Goal: Task Accomplishment & Management: Manage account settings

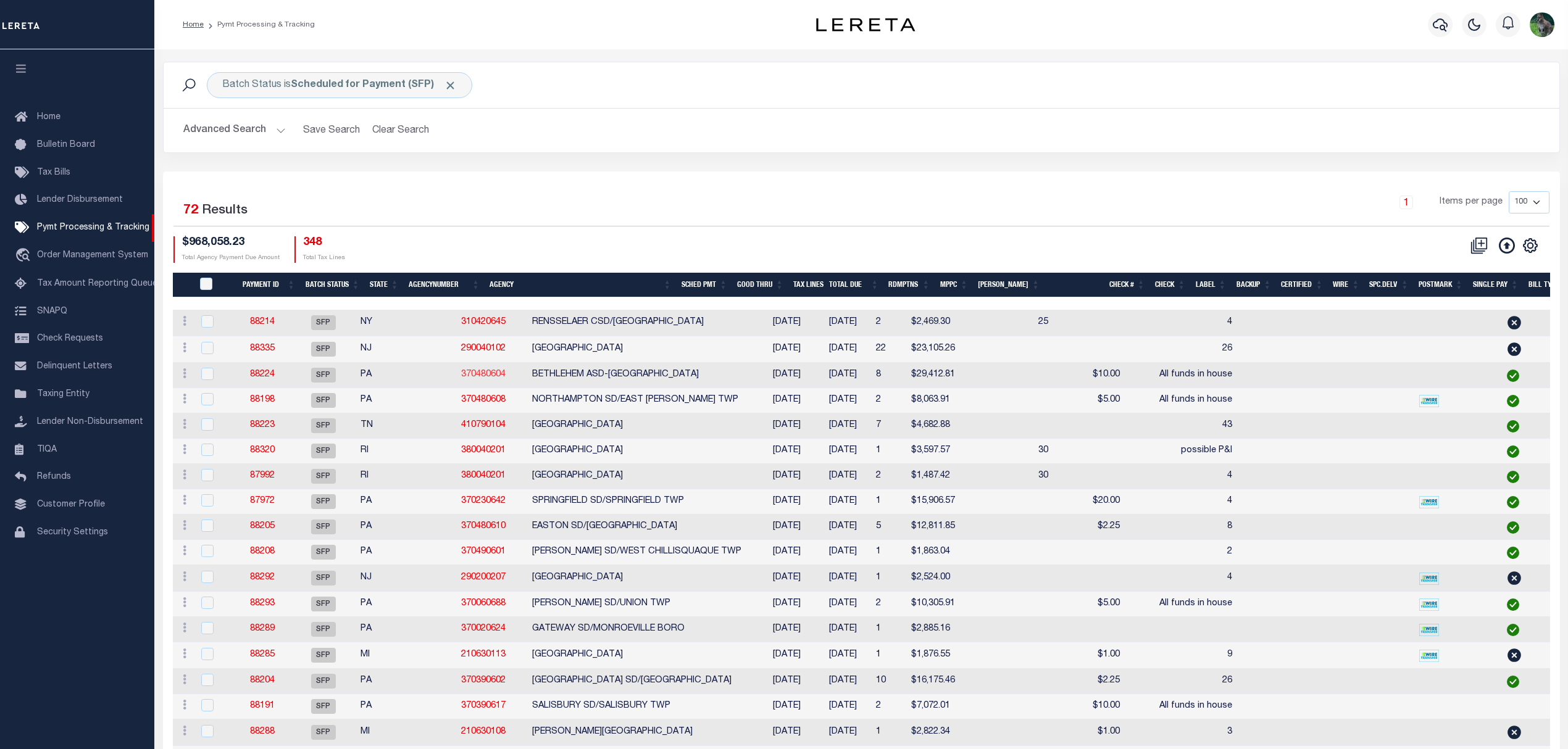
click at [461, 377] on link "370480604" at bounding box center [483, 374] width 44 height 9
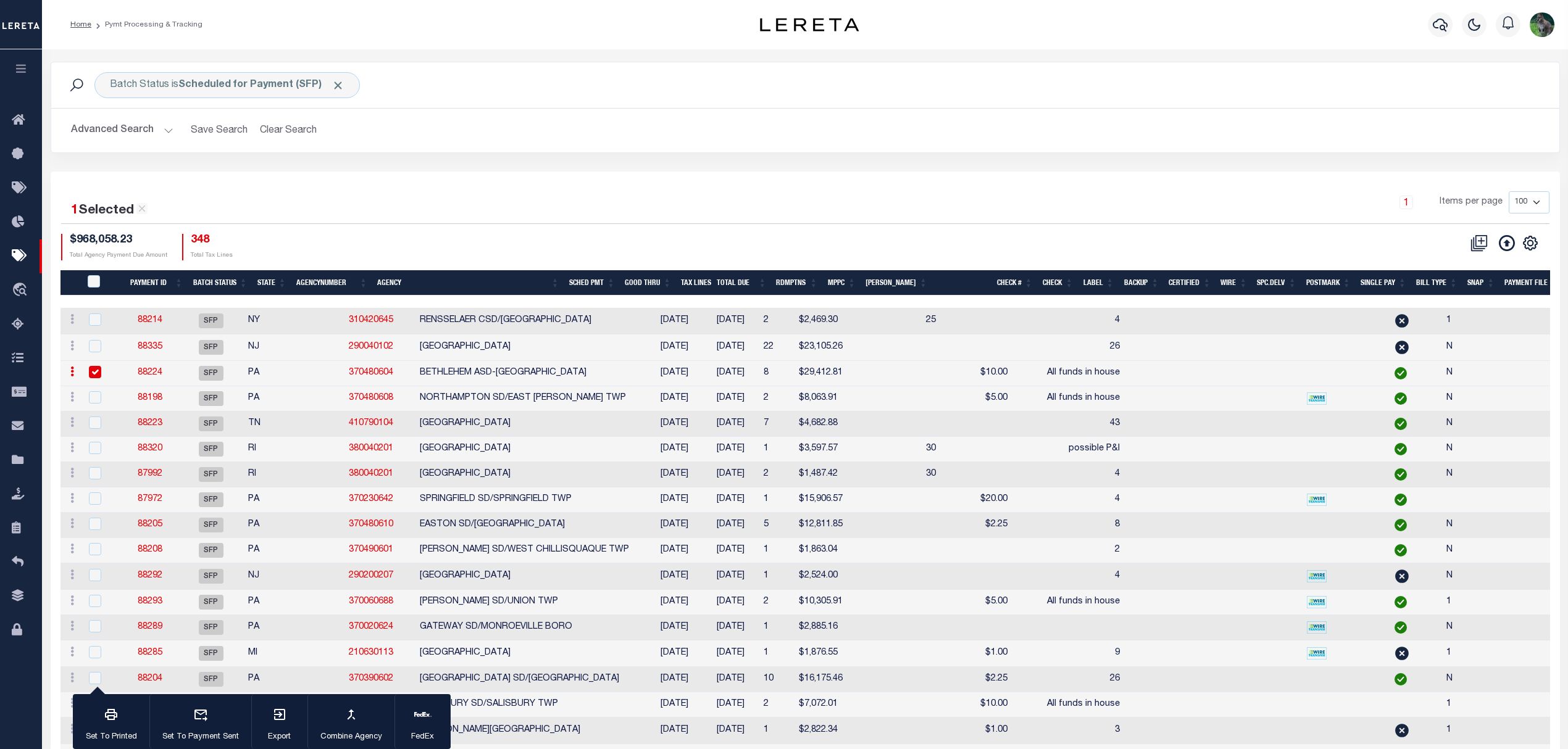
click at [348, 205] on div "1 Selected 72 Results" at bounding box center [240, 206] width 358 height 30
click at [91, 373] on input "checkbox" at bounding box center [94, 372] width 12 height 12
checkbox input "false"
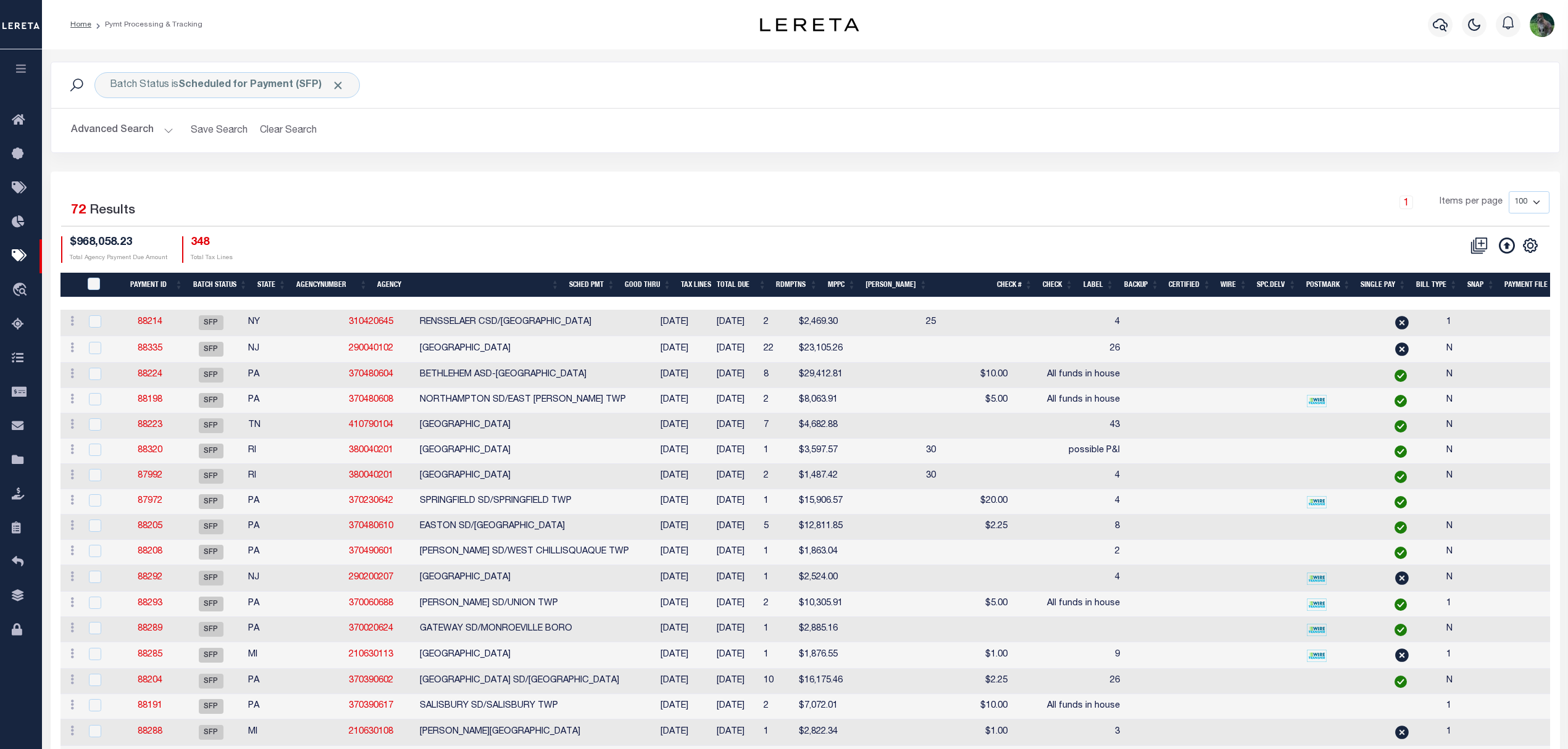
click at [290, 126] on button "Clear Search" at bounding box center [288, 130] width 68 height 24
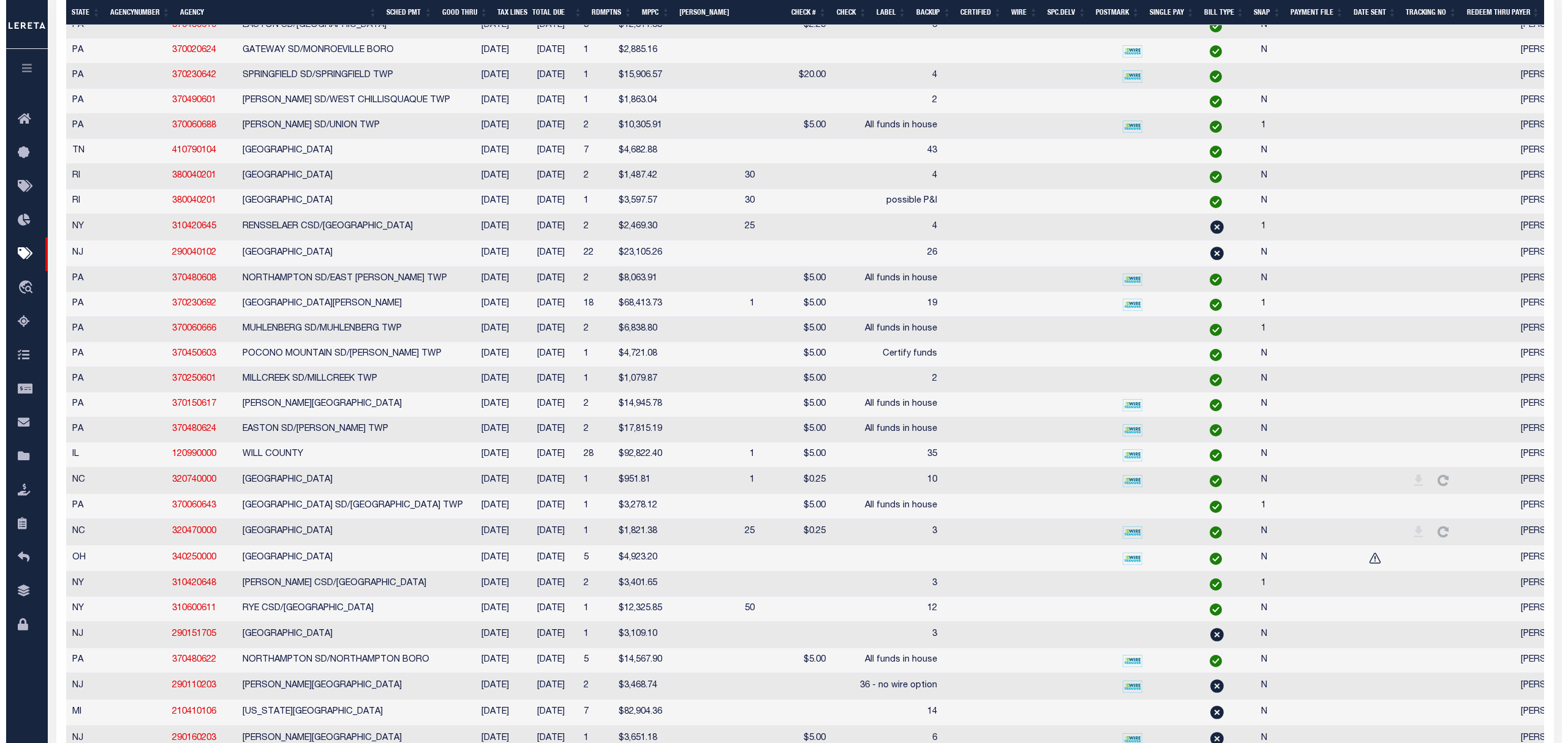
scroll to position [0, 180]
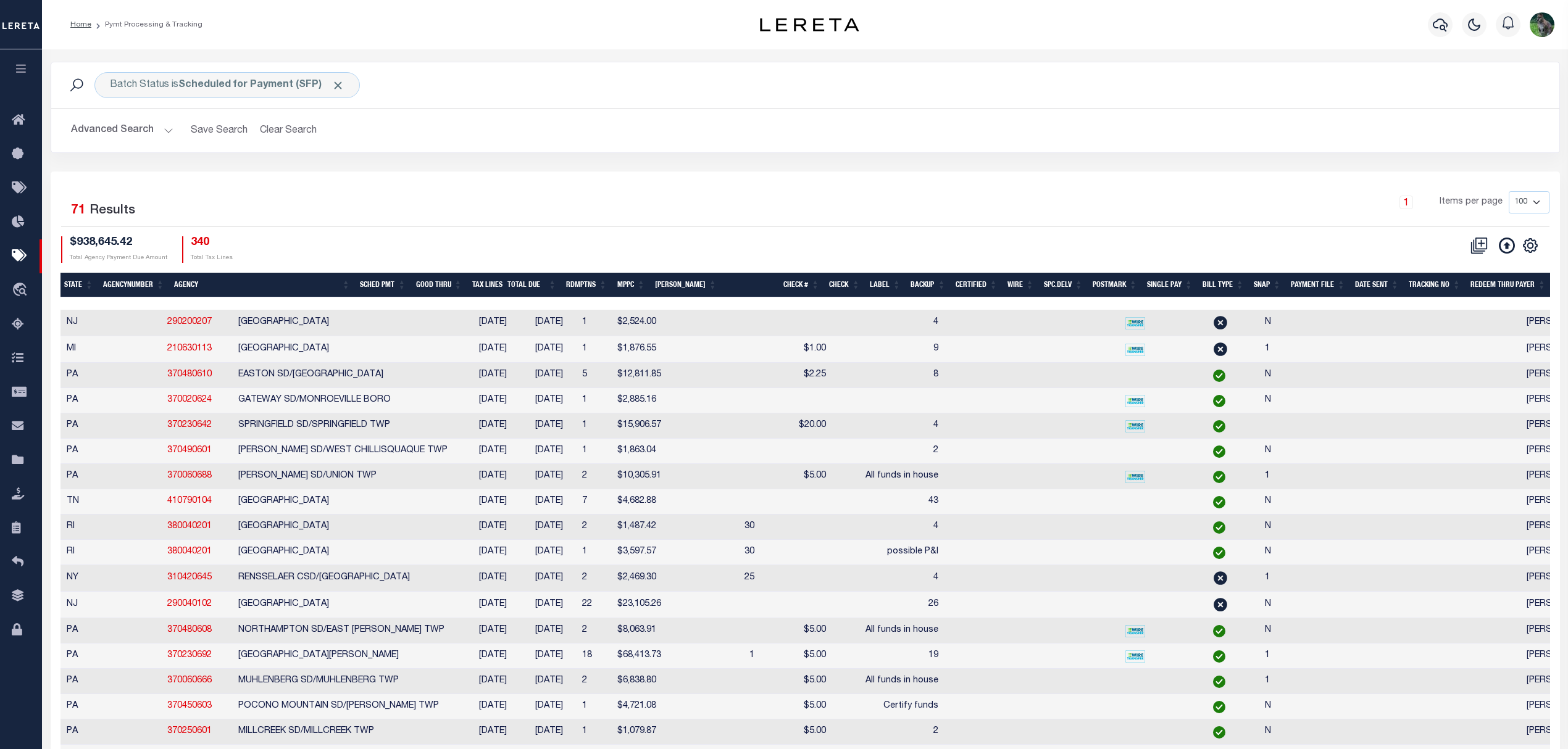
click at [139, 121] on button "Advanced Search" at bounding box center [122, 130] width 102 height 24
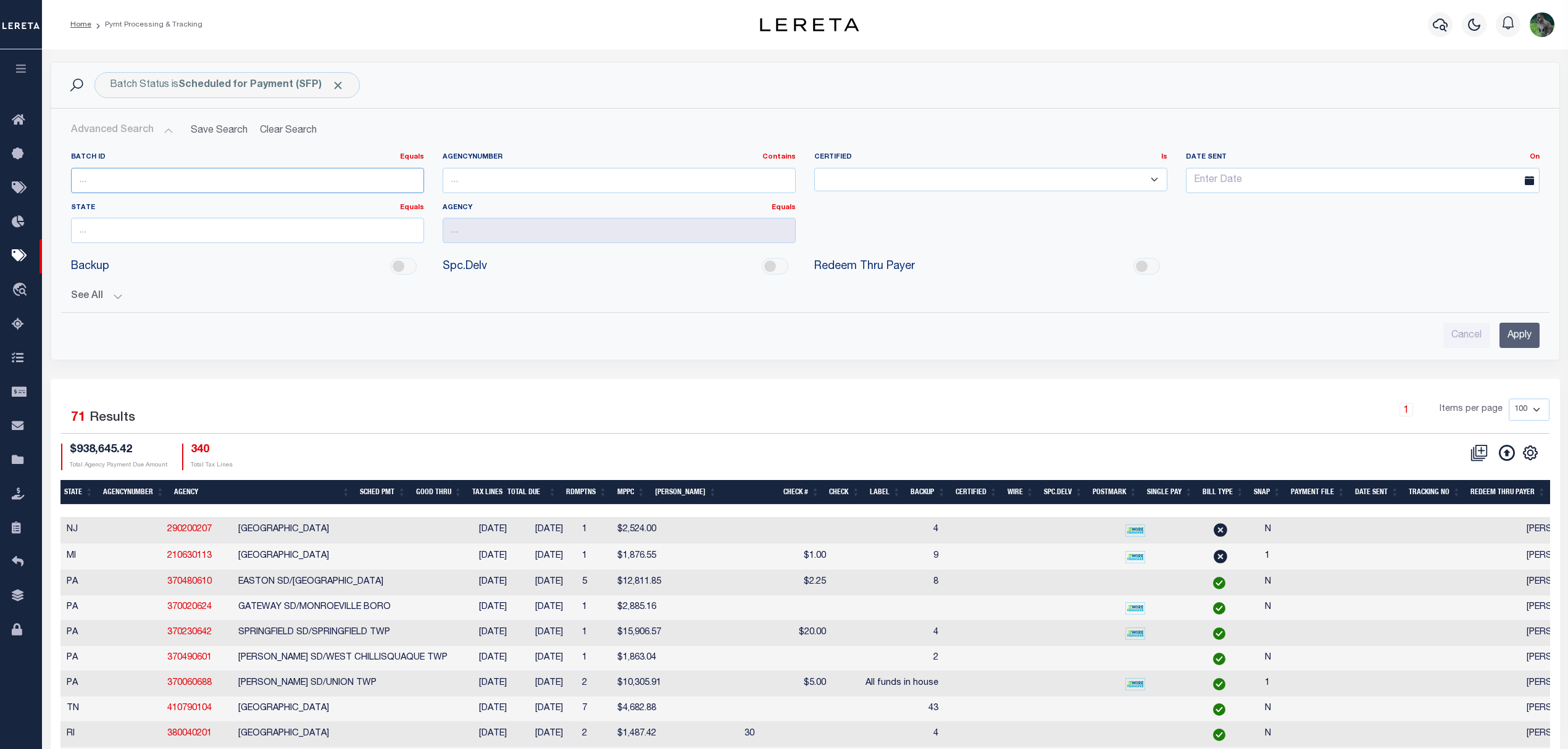
click at [106, 176] on input "number" at bounding box center [248, 180] width 353 height 25
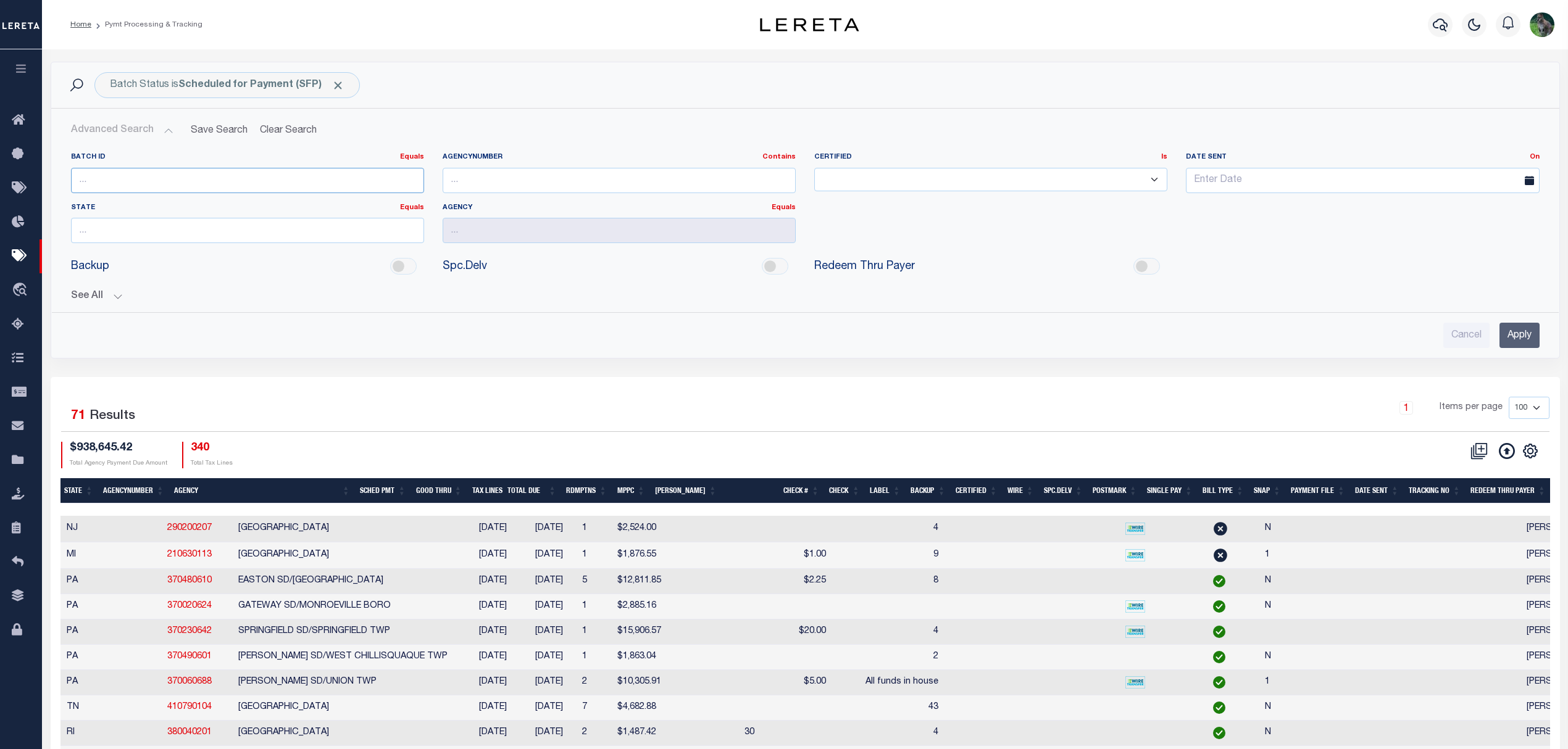
paste input "84637"
type input "84637"
click at [584, 332] on div "Cancel Apply" at bounding box center [805, 335] width 1469 height 25
click at [1503, 338] on input "Apply" at bounding box center [1519, 335] width 40 height 25
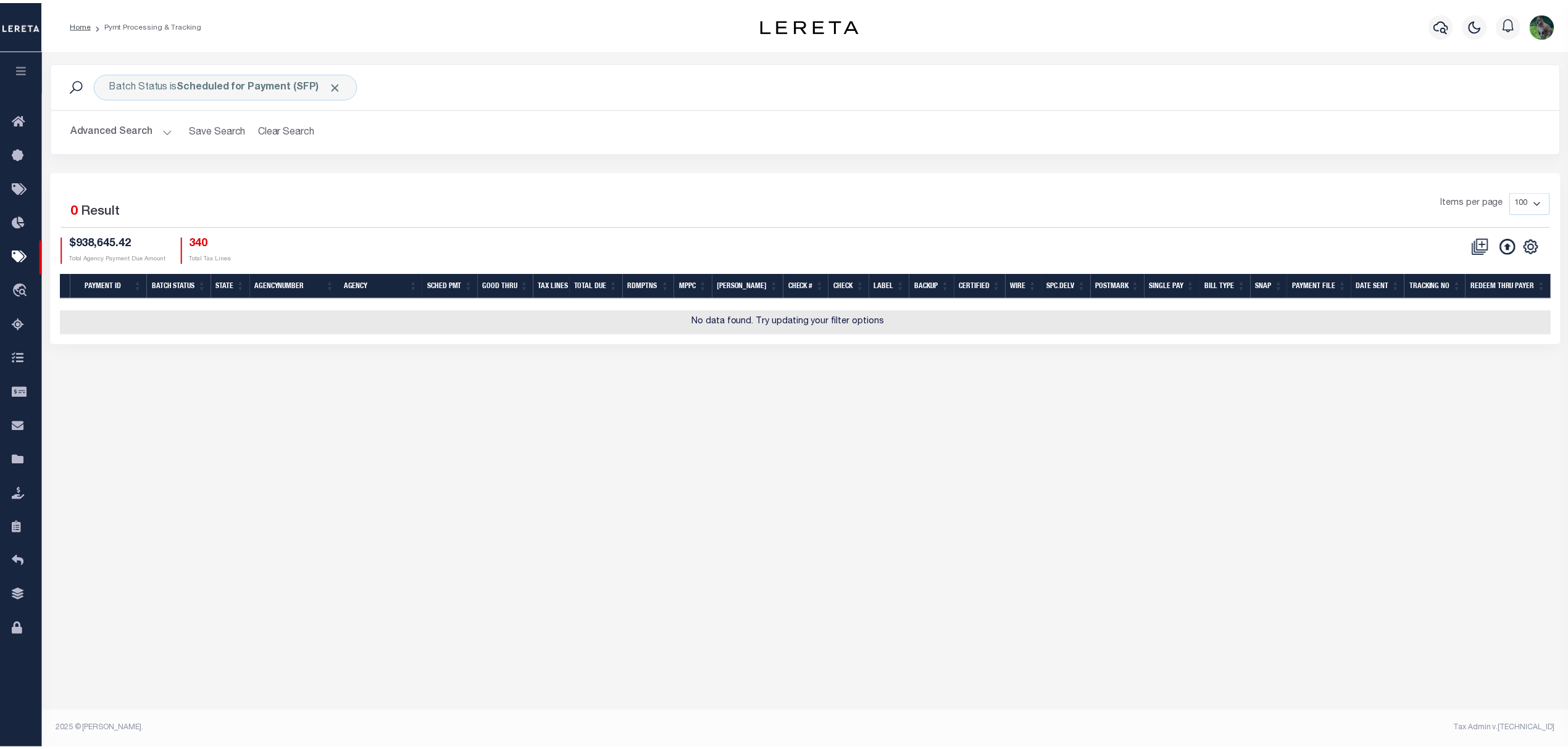
scroll to position [0, 35]
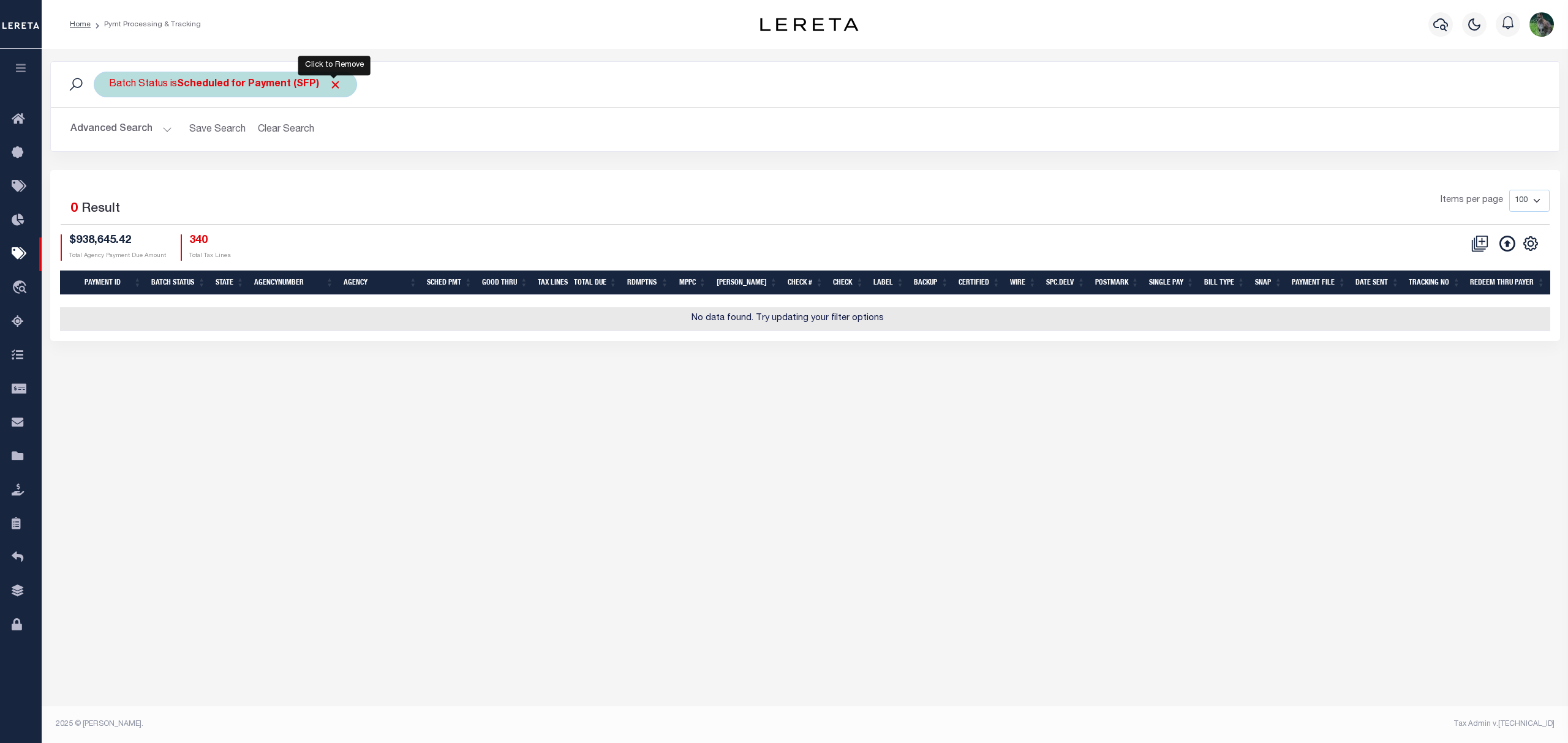
click at [334, 80] on span "Click to Remove" at bounding box center [336, 85] width 13 height 13
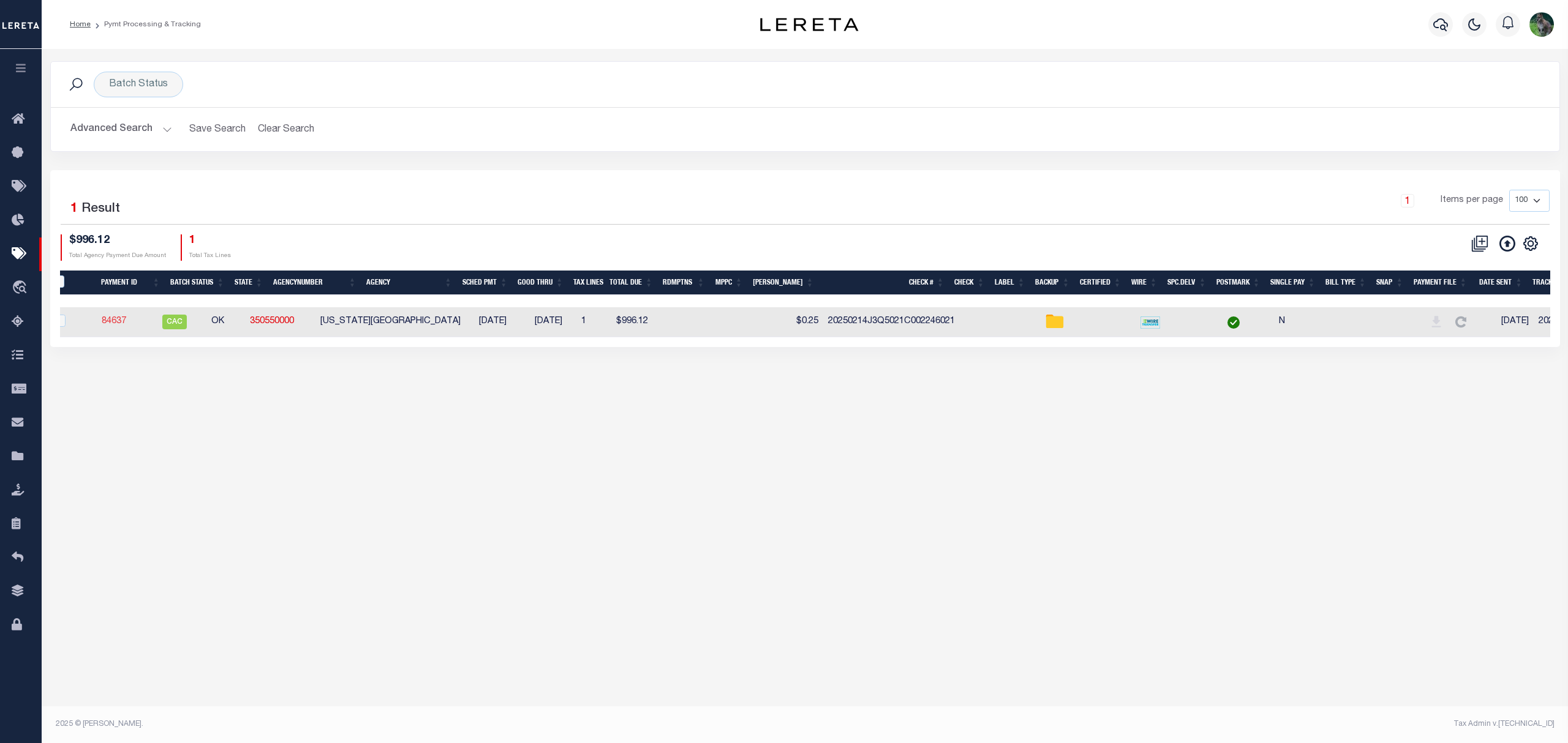
click at [118, 324] on link "84637" at bounding box center [114, 321] width 24 height 9
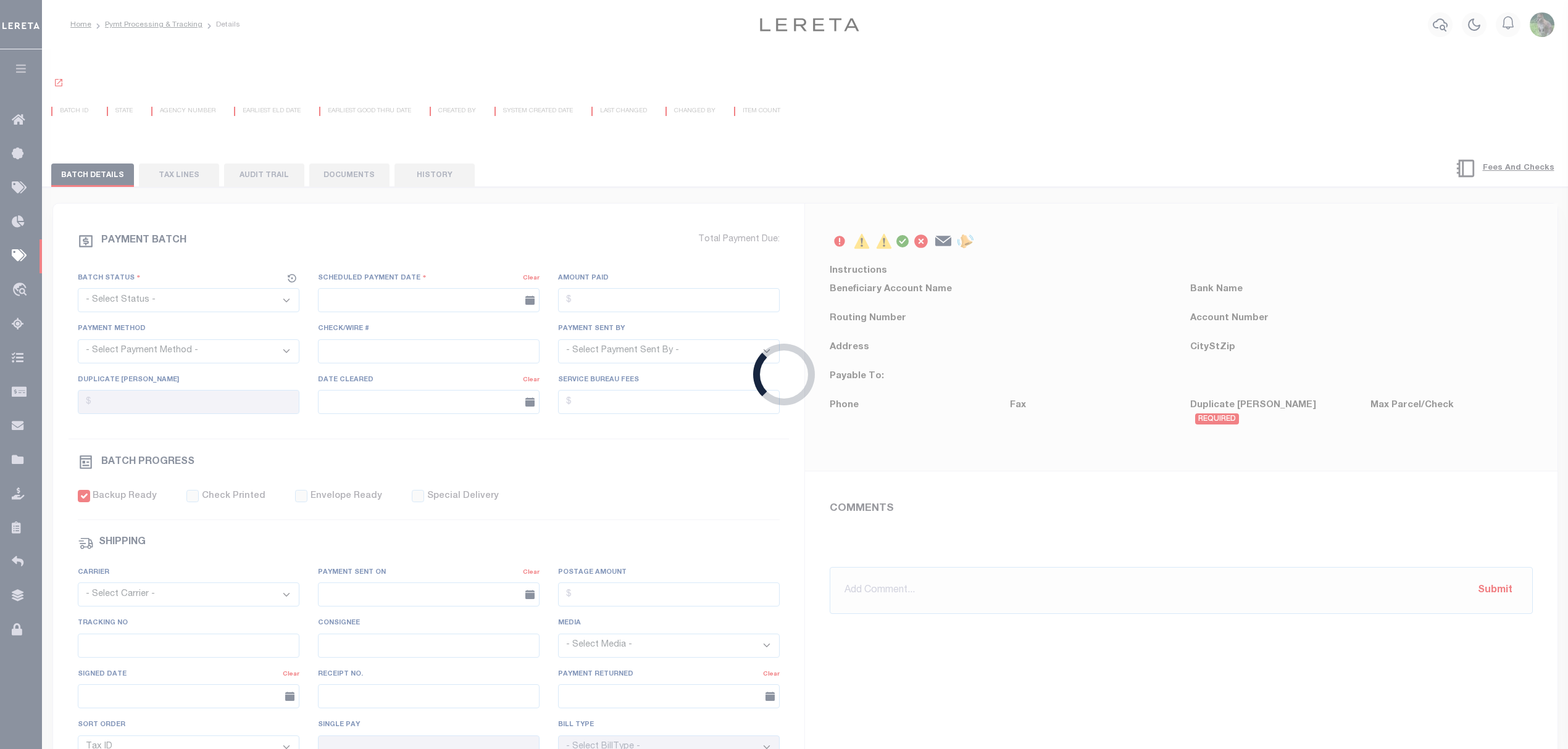
select select "CAC"
type input "[DATE]"
type input "$996.12"
select select "TRA"
type input "20250214J3Q5021C002246021"
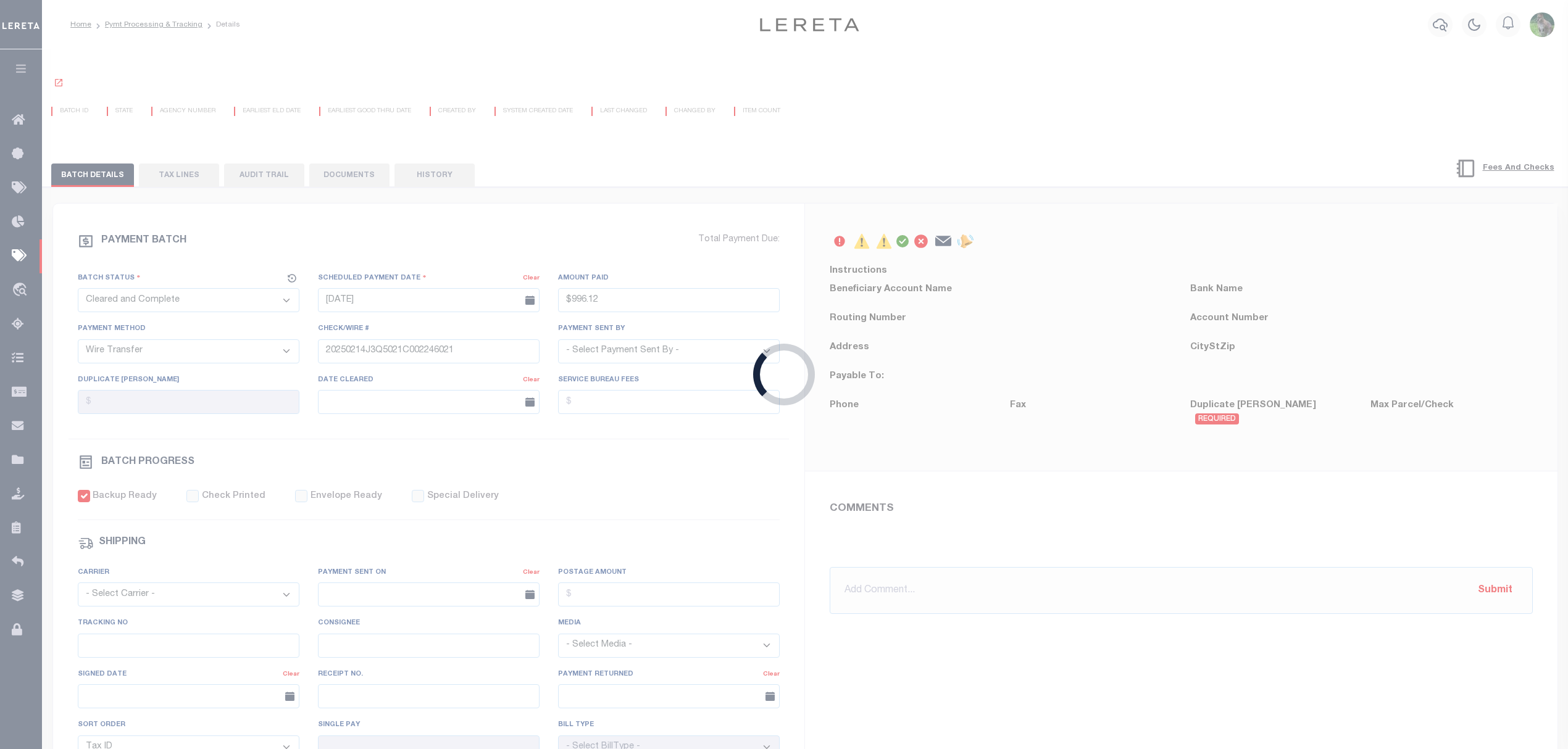
select select "[PERSON_NAME]"
type input "$6"
checkbox input "true"
select select "OTH"
type input "02/14/2025"
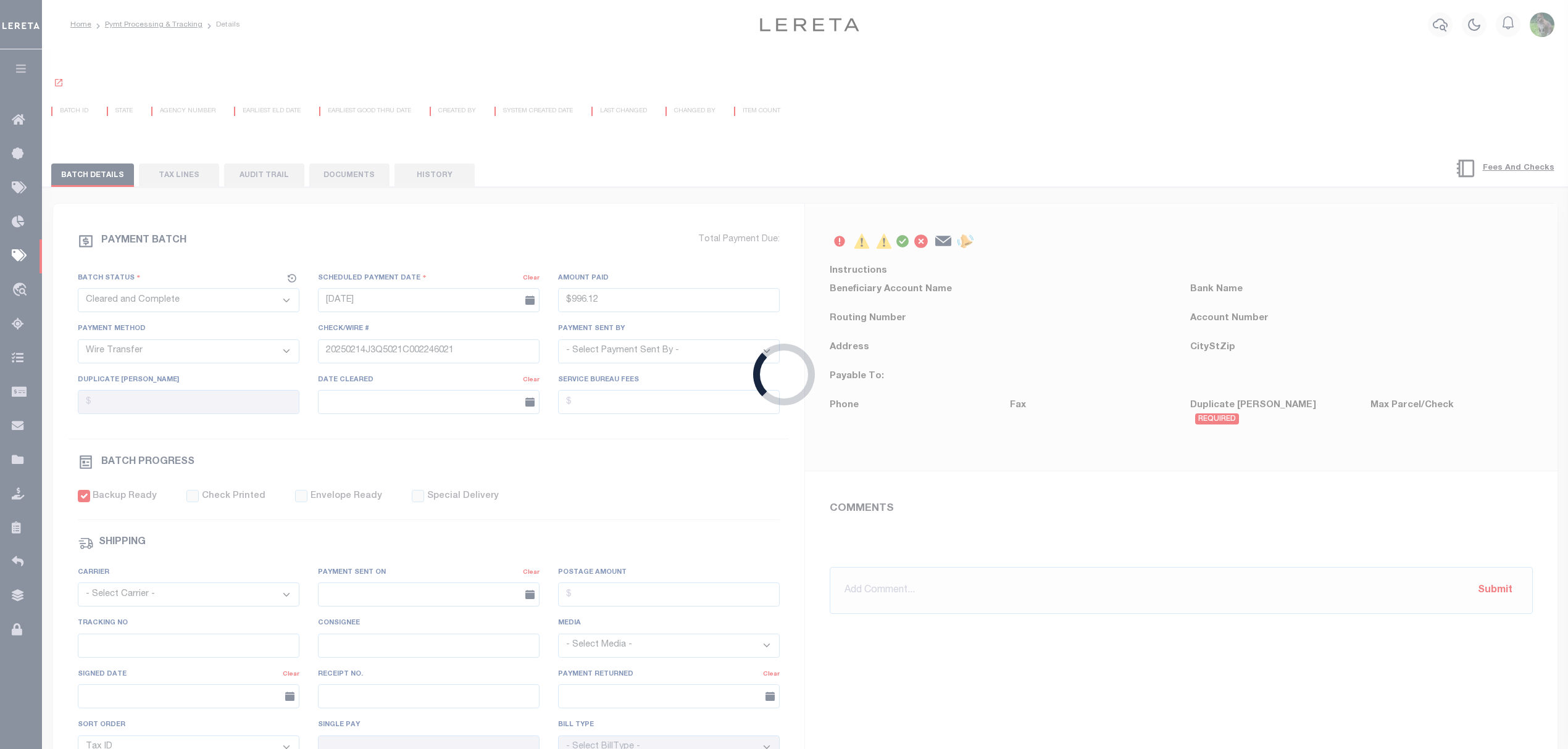
type input "20250214J3Q5021C00224602141526"
type input "N"
radio input "true"
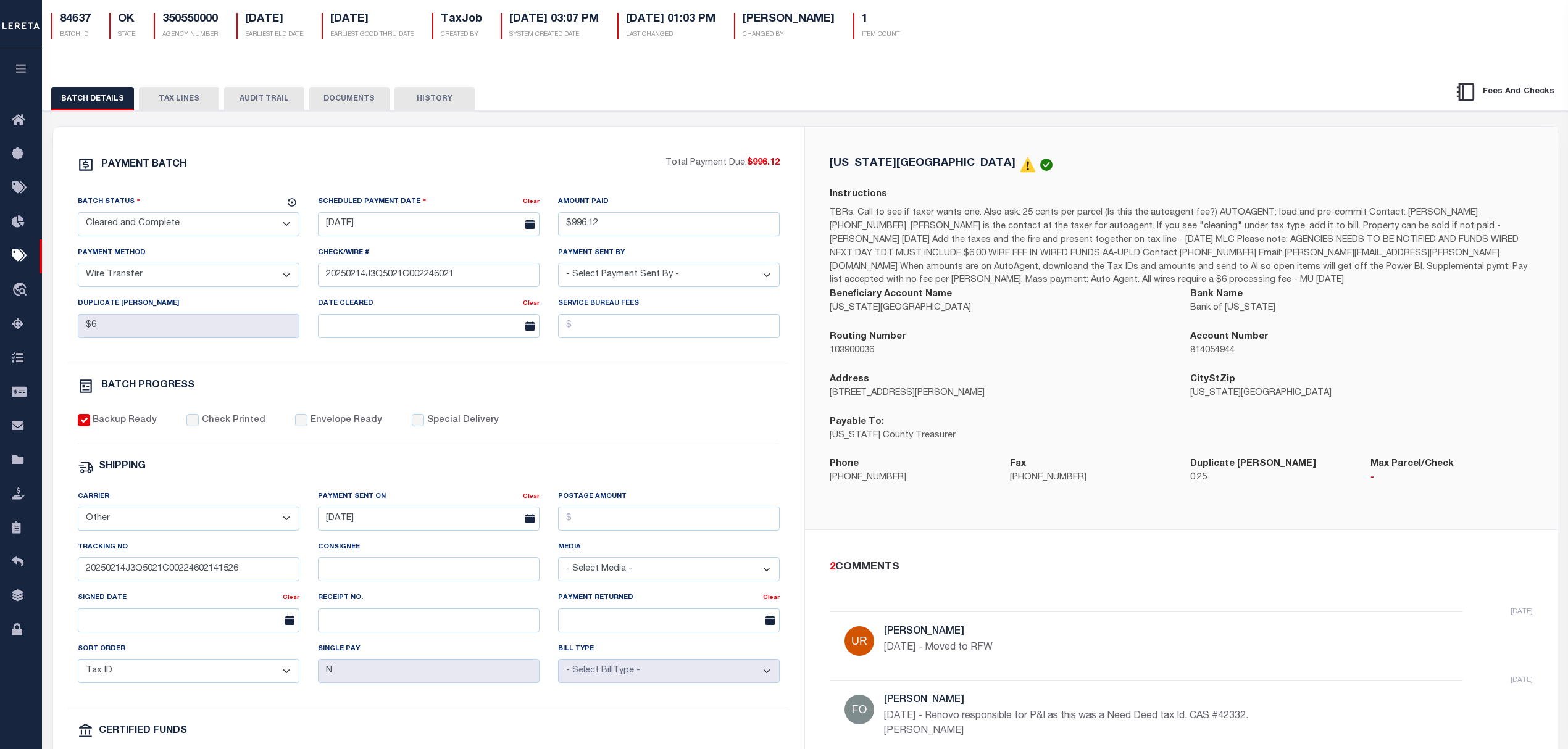
scroll to position [52, 0]
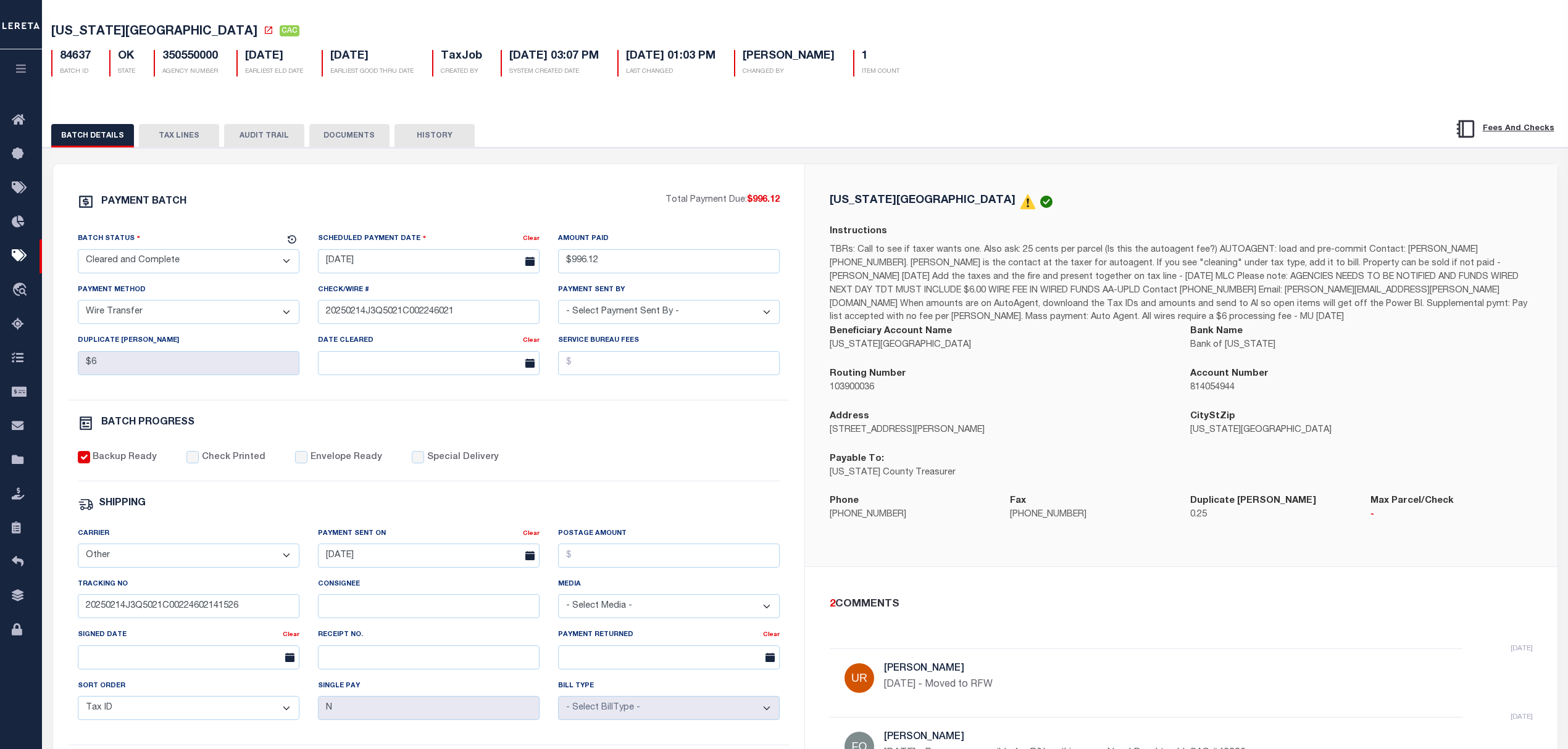
click at [445, 134] on button "HISTORY" at bounding box center [434, 136] width 81 height 23
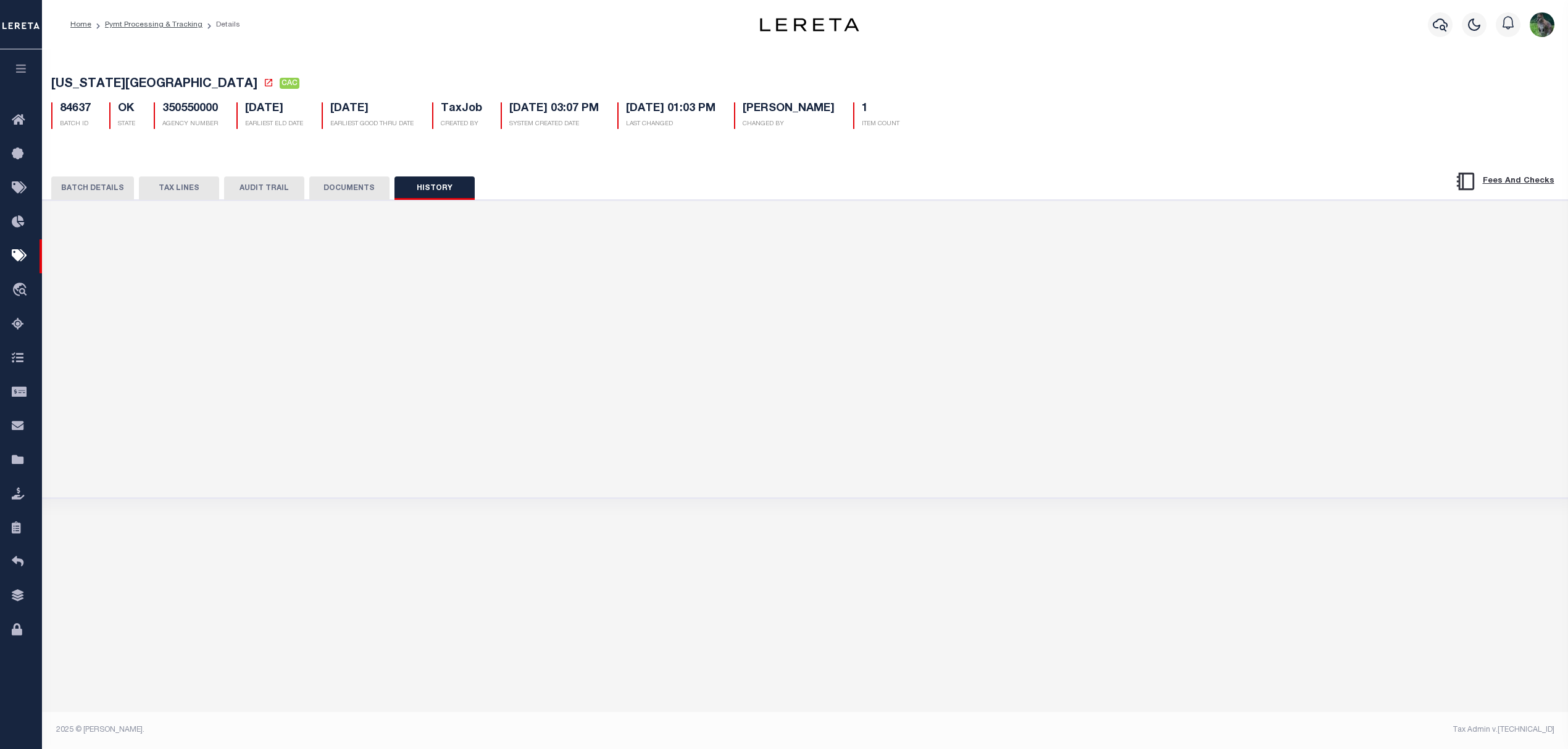
scroll to position [0, 0]
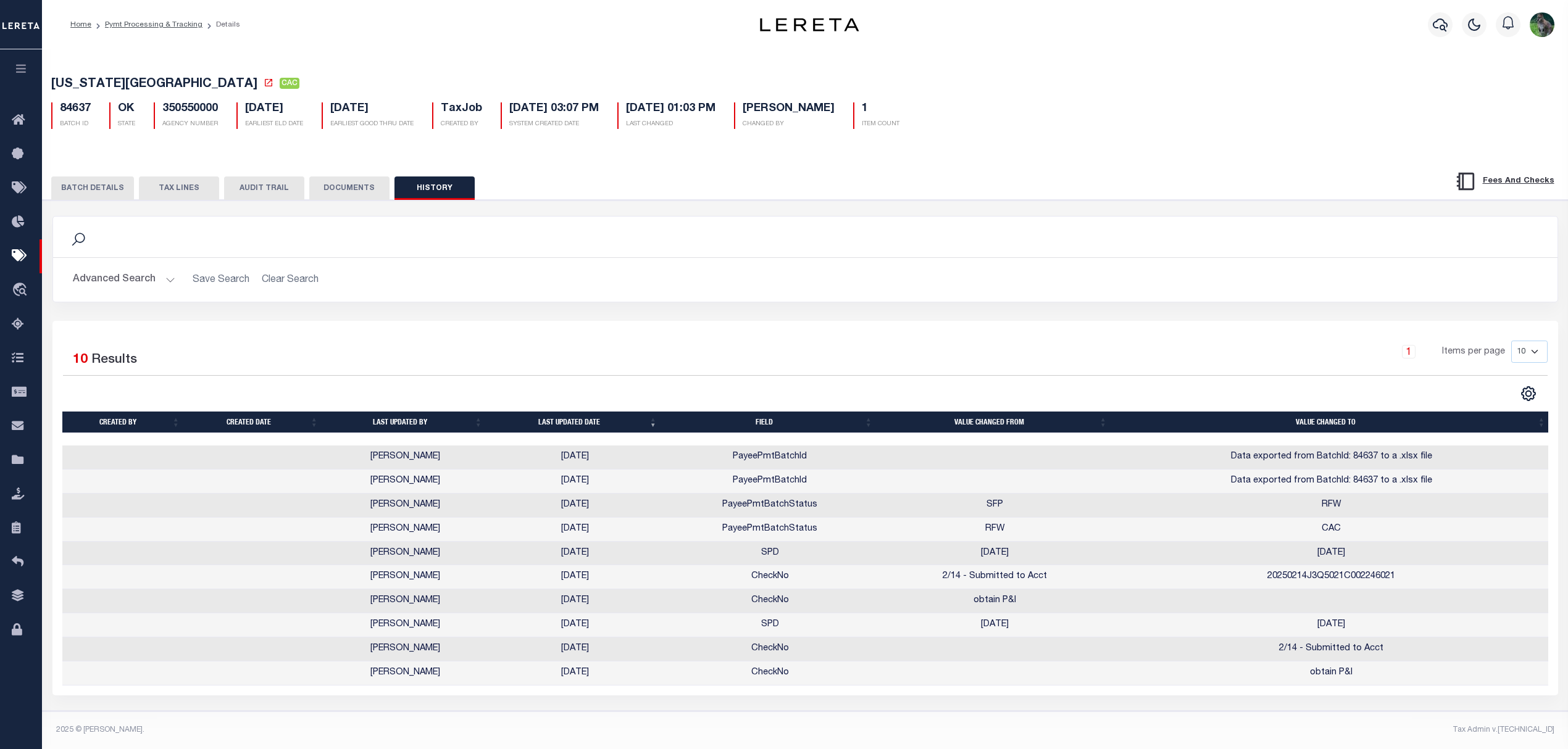
click at [332, 139] on div "OKLAHOMA COUNTY CAC 84637 BATCH ID OK STATE 350550000 1" at bounding box center [805, 100] width 1538 height 76
click at [342, 191] on button "DOCUMENTS" at bounding box center [349, 188] width 81 height 23
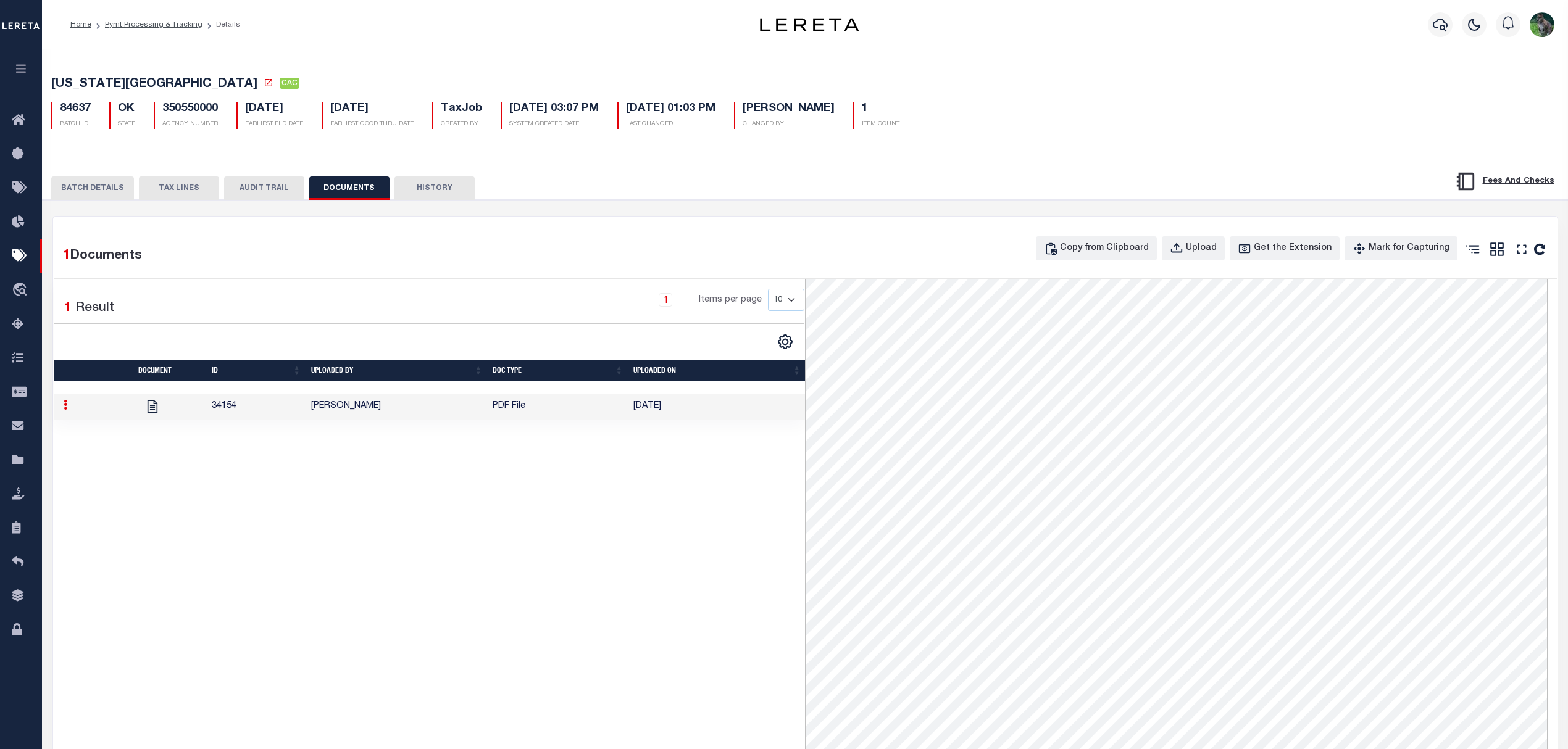
click at [86, 208] on div "PAYMENT BATCH Total Payment Due: $996.12 Batch Status" at bounding box center [805, 613] width 1538 height 824
click at [99, 196] on button "BATCH DETAILS" at bounding box center [93, 188] width 83 height 23
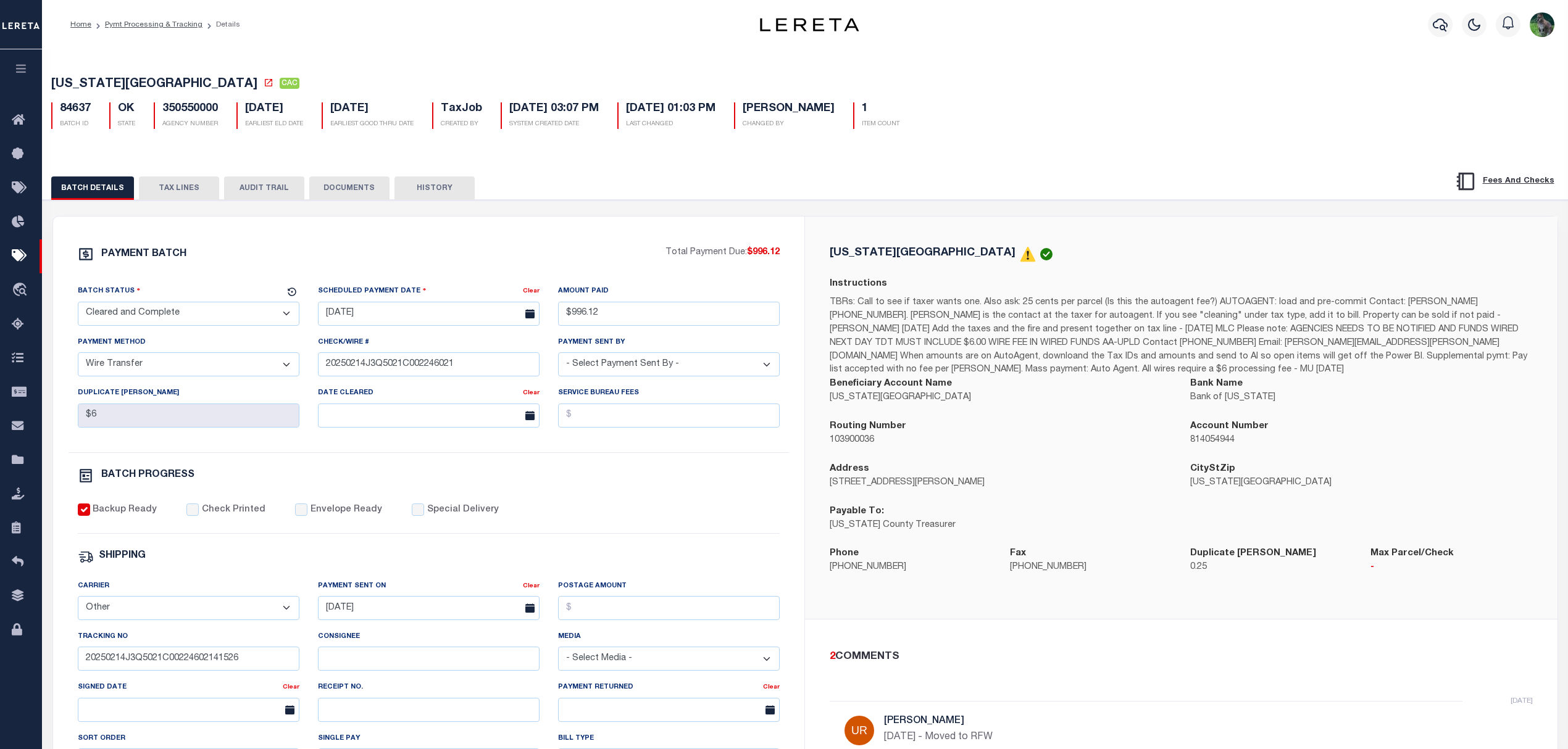
click at [53, 422] on div "PAYMENT BATCH Total Payment Due: $996.12 Batch Status" at bounding box center [429, 577] width 752 height 722
click at [603, 507] on div "PAYMENT BATCH Total Payment Due: $996.12 Batch Status - Select Status -" at bounding box center [429, 577] width 722 height 663
click at [181, 184] on button "TAX LINES" at bounding box center [179, 188] width 81 height 23
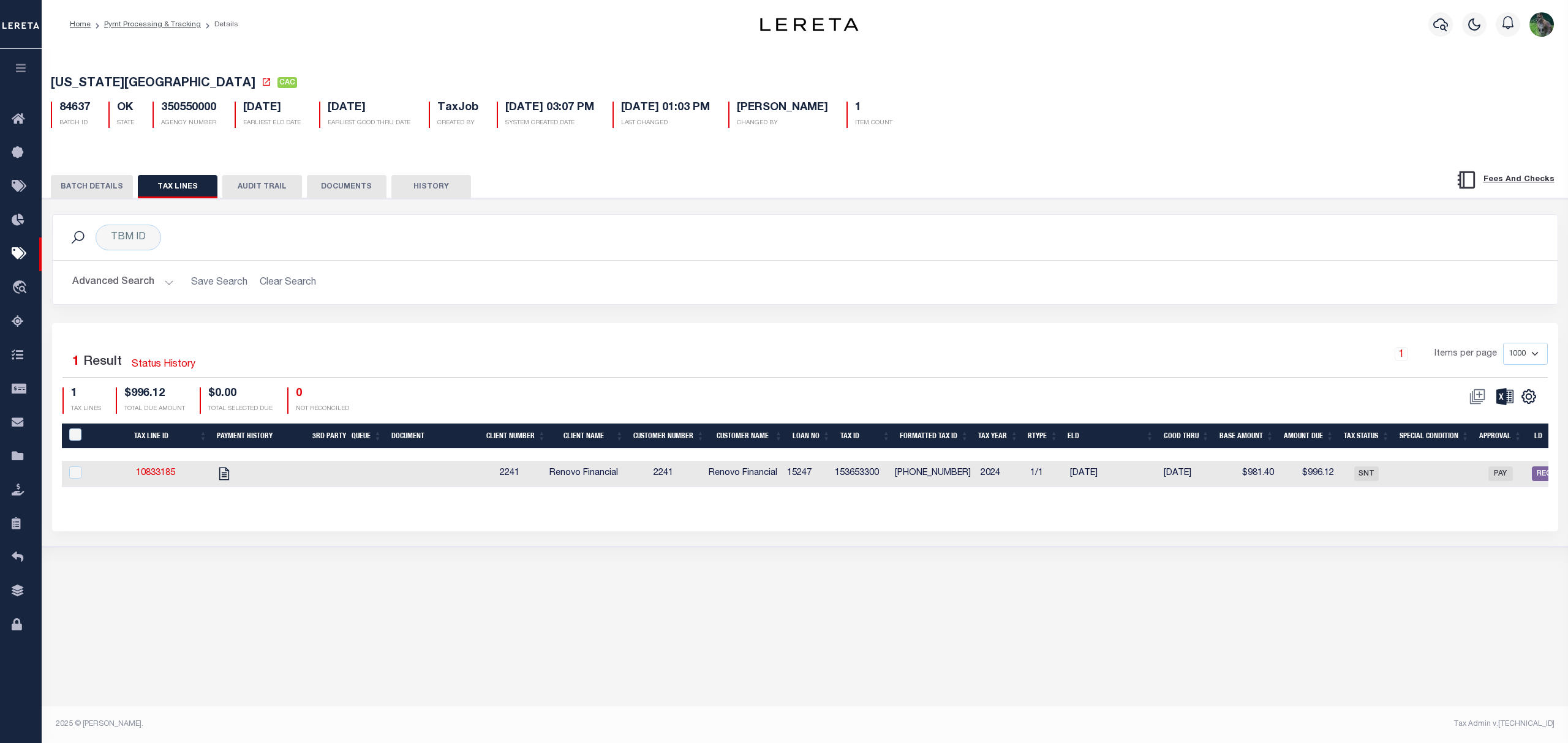
drag, startPoint x: 94, startPoint y: 182, endPoint x: 92, endPoint y: 189, distance: 7.3
click at [94, 185] on button "BATCH DETAILS" at bounding box center [92, 186] width 82 height 23
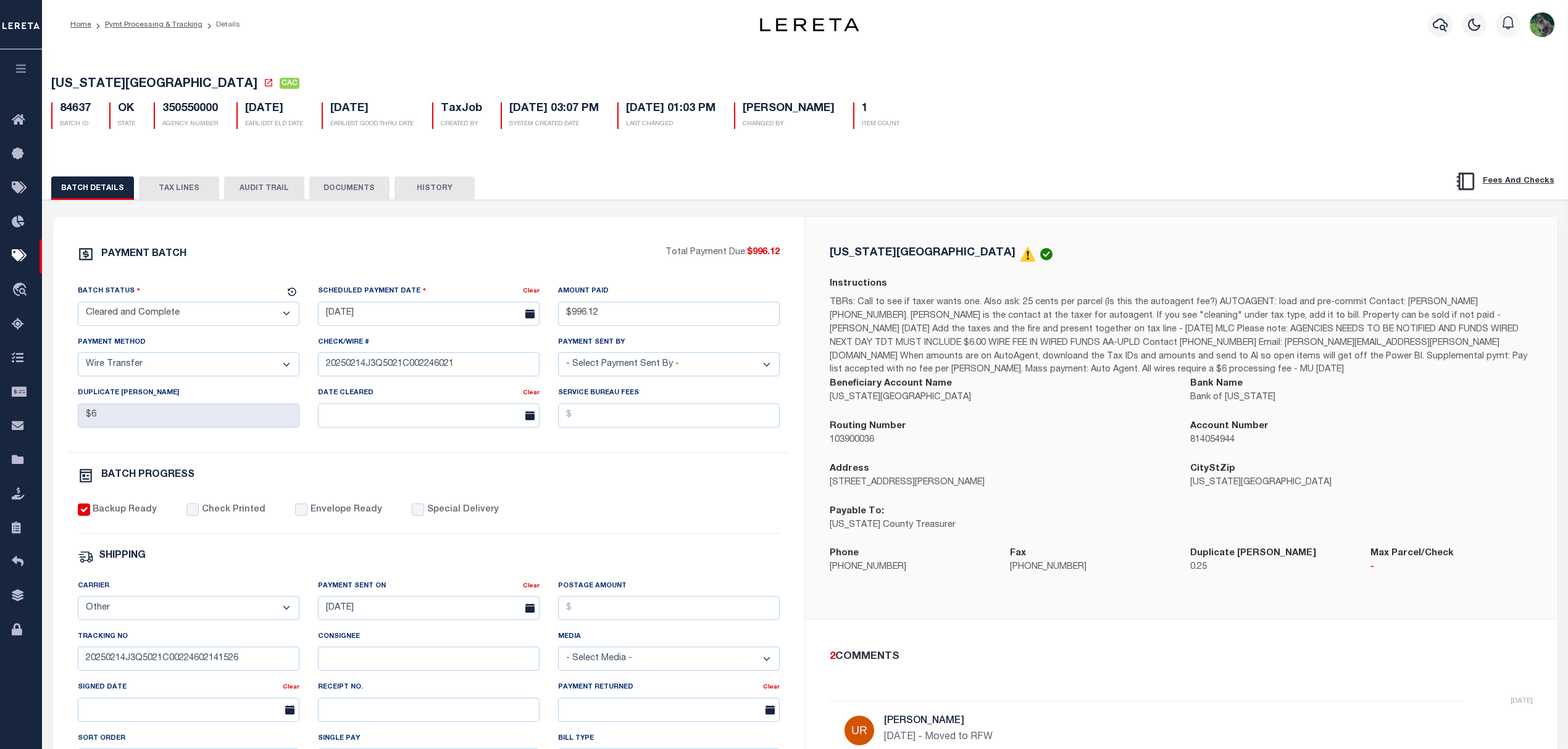
click at [859, 525] on p "Oklahoma County Treasurer" at bounding box center [1000, 525] width 342 height 14
drag, startPoint x: 858, startPoint y: 525, endPoint x: 920, endPoint y: 525, distance: 62.0
click at [920, 525] on p "Oklahoma County Treasurer" at bounding box center [1000, 525] width 342 height 14
copy p "Oklahoma County Treasurer"
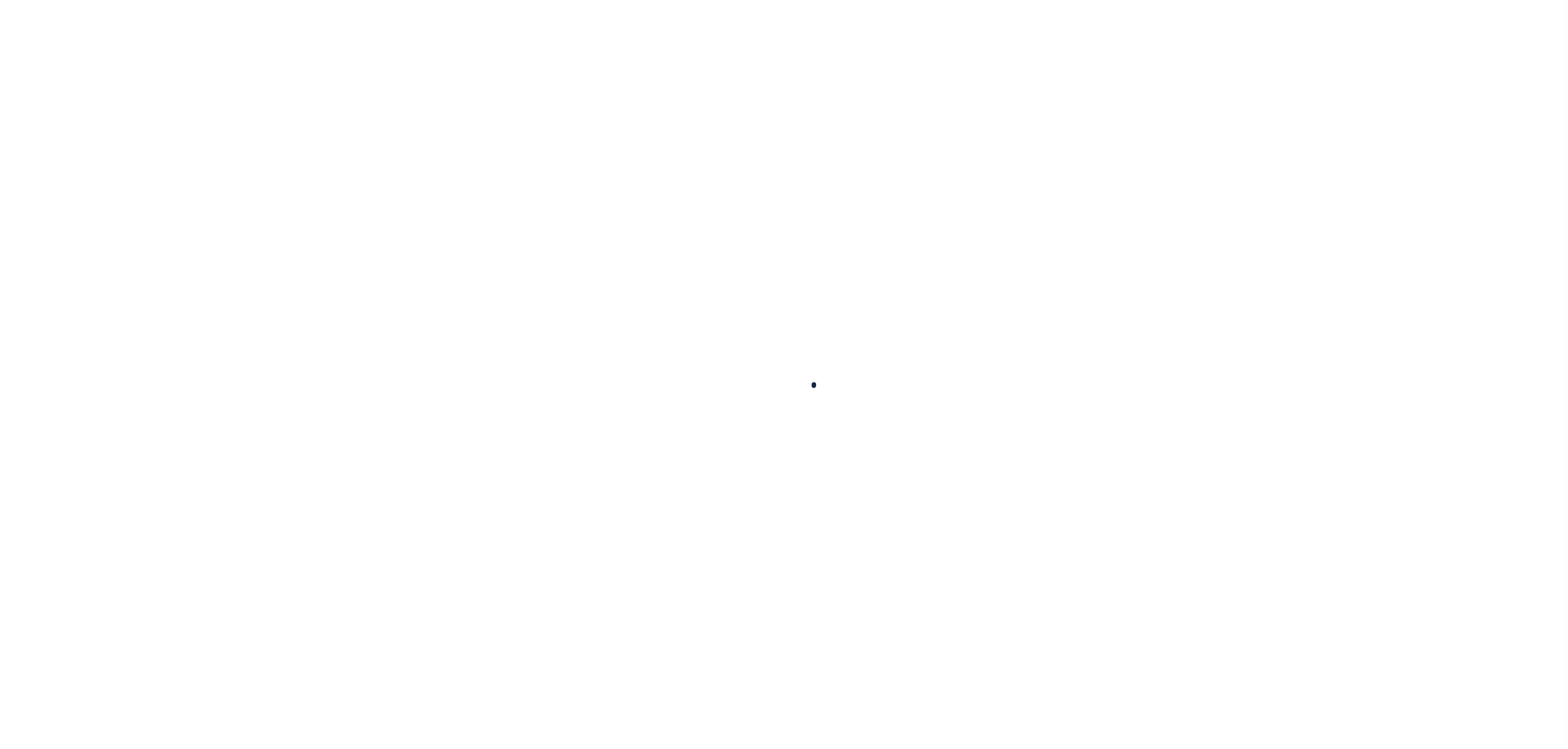
select select
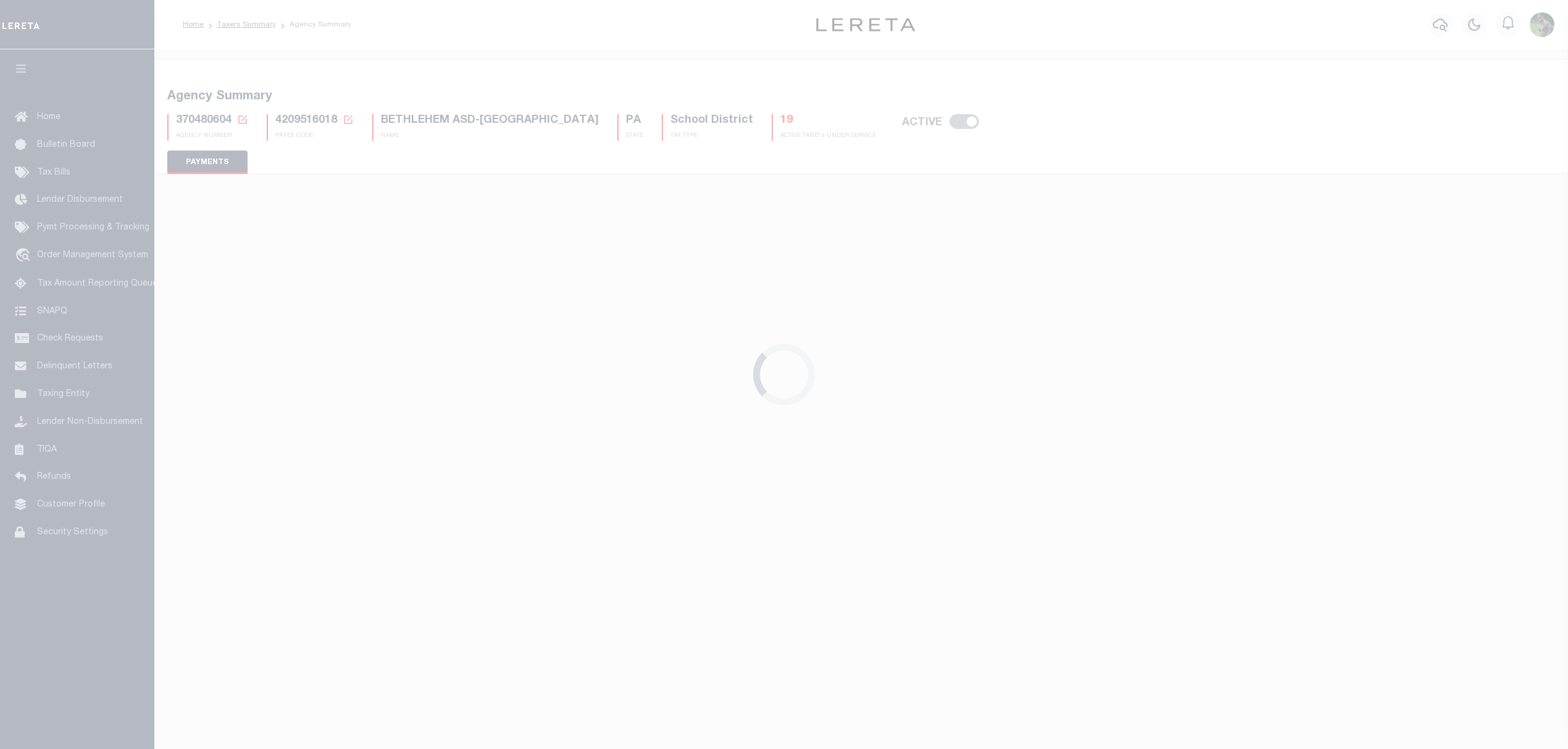
type input "$10"
select select "true"
type input "Bethlehem Area School Dist"
checkbox input "false"
type input "N"
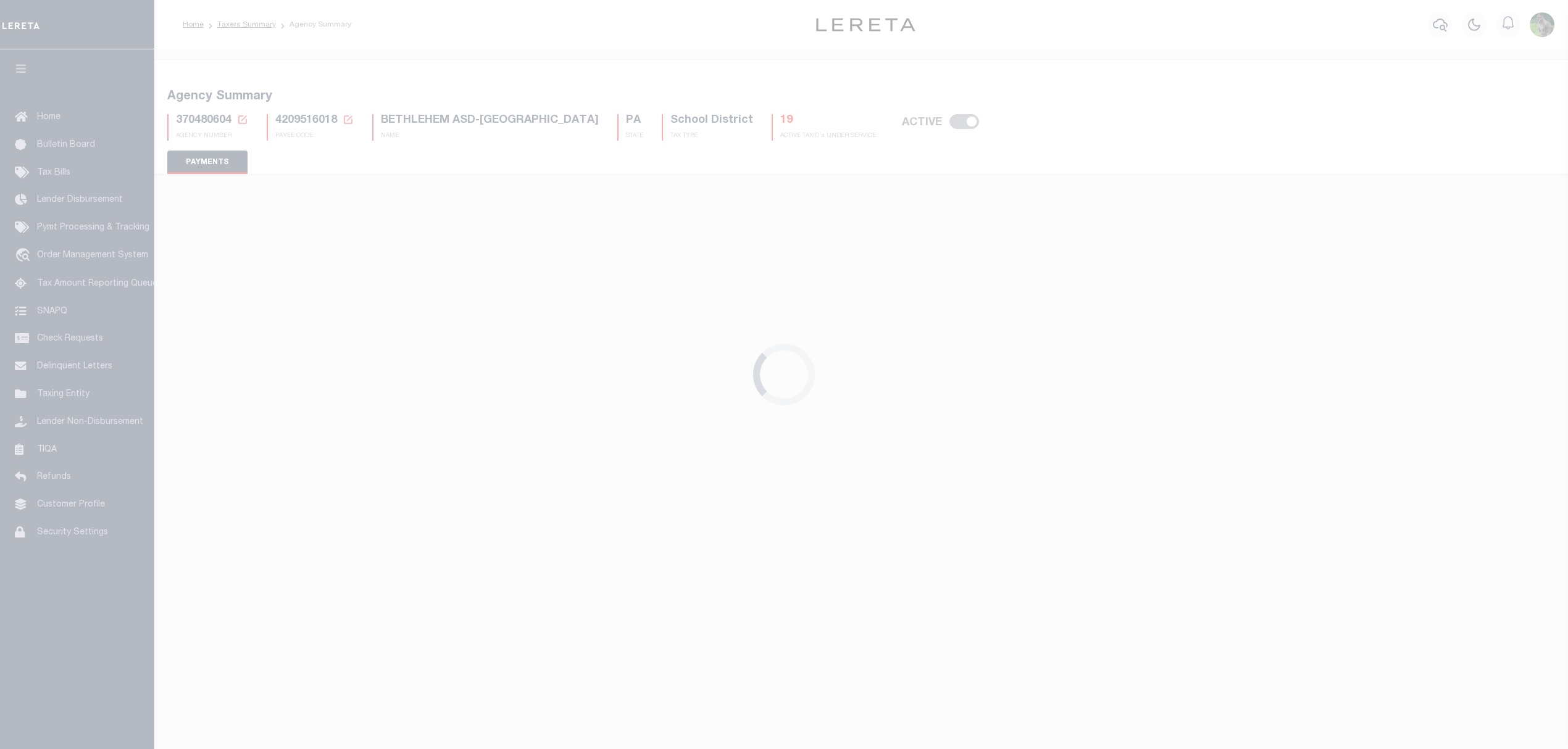
select select "false"
type input "B - Escrow reporting includes - “Delinquent Prior Year(s) Exist”, “Delinquent C…"
radio input "true"
checkbox input "false"
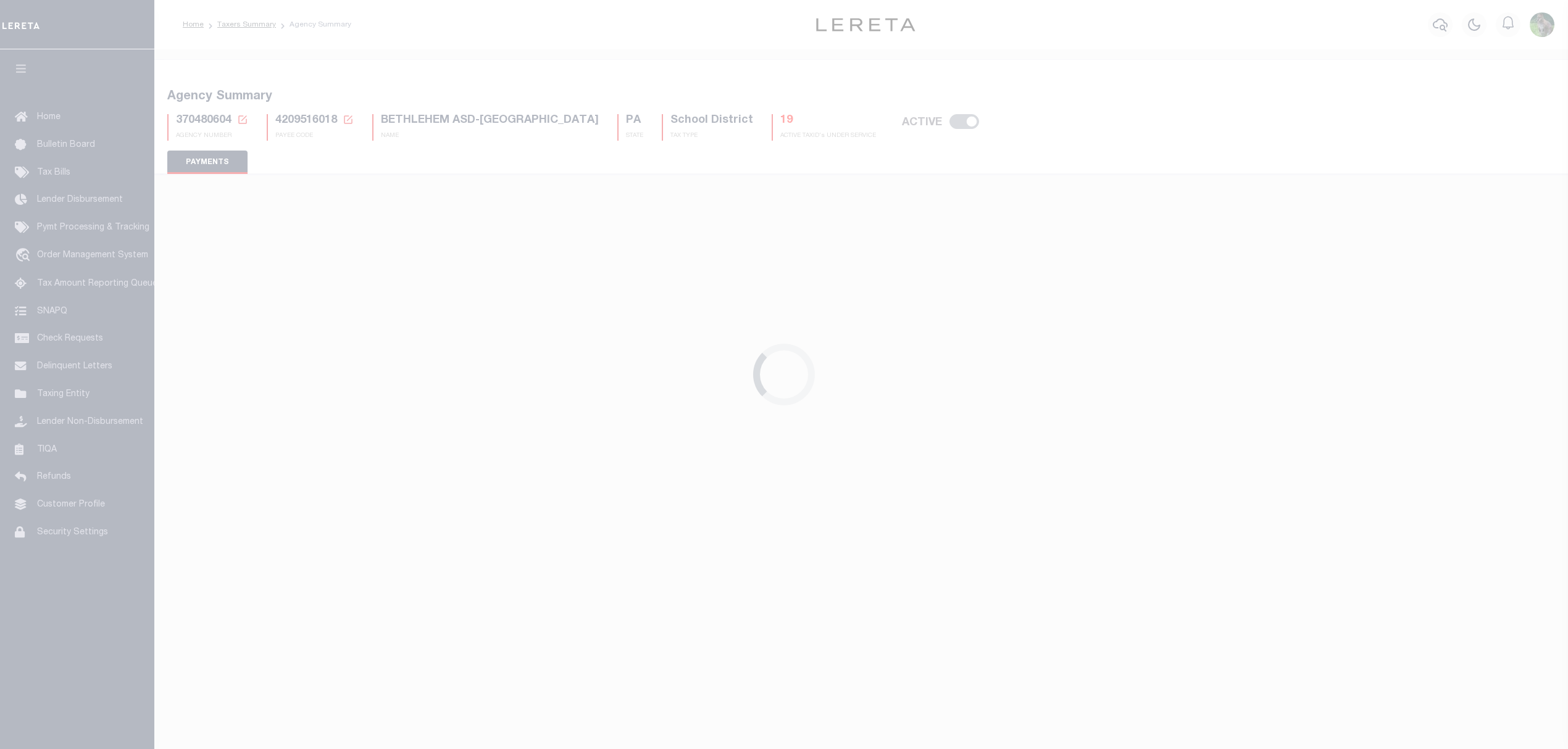
radio input "true"
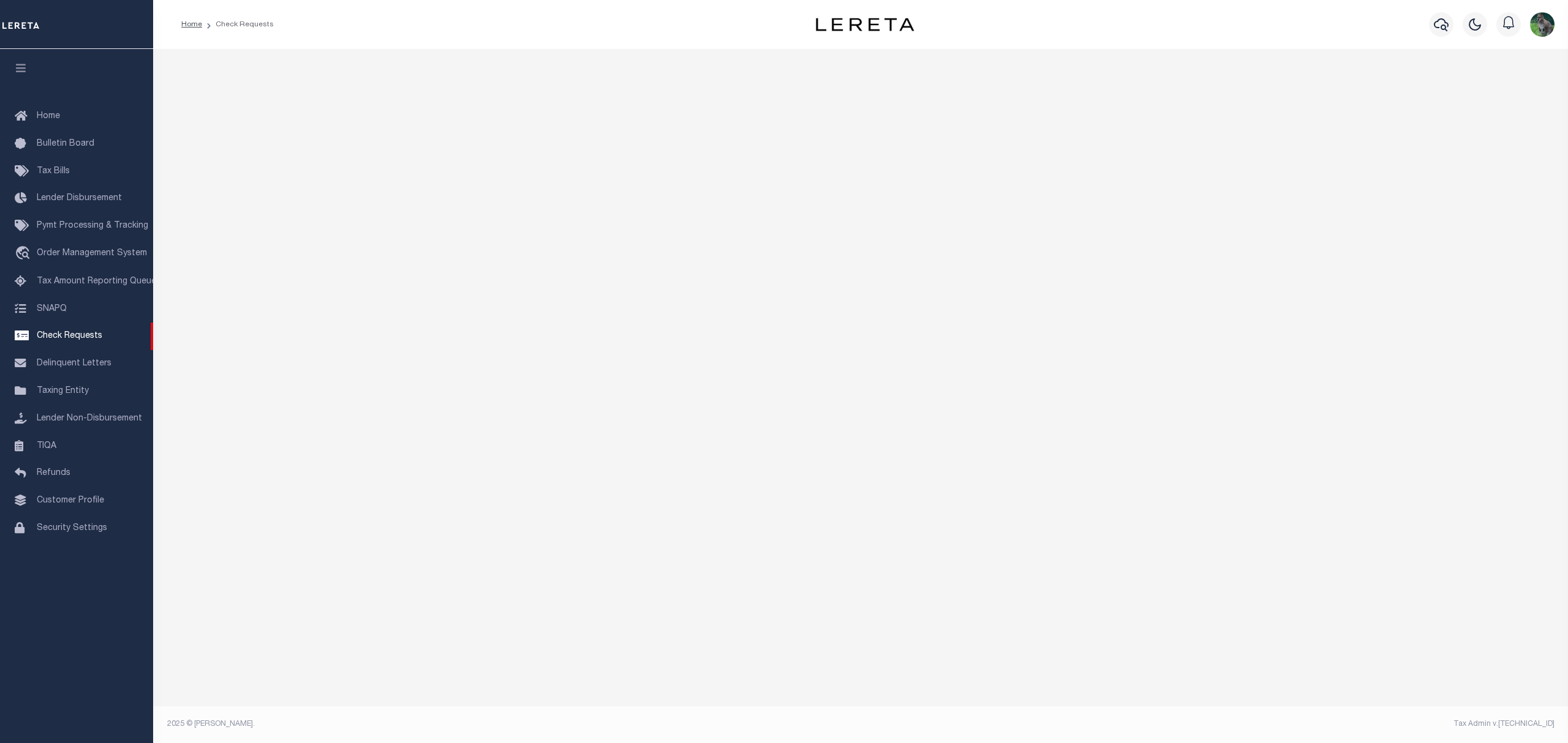
select select "50"
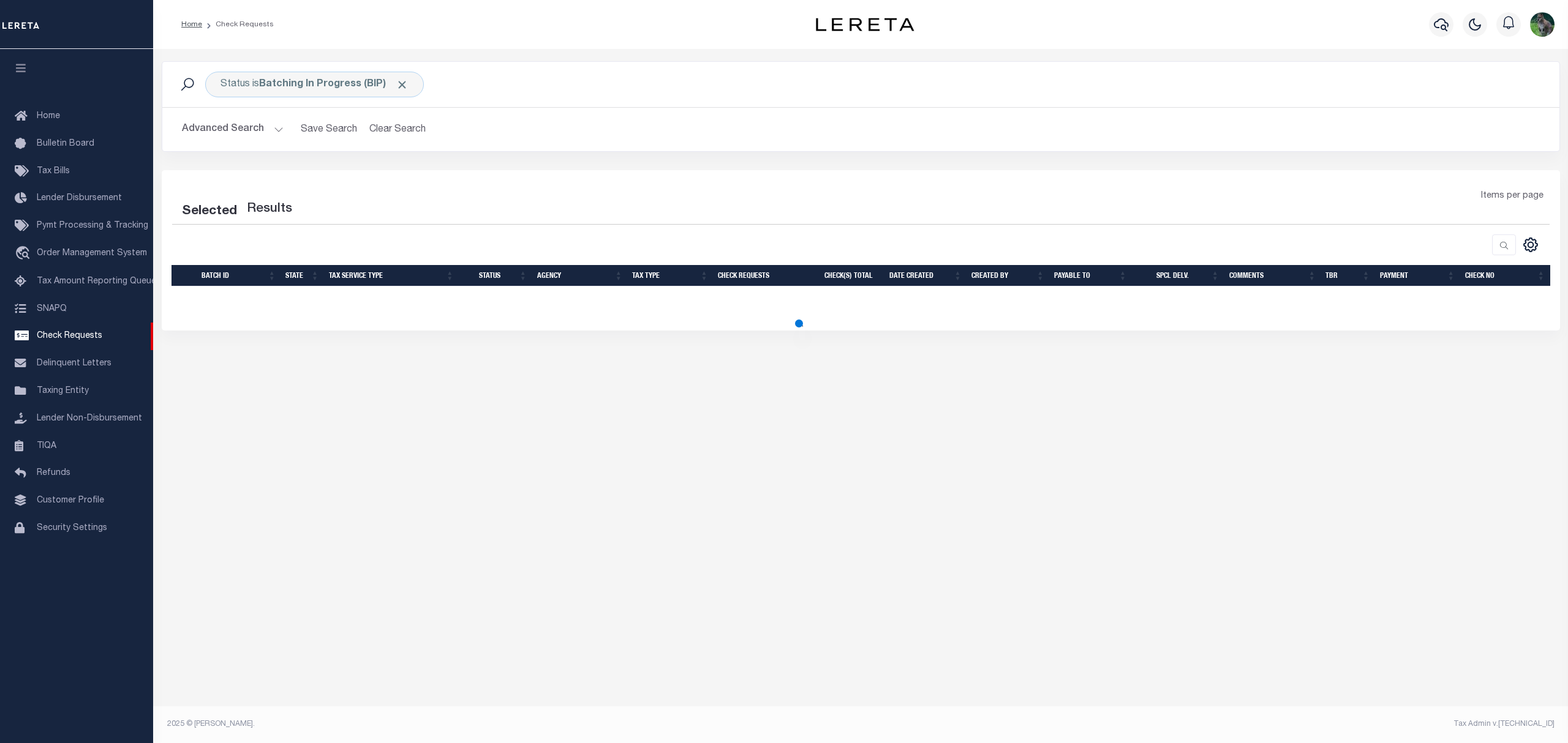
select select "50"
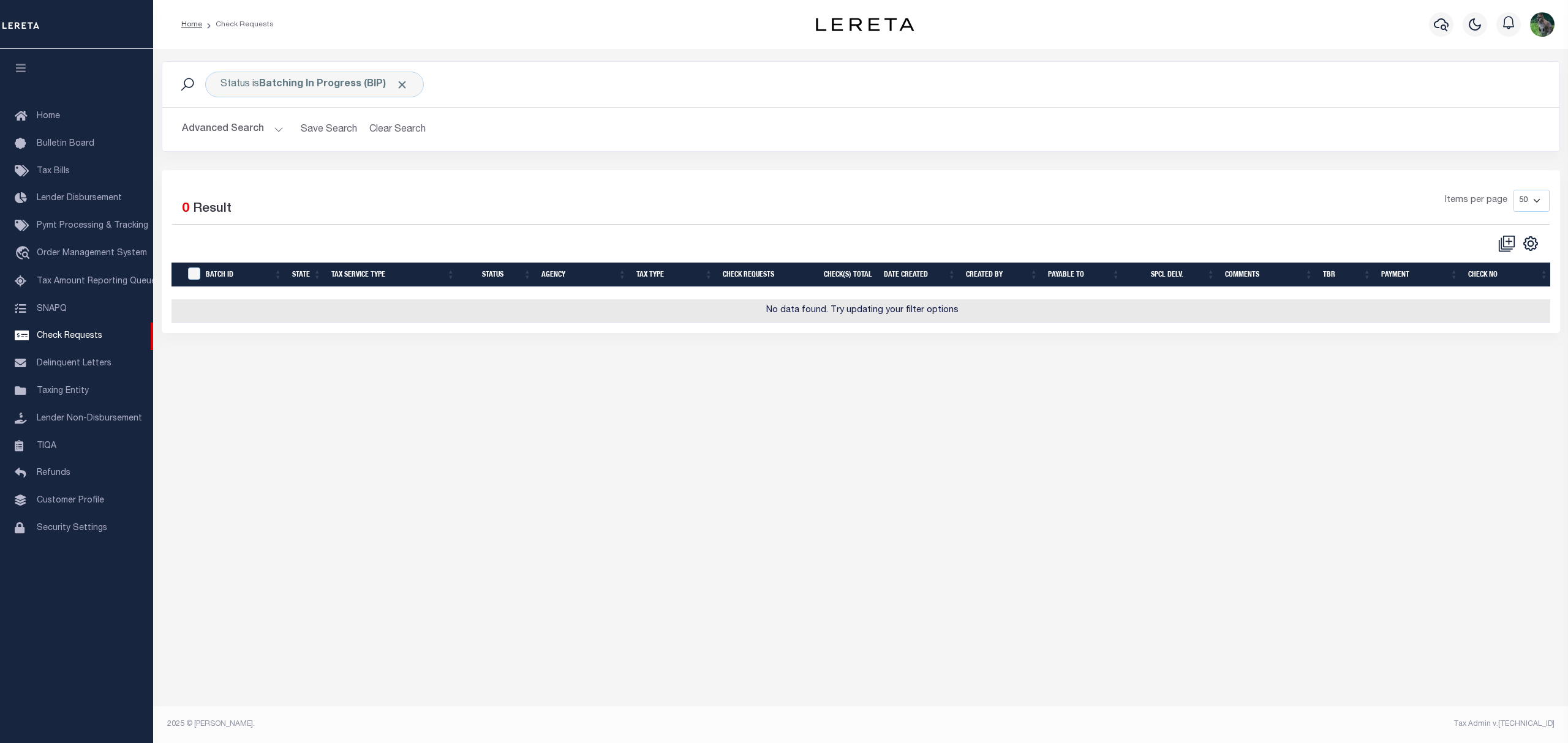
click at [246, 117] on div "Advanced Search Save Search Clear Search Batch Id Equals Equals Is Not Equal To…" at bounding box center [861, 130] width 1397 height 43
click at [392, 136] on button "Clear Search" at bounding box center [398, 129] width 67 height 24
click at [210, 130] on button "Advanced Search" at bounding box center [233, 129] width 102 height 24
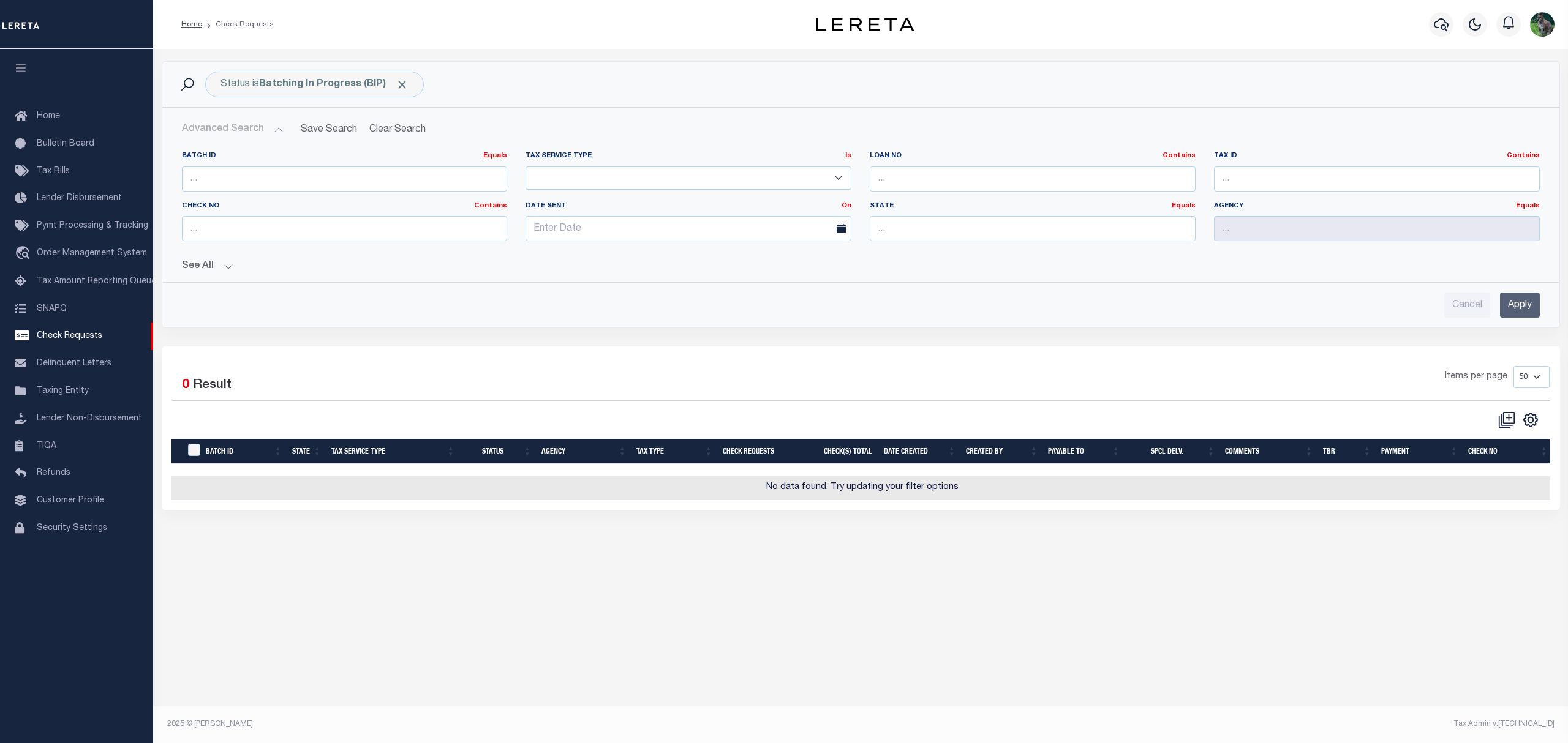
click at [189, 265] on button "See All" at bounding box center [861, 266] width 1358 height 12
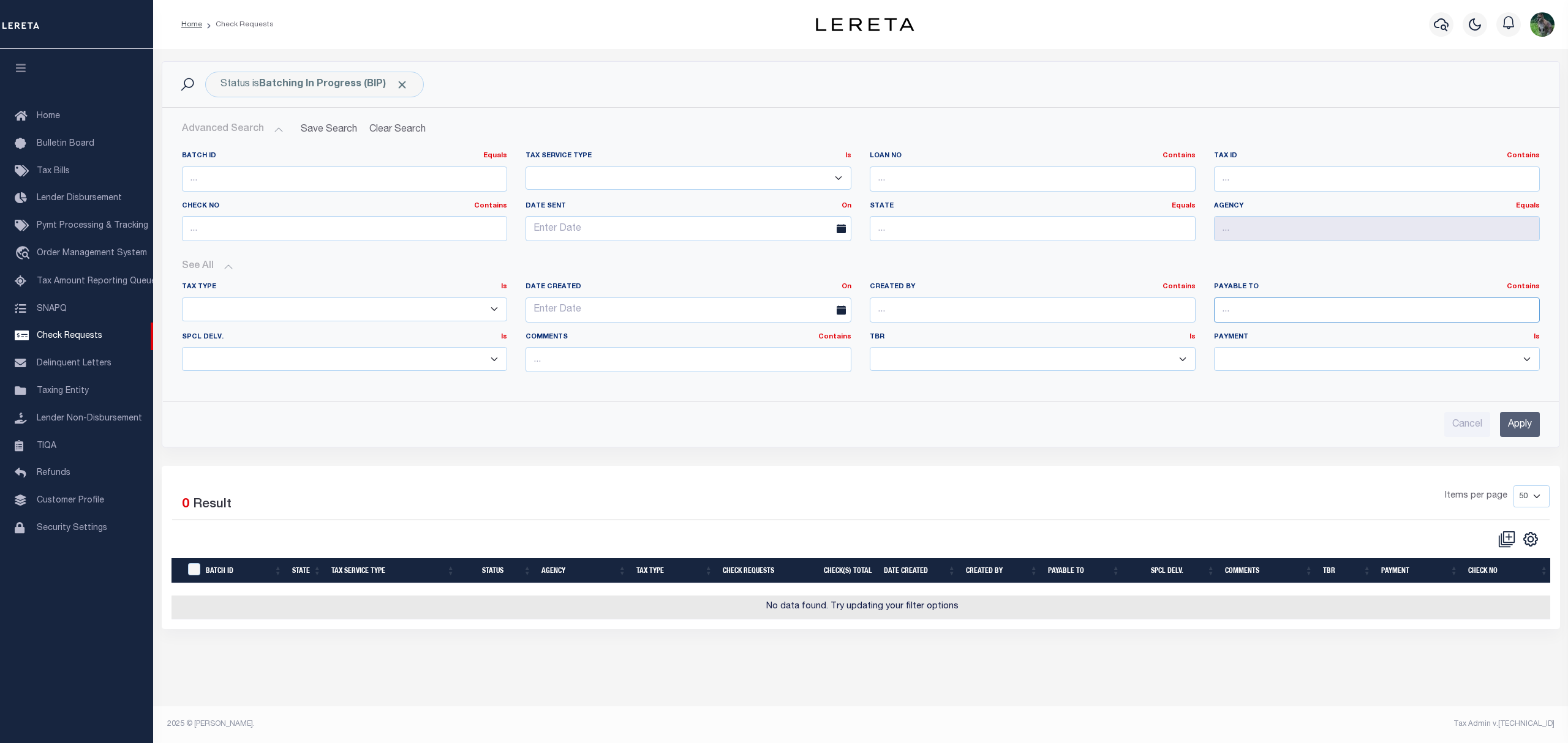
click at [1258, 306] on input "text" at bounding box center [1376, 310] width 326 height 25
paste input "Oklahoma County Treasurer"
type input "Oklahoma County Treasurer"
click at [1522, 431] on input "Apply" at bounding box center [1520, 424] width 40 height 25
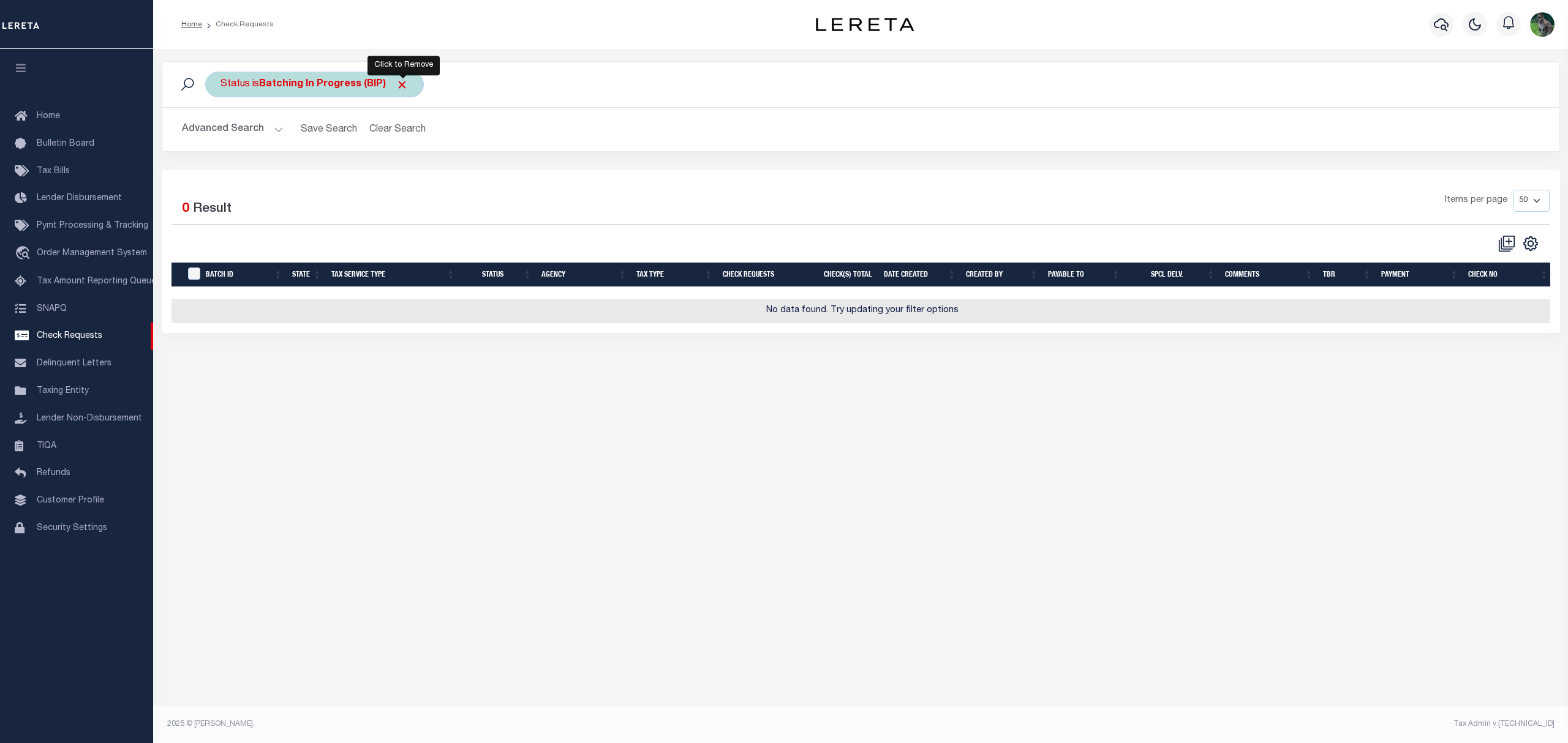
click at [404, 84] on span "Click to Remove" at bounding box center [402, 85] width 13 height 13
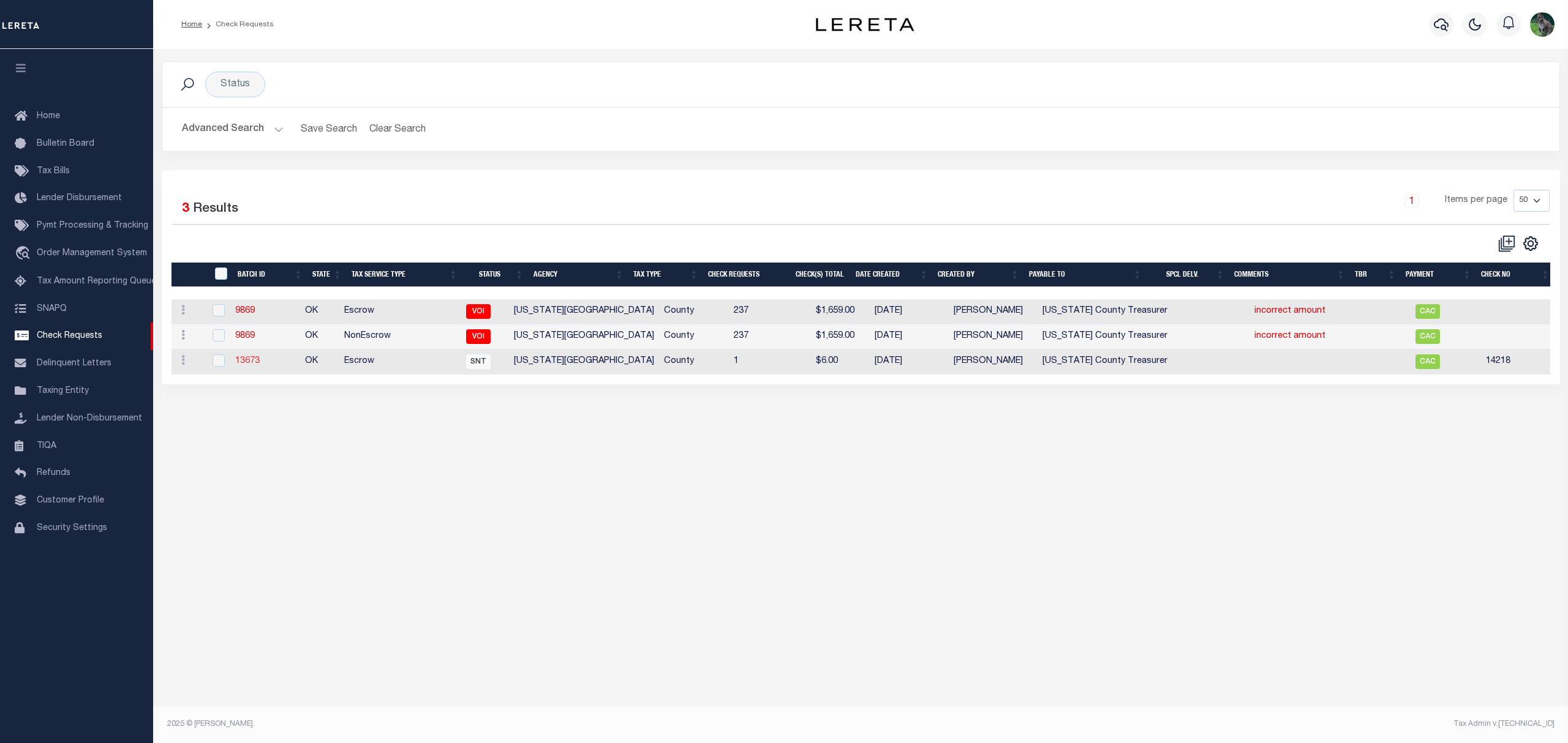
click at [246, 363] on link "13673" at bounding box center [248, 361] width 24 height 9
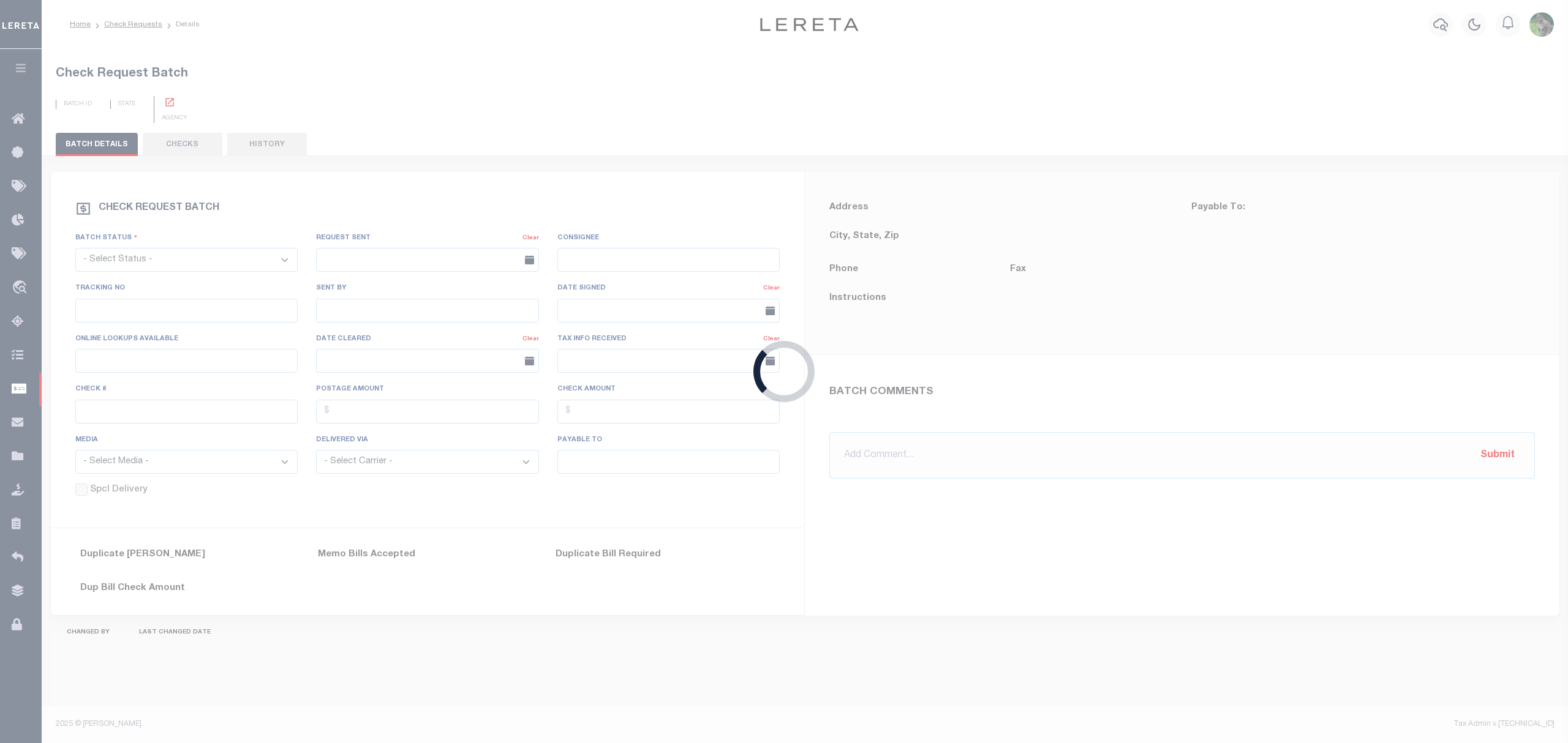
select select "SNT"
type input "02/26/2025"
type input "Yes"
type input "14218"
type input "$0.00"
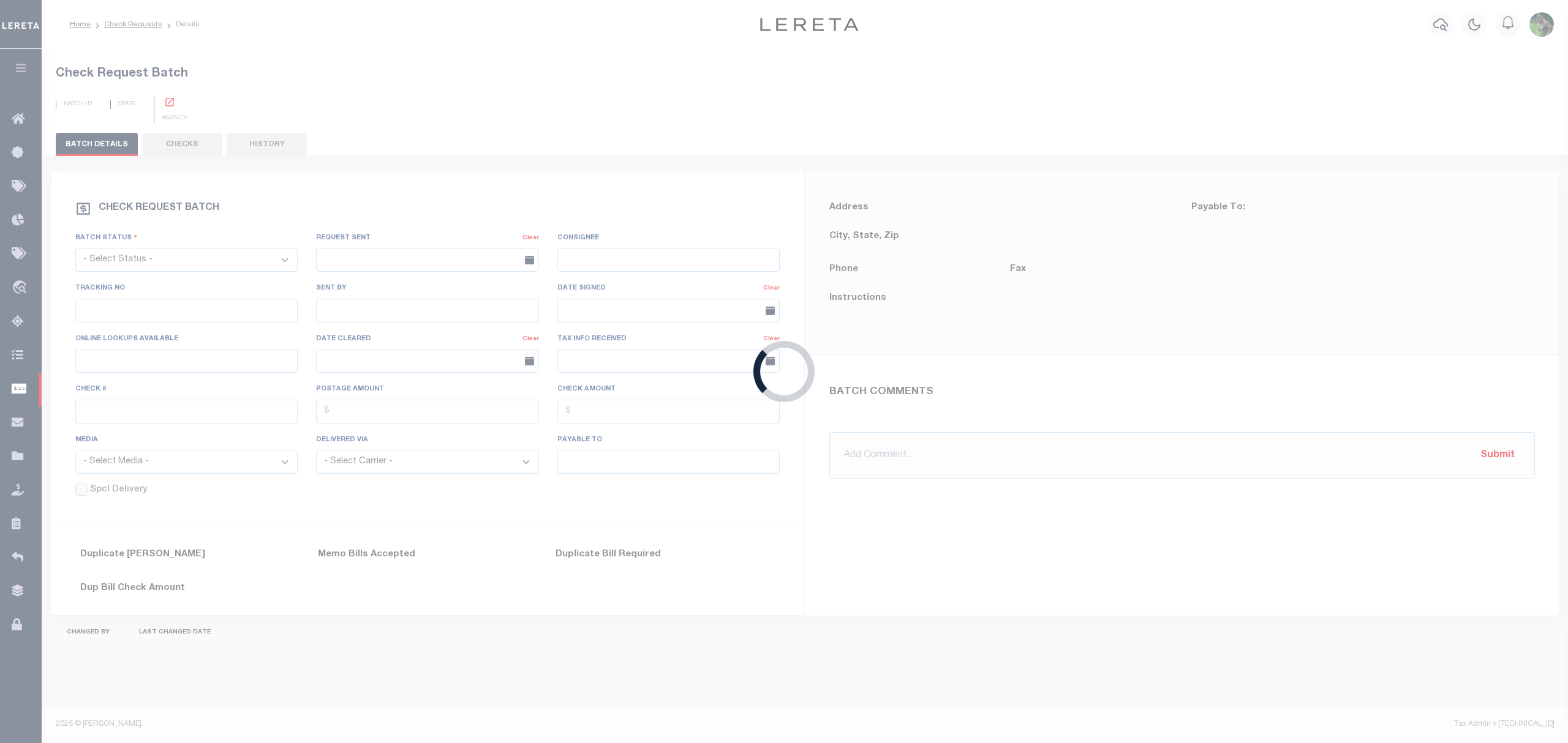
type input "Oklahoma County Treasurer"
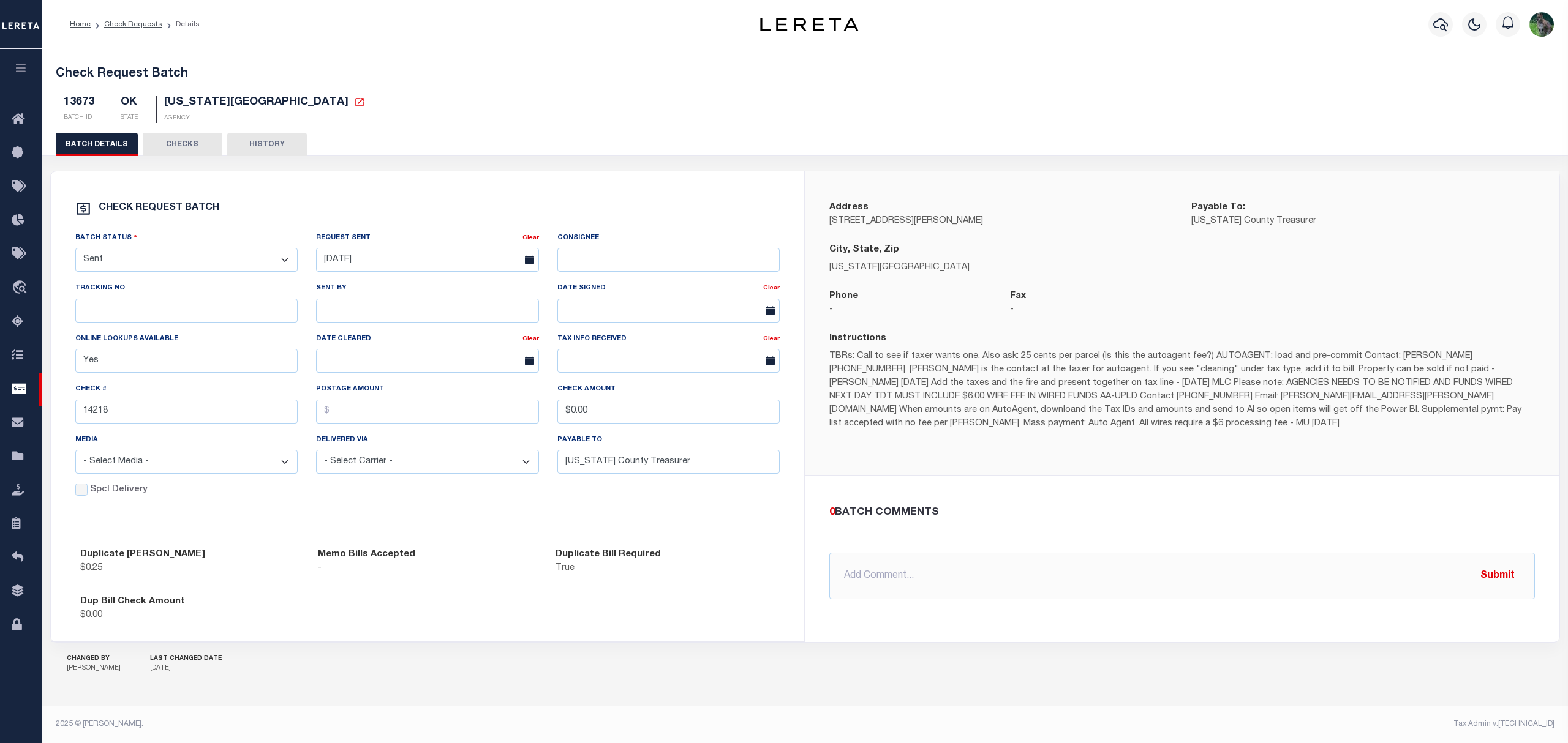
click at [730, 217] on div "Check REQUEST BATCH" at bounding box center [428, 209] width 705 height 16
click at [194, 145] on button "CHECKS" at bounding box center [182, 145] width 80 height 23
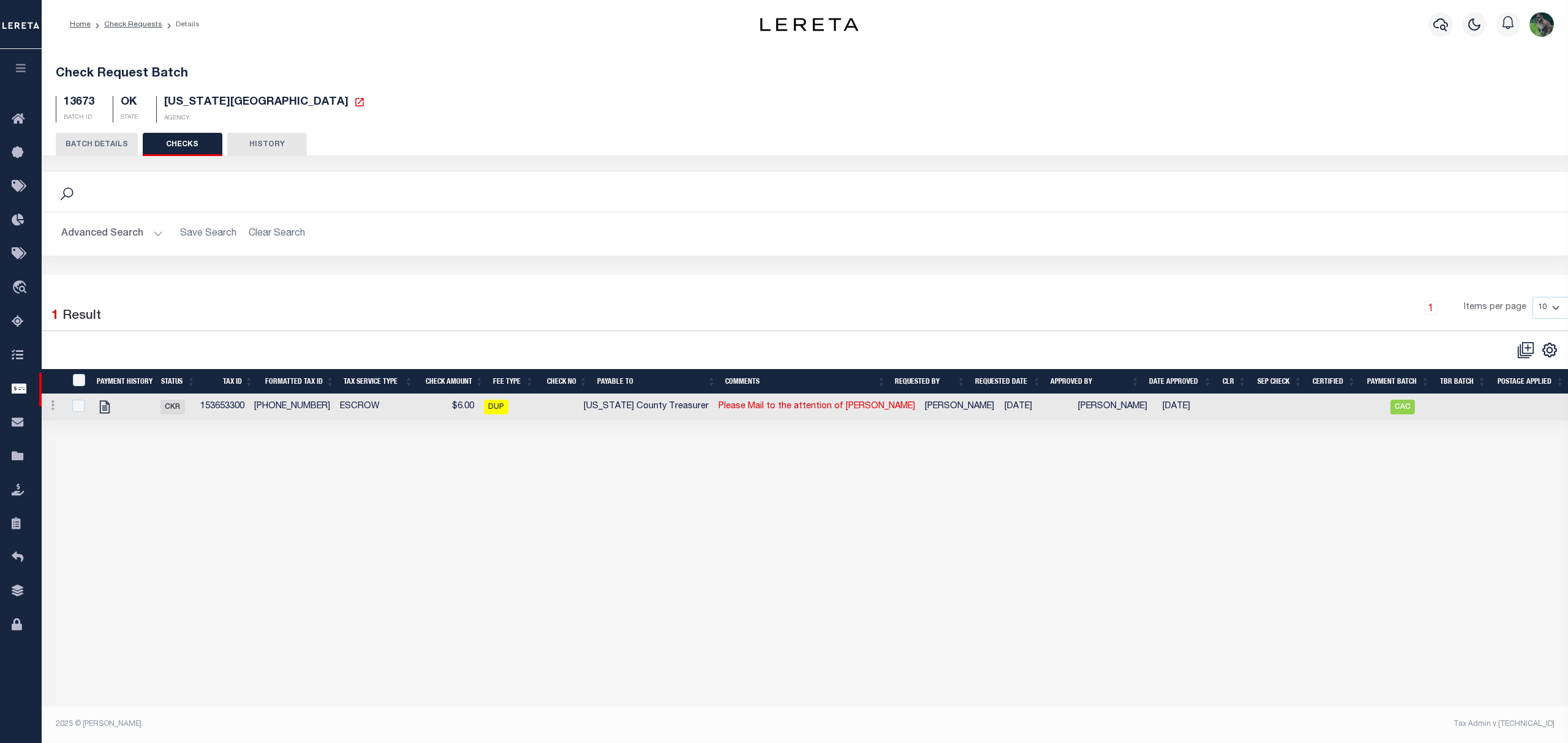
click at [770, 411] on link "Please Mail to the attention of Tammy" at bounding box center [816, 407] width 197 height 9
checkbox input "true"
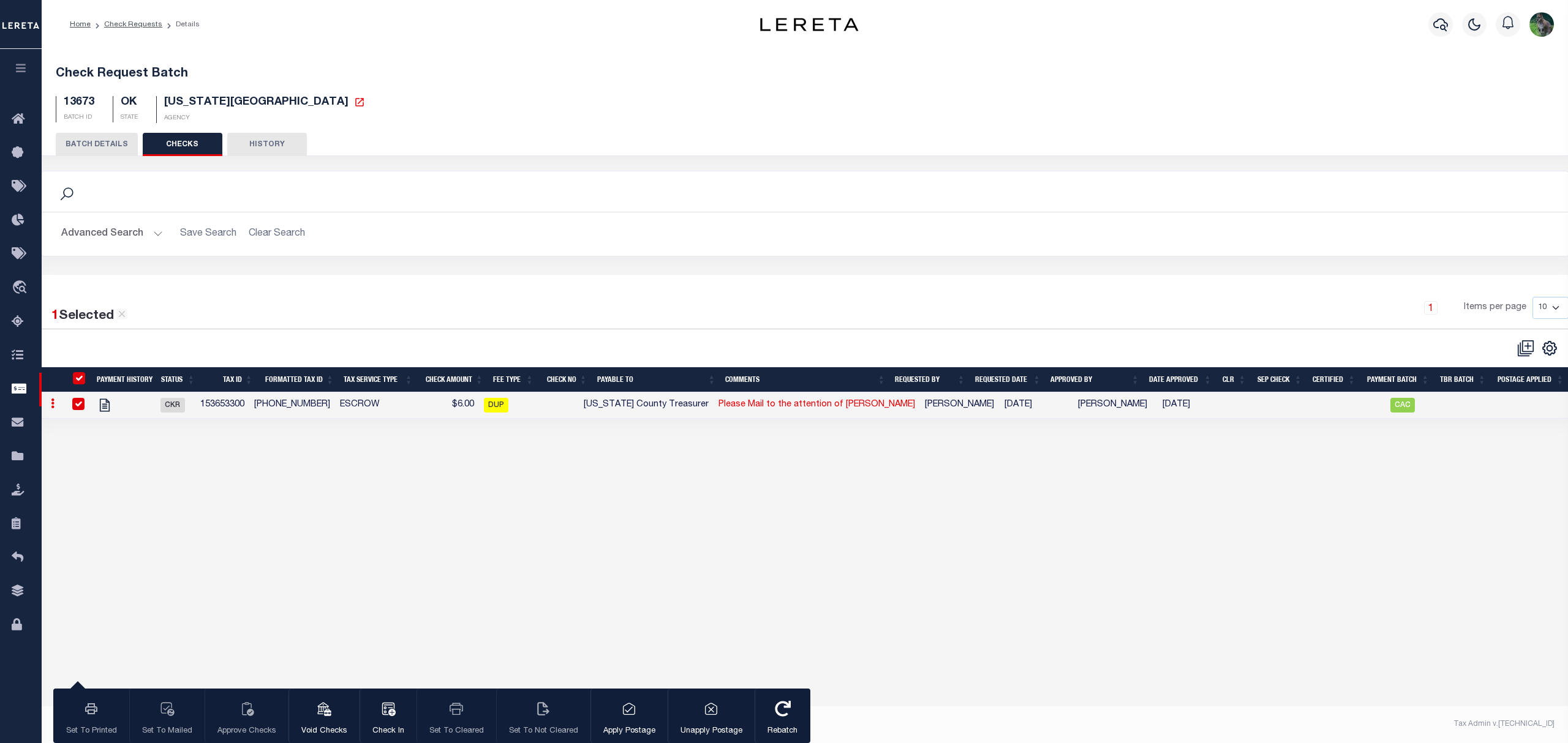
click at [263, 150] on button "HISTORY" at bounding box center [266, 145] width 80 height 23
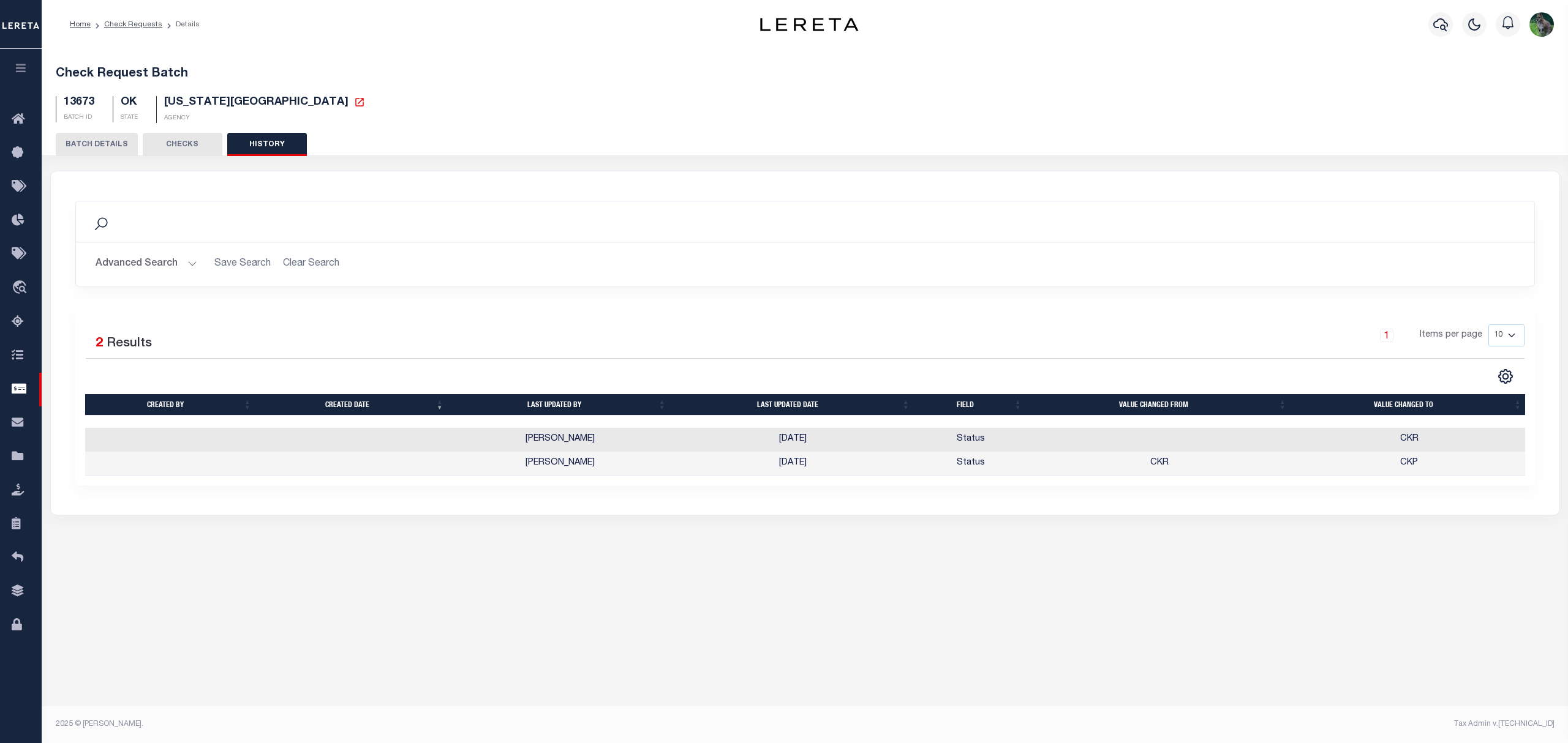
click at [179, 152] on button "CHECKS" at bounding box center [182, 145] width 80 height 23
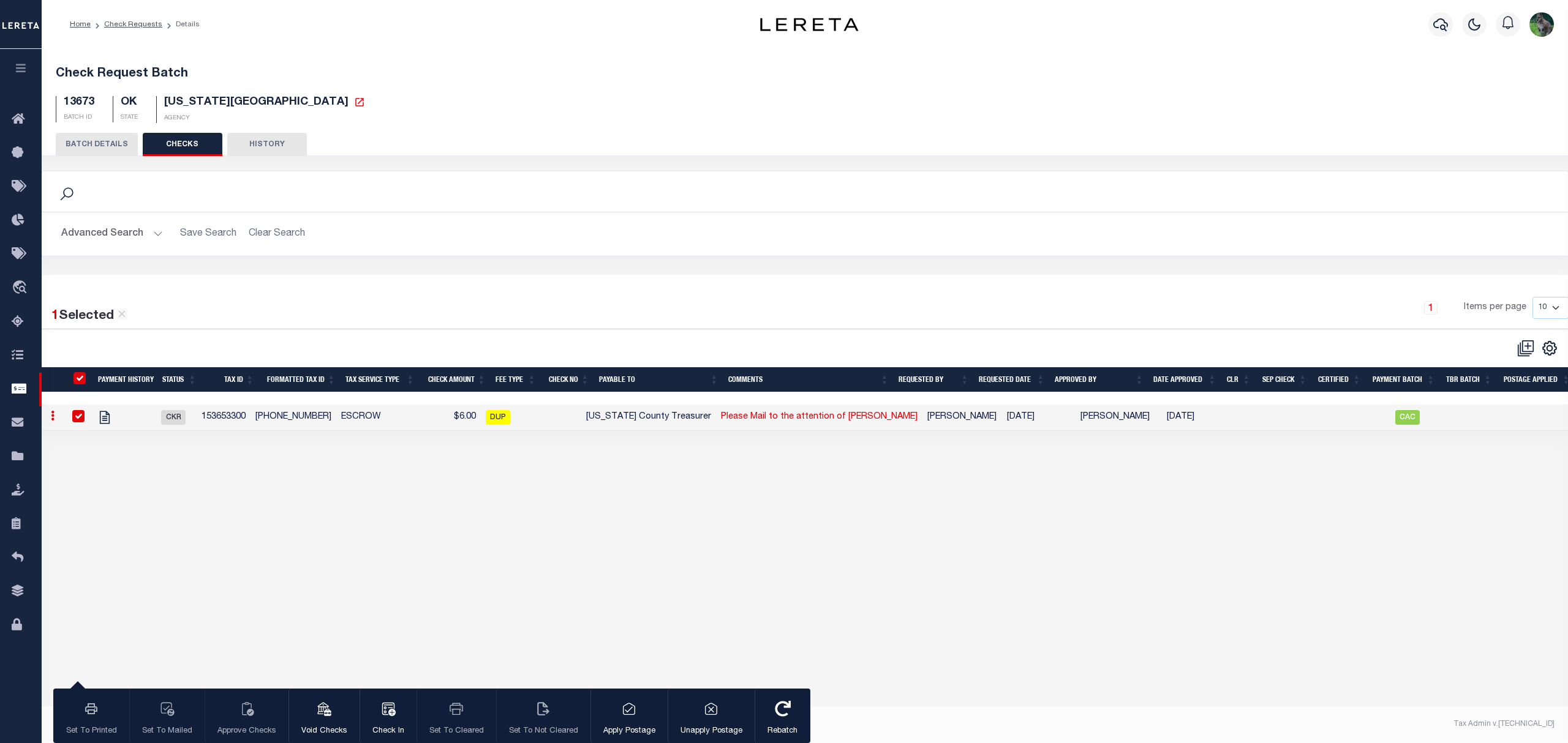
click at [812, 415] on td "Please Mail to the attention of Tammy" at bounding box center [819, 418] width 207 height 27
checkbox input "false"
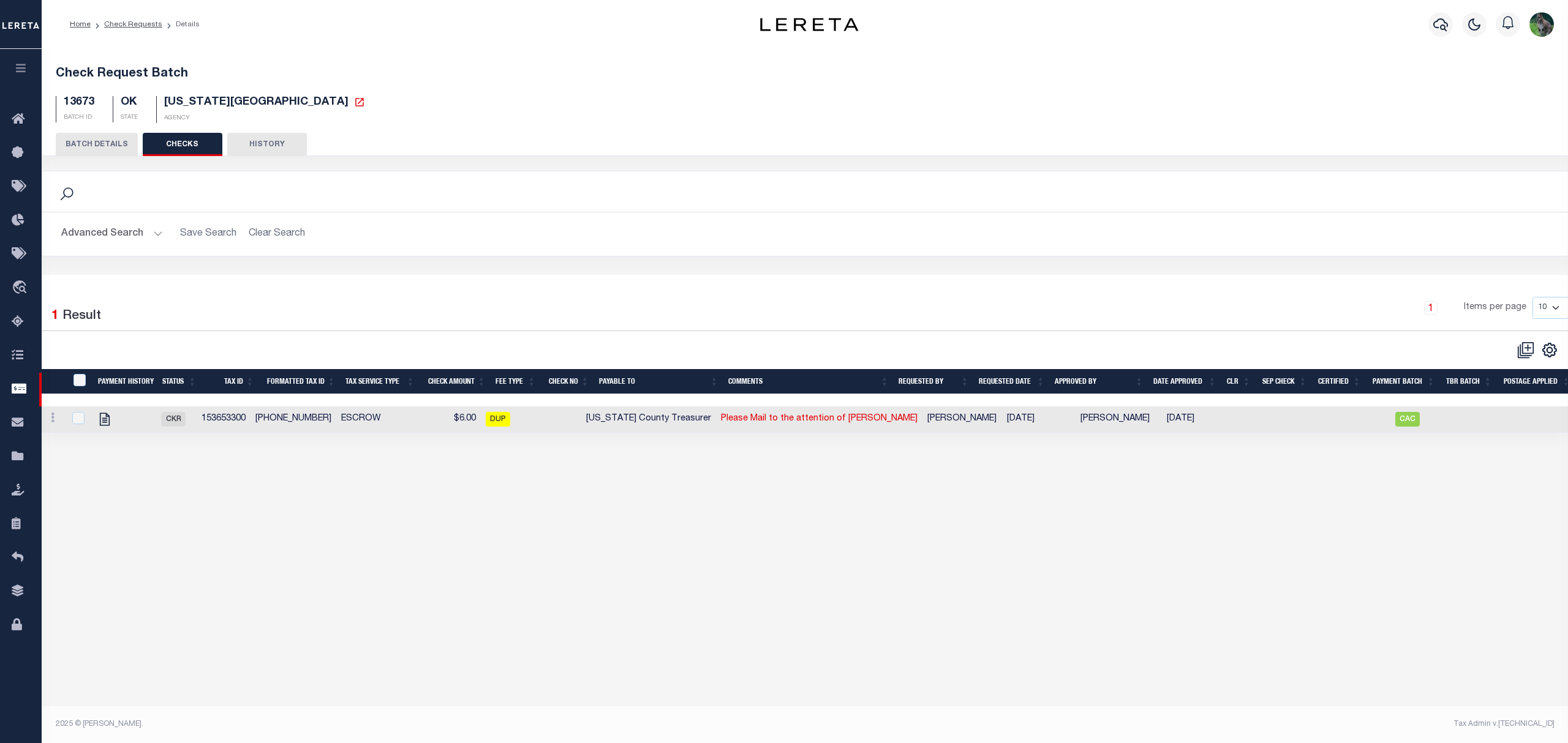
click at [810, 431] on td "Please Mail to the attention of Tammy" at bounding box center [819, 420] width 207 height 27
checkbox input "true"
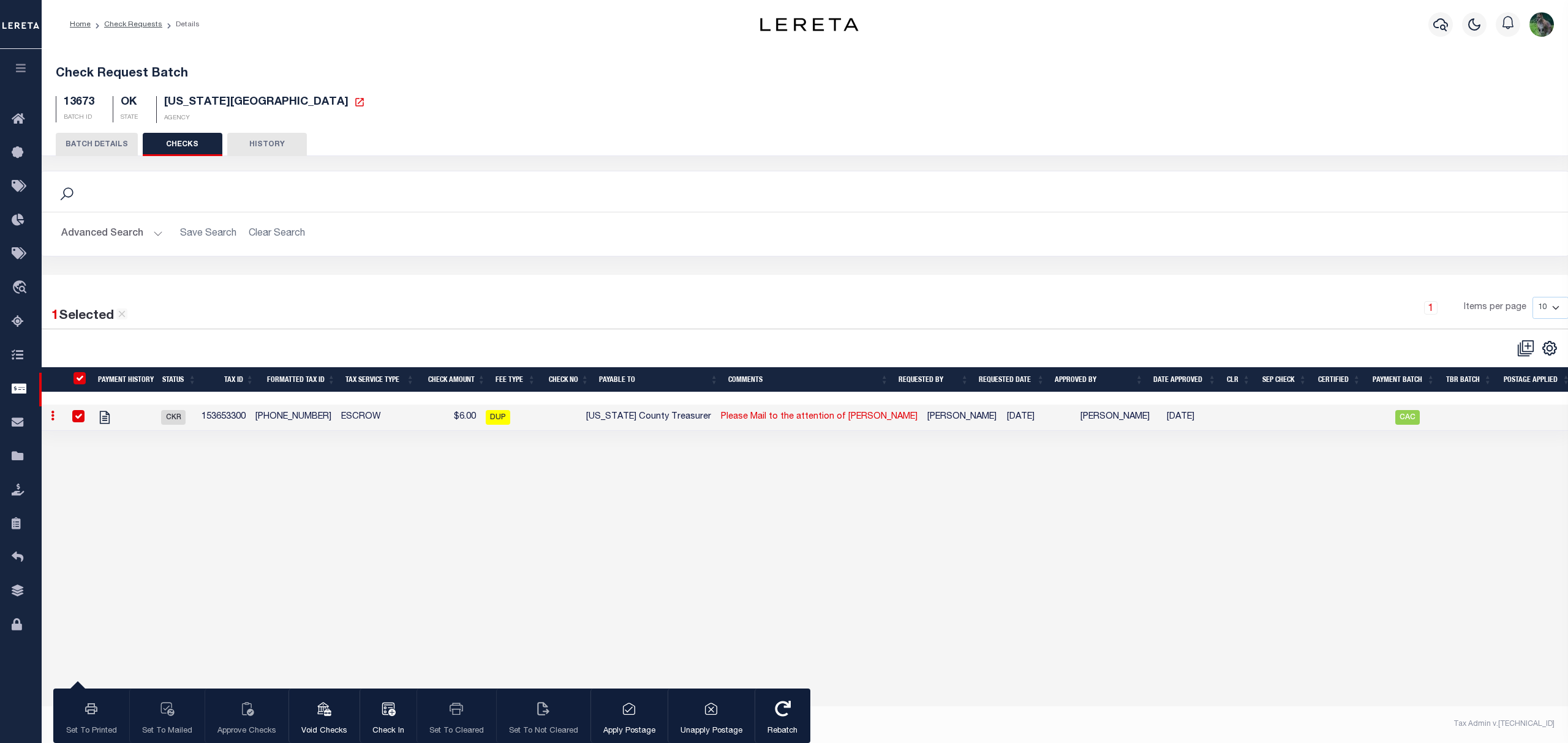
click at [815, 421] on link "Please Mail to the attention of Tammy" at bounding box center [819, 417] width 197 height 9
checkbox input "false"
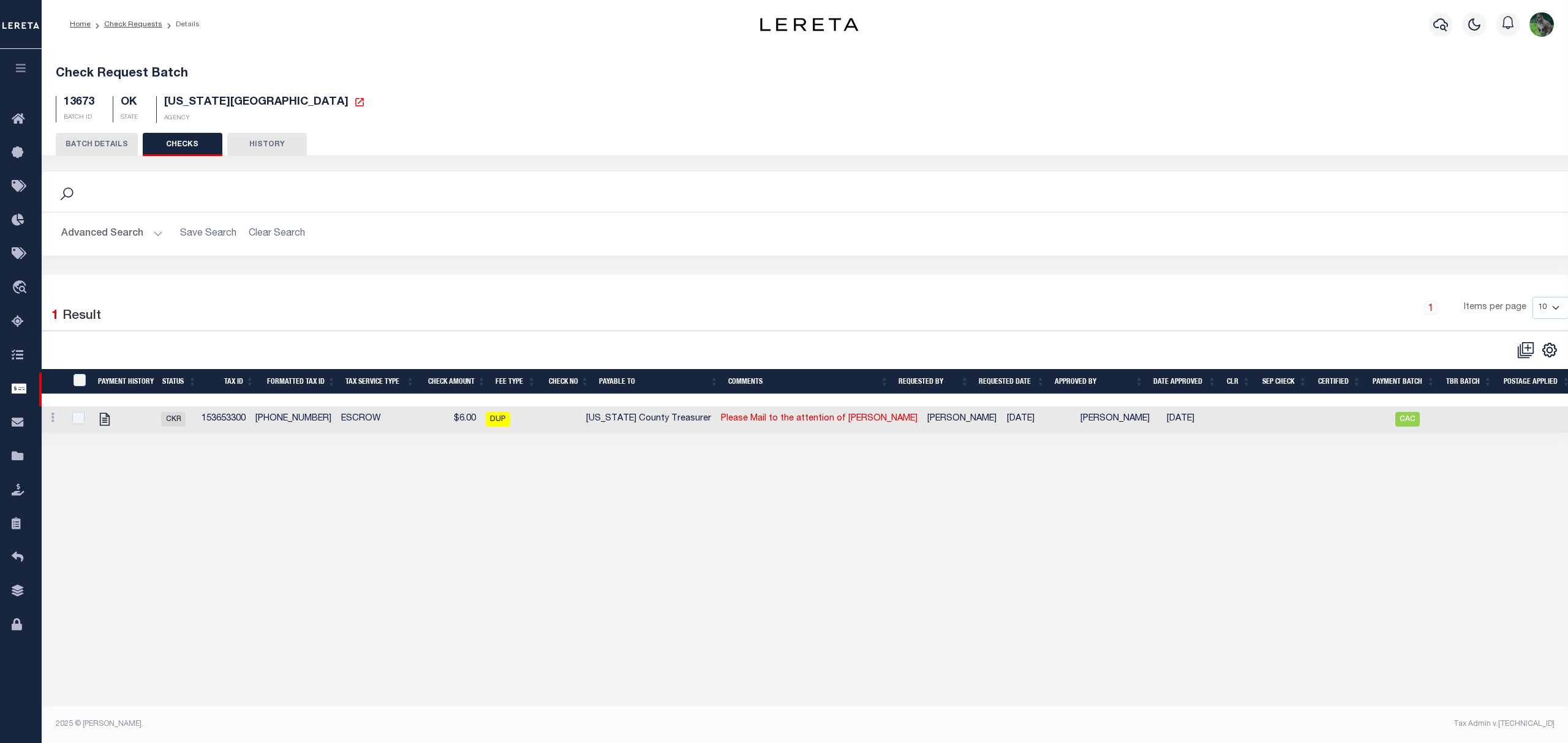
click at [197, 101] on span "OKLAHOMA COUNTY" at bounding box center [256, 102] width 184 height 11
drag, startPoint x: 197, startPoint y: 101, endPoint x: 255, endPoint y: 99, distance: 58.0
click at [252, 99] on span "OKLAHOMA COUNTY" at bounding box center [256, 102] width 184 height 11
copy span "OKLAHOMA COUNTY"
click at [111, 424] on icon "" at bounding box center [104, 419] width 16 height 16
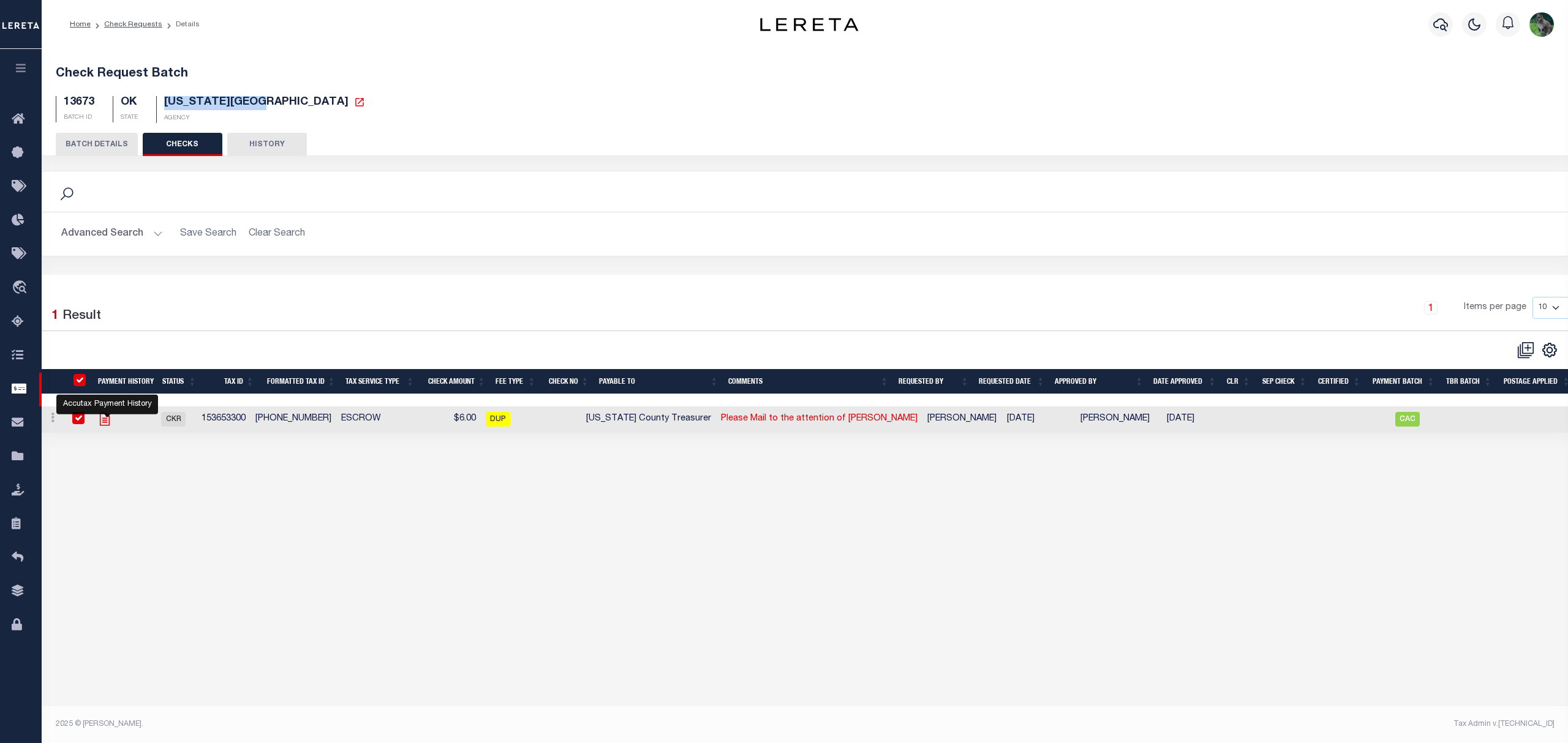
checkbox input "true"
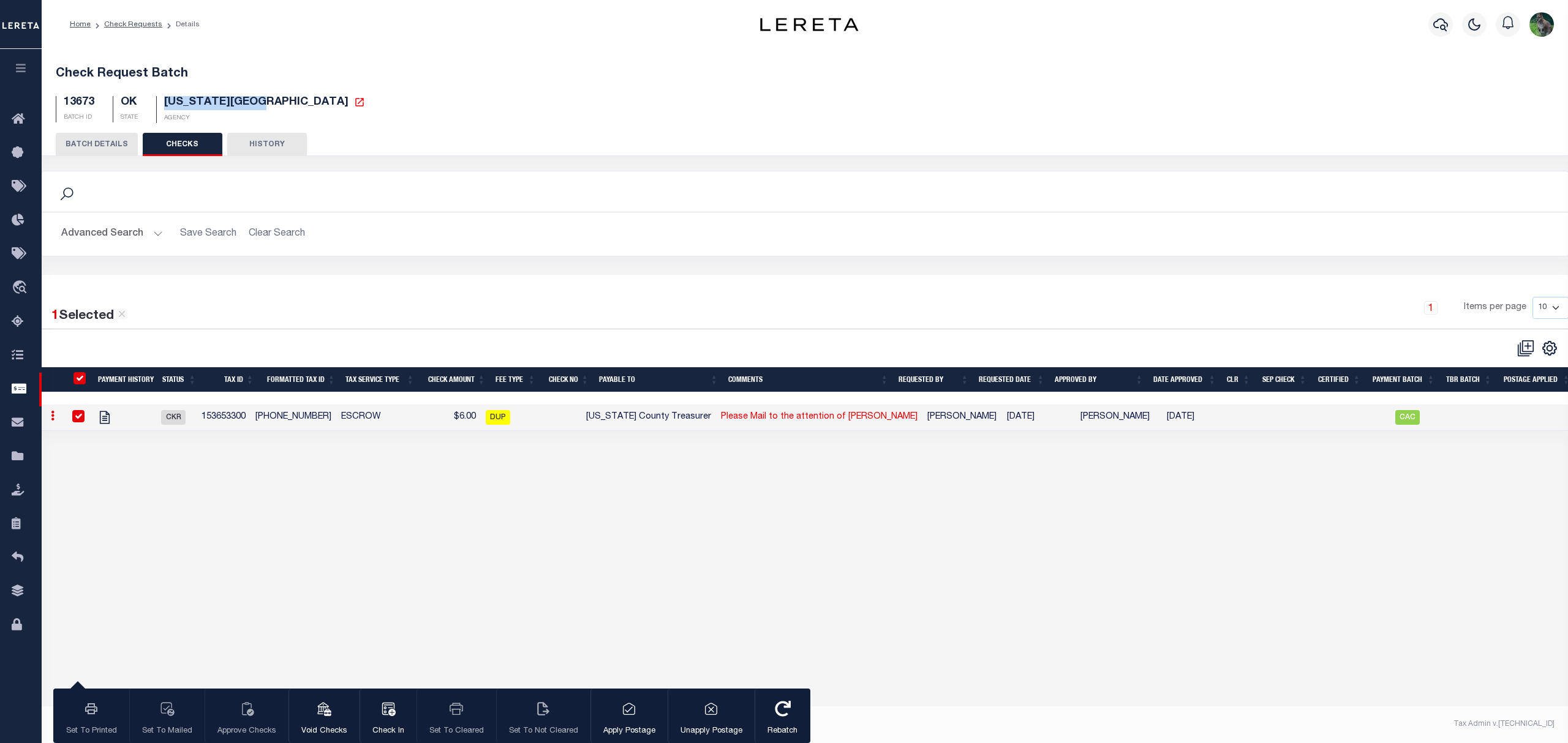
click at [94, 147] on button "BATCH DETAILS" at bounding box center [97, 145] width 82 height 23
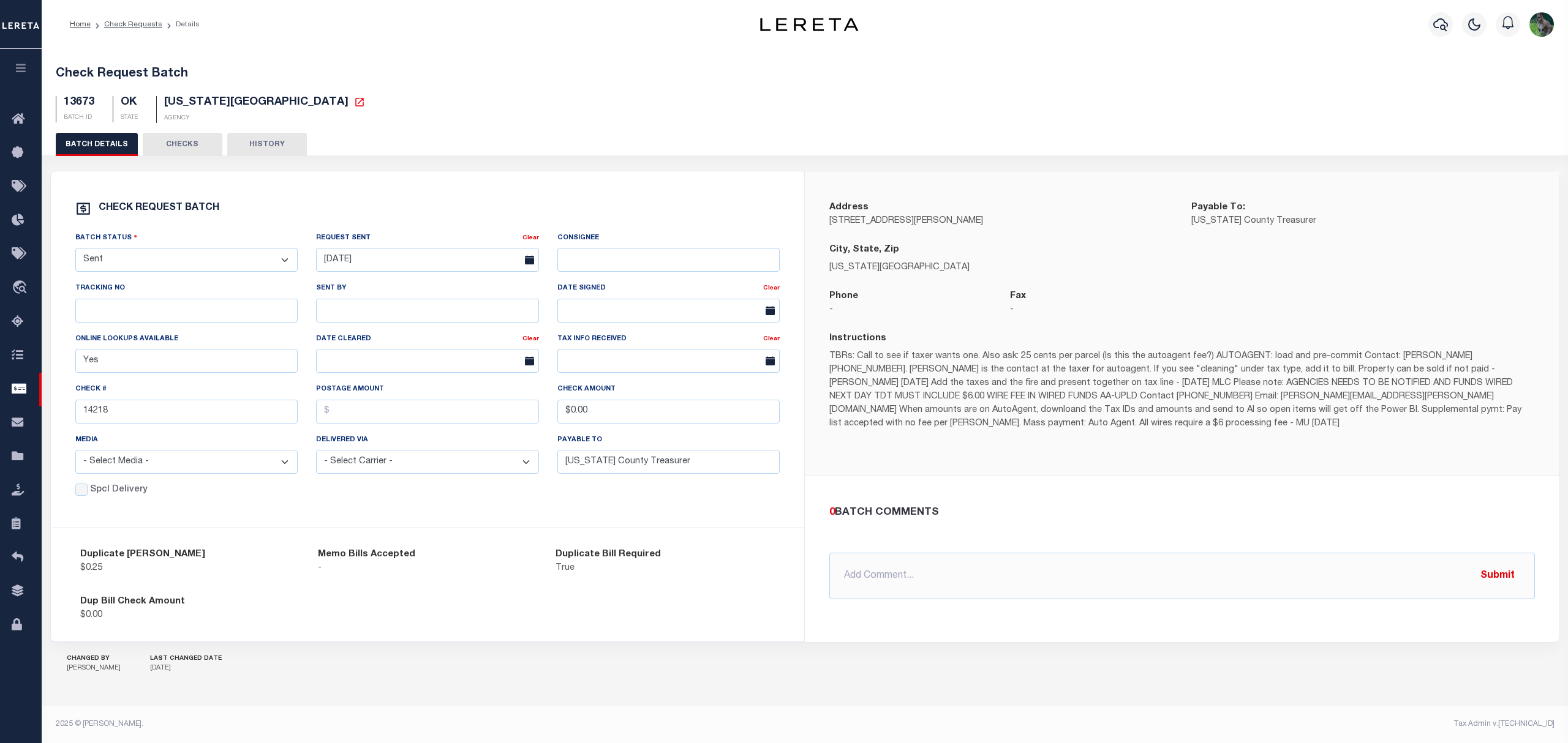
click at [972, 295] on div "Phone -" at bounding box center [910, 303] width 162 height 27
click at [175, 143] on button "CHECKS" at bounding box center [182, 145] width 80 height 23
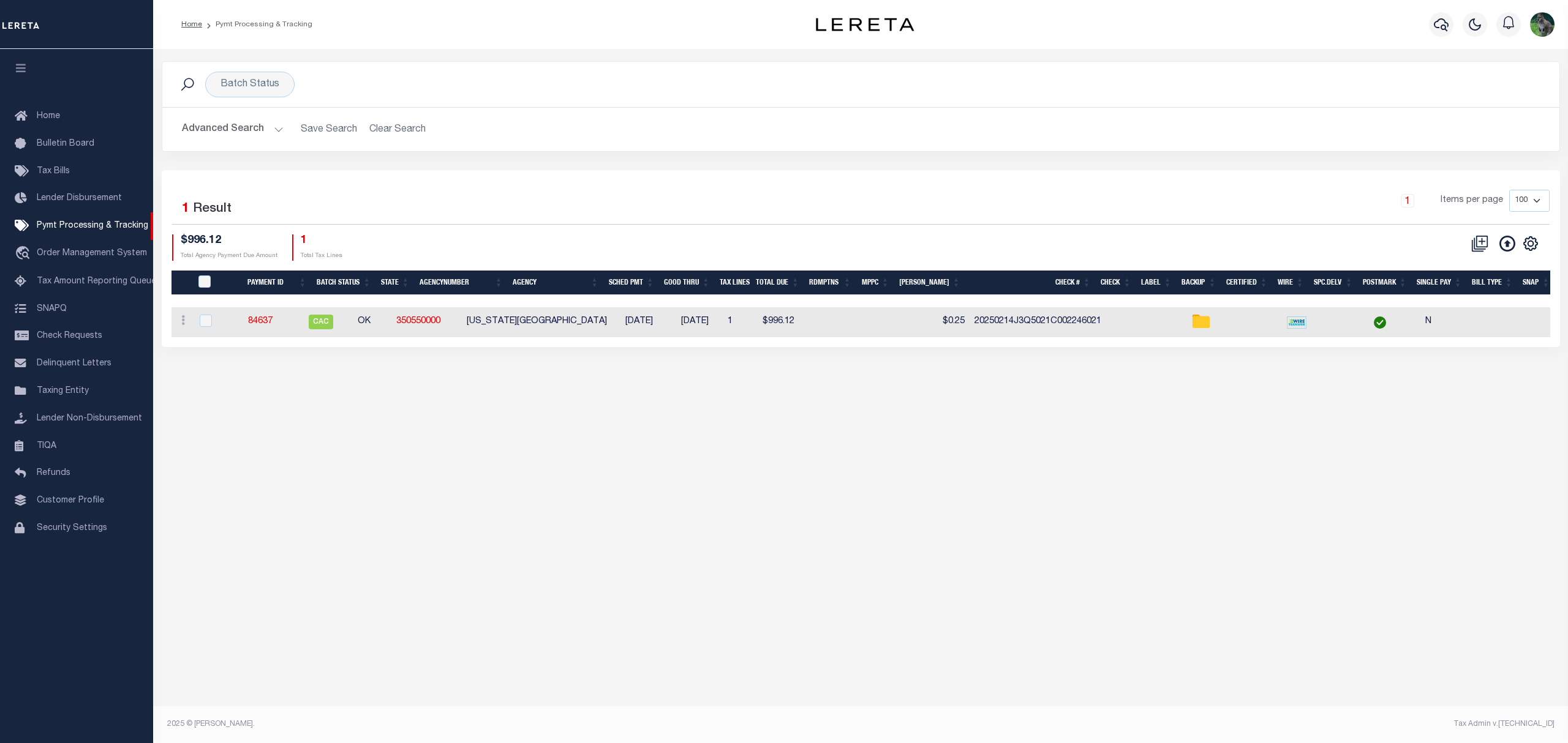
click at [404, 131] on h2 "Advanced Search Save Search Clear Search PayeeSearchTable_dynamictable_____Defa…" at bounding box center [861, 129] width 1377 height 24
click at [267, 91] on div "Batch Status" at bounding box center [250, 84] width 89 height 26
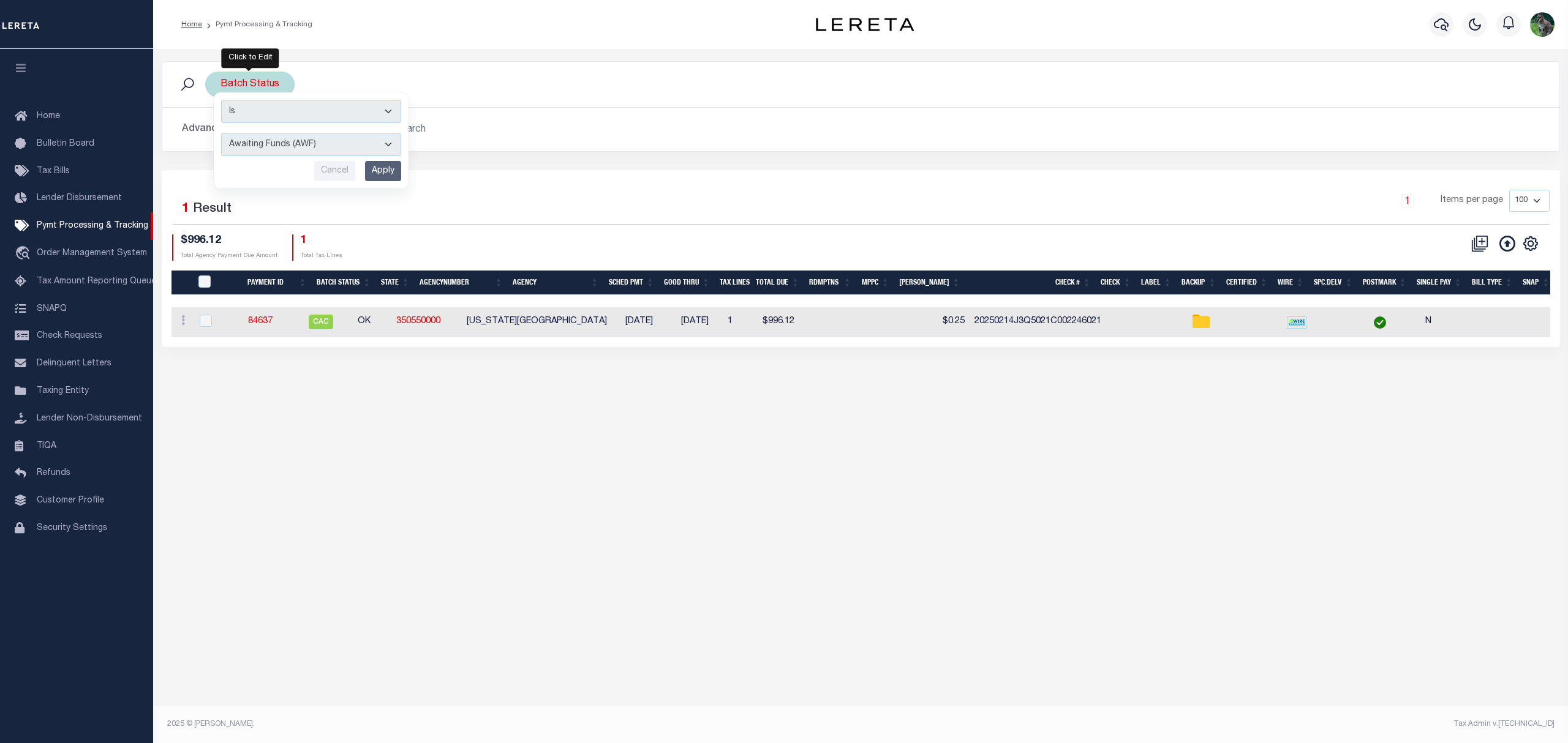
click at [386, 176] on input "Apply" at bounding box center [383, 171] width 36 height 20
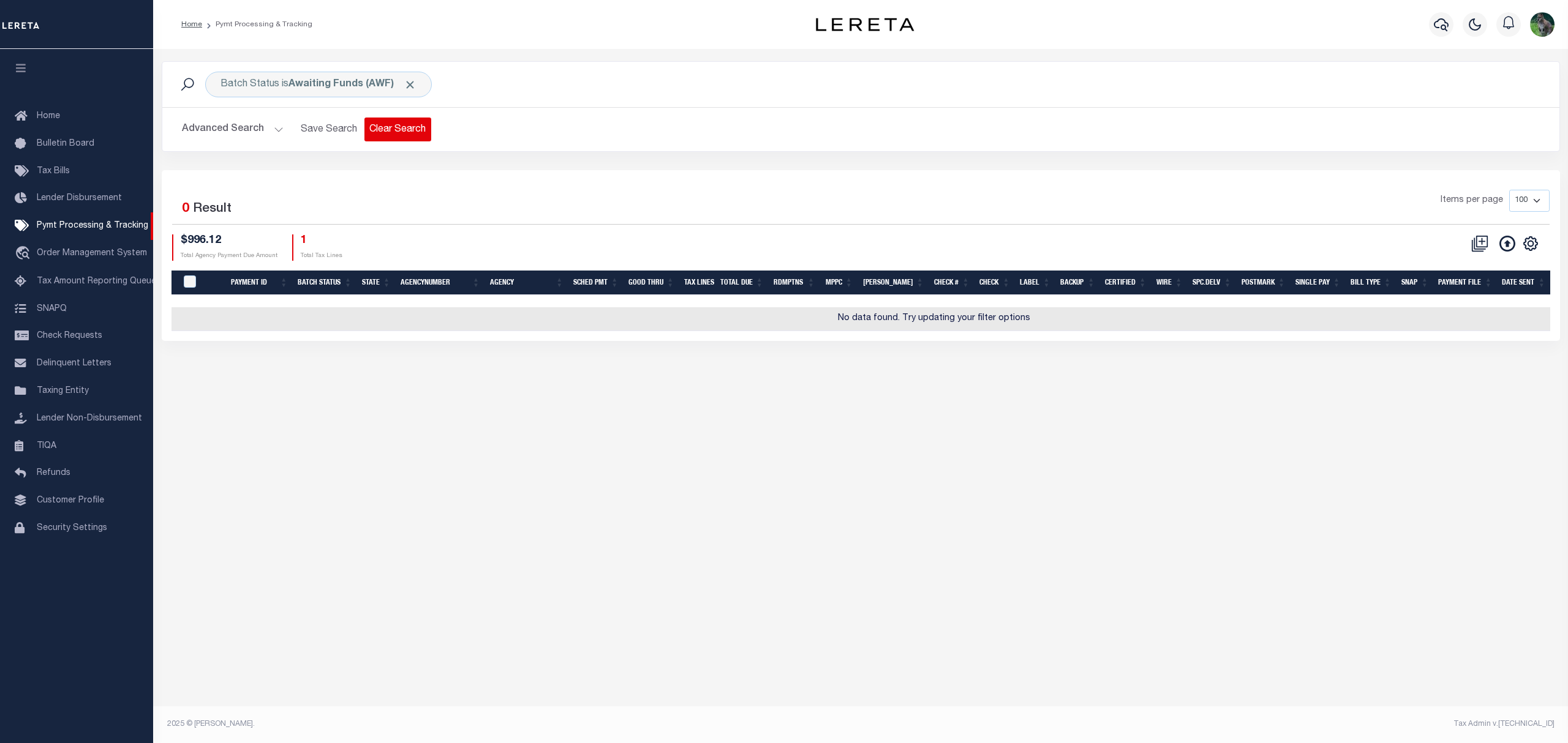
click at [403, 131] on button "Clear Search" at bounding box center [398, 129] width 67 height 24
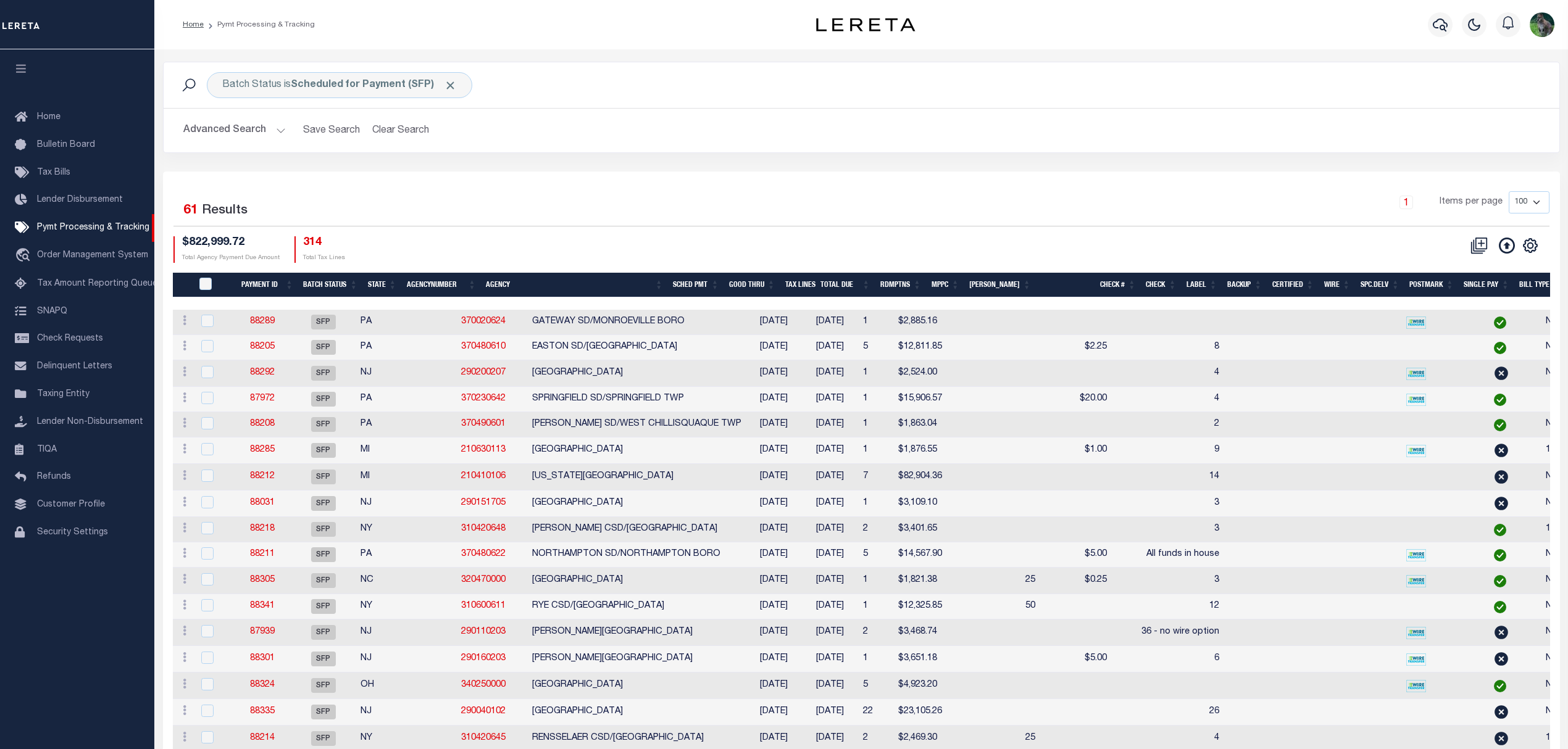
click at [17, 68] on icon "button" at bounding box center [22, 68] width 15 height 11
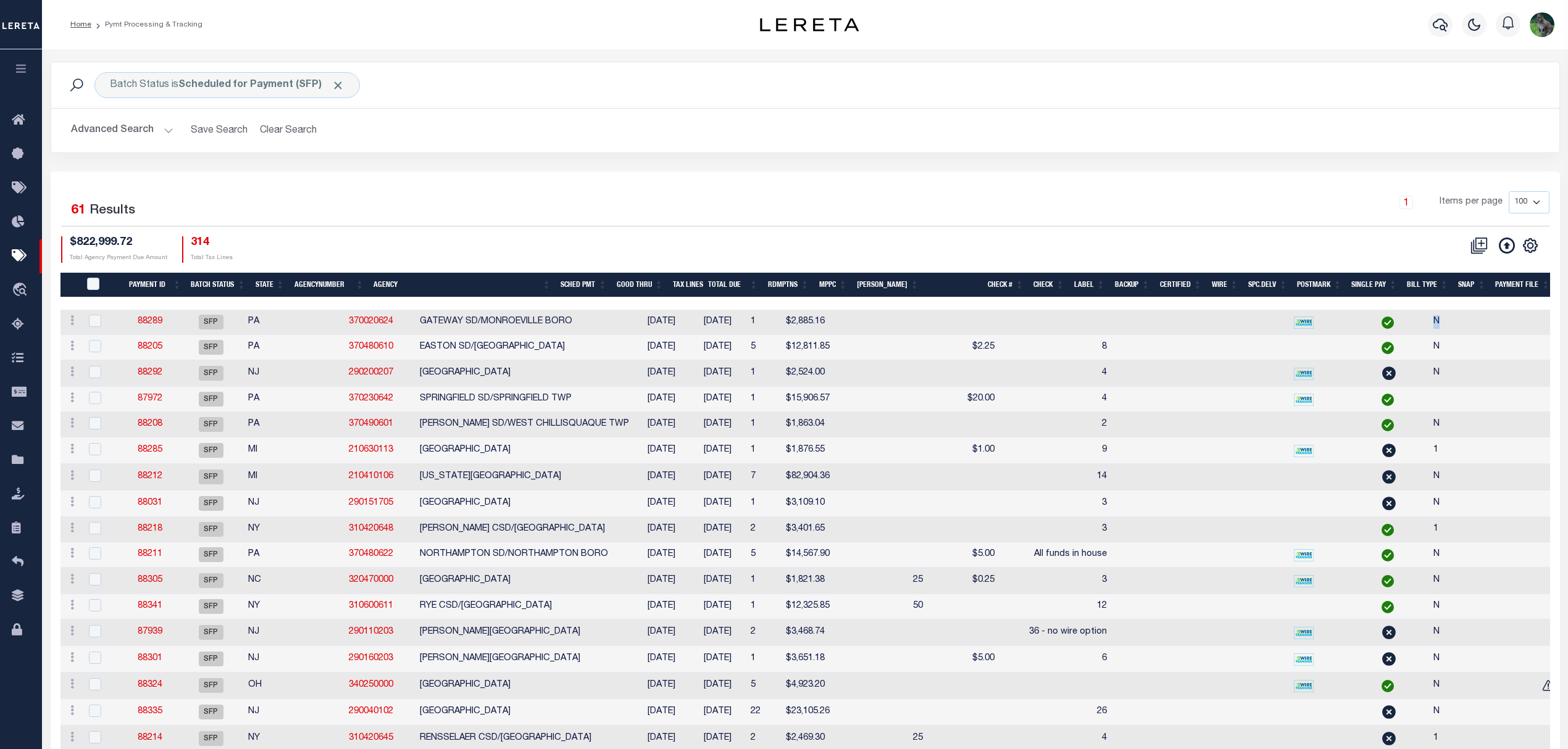
drag, startPoint x: 1351, startPoint y: 311, endPoint x: 1506, endPoint y: 324, distance: 155.5
click at [1506, 324] on tr "ACTIONS Delete Batch 88289 SFP PA 370020624 GATEWAY SD/[GEOGRAPHIC_DATA] BORO […" at bounding box center [957, 322] width 1794 height 25
click at [406, 216] on div "Selected 61 Results" at bounding box center [240, 209] width 358 height 35
drag, startPoint x: 23, startPoint y: 250, endPoint x: 245, endPoint y: 278, distance: 223.8
click at [23, 250] on icon at bounding box center [21, 256] width 20 height 15
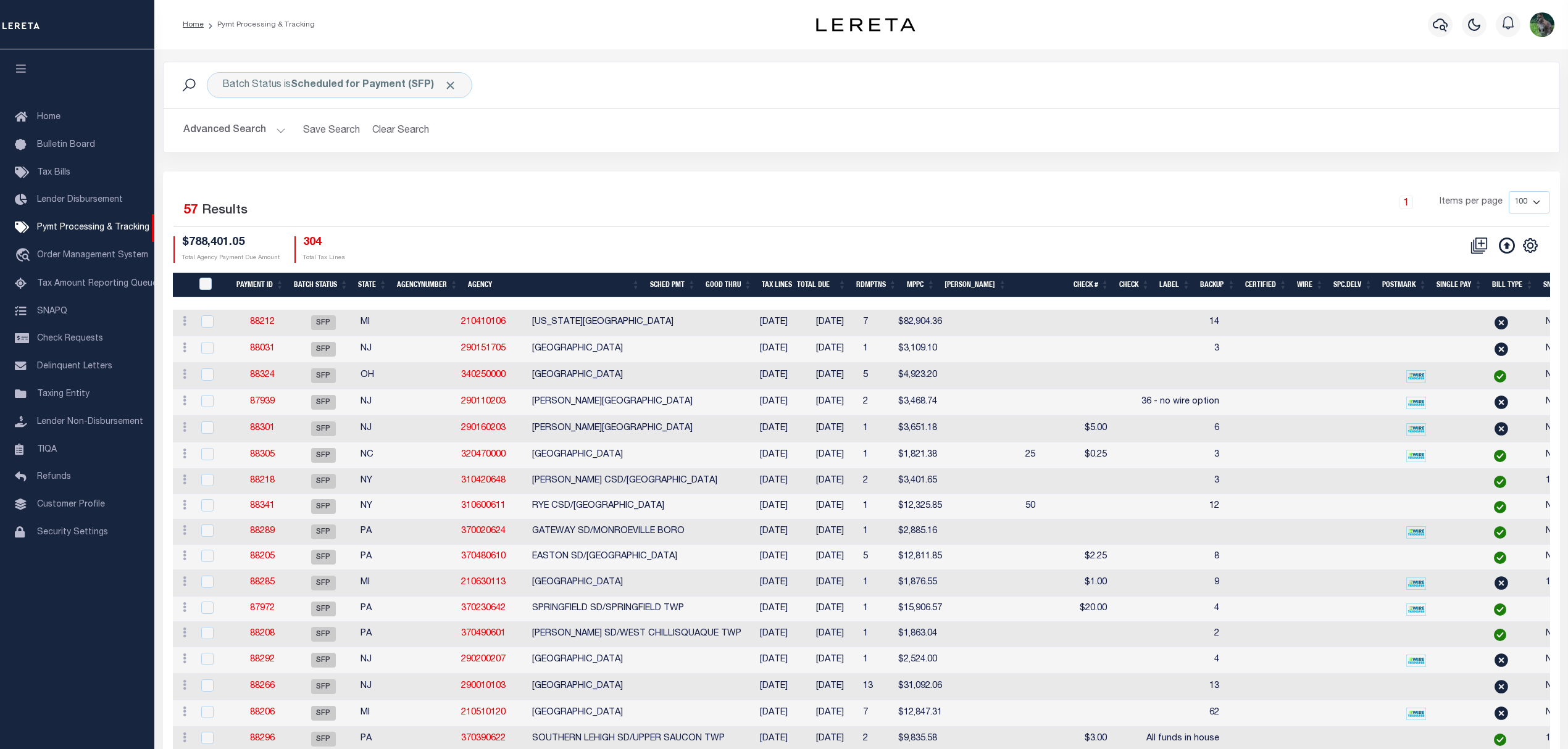
click at [221, 123] on button "Advanced Search" at bounding box center [234, 130] width 102 height 24
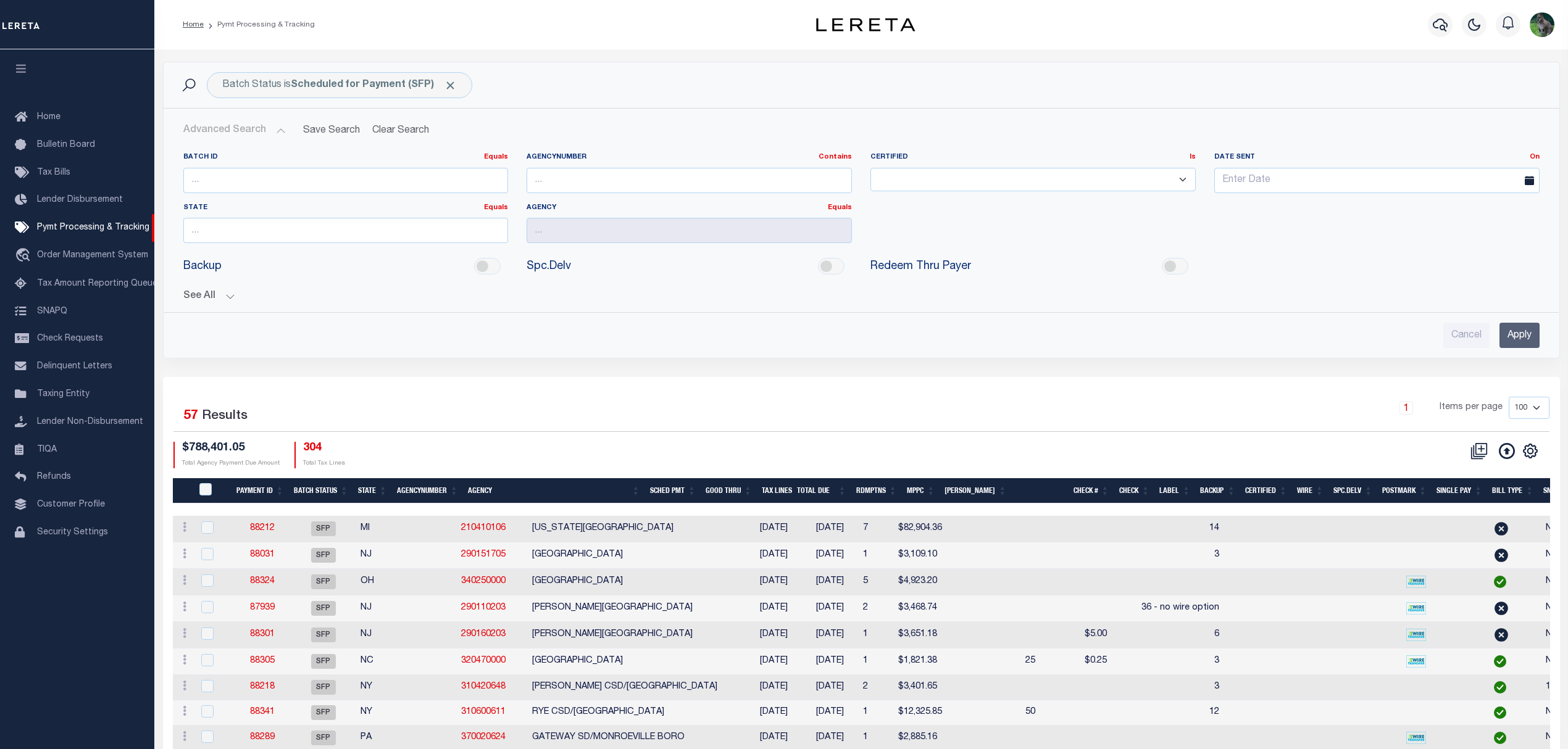
click at [213, 294] on button "See All" at bounding box center [862, 297] width 1356 height 12
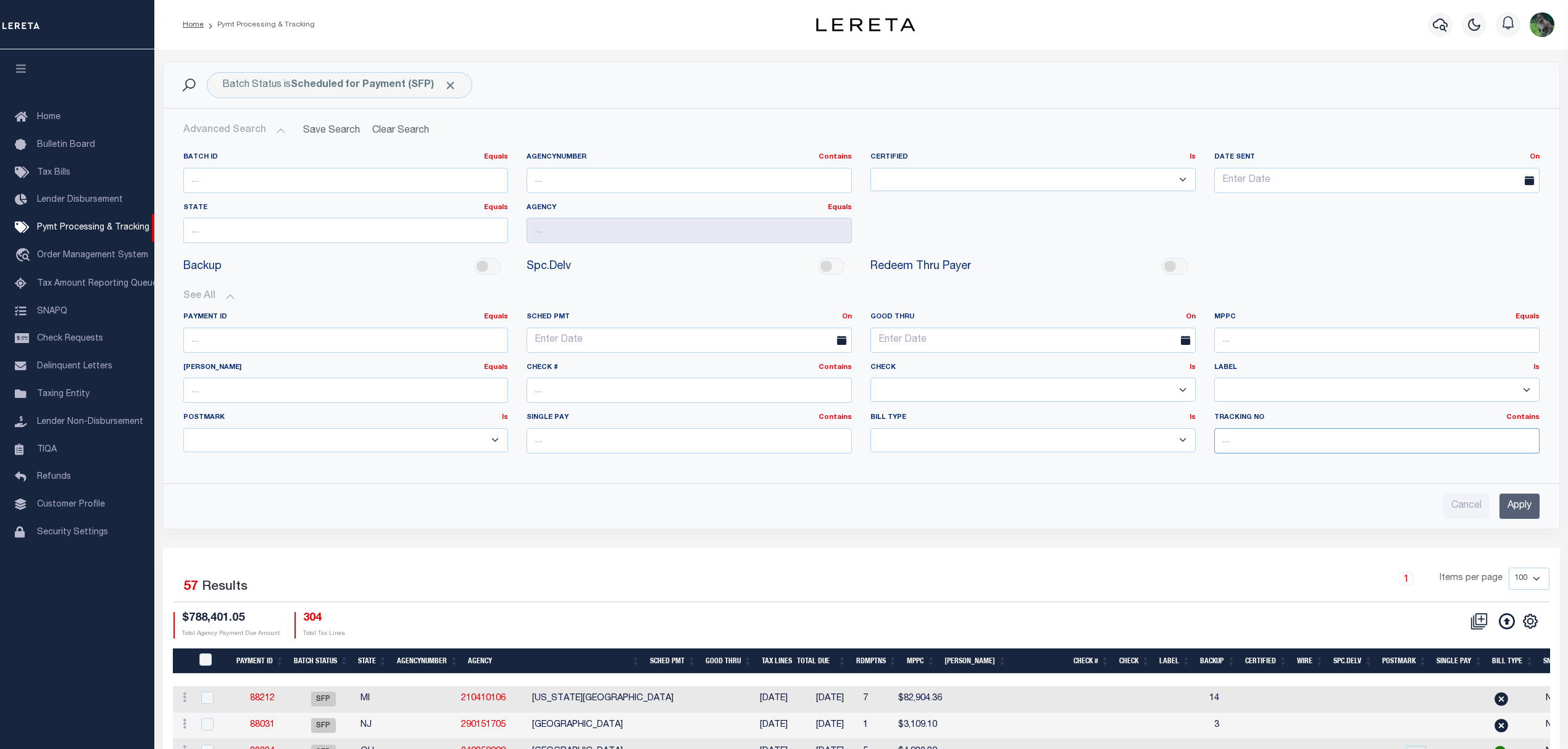
click at [1373, 446] on input "text" at bounding box center [1377, 441] width 325 height 25
type input "[PERSON_NAME]"
click at [1534, 511] on input "Apply" at bounding box center [1519, 506] width 40 height 25
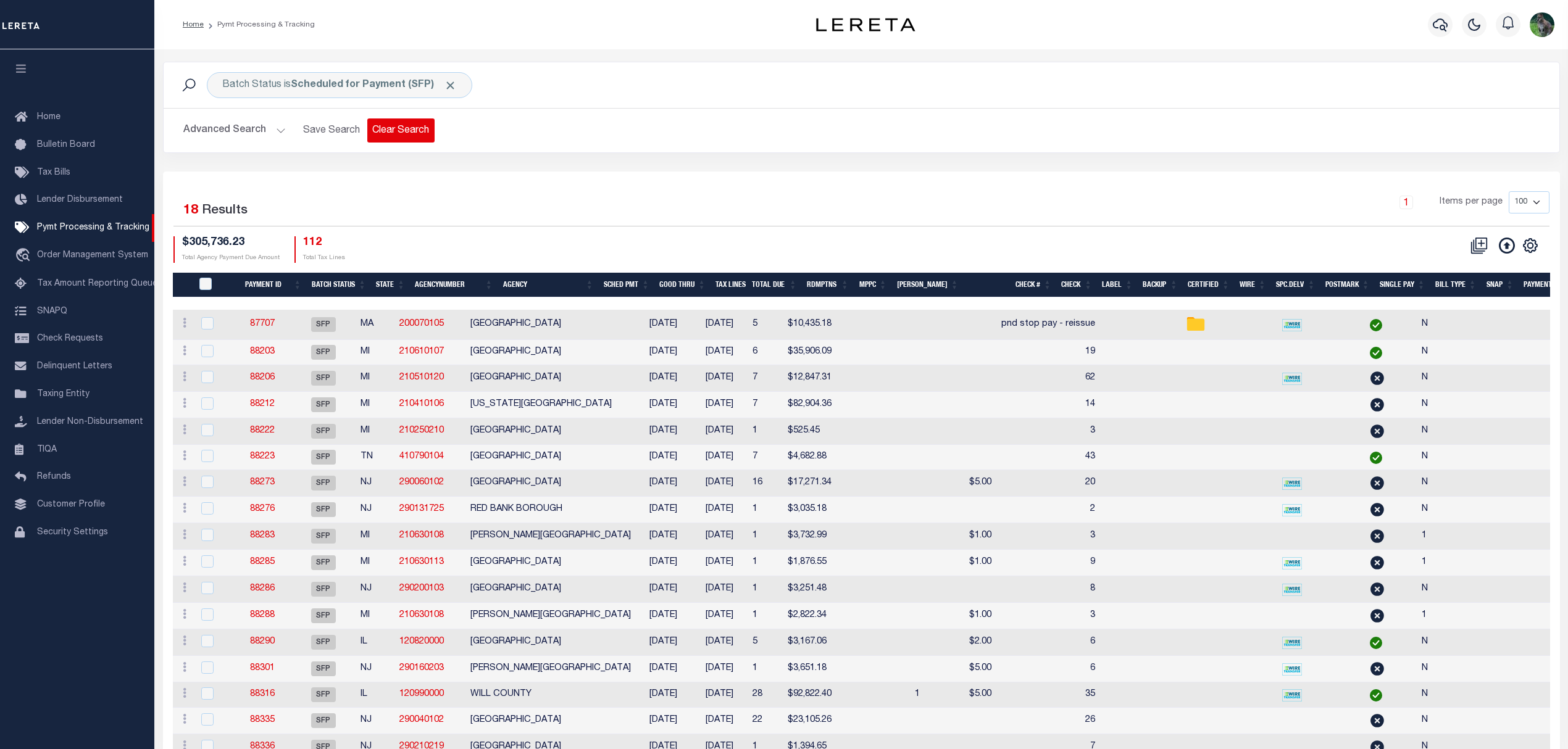
drag, startPoint x: 405, startPoint y: 136, endPoint x: 783, endPoint y: 208, distance: 384.8
click at [406, 136] on button "Clear Search" at bounding box center [401, 130] width 68 height 24
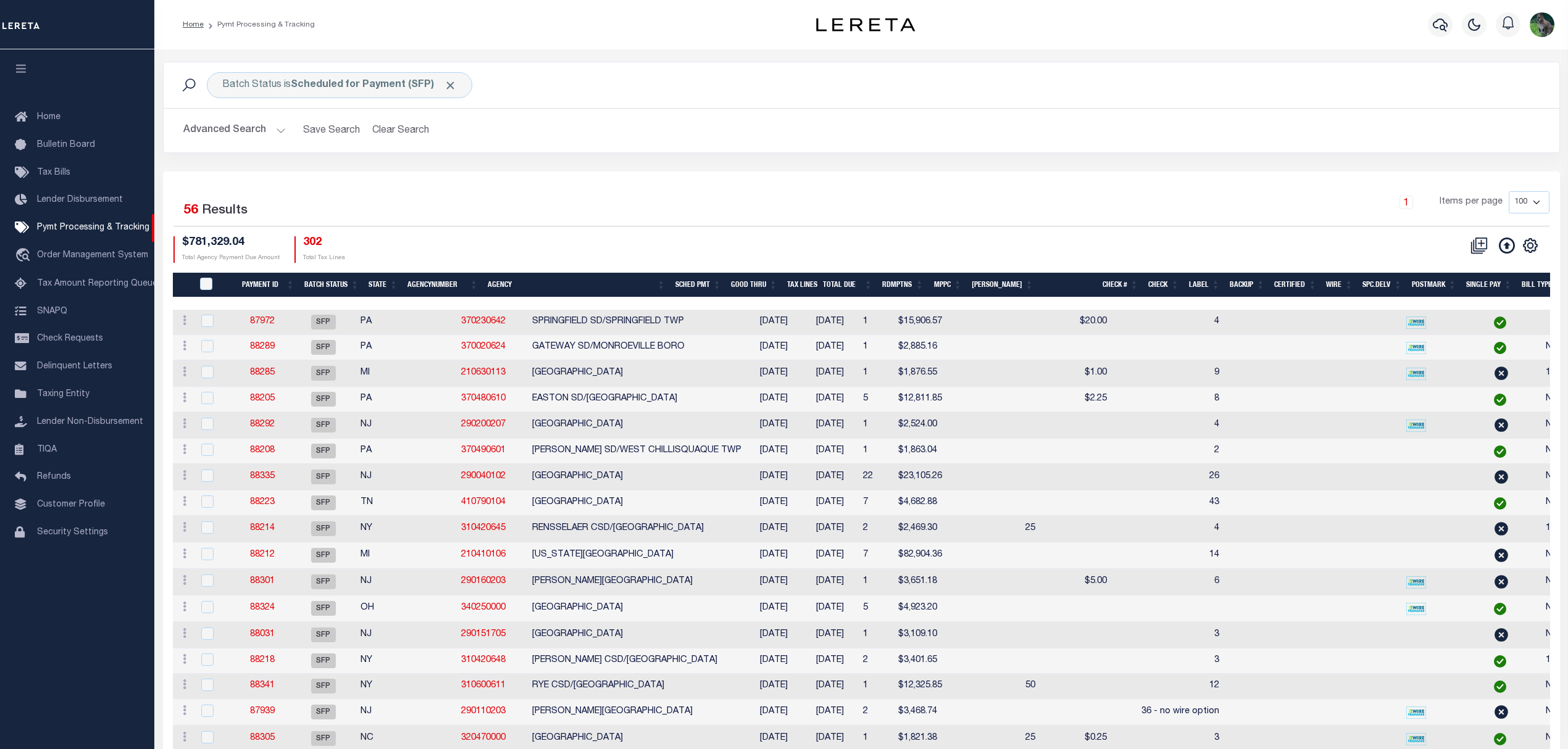
click at [501, 213] on div "Selected 56 Results" at bounding box center [338, 209] width 330 height 35
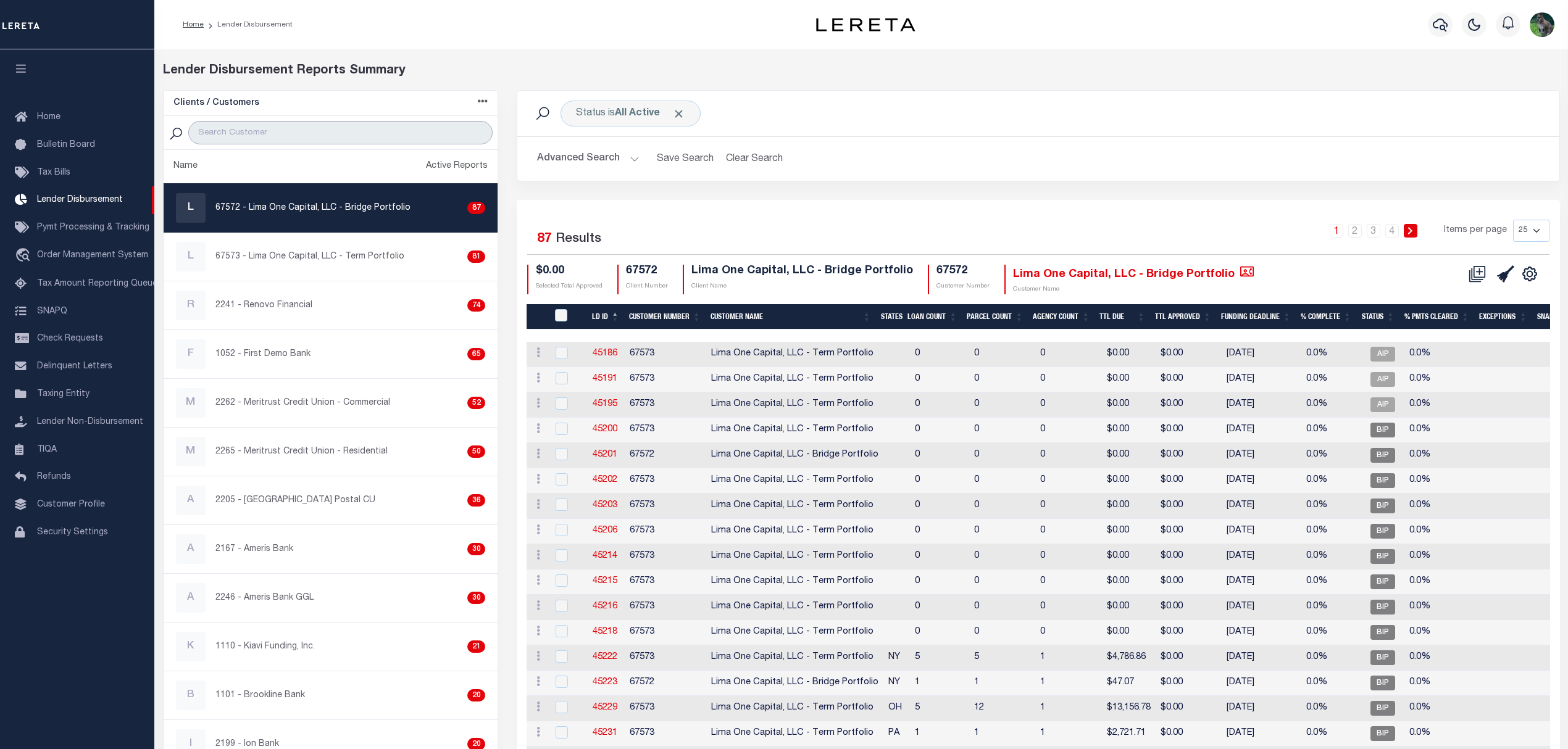
drag, startPoint x: 388, startPoint y: 139, endPoint x: 385, endPoint y: 97, distance: 42.1
click at [388, 139] on input "search" at bounding box center [340, 133] width 304 height 23
type input "glacier"
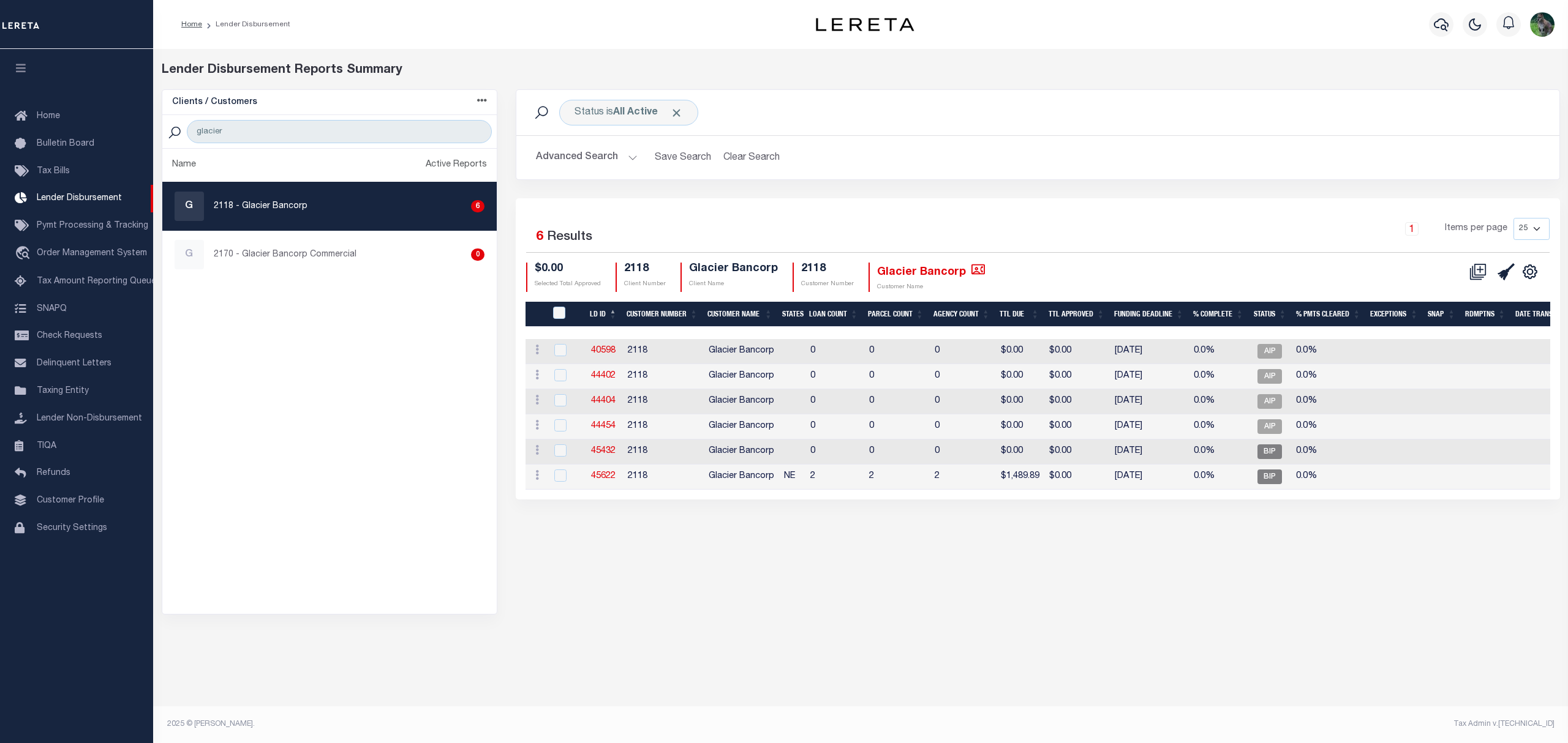
click at [370, 209] on div "G 2118 - Glacier Bancorp 6" at bounding box center [329, 206] width 310 height 30
checkbox input "true"
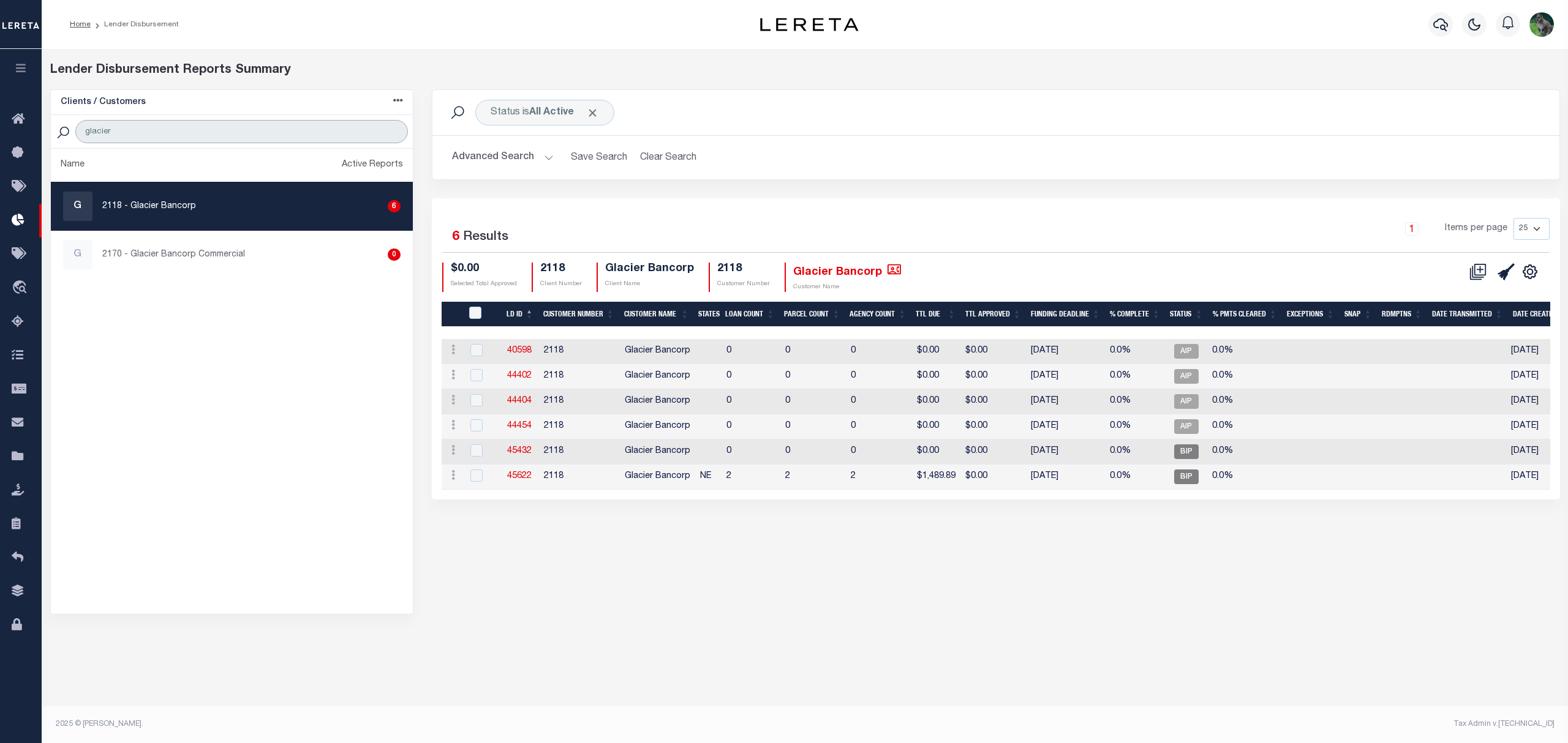
drag, startPoint x: 158, startPoint y: 127, endPoint x: 43, endPoint y: 123, distance: 115.1
click at [44, 123] on div "Clients / Customers Customers asc Customers desc Client asc Client desc Active …" at bounding box center [232, 352] width 382 height 526
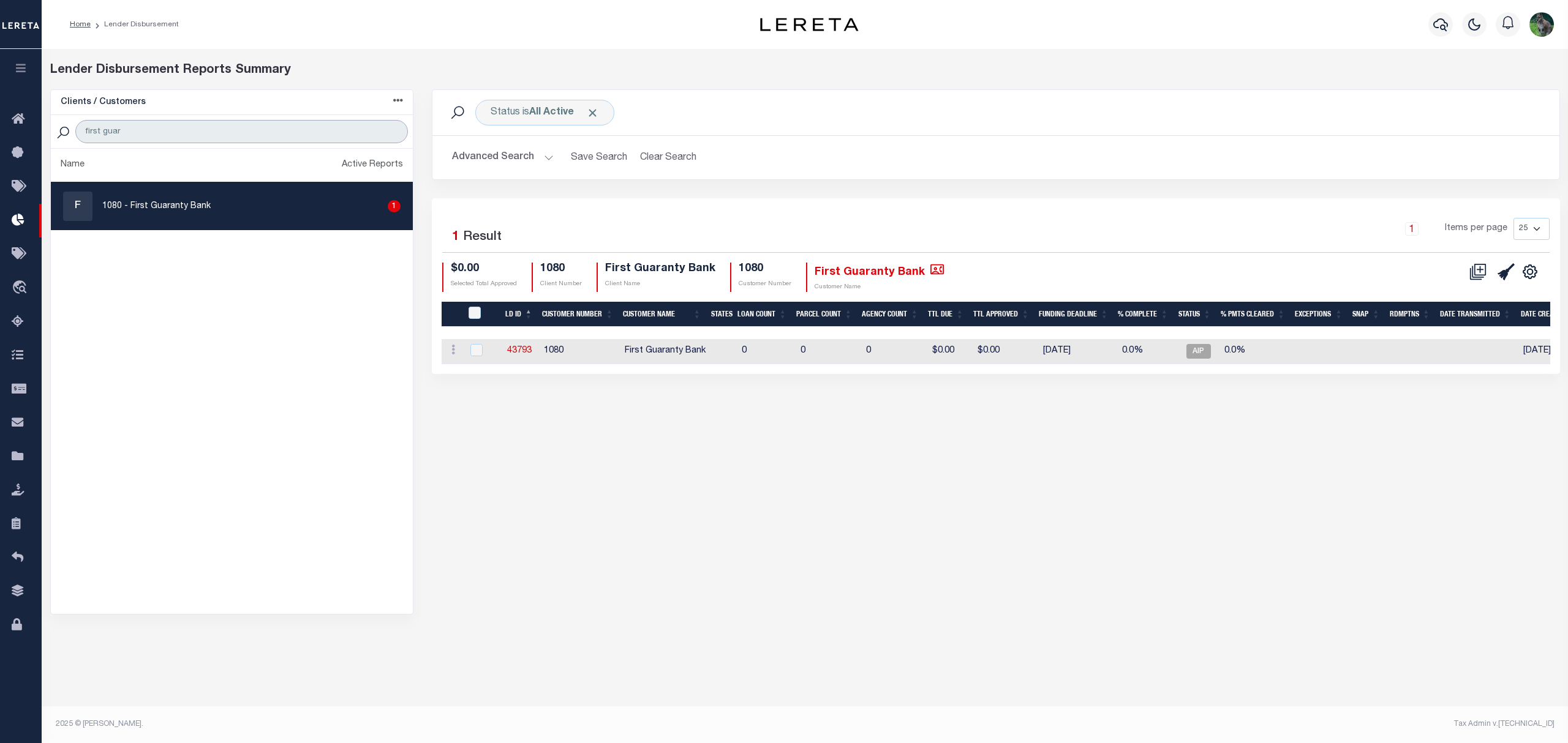
type input "first guar"
click at [478, 153] on button "Advanced Search" at bounding box center [503, 157] width 102 height 24
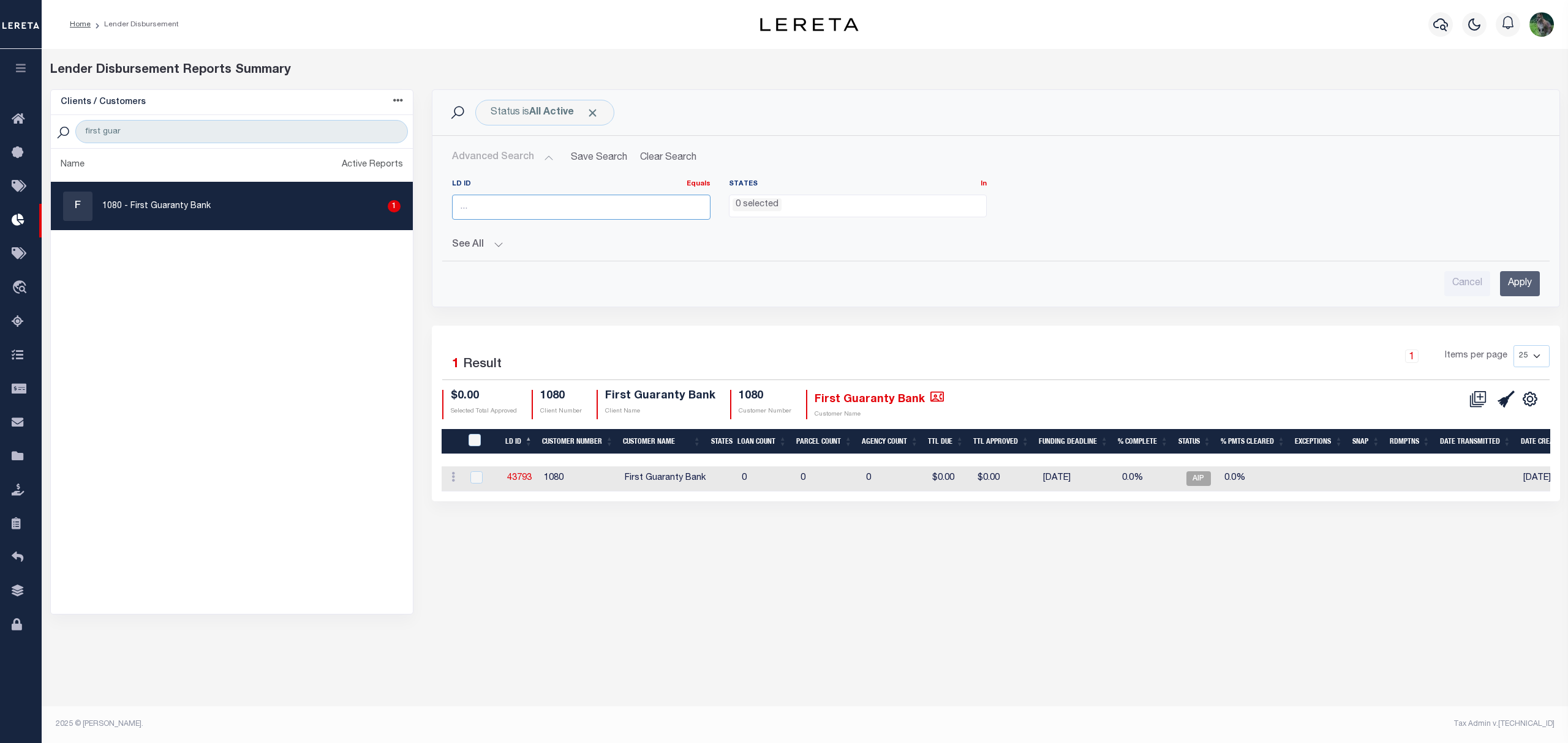
click at [527, 215] on input "number" at bounding box center [581, 207] width 258 height 25
type input "45618"
click at [1516, 274] on input "Apply" at bounding box center [1520, 284] width 40 height 25
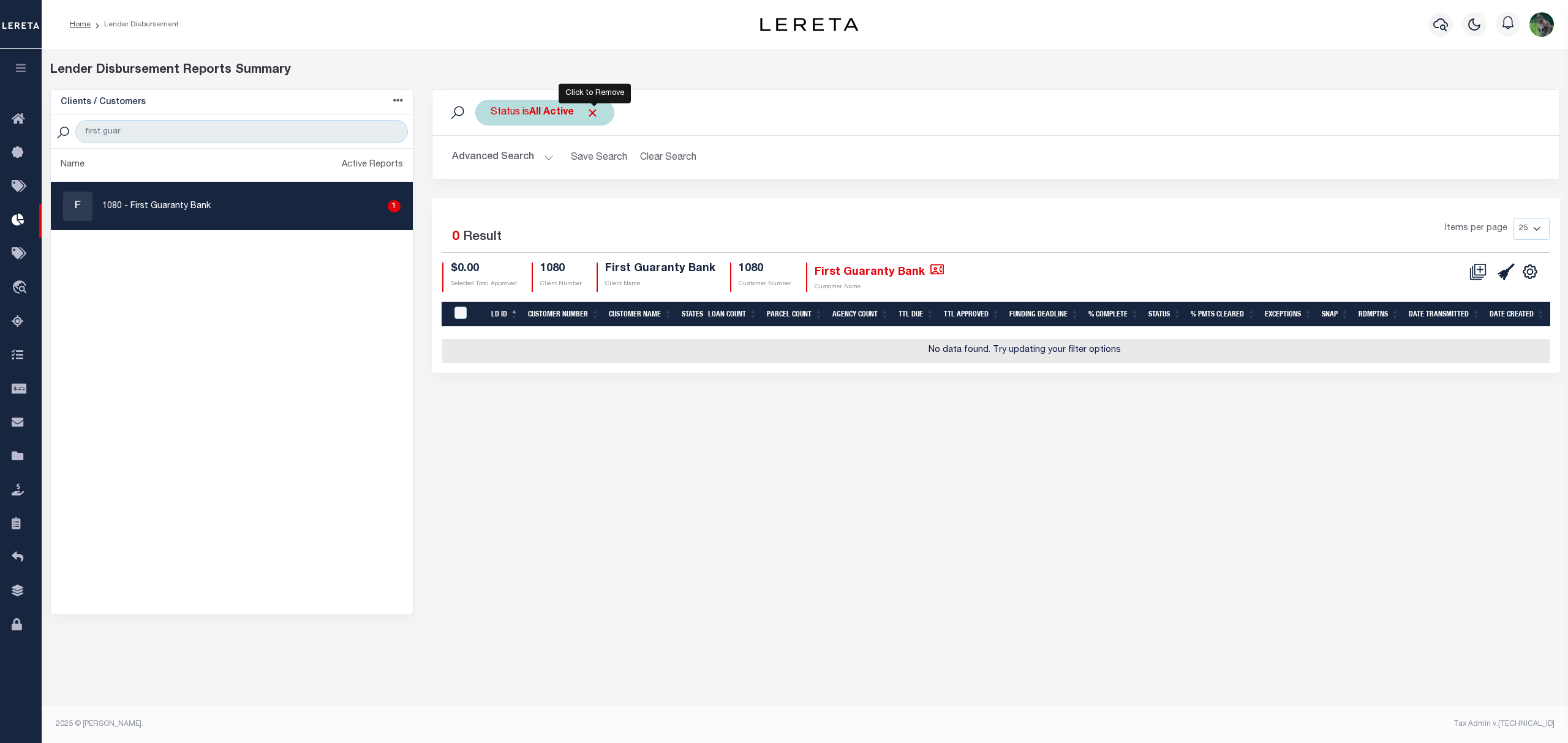
click at [596, 110] on span "Click to Remove" at bounding box center [593, 113] width 13 height 13
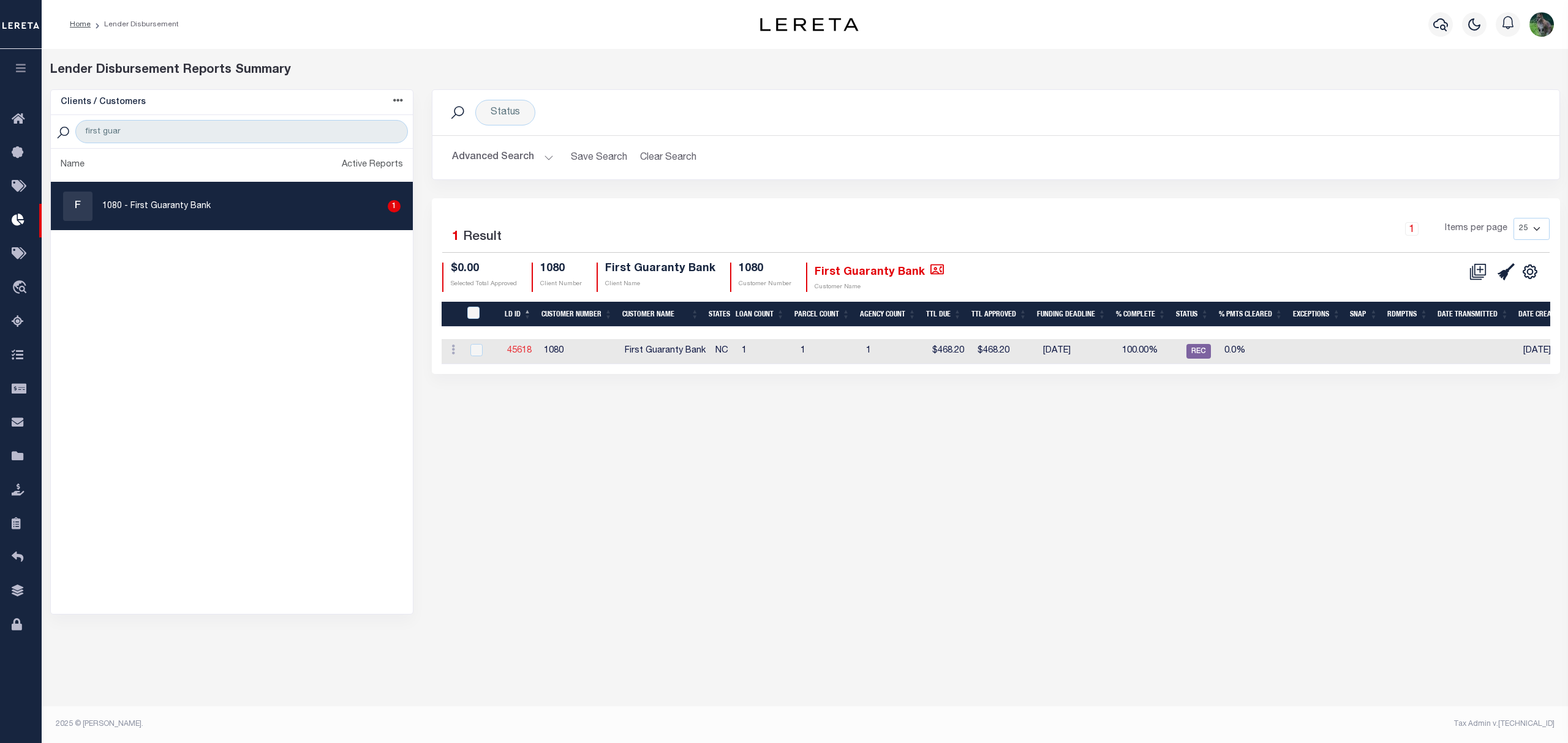
click at [519, 349] on link "45618" at bounding box center [519, 351] width 24 height 9
checkbox input "true"
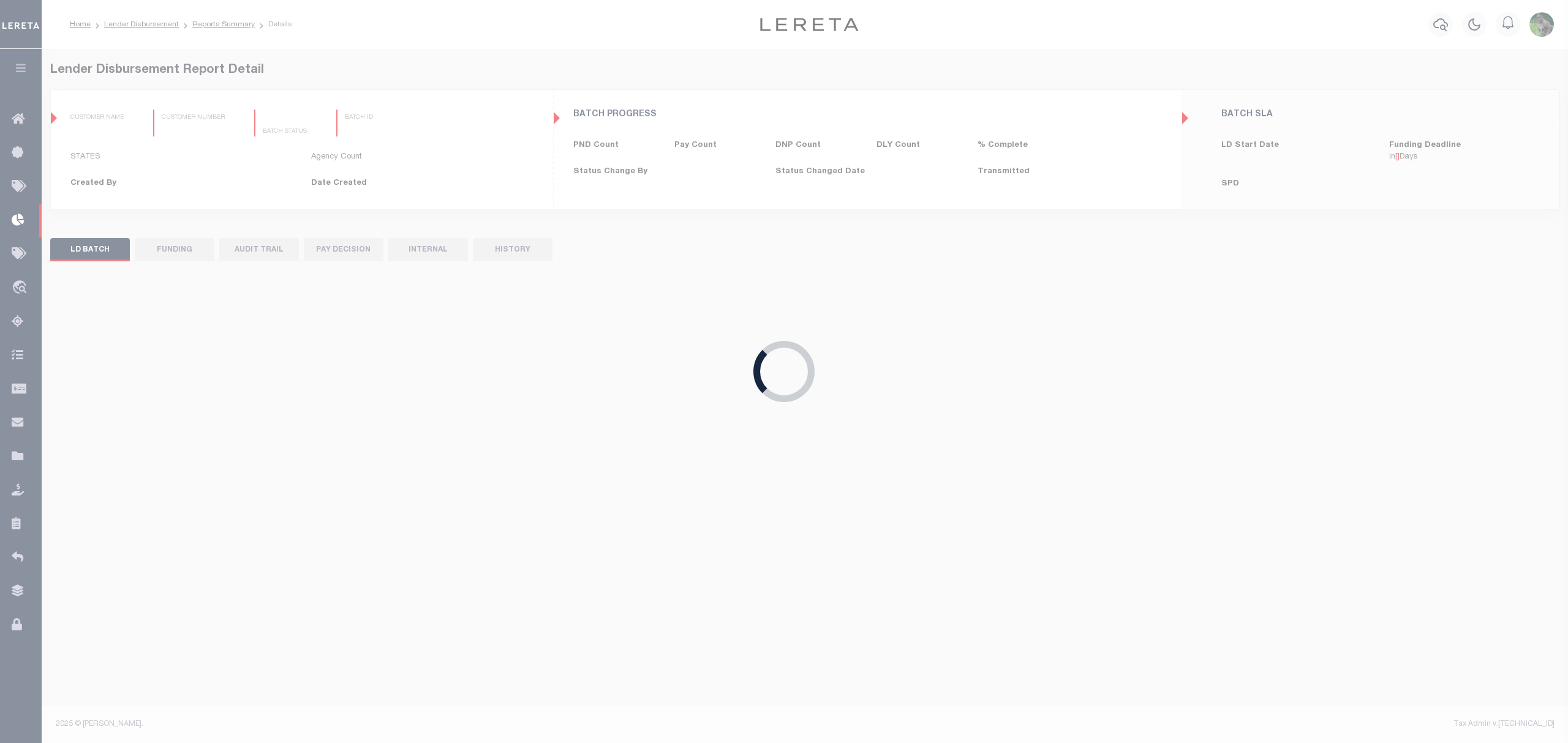
type input "$0.00"
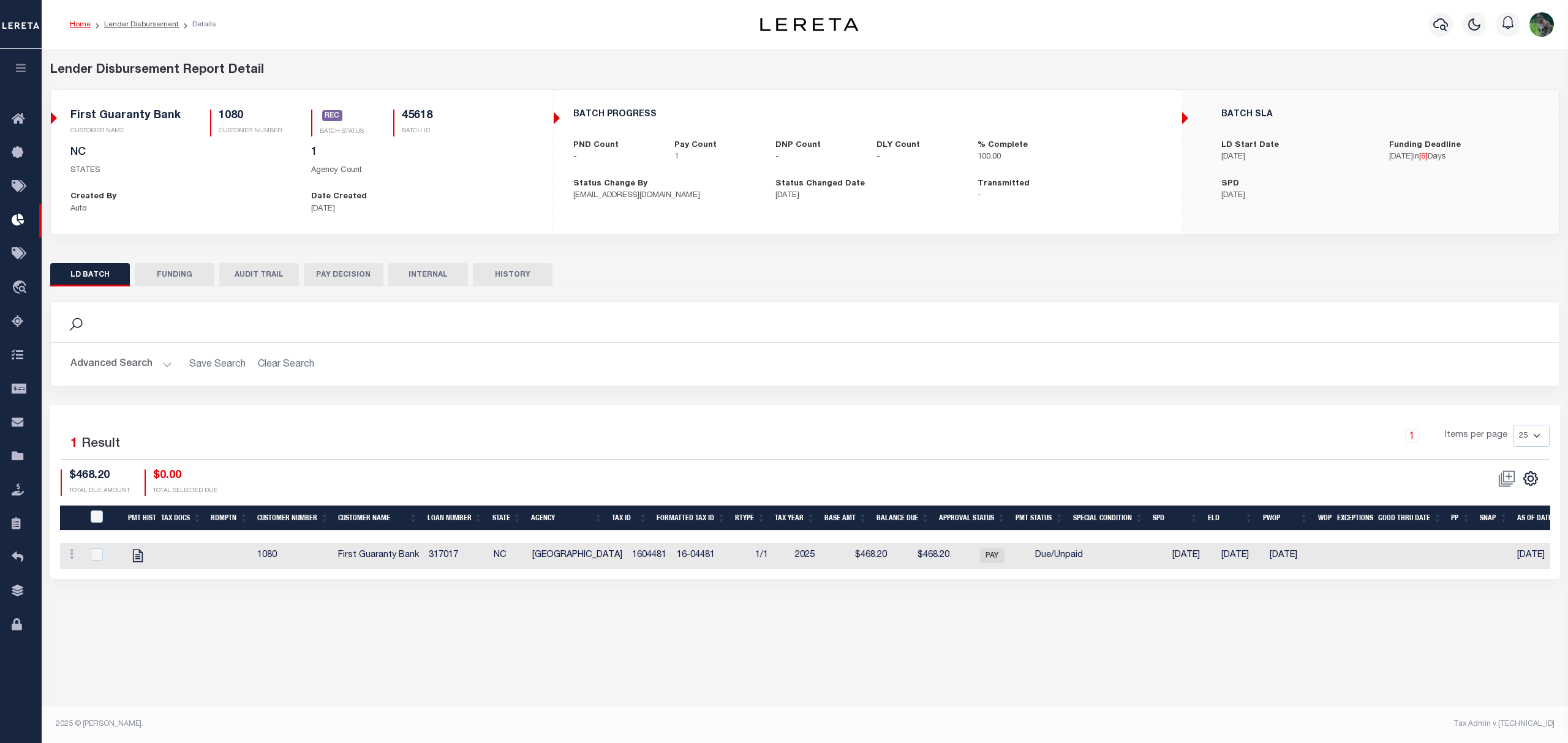
click at [199, 272] on button "FUNDING" at bounding box center [174, 275] width 80 height 23
type input "$468.2"
type input "$0"
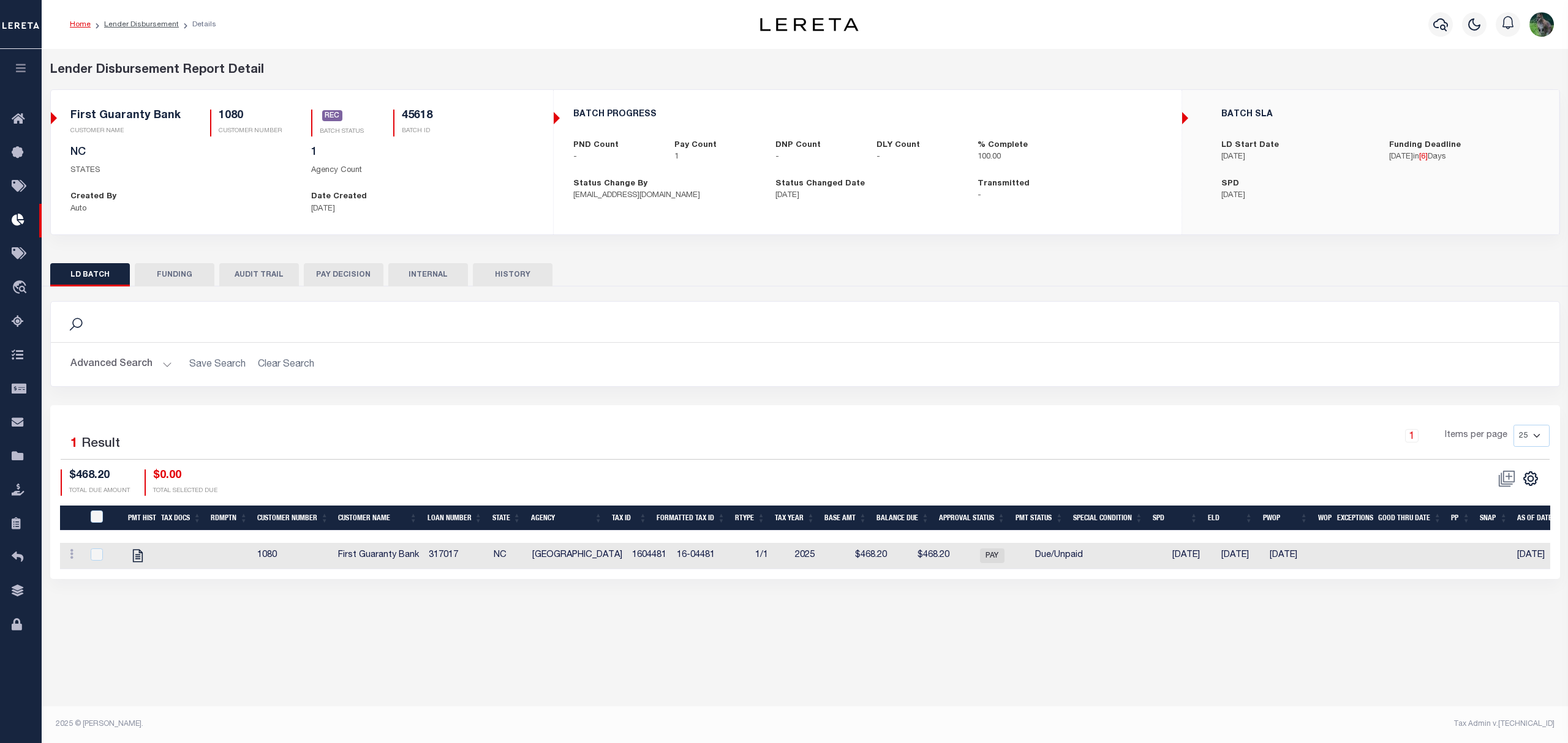
type input "[DATE]"
type input "20250813MMQFMP2700167508131000FT03"
type input "[DATE]"
select select "100"
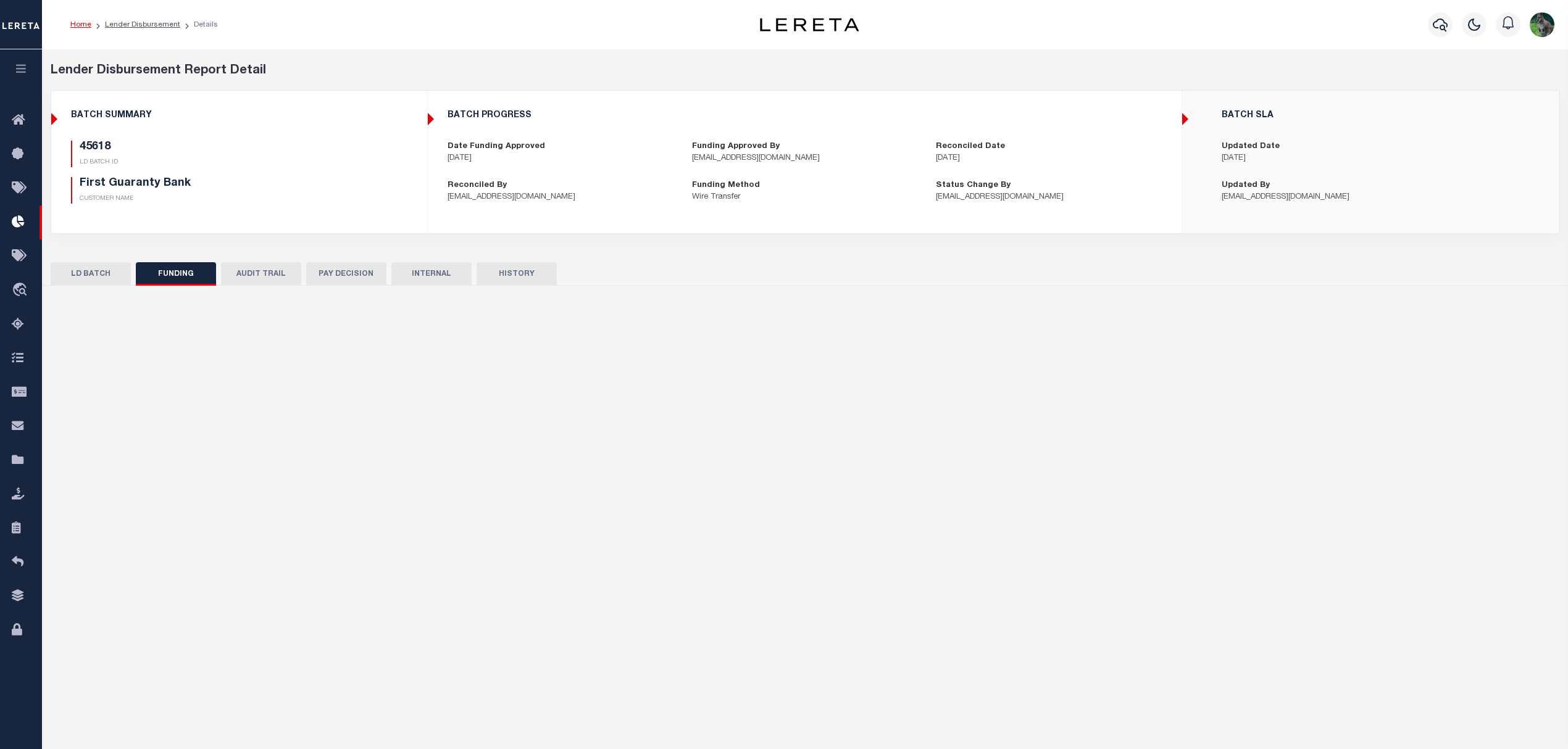
select select "100"
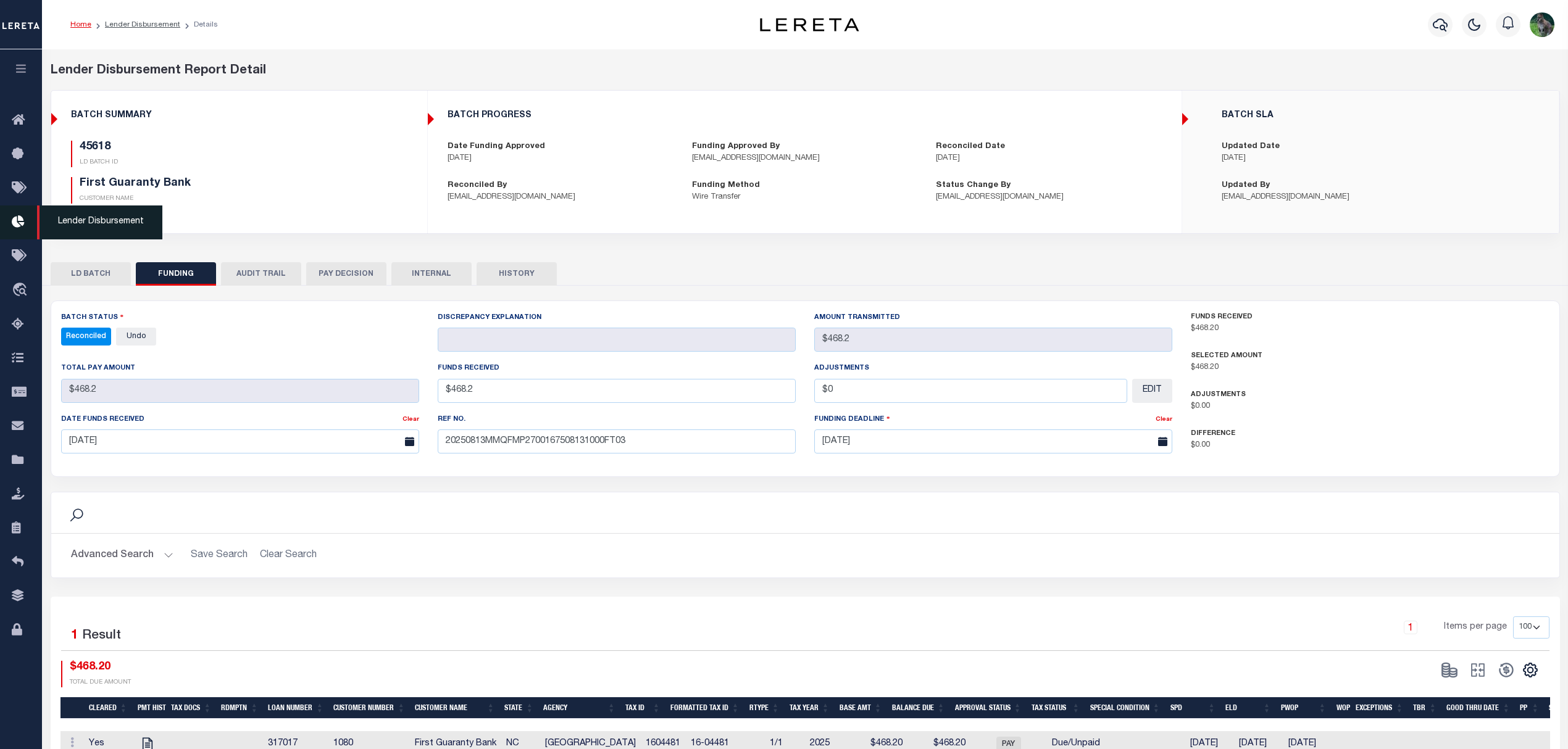
click at [21, 222] on icon at bounding box center [21, 222] width 20 height 15
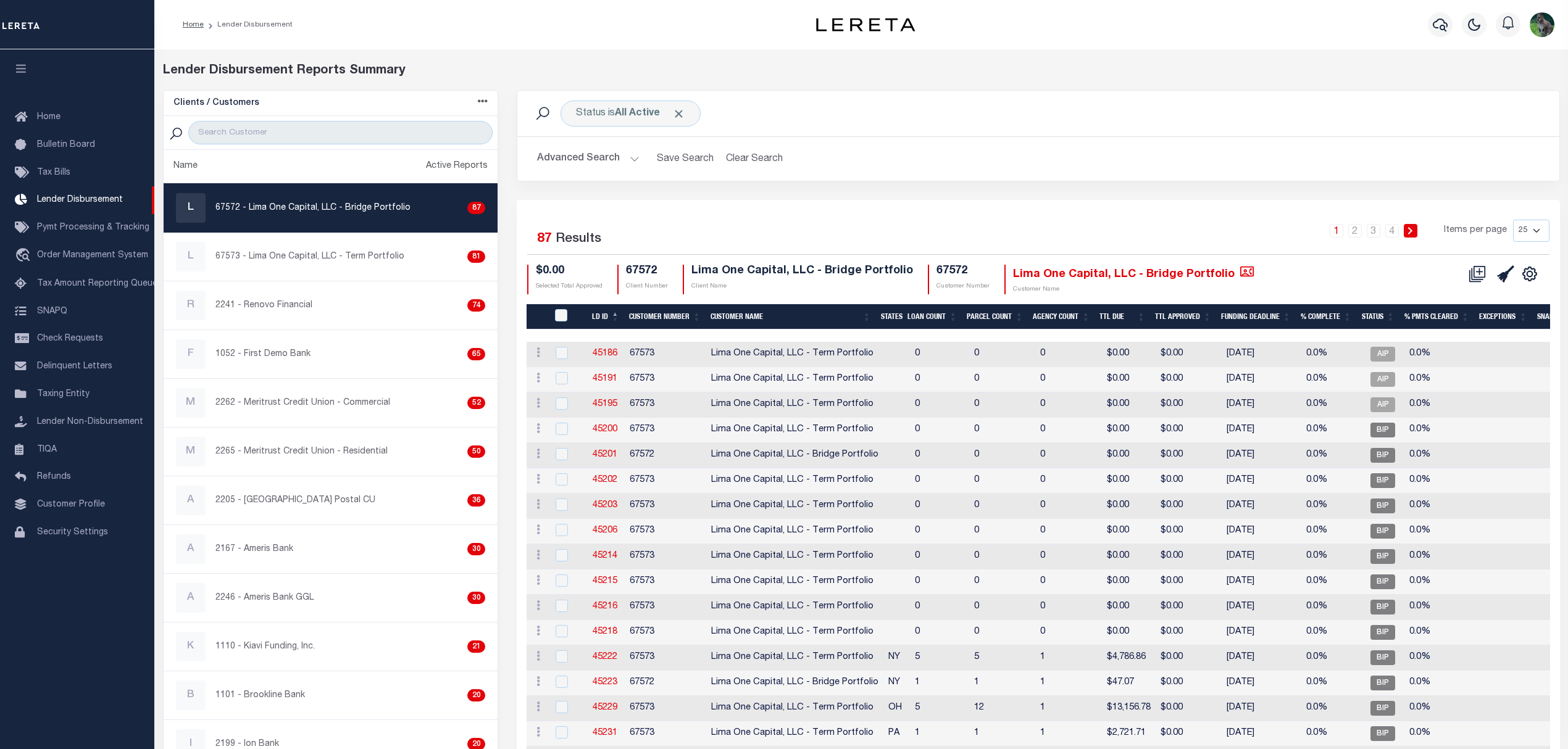
click at [489, 25] on div "Home Lender Disbursement" at bounding box center [461, 25] width 577 height 26
click at [1503, 270] on icon at bounding box center [1506, 274] width 17 height 17
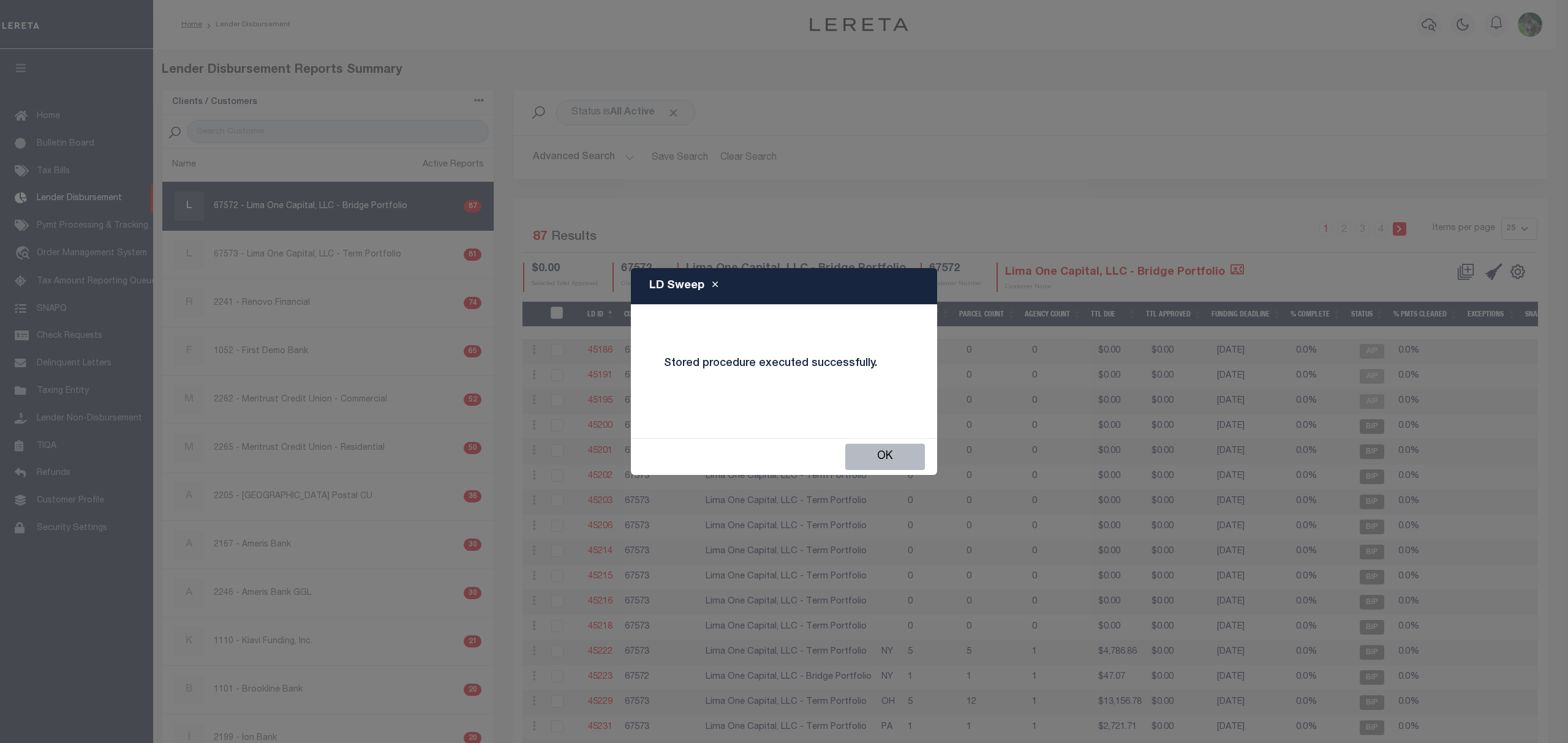
click at [899, 451] on button "OK" at bounding box center [884, 457] width 80 height 27
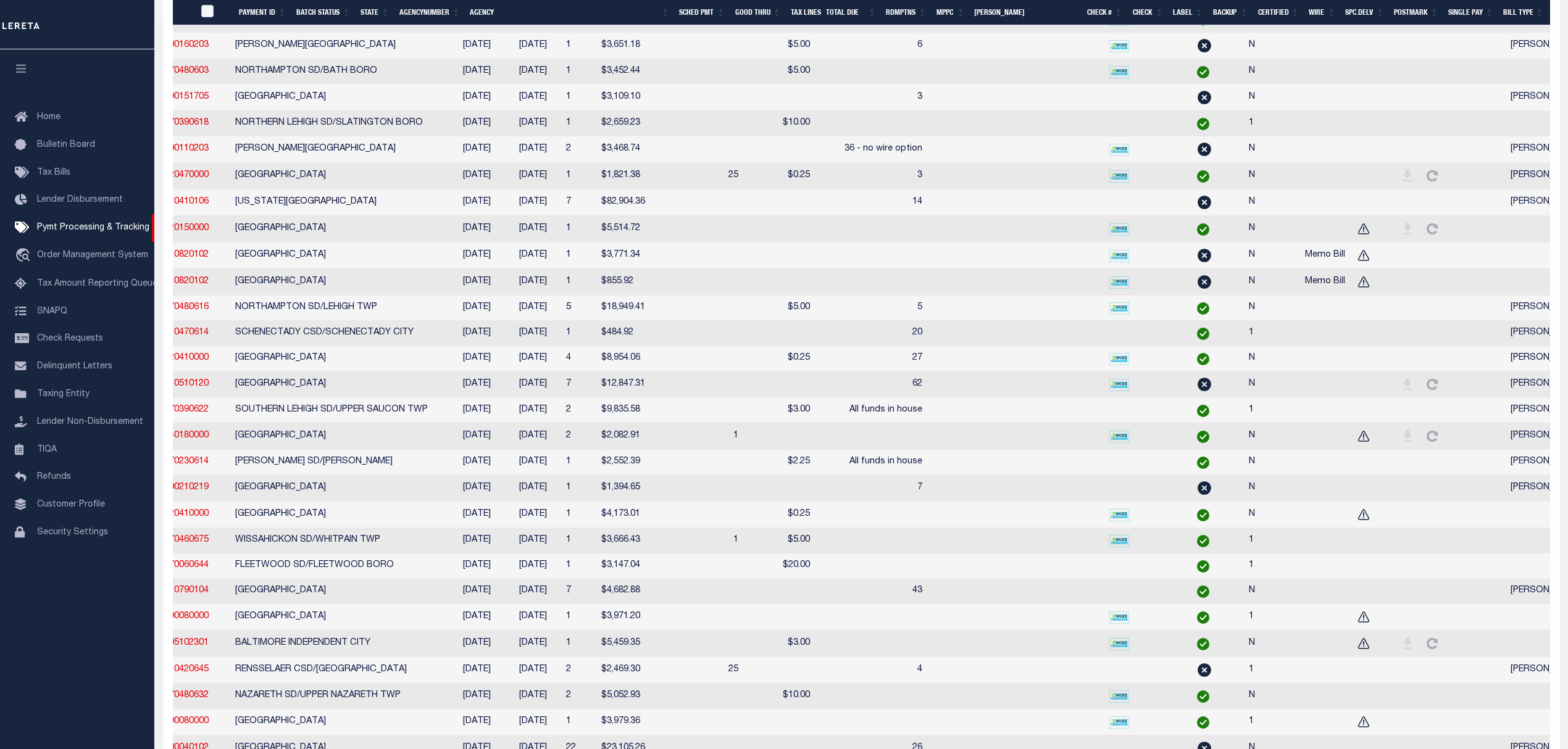
scroll to position [0, 297]
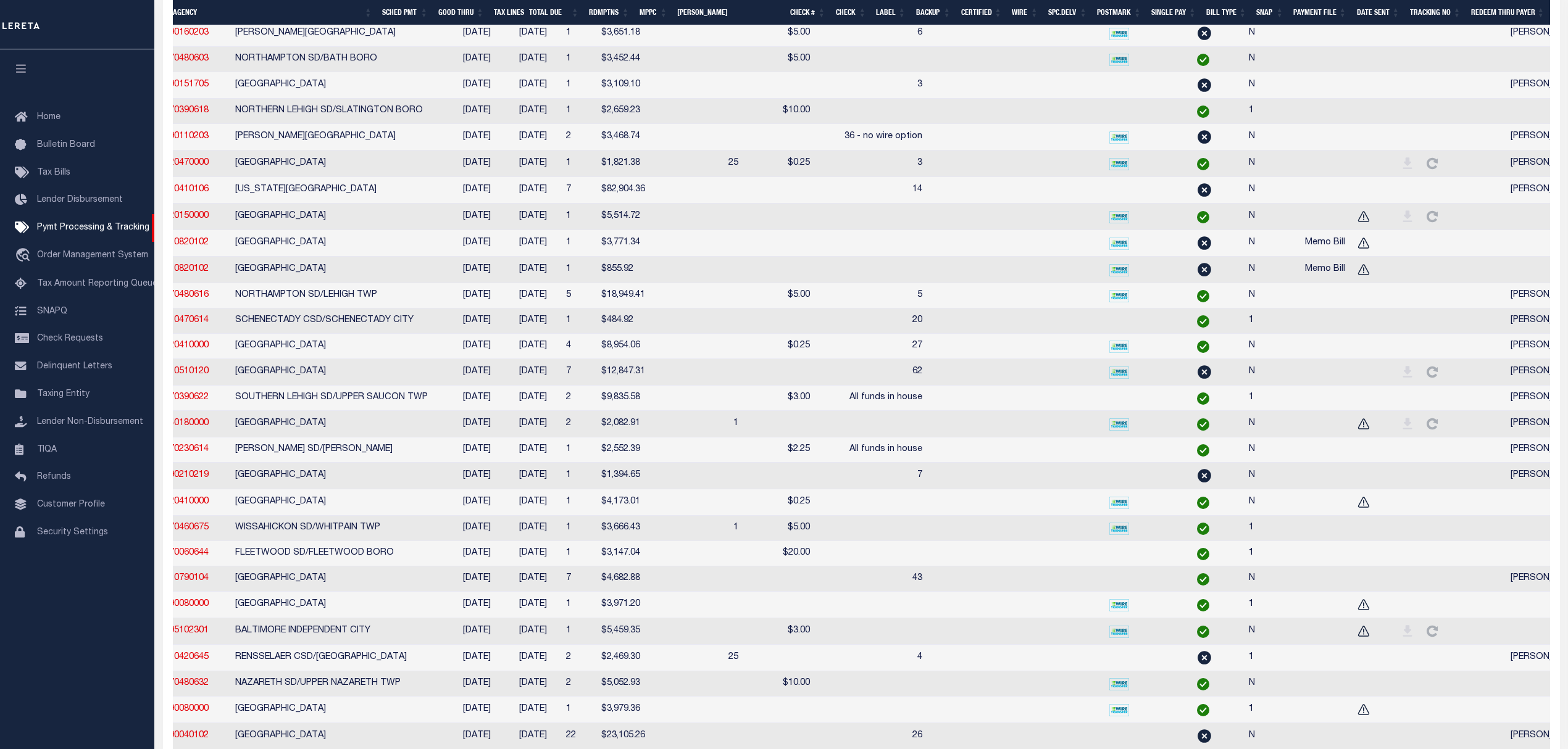
click at [1452, 221] on td at bounding box center [1479, 217] width 54 height 27
checkbox input "true"
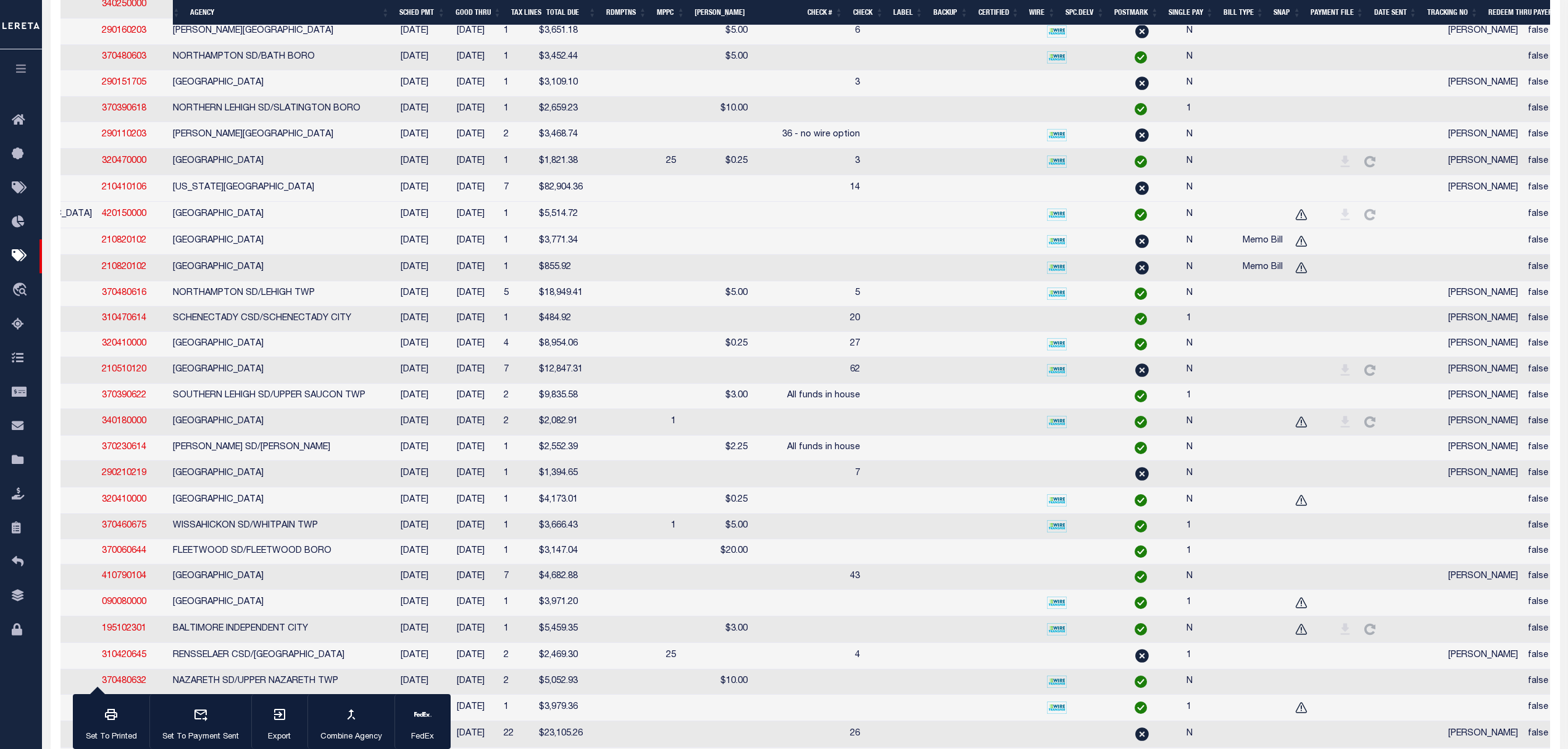
scroll to position [0, 189]
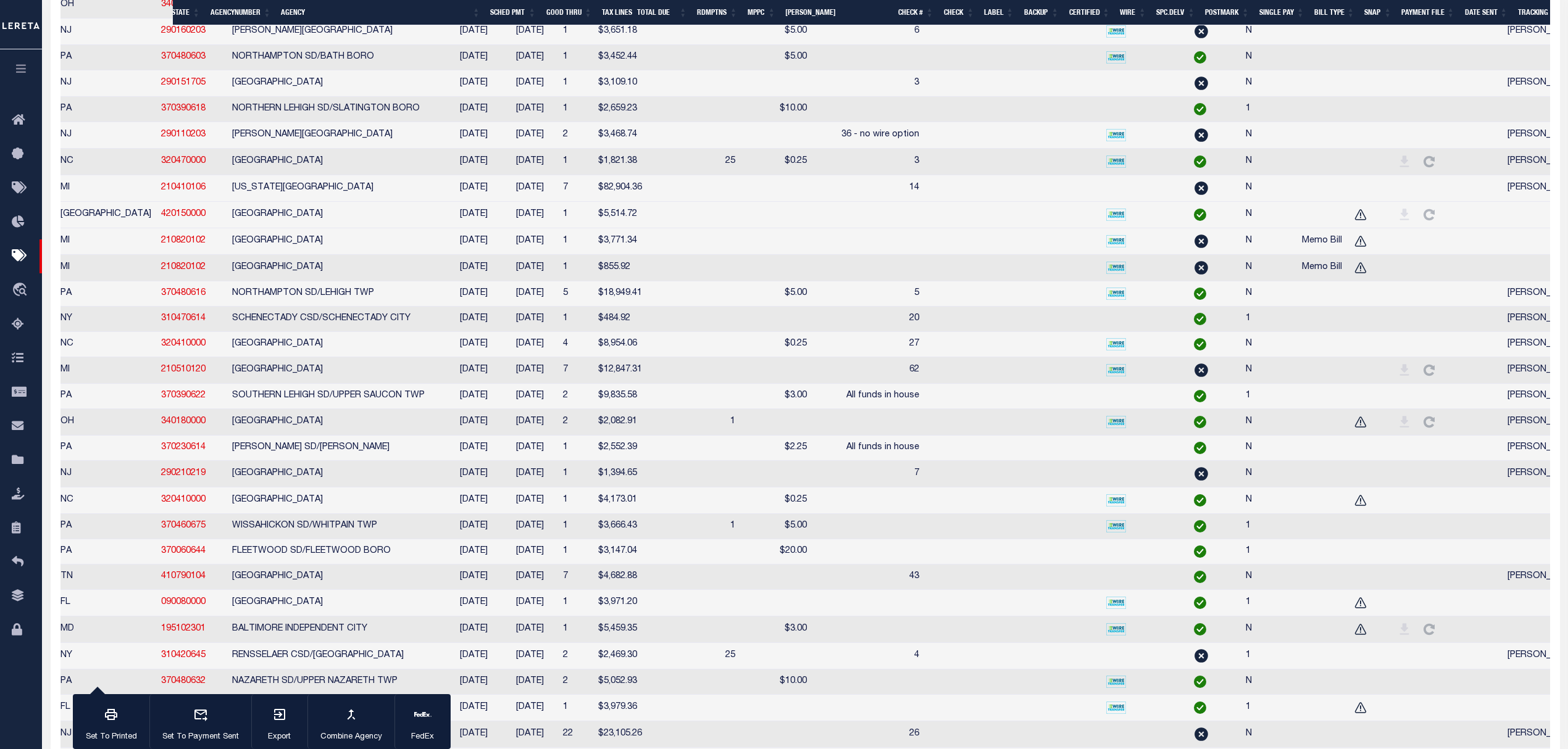
click at [1449, 242] on td at bounding box center [1476, 242] width 54 height 27
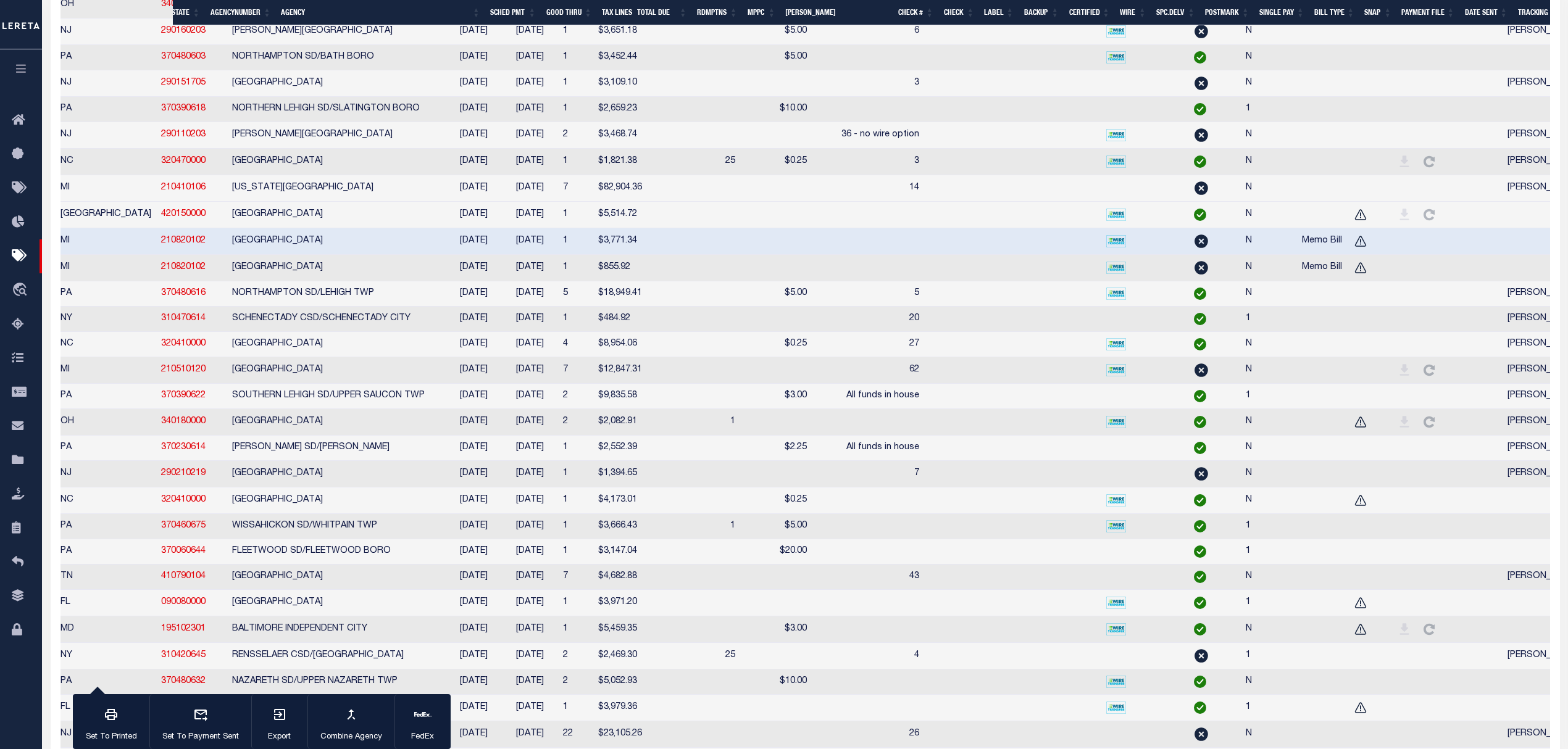
checkbox input "true"
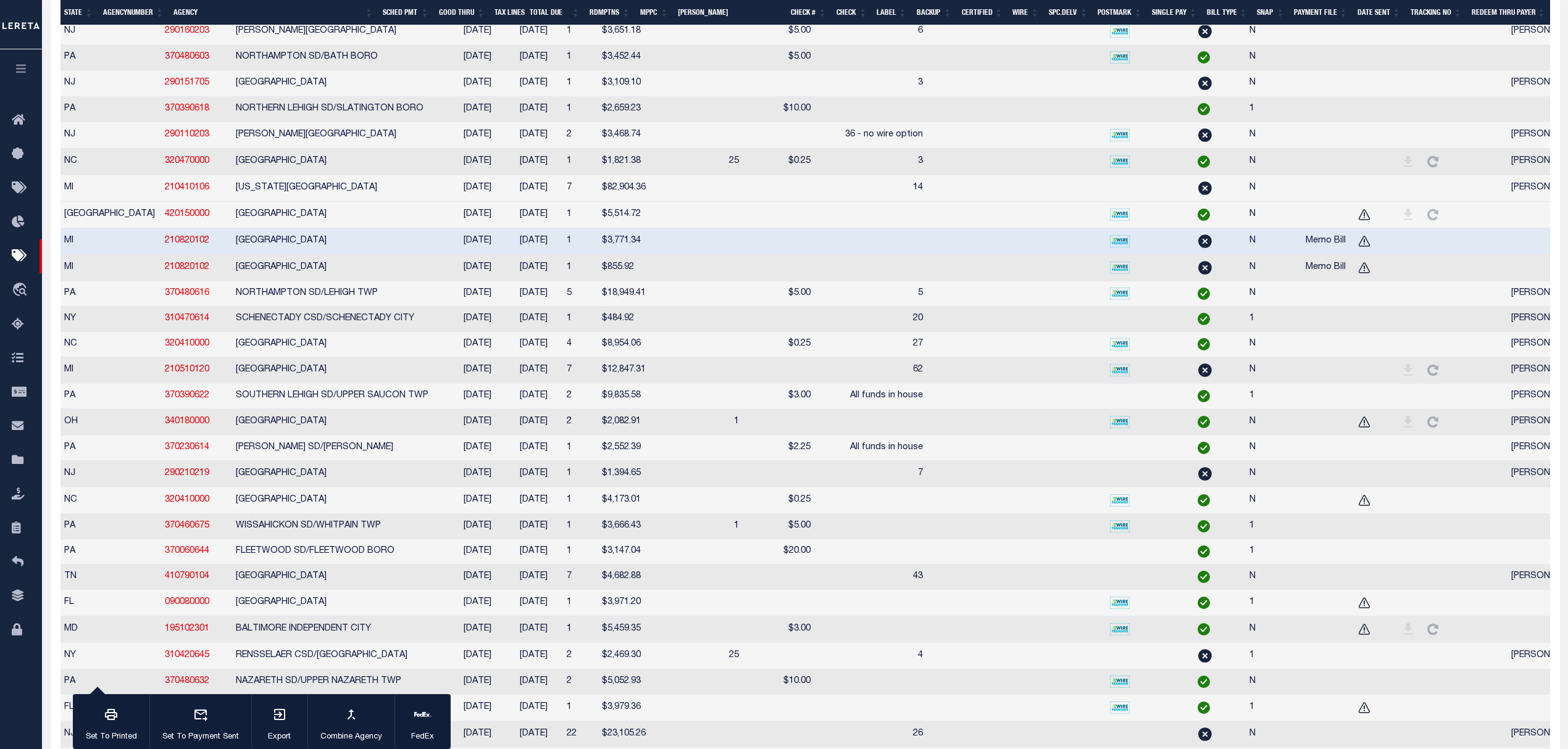
click at [1453, 274] on td at bounding box center [1479, 268] width 54 height 27
checkbox input "true"
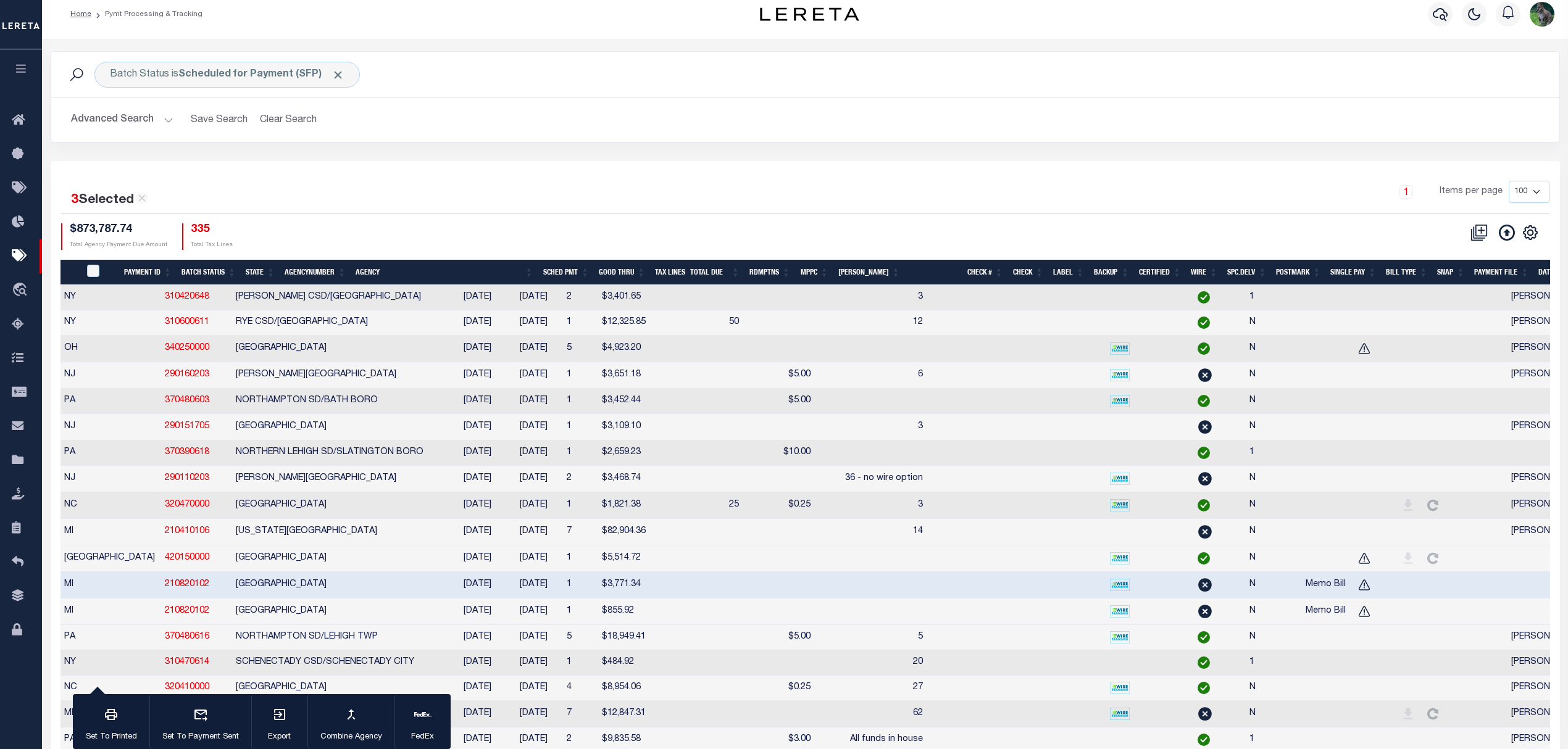
scroll to position [0, 184]
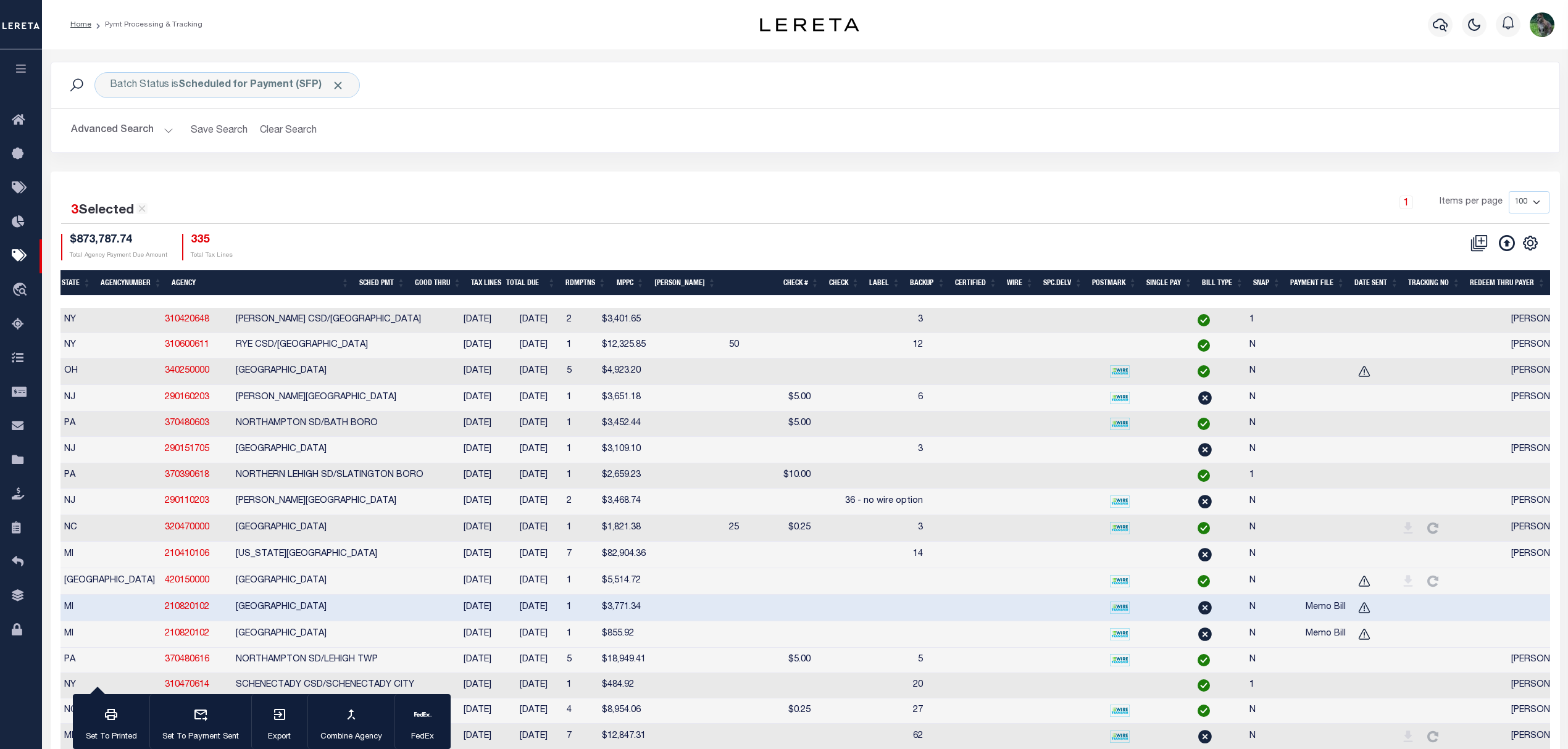
click at [1265, 290] on th "SNAP" at bounding box center [1266, 282] width 37 height 25
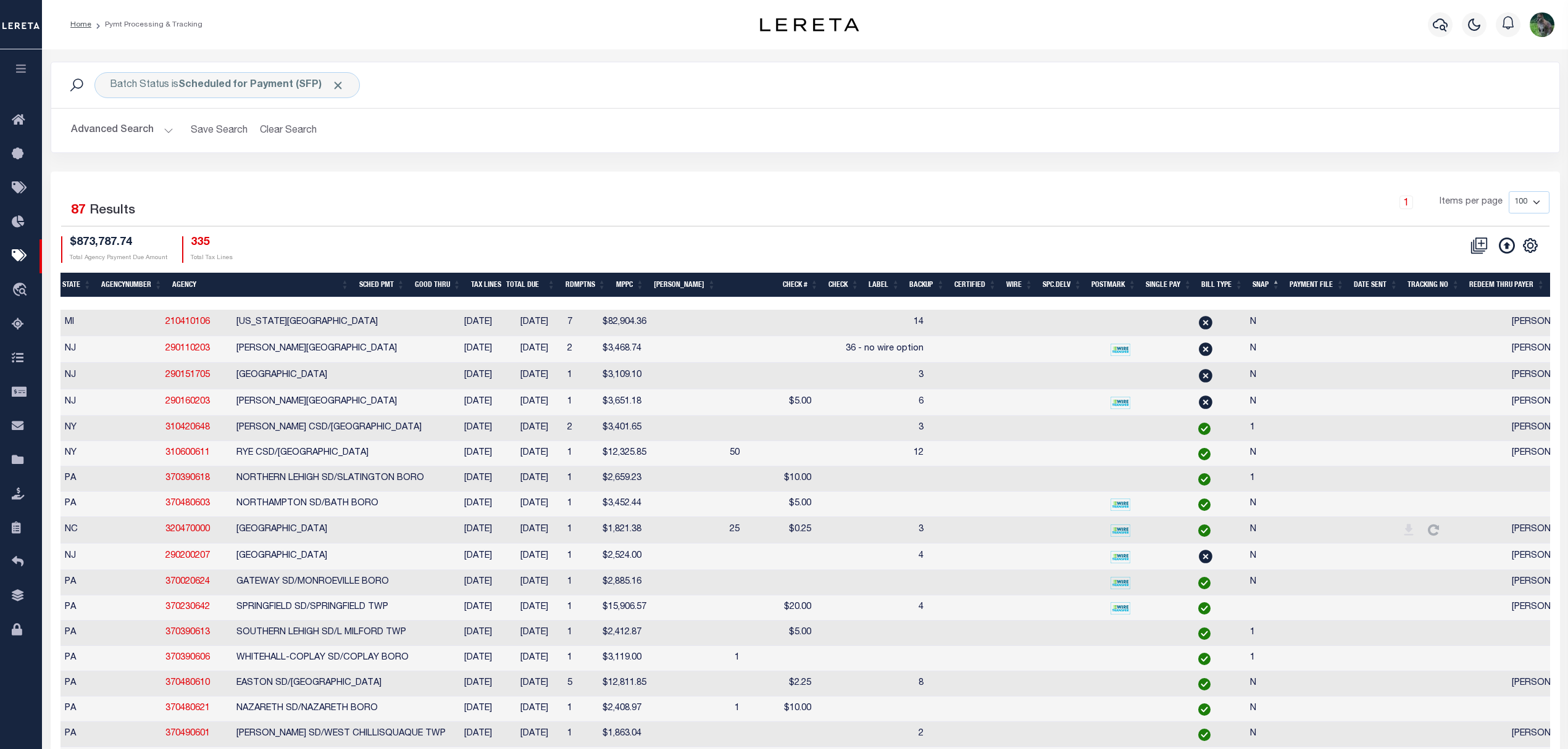
click at [1265, 290] on th "SNAP" at bounding box center [1266, 285] width 37 height 25
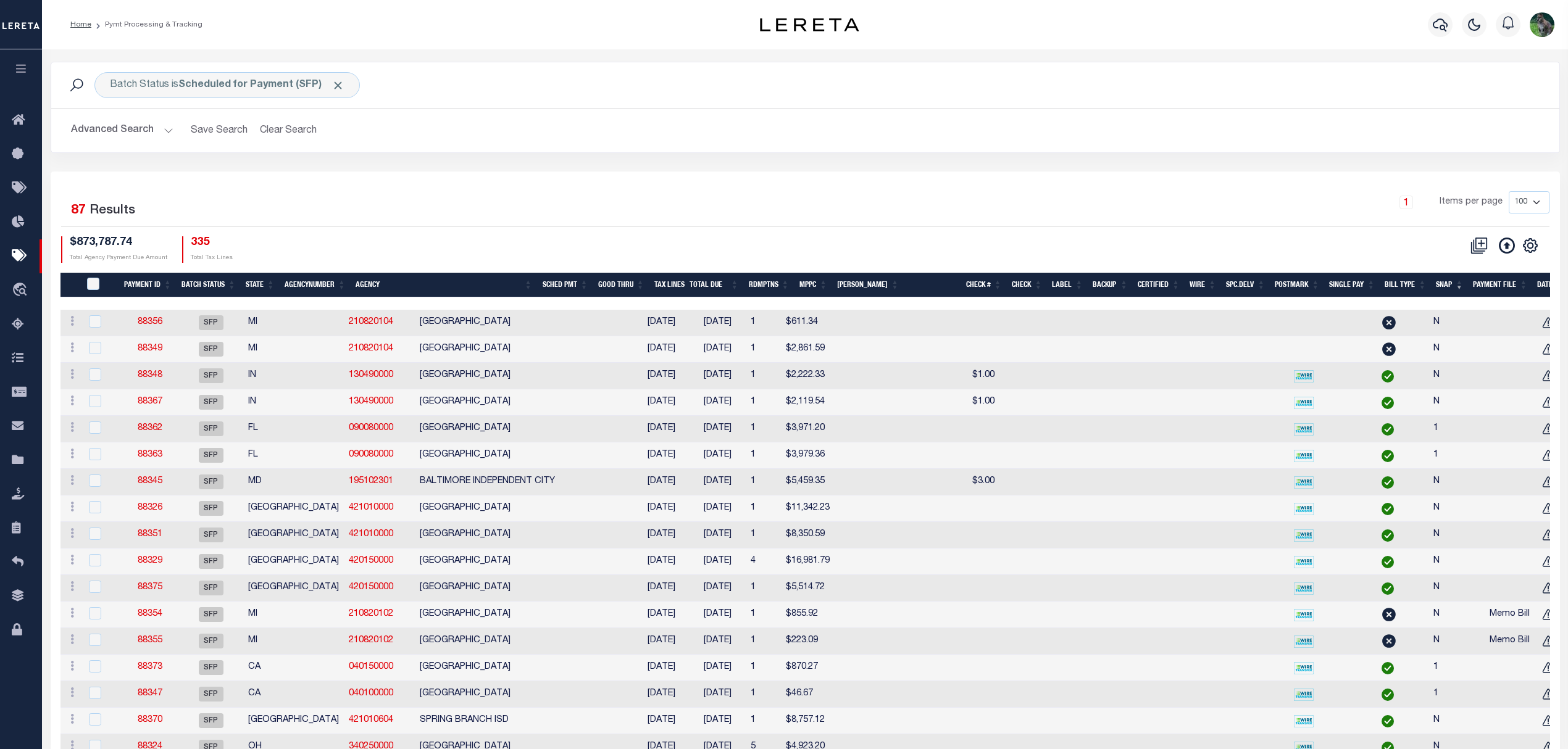
click at [451, 597] on td "[GEOGRAPHIC_DATA]" at bounding box center [524, 589] width 219 height 27
checkbox input "true"
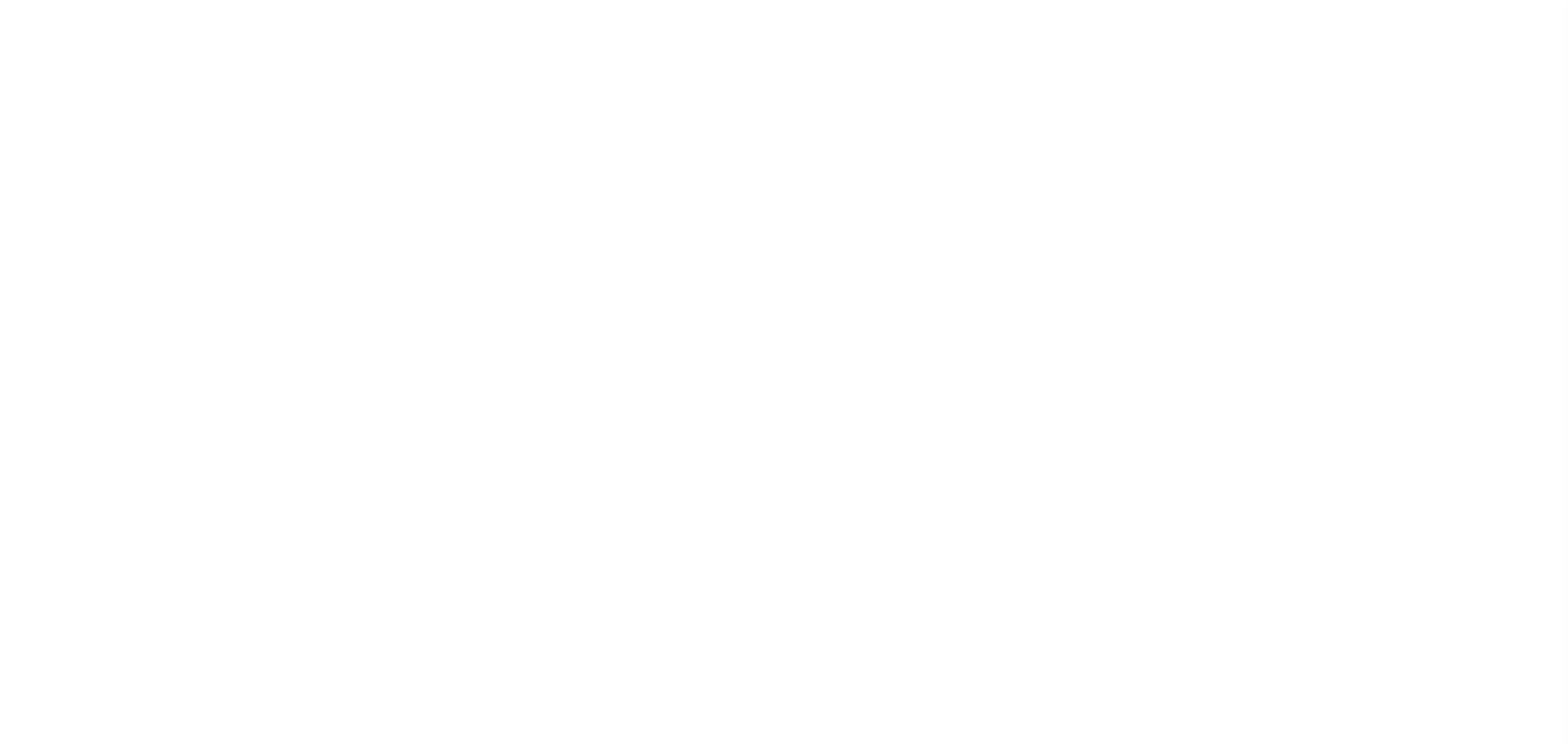
select select "SFP"
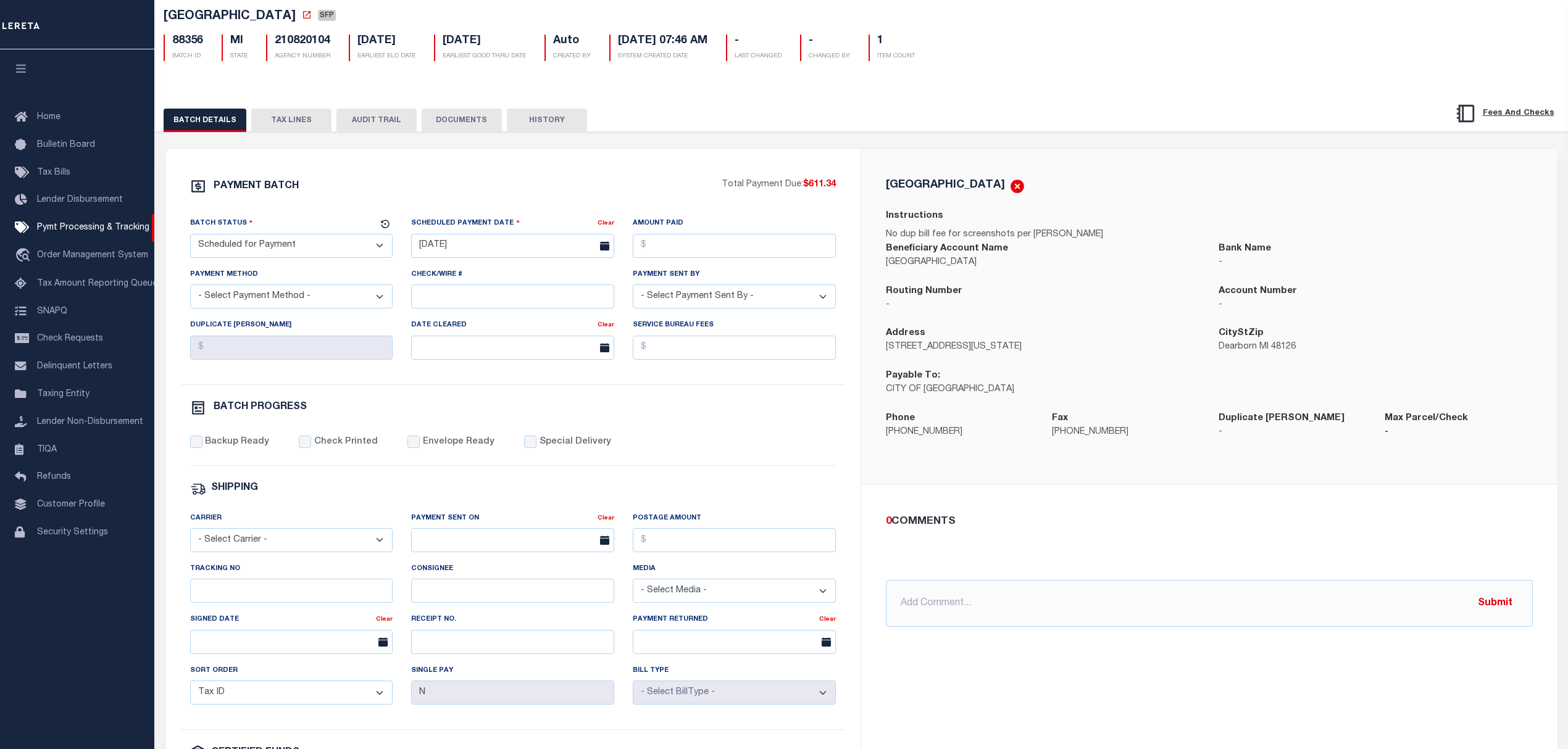
scroll to position [82, 0]
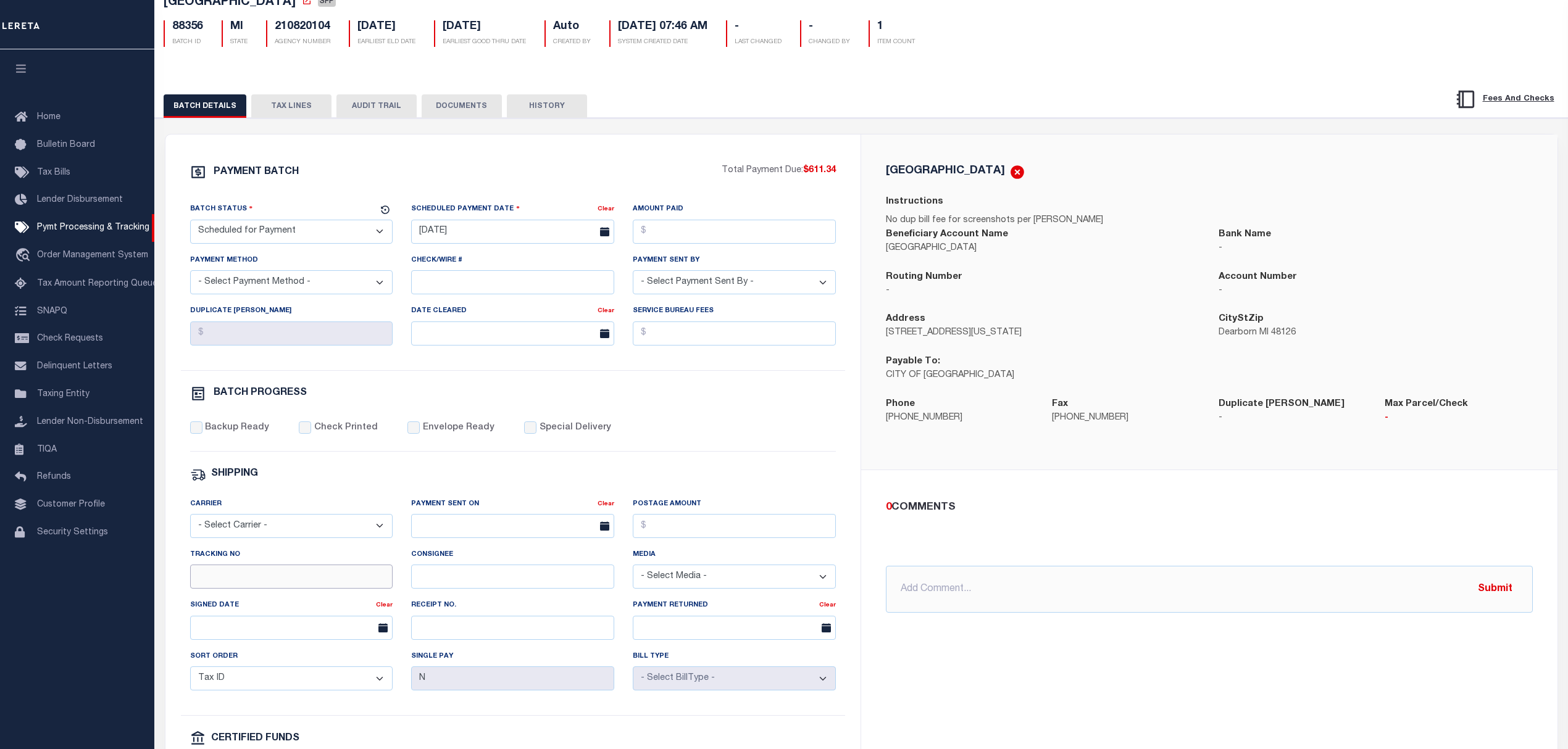
click at [260, 589] on input "Tracking No" at bounding box center [292, 576] width 203 height 24
type input "[PERSON_NAME]"
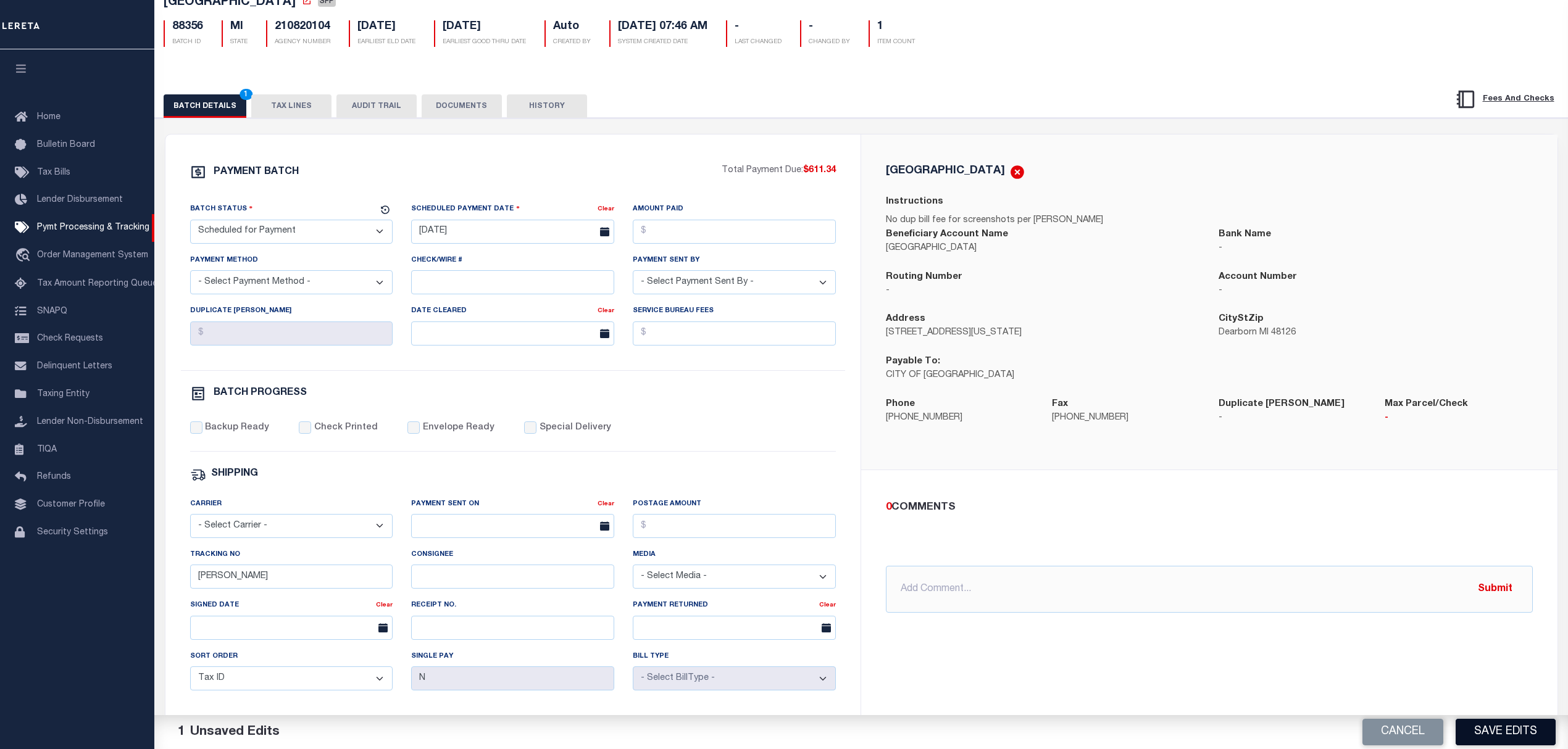
click at [1502, 729] on button "Save Edits" at bounding box center [1506, 732] width 100 height 27
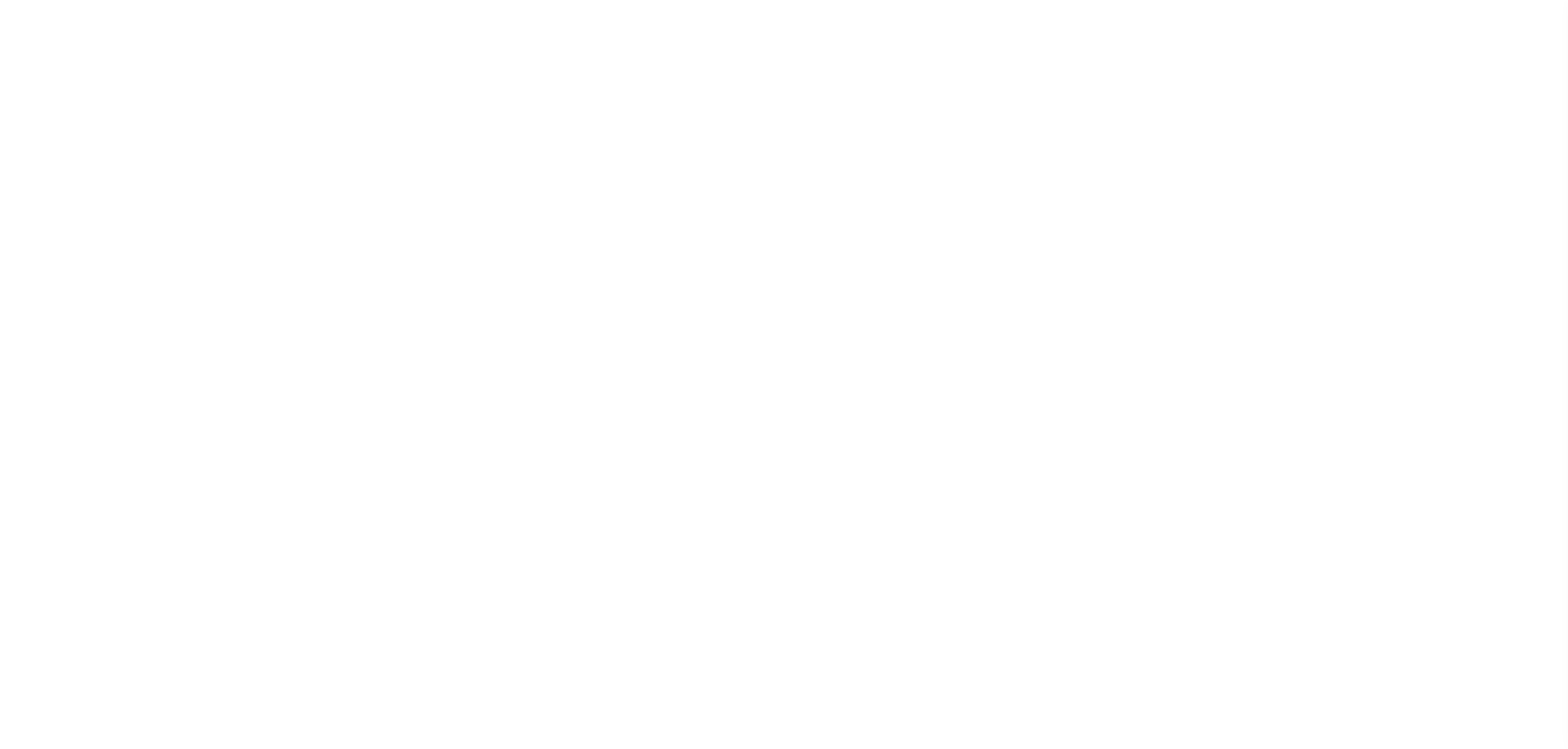
select select "SFP"
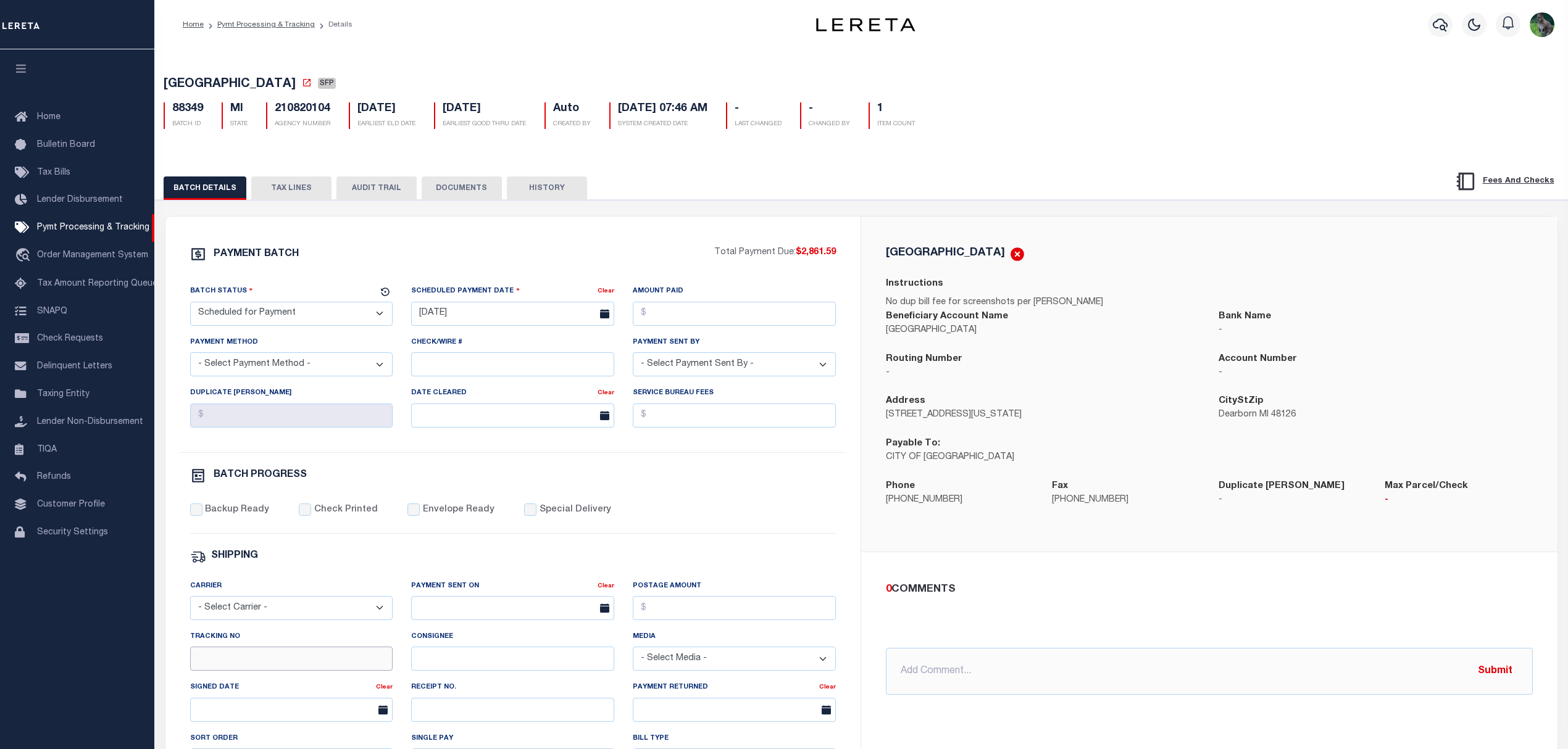
click at [322, 671] on input "Tracking No" at bounding box center [292, 658] width 203 height 24
type input "[PERSON_NAME]"
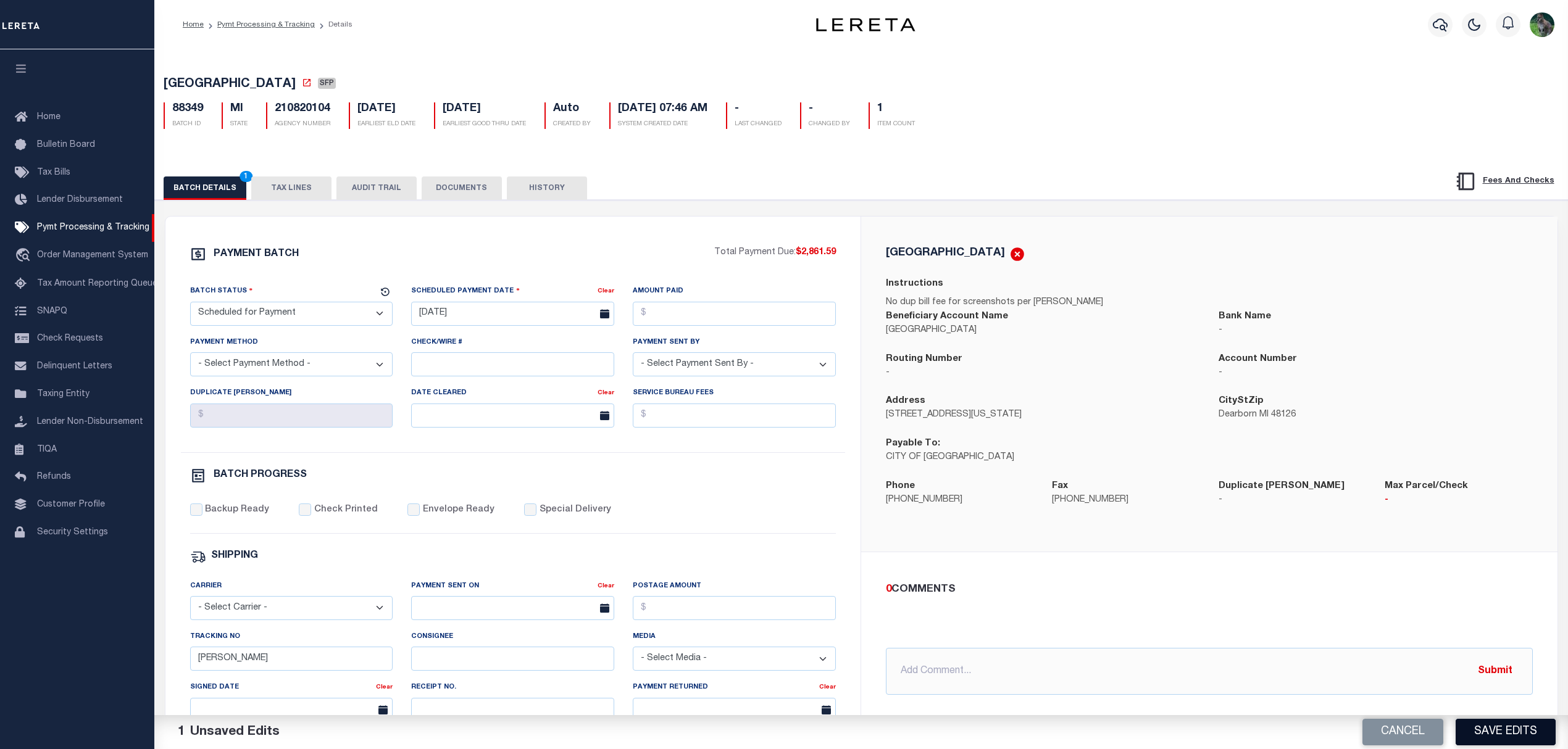
click at [1532, 737] on button "Save Edits" at bounding box center [1506, 732] width 100 height 27
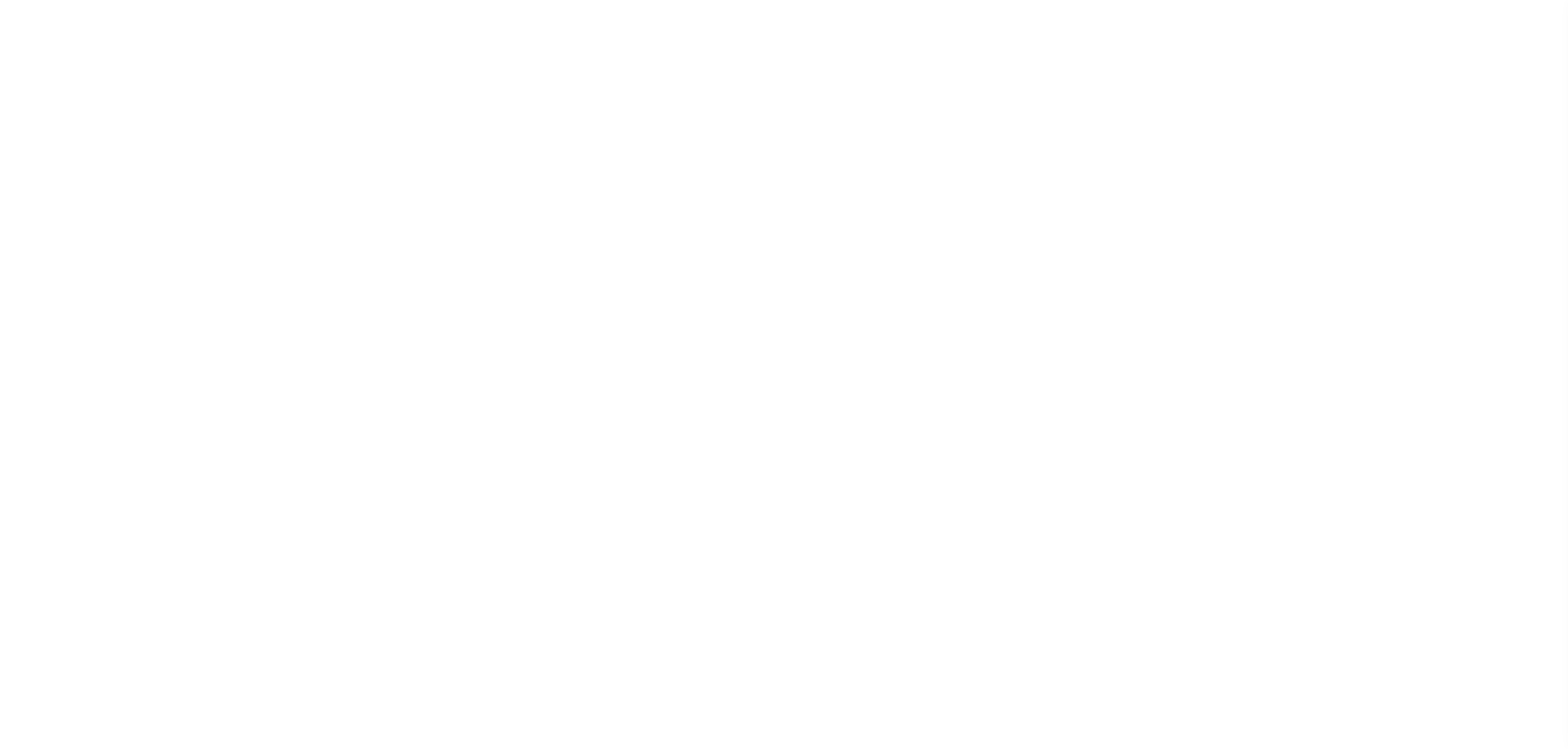
select select "SFP"
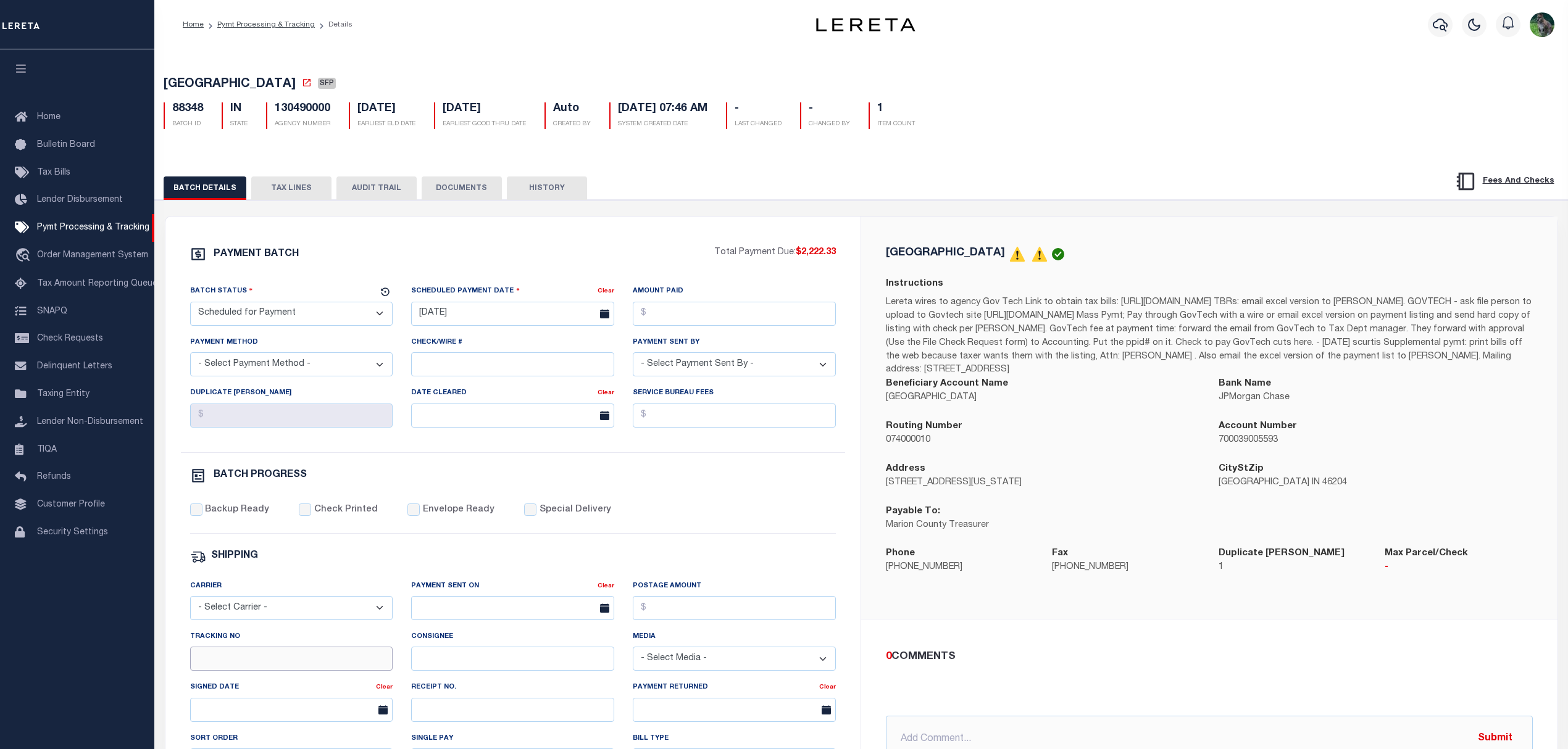
drag, startPoint x: 265, startPoint y: 676, endPoint x: 274, endPoint y: 675, distance: 9.1
click at [265, 671] on input "Tracking No" at bounding box center [292, 658] width 203 height 24
type input "[PERSON_NAME]"
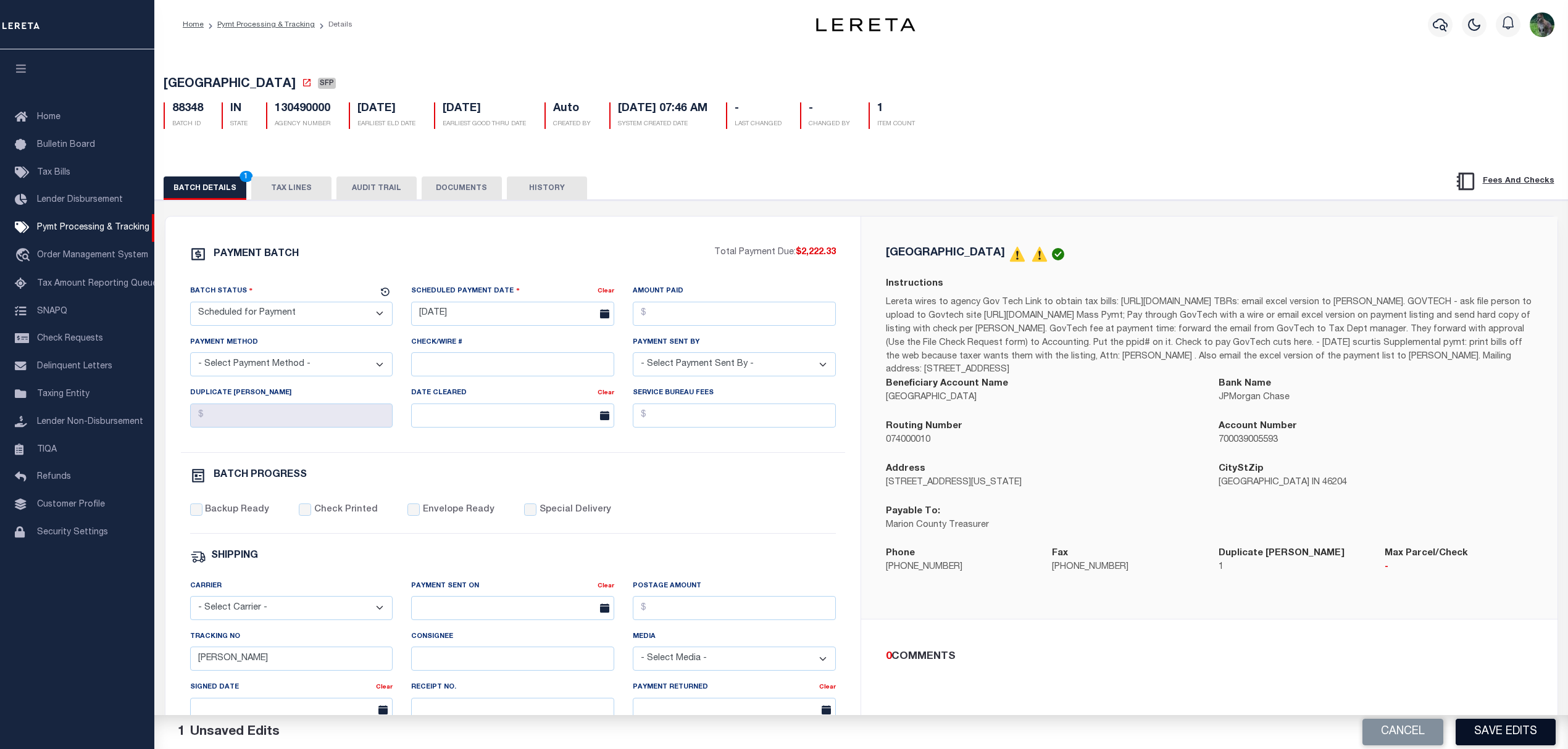
click at [1468, 727] on button "Save Edits" at bounding box center [1506, 732] width 100 height 27
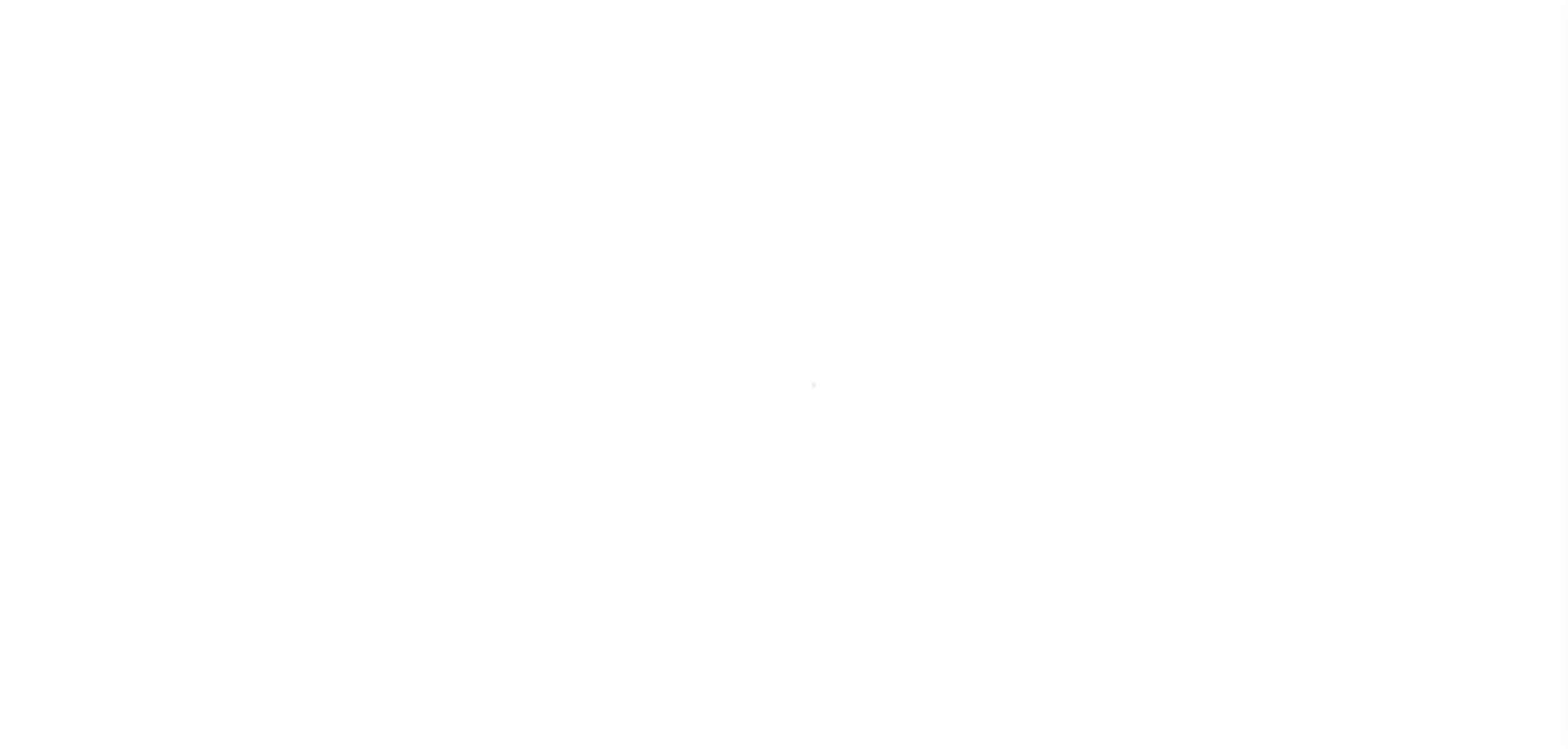
select select "SFP"
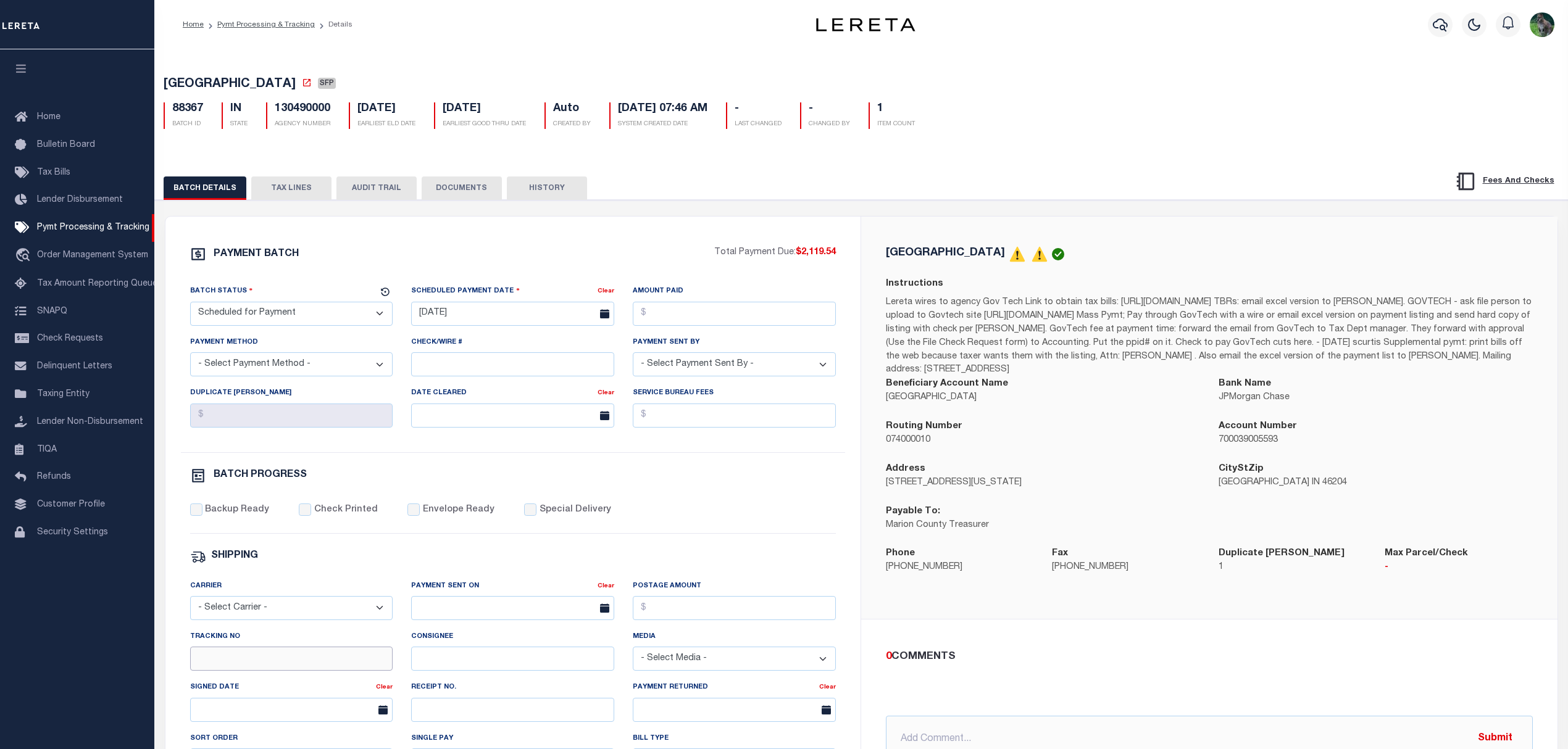
click at [267, 662] on input "Tracking No" at bounding box center [292, 658] width 203 height 24
type input "[PERSON_NAME]"
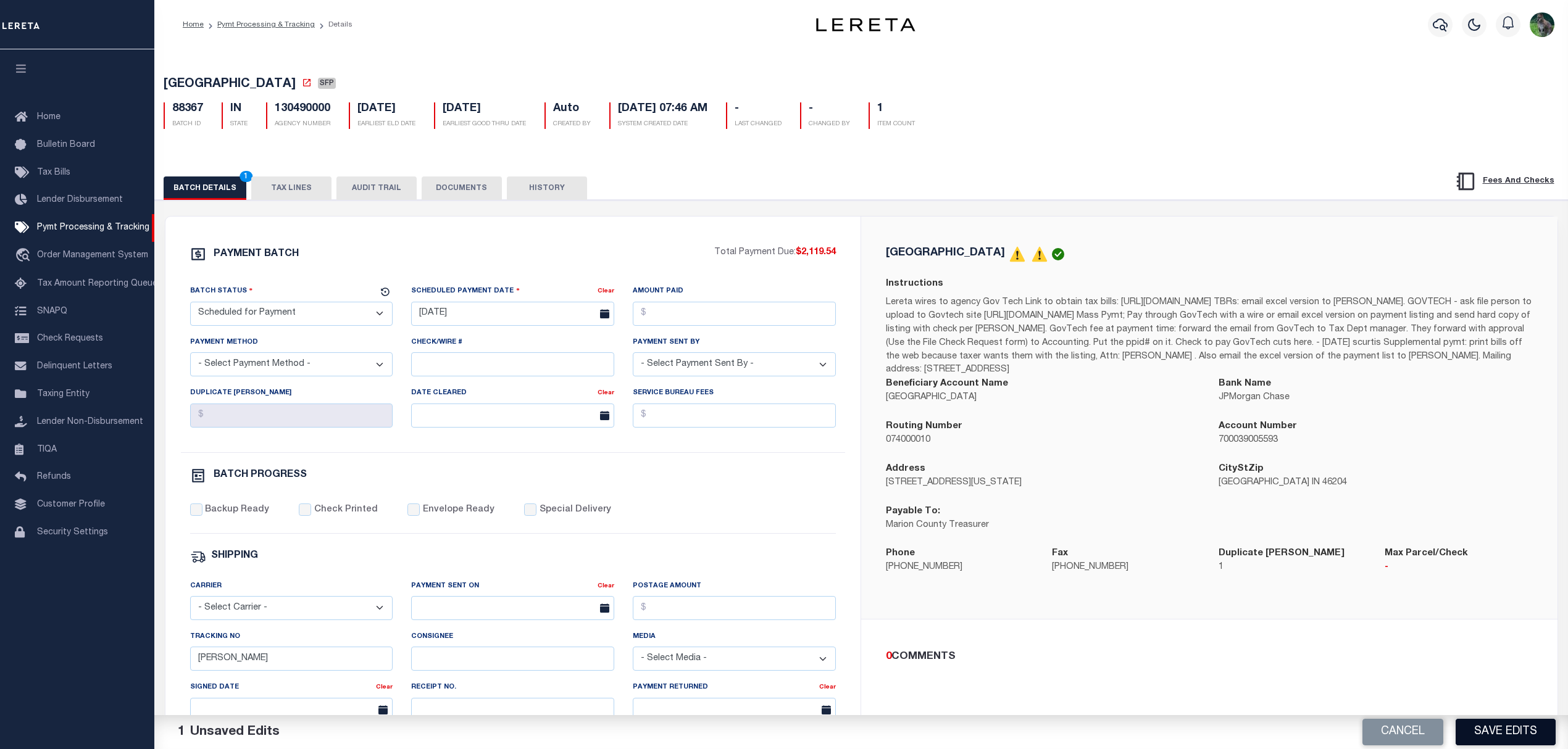
click at [1512, 734] on button "Save Edits" at bounding box center [1506, 732] width 100 height 27
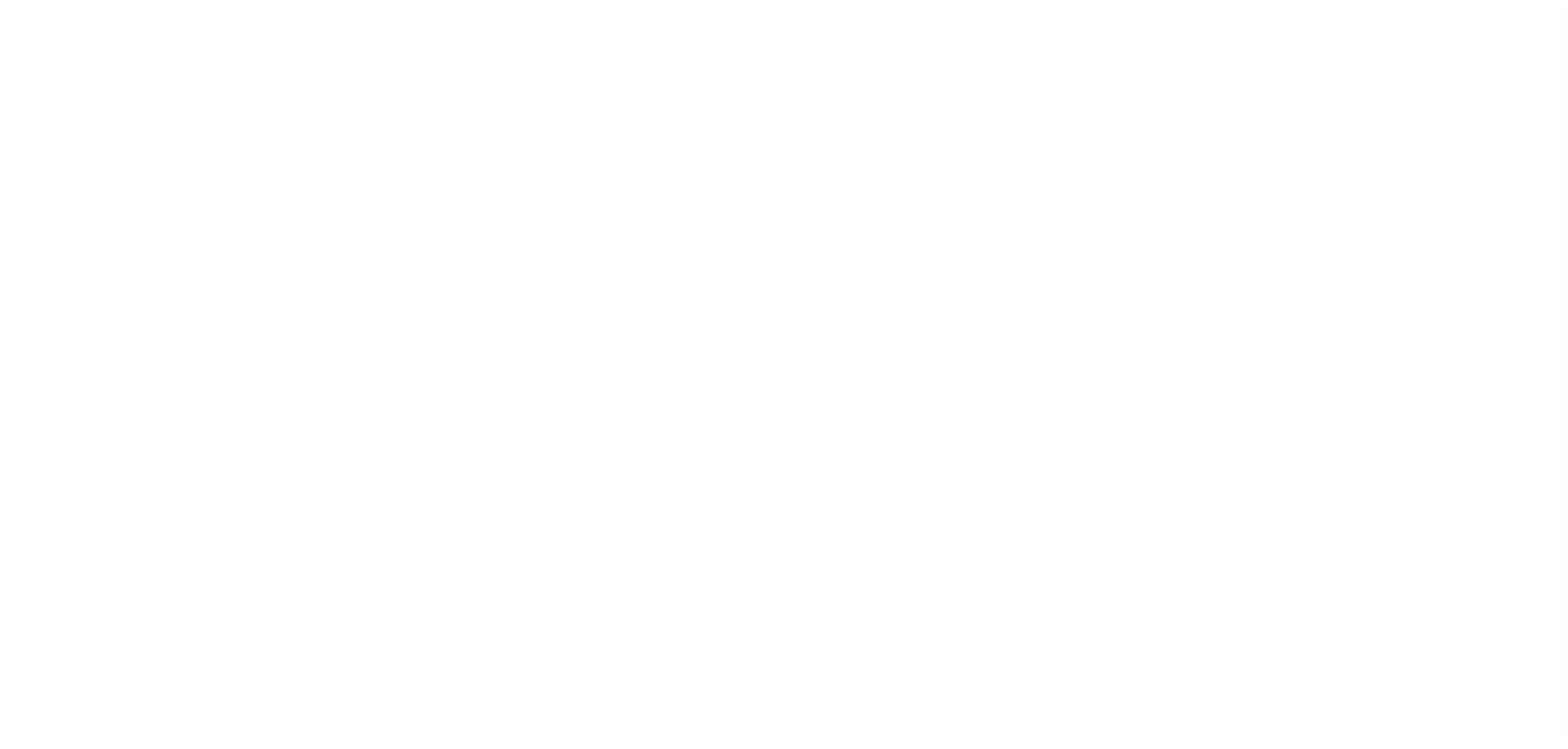
select select "SFP"
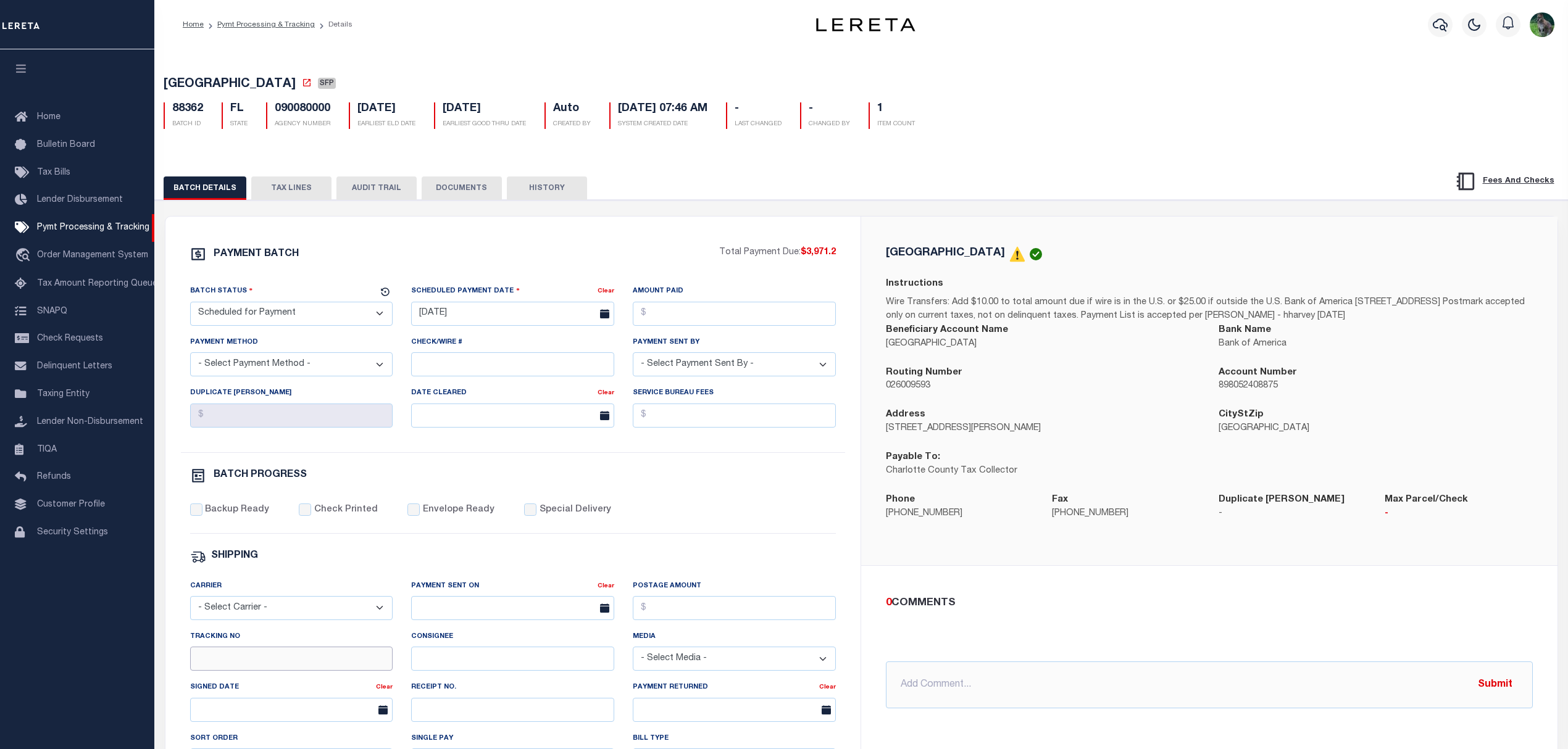
click at [285, 671] on input "Tracking No" at bounding box center [292, 658] width 203 height 24
type input "Gloria"
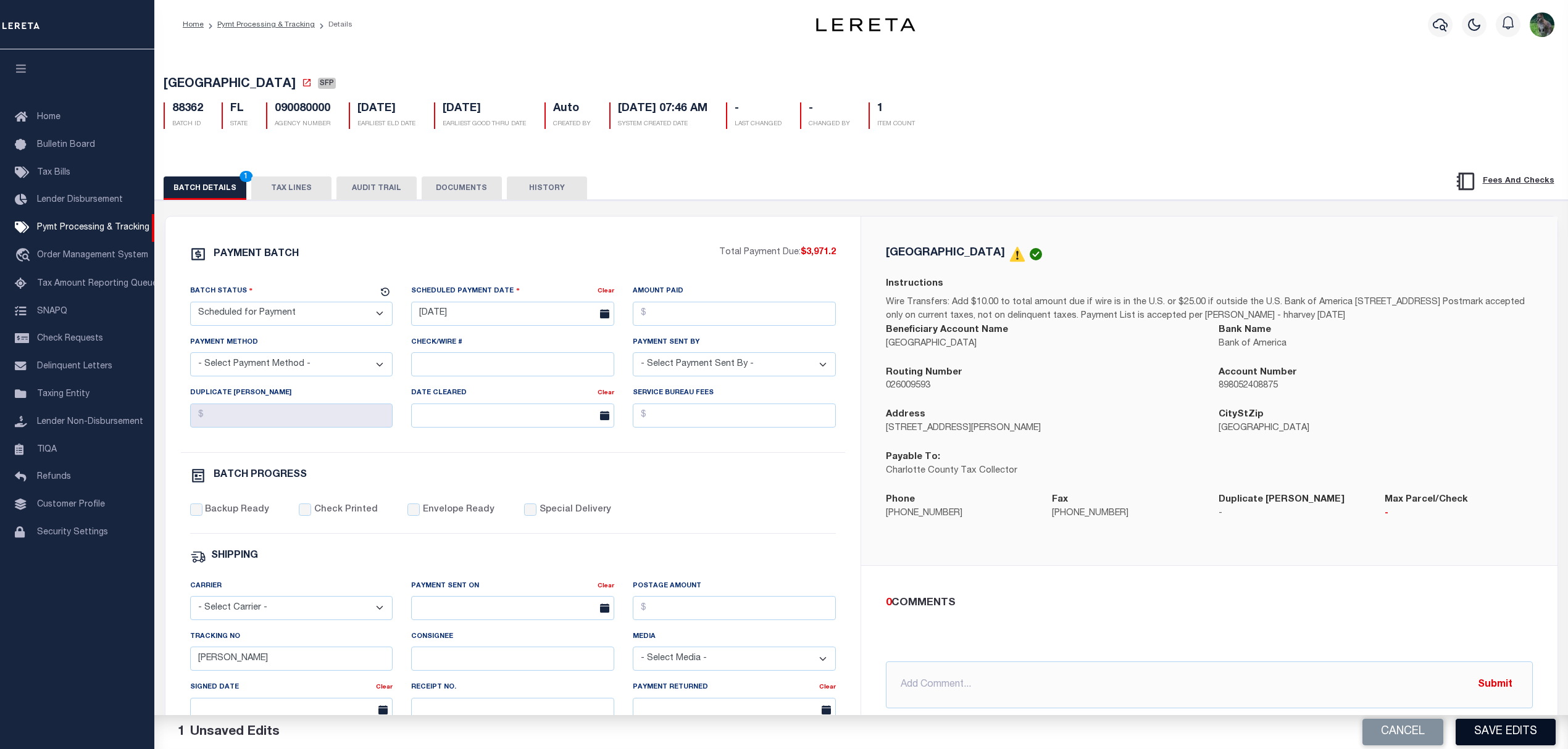
click at [1522, 745] on button "Save Edits" at bounding box center [1506, 732] width 100 height 27
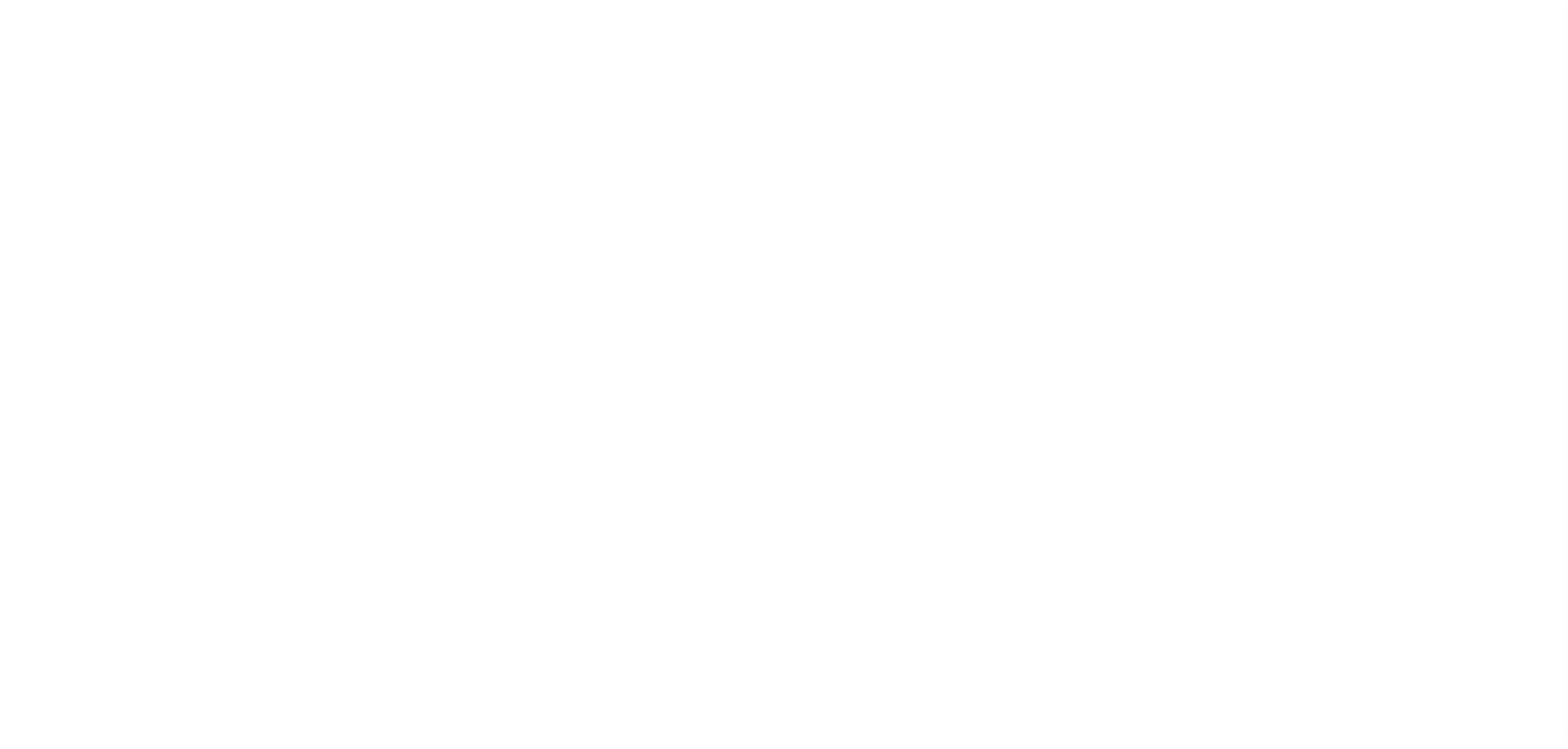
select select "SFP"
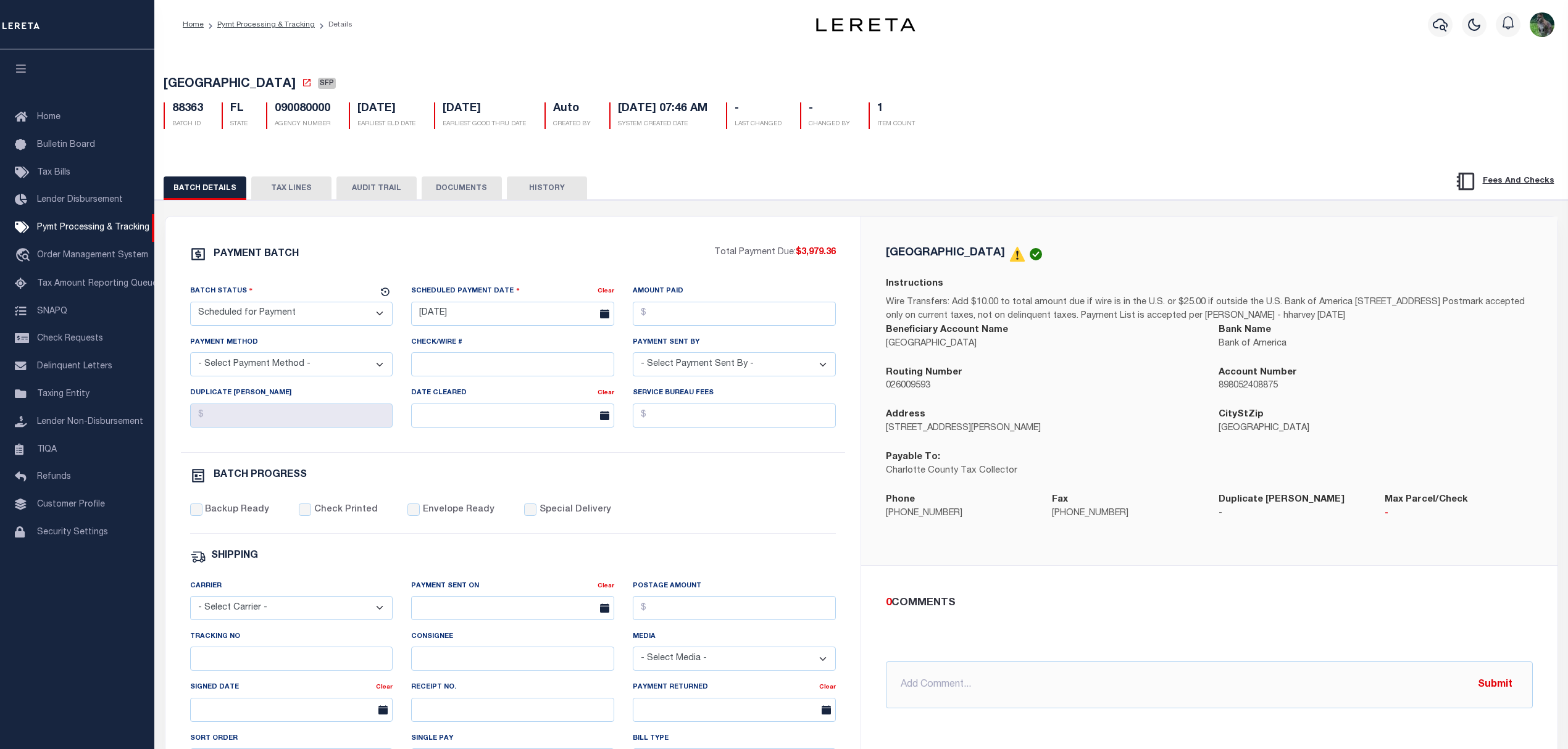
click at [282, 655] on div "Tracking No" at bounding box center [292, 650] width 203 height 41
click at [279, 669] on input "Tracking No" at bounding box center [292, 658] width 203 height 24
type input "[PERSON_NAME]"
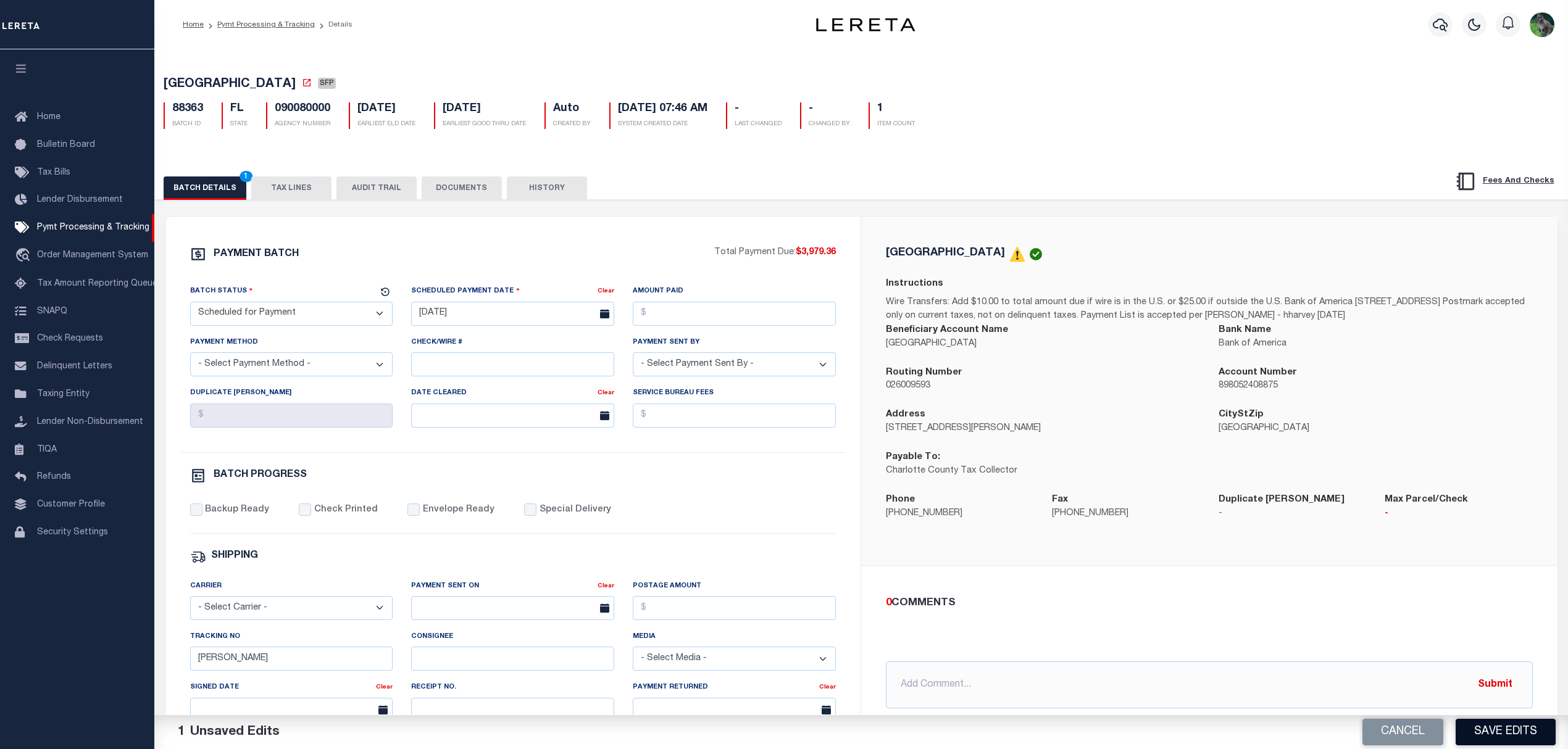
click at [1516, 724] on button "Save Edits" at bounding box center [1506, 732] width 100 height 27
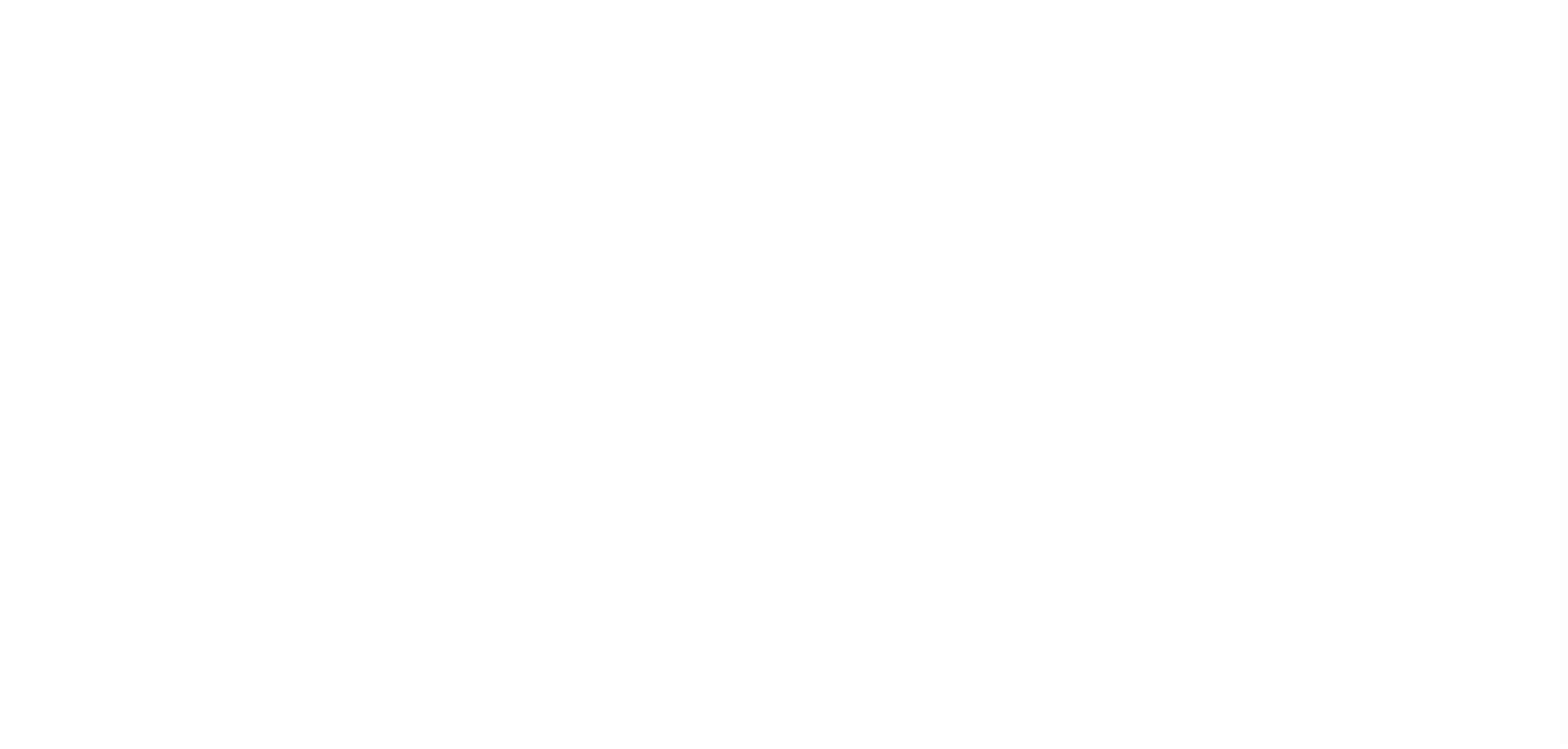
select select "SFP"
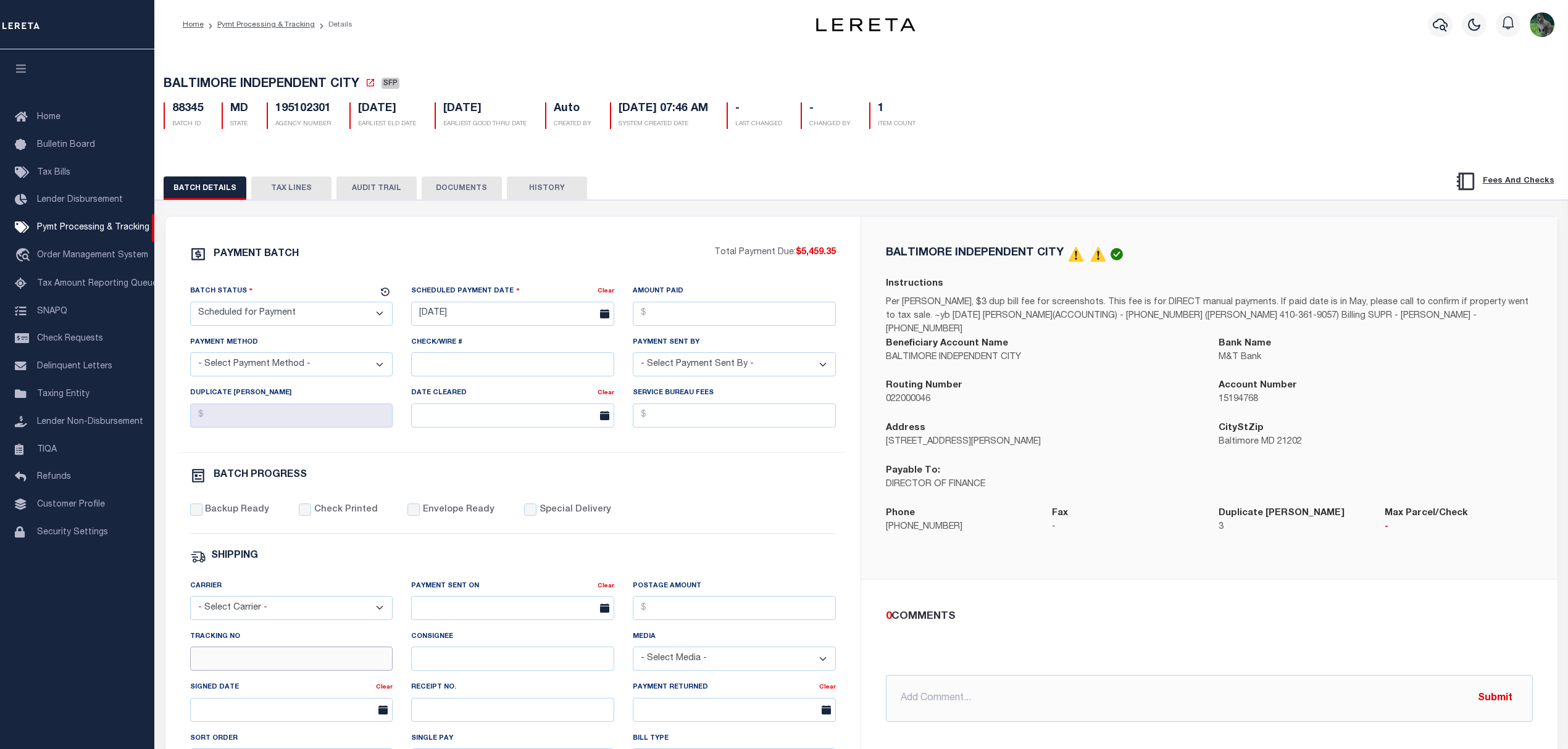
drag, startPoint x: 299, startPoint y: 669, endPoint x: 330, endPoint y: 674, distance: 31.4
click at [299, 669] on input "Tracking No" at bounding box center [292, 658] width 203 height 24
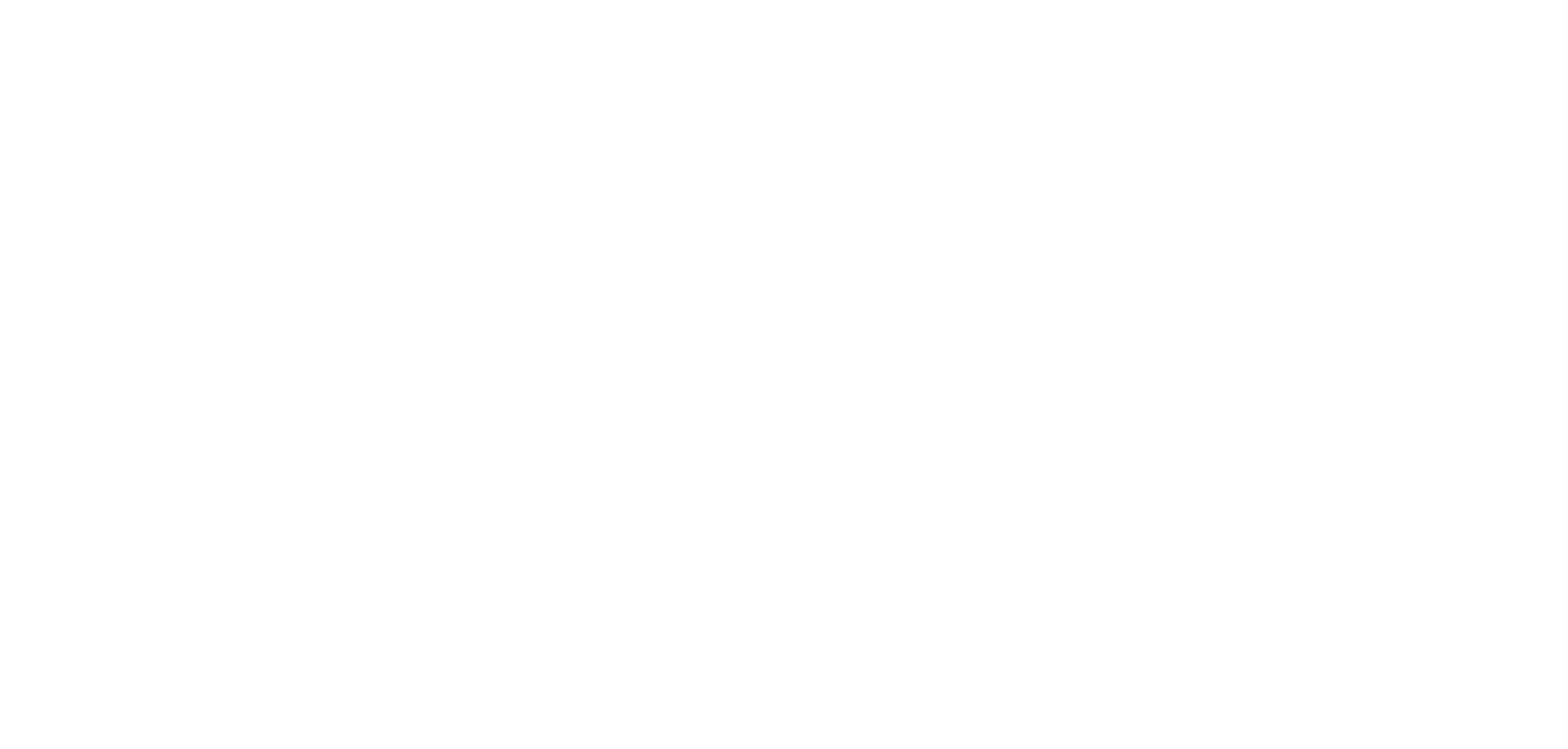
select select "SFP"
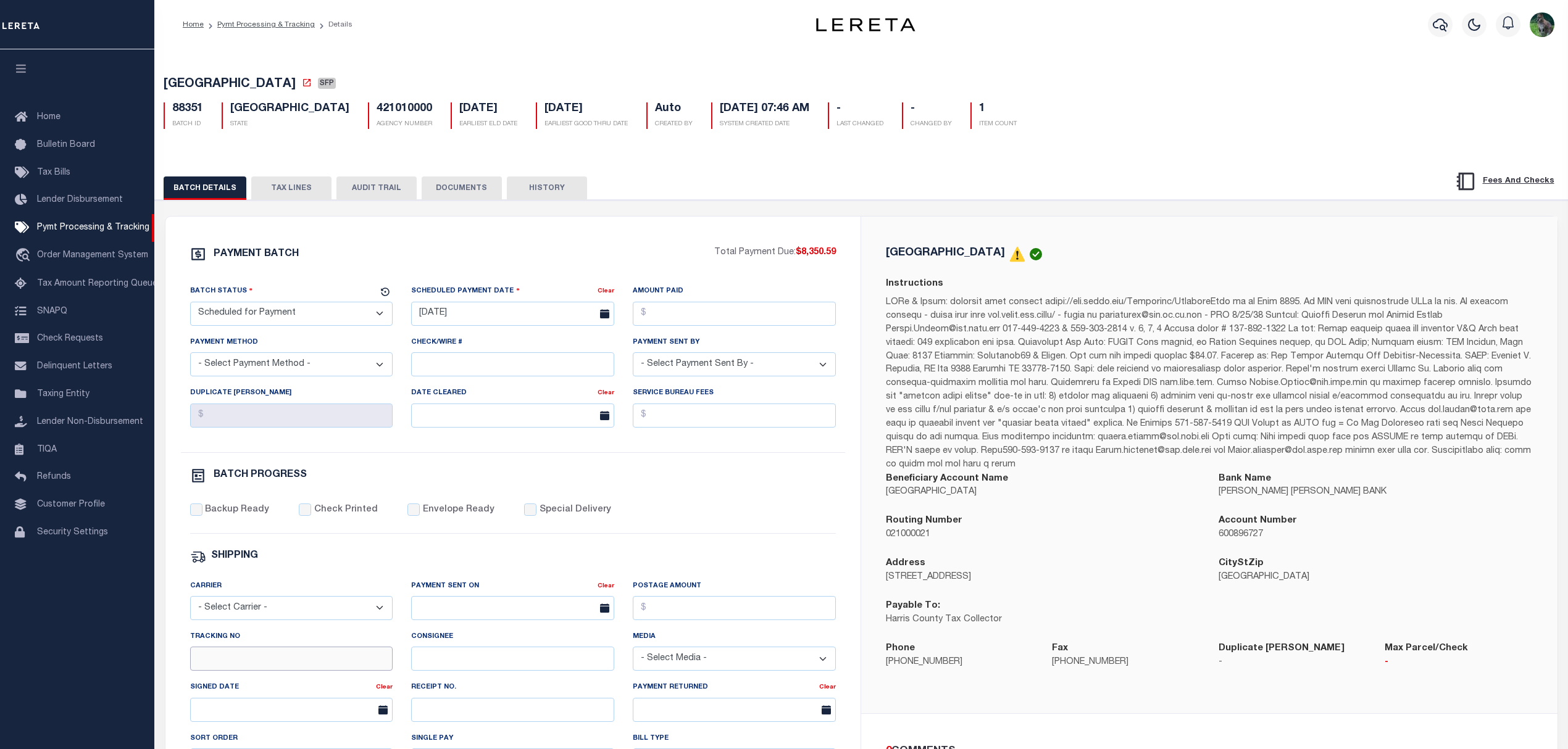
click at [301, 666] on input "Tracking No" at bounding box center [292, 658] width 203 height 24
type input "[PERSON_NAME]"
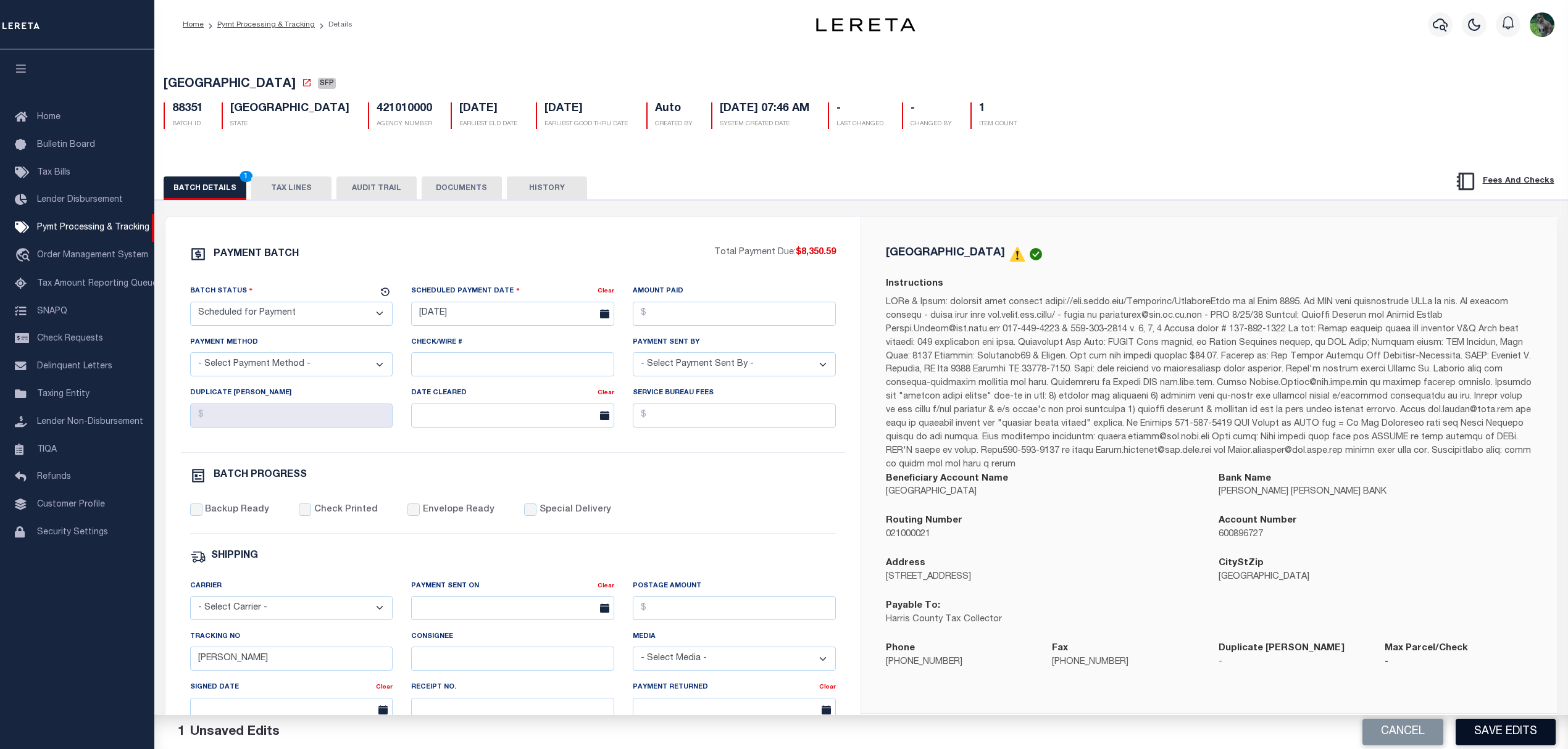
click at [1490, 728] on button "Save Edits" at bounding box center [1506, 732] width 100 height 27
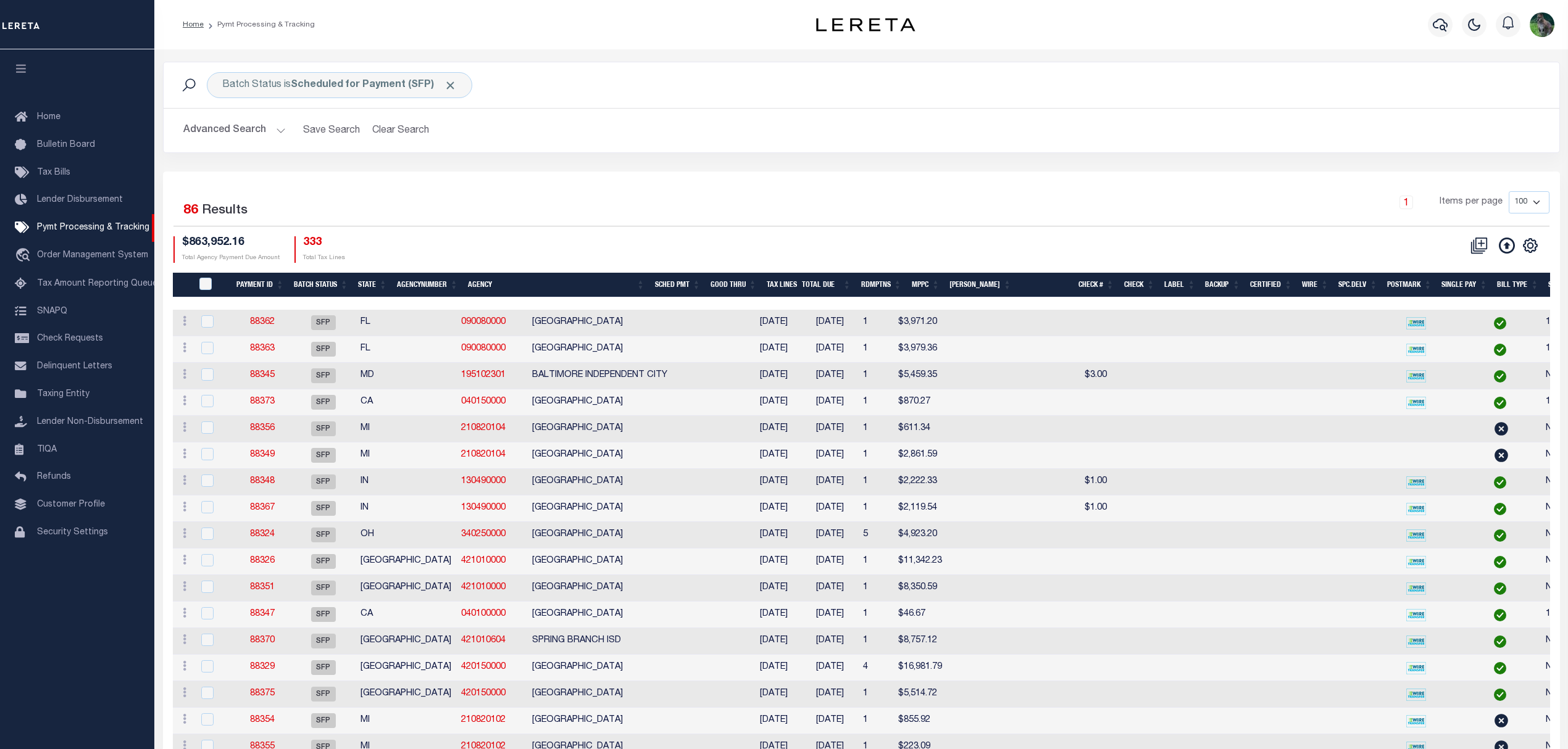
click at [25, 68] on icon "button" at bounding box center [22, 68] width 15 height 11
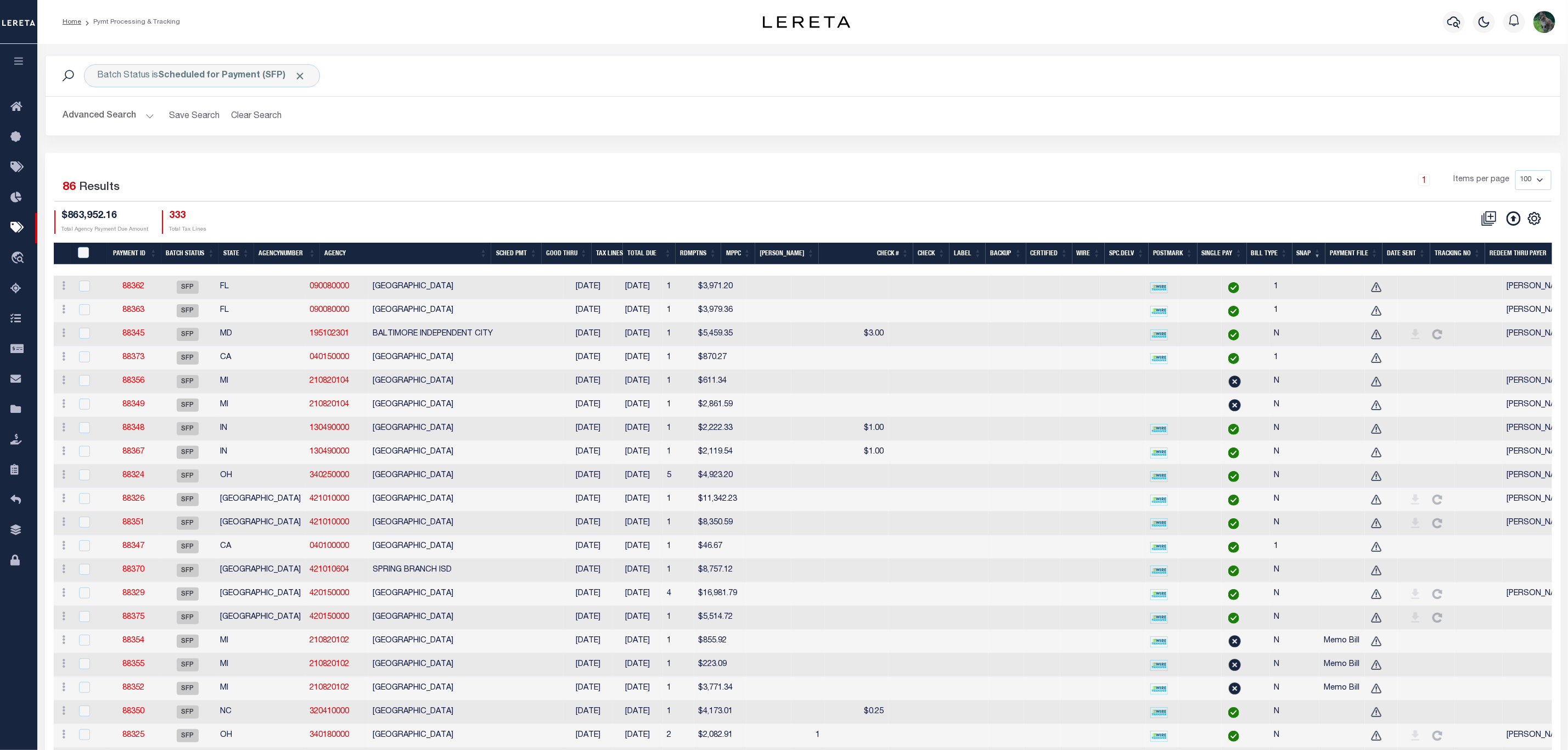
click at [1405, 551] on td at bounding box center [1538, 547] width 71 height 24
checkbox input "true"
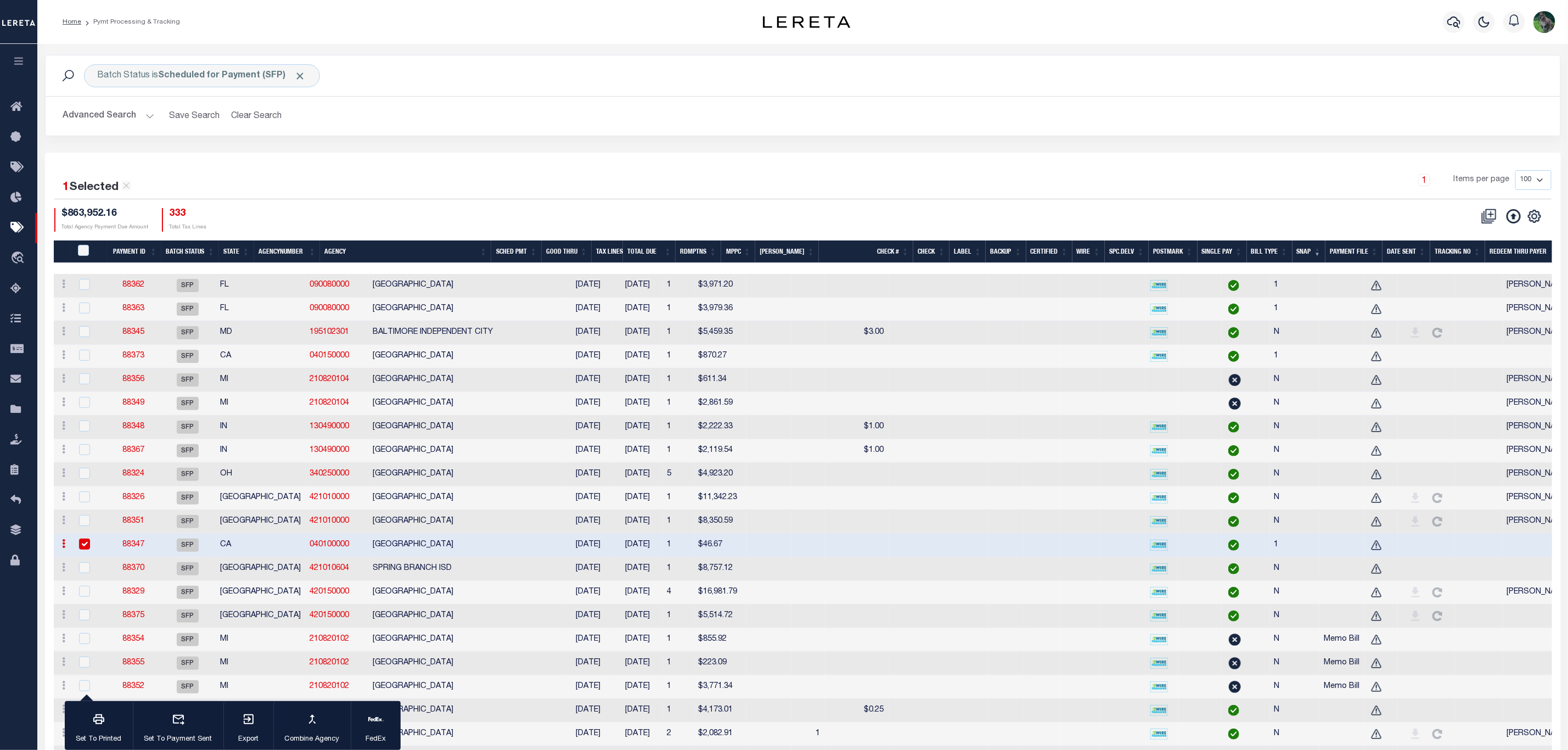
click at [1405, 571] on td at bounding box center [1538, 569] width 71 height 24
checkbox input "true"
click at [159, 547] on td "88347" at bounding box center [134, 545] width 51 height 24
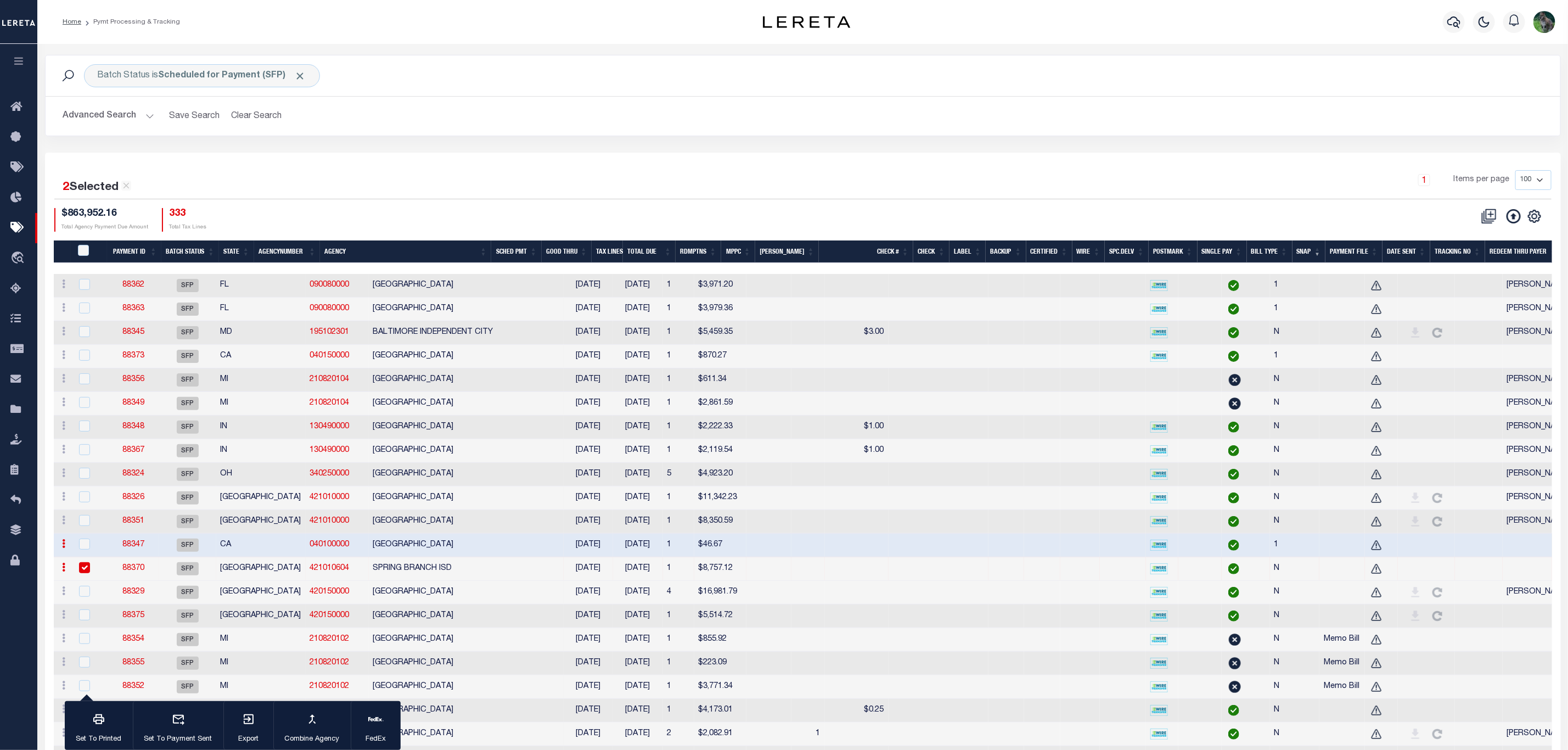
checkbox input "false"
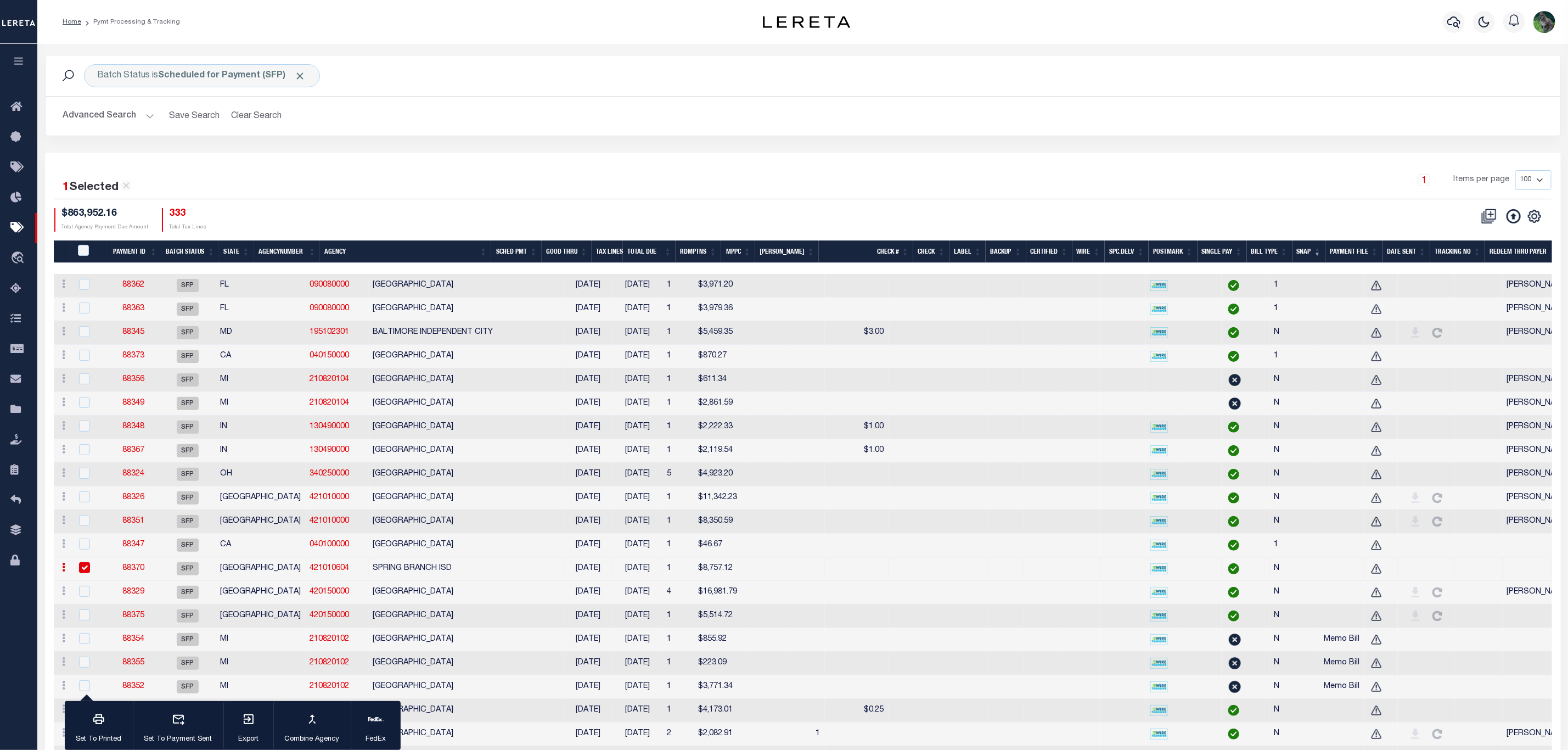
click at [159, 574] on td "88370" at bounding box center [134, 569] width 51 height 24
checkbox input "false"
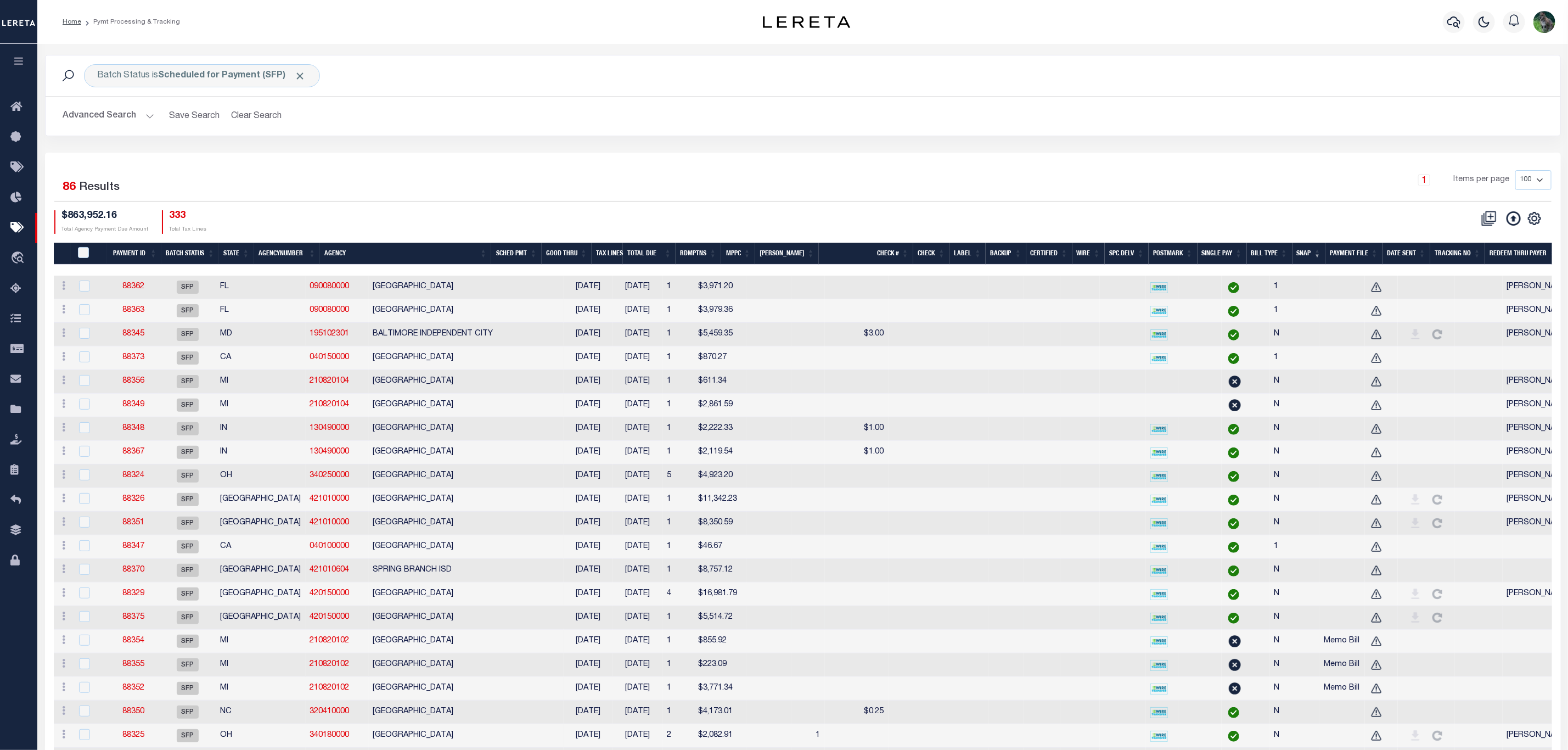
click at [1405, 626] on td at bounding box center [1538, 618] width 71 height 24
checkbox input "true"
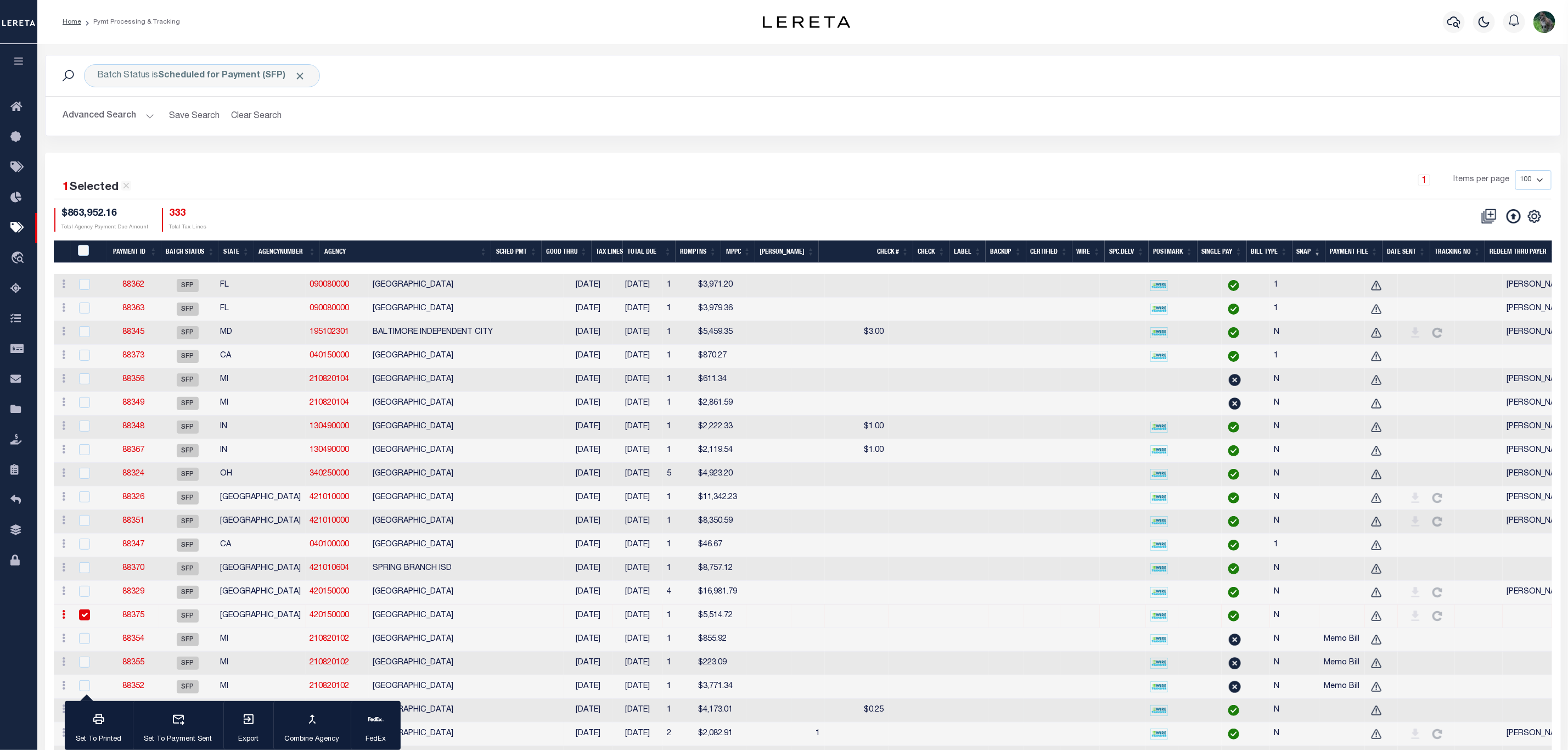
click at [1405, 665] on td at bounding box center [1538, 710] width 71 height 24
checkbox input "true"
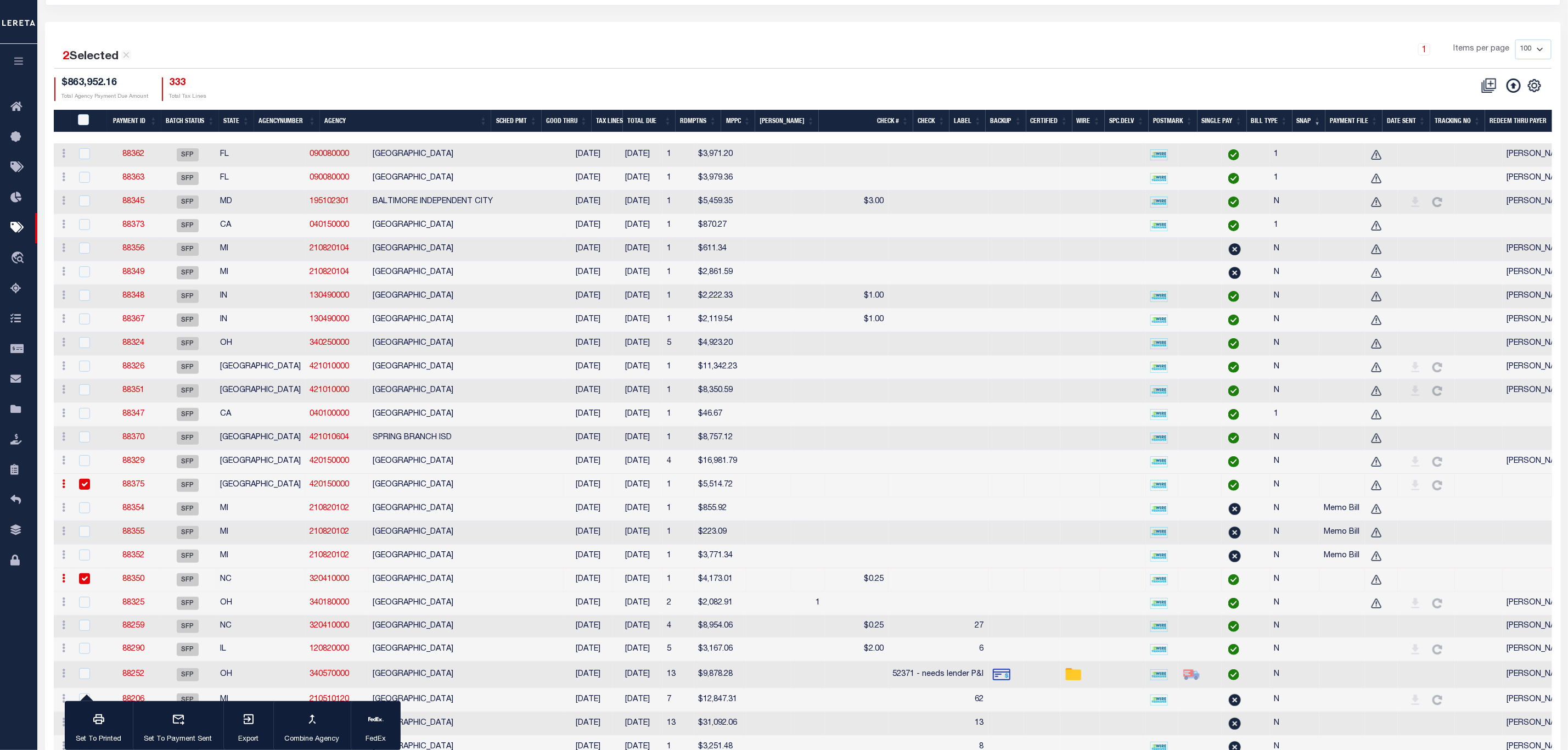
scroll to position [247, 0]
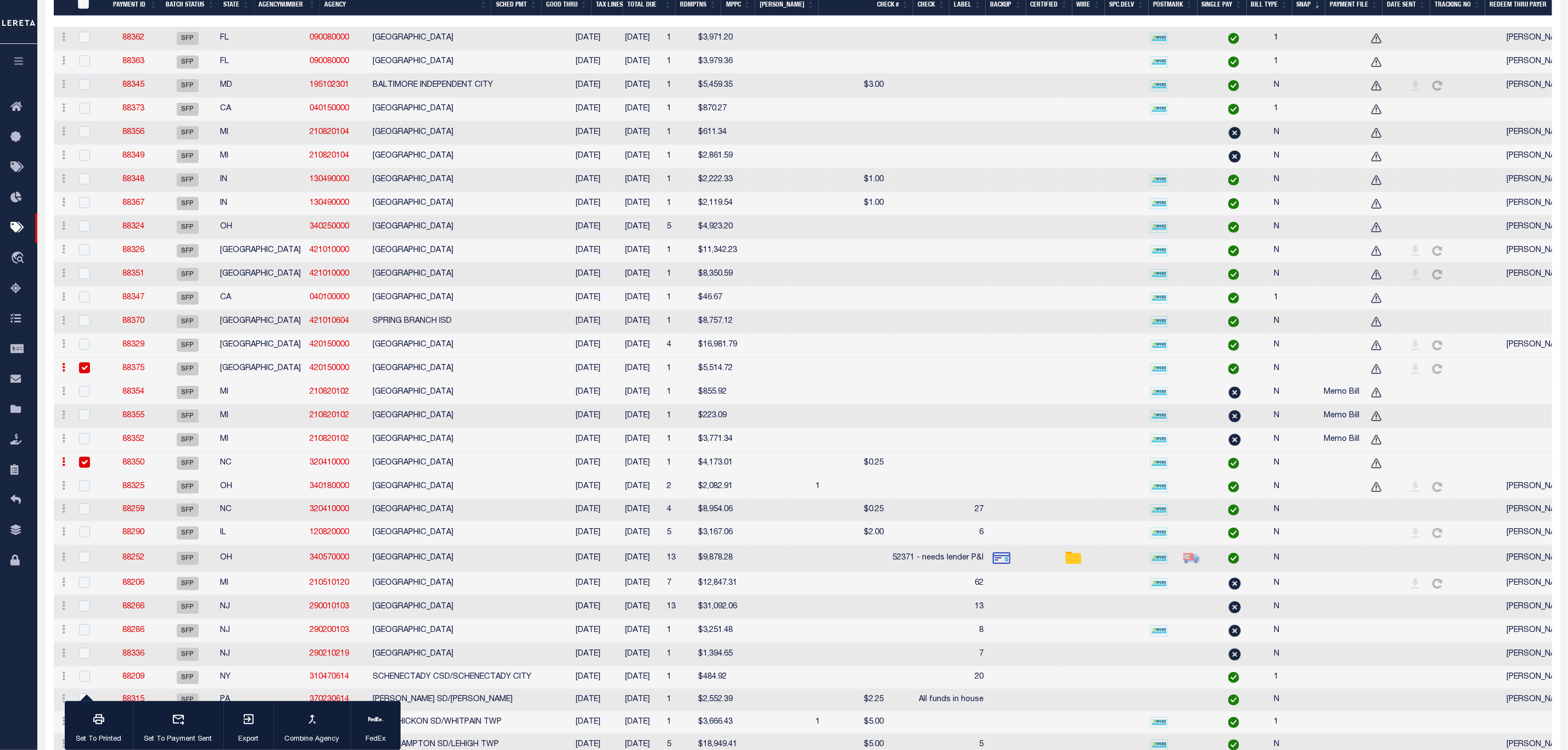
click at [134, 467] on link "88350" at bounding box center [134, 463] width 22 height 8
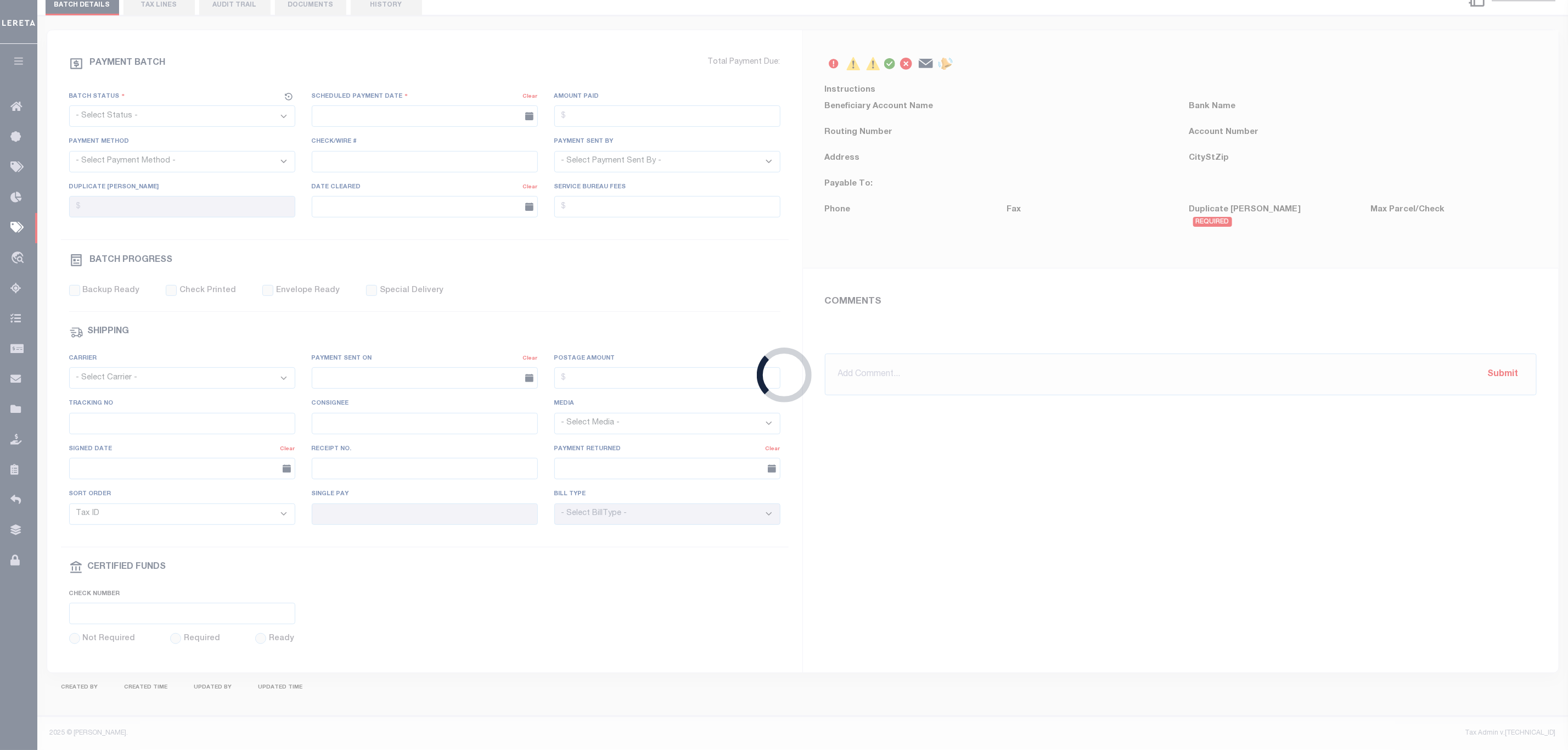
select select "SFP"
type input "08/30/2024"
type input "N"
radio input "true"
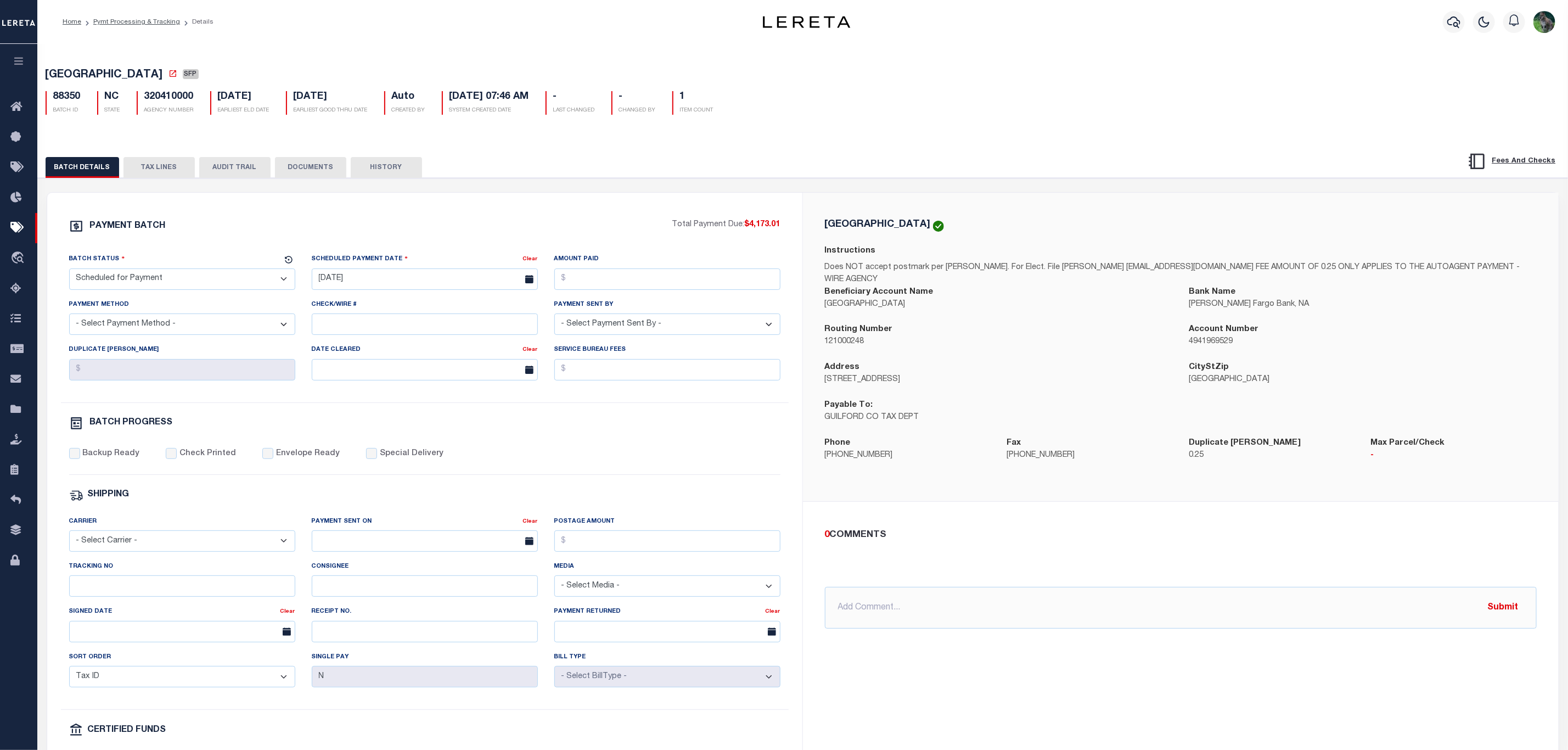
click at [159, 582] on div "Tracking No" at bounding box center [182, 578] width 226 height 36
click at [159, 590] on input "Tracking No" at bounding box center [182, 585] width 226 height 21
type input "Gloria"
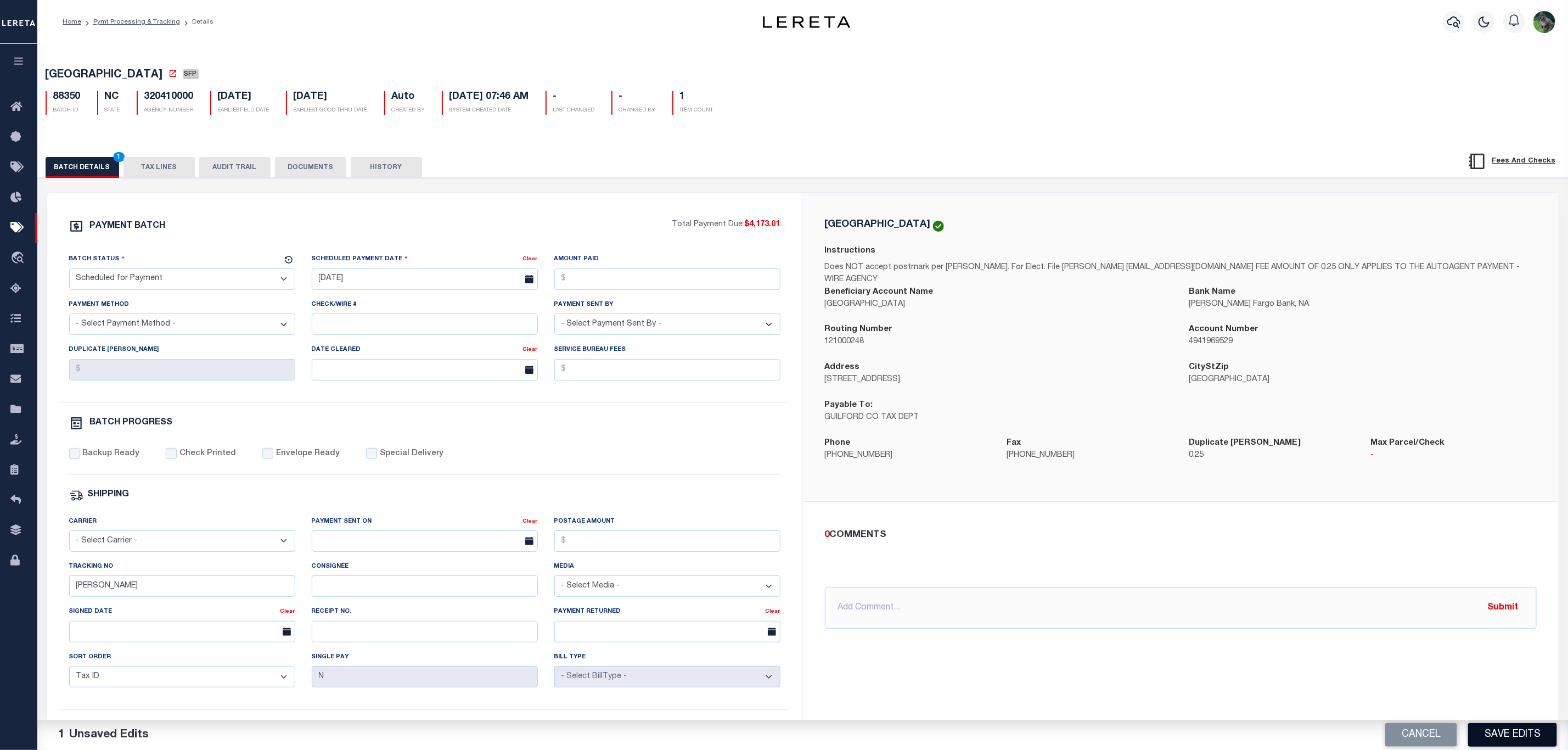
click at [1405, 665] on button "Save Edits" at bounding box center [1513, 735] width 89 height 24
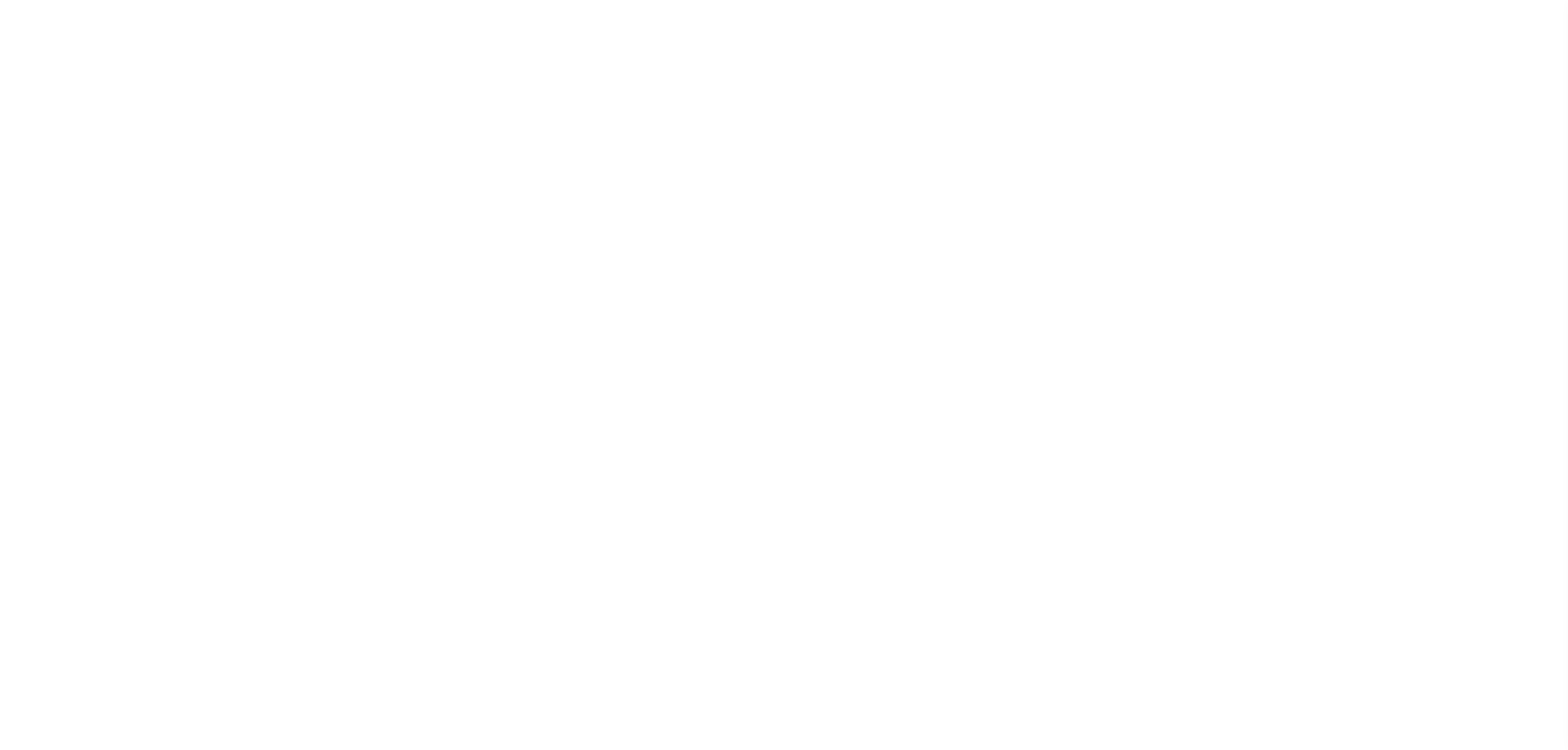
select select "SFP"
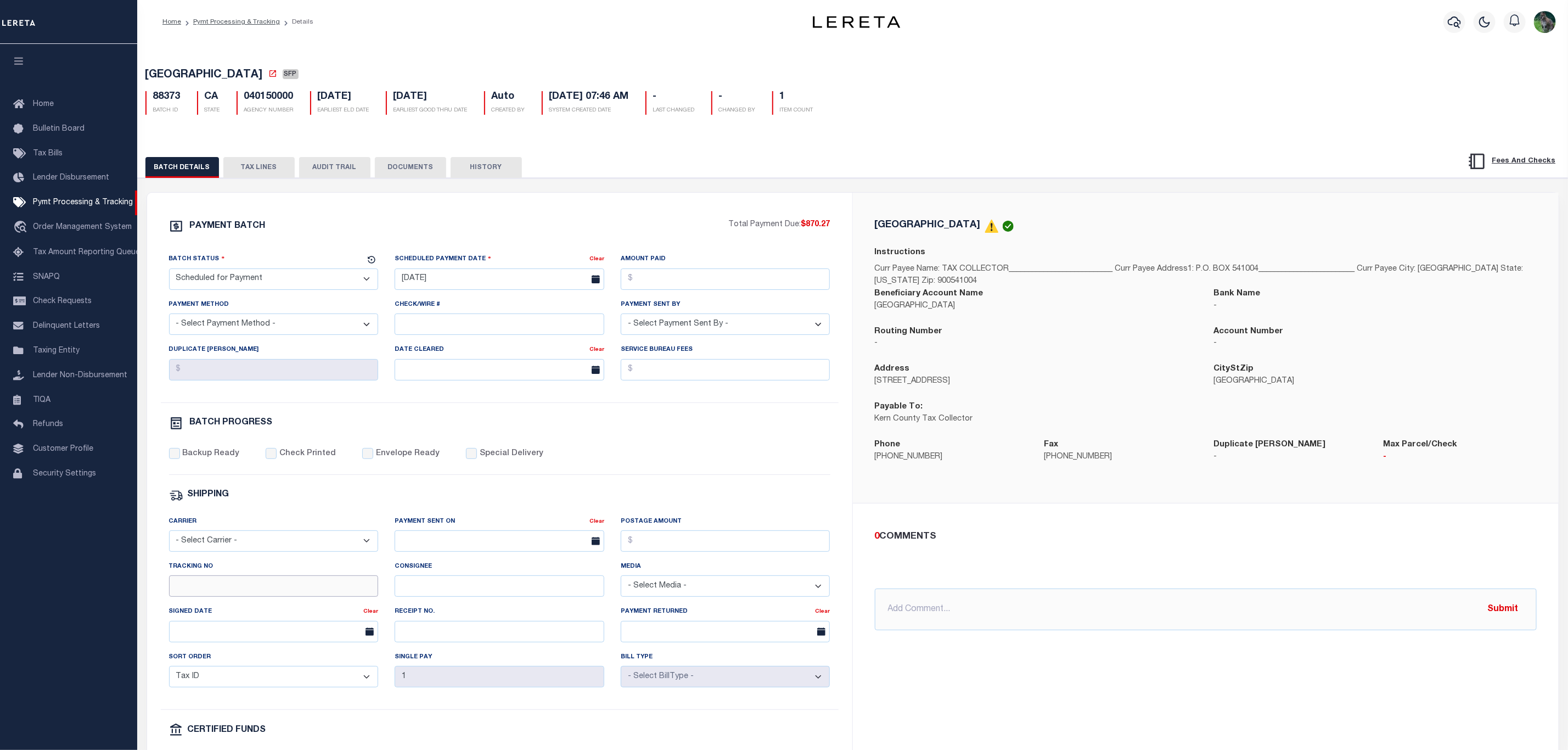
drag, startPoint x: 255, startPoint y: 600, endPoint x: 262, endPoint y: 607, distance: 9.9
click at [255, 596] on input "Tracking No" at bounding box center [274, 585] width 210 height 21
type input "[PERSON_NAME]"
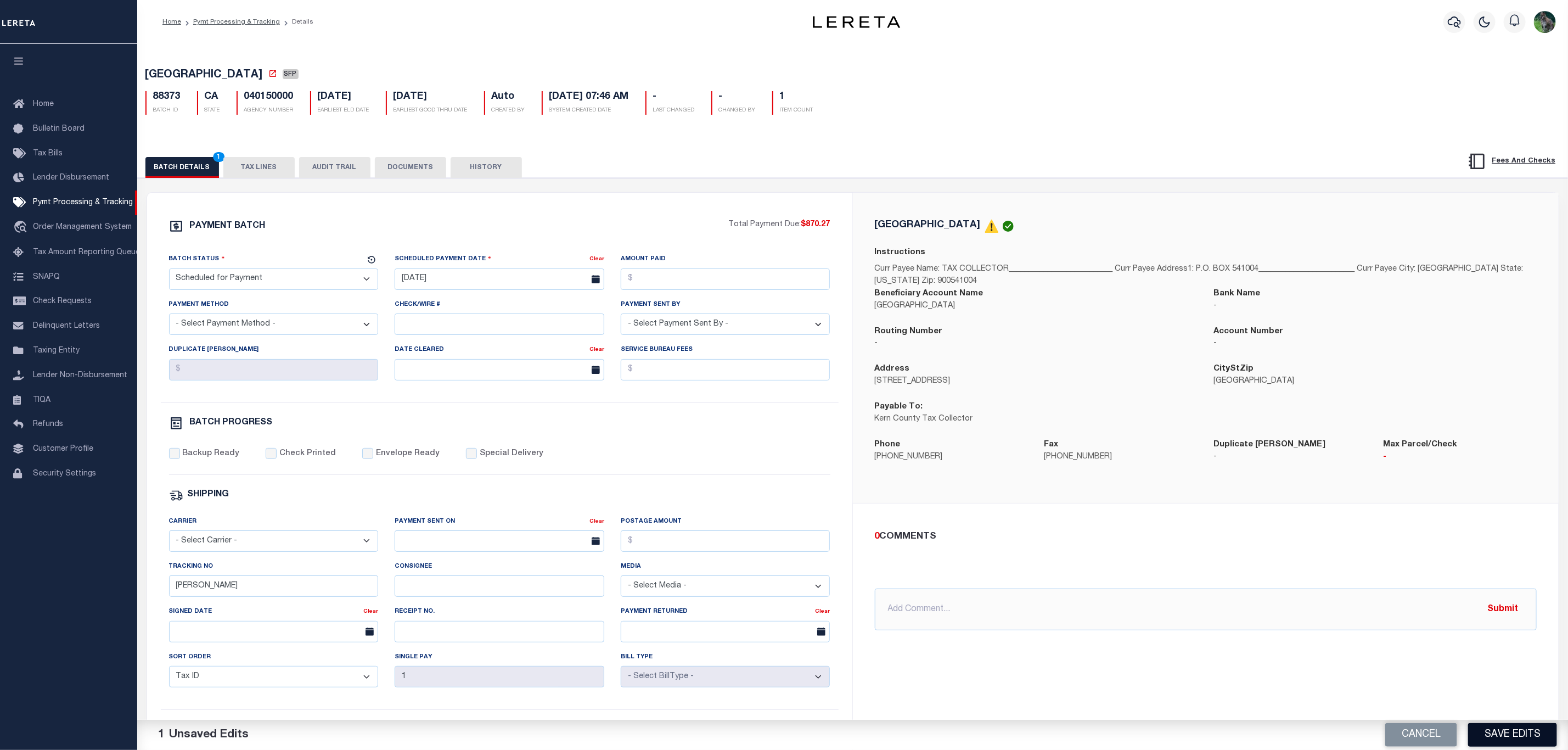
click at [1491, 740] on button "Save Edits" at bounding box center [1513, 735] width 89 height 24
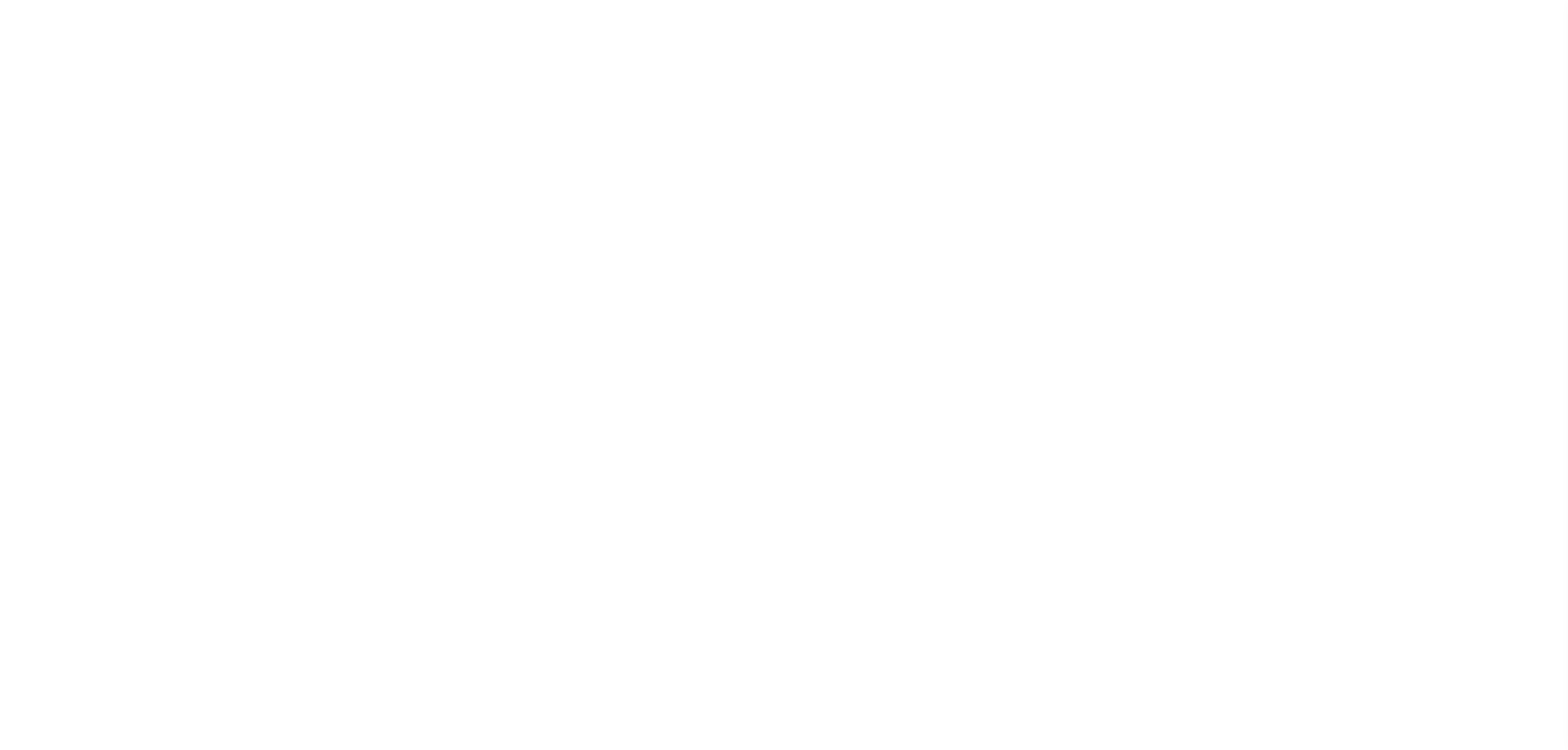
select select "SFP"
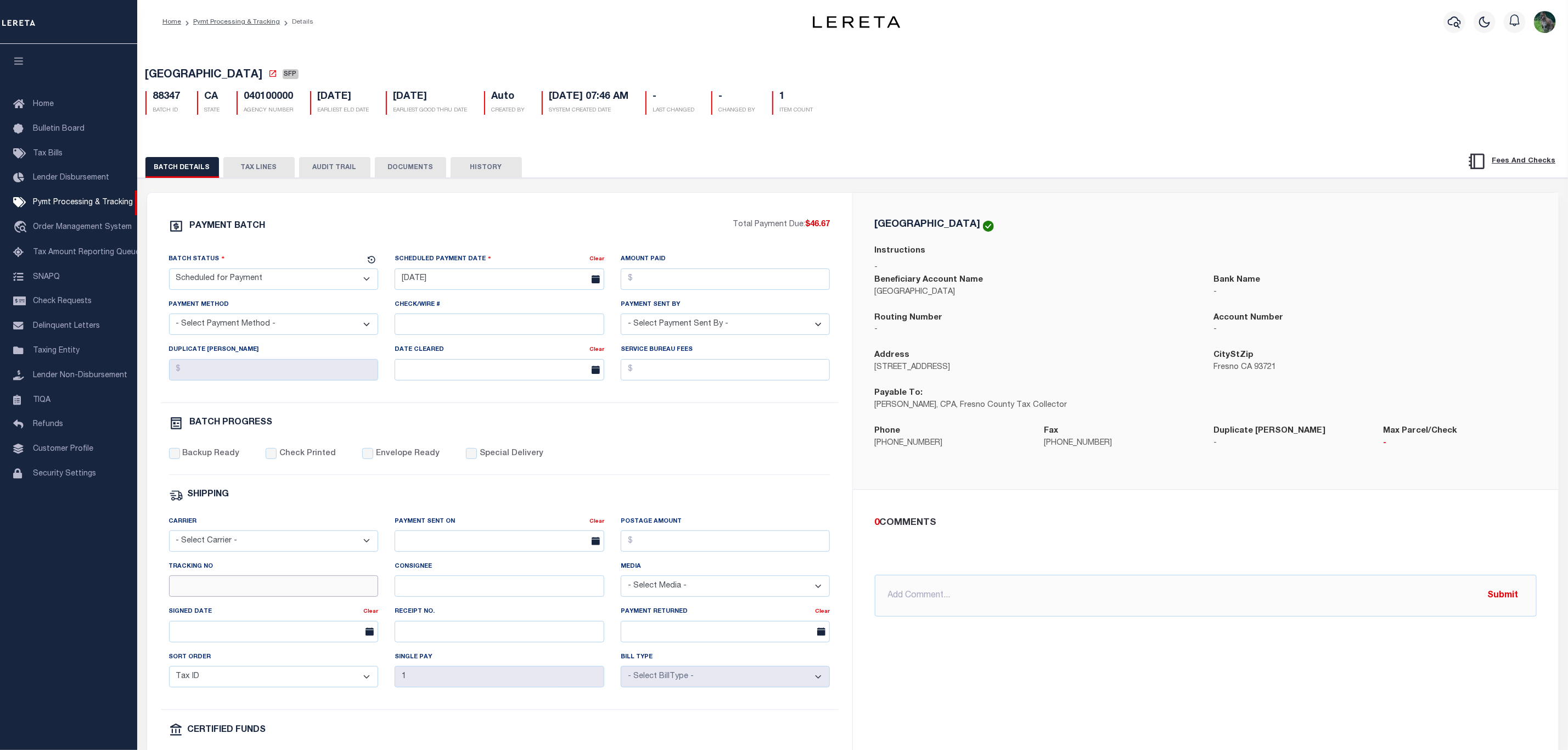
click at [257, 593] on input "Tracking No" at bounding box center [274, 585] width 210 height 21
type input "[PERSON_NAME]"
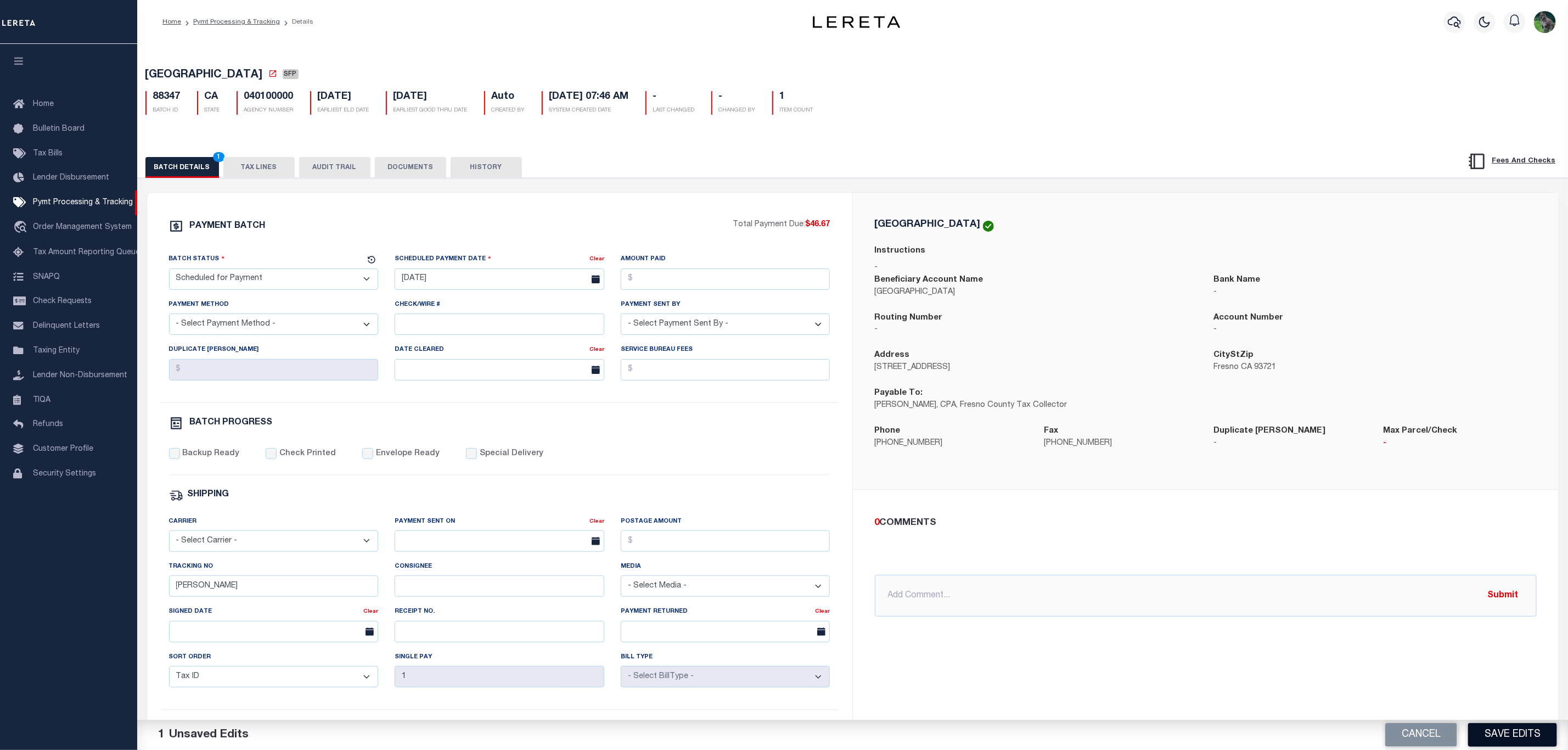
click at [1506, 735] on button "Save Edits" at bounding box center [1513, 735] width 89 height 24
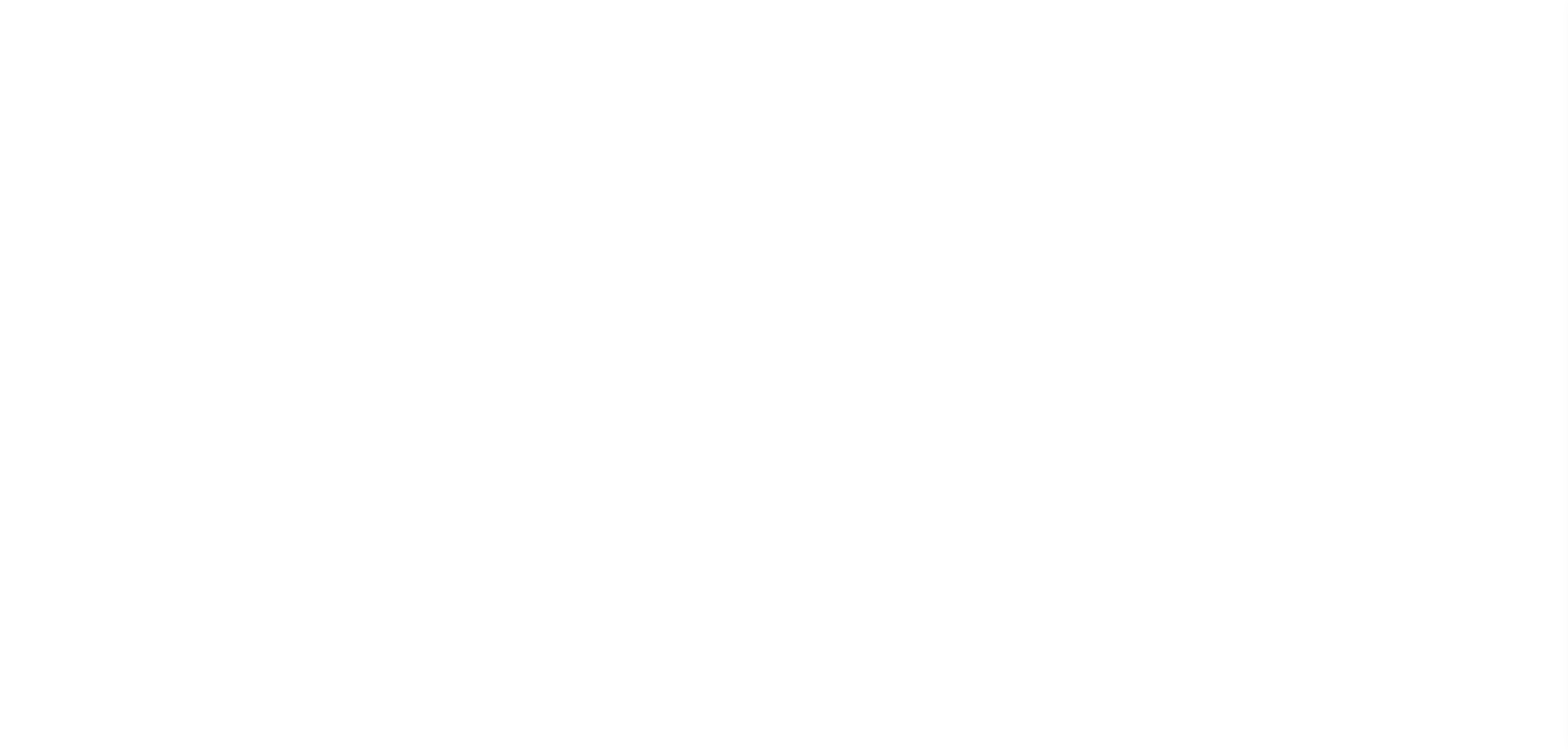
select select "SFP"
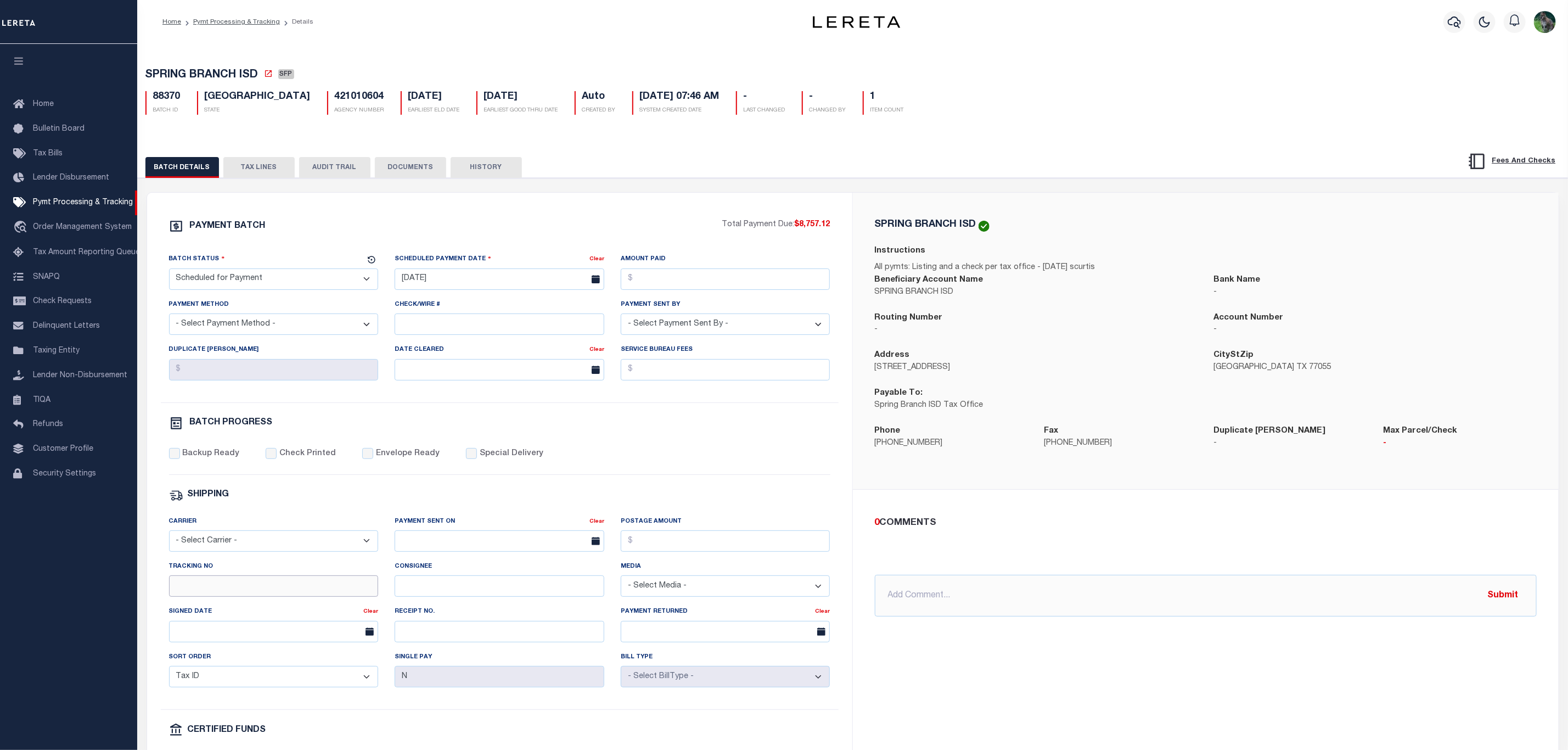
drag, startPoint x: 226, startPoint y: 593, endPoint x: 252, endPoint y: 593, distance: 26.0
click at [226, 593] on input "Tracking No" at bounding box center [274, 585] width 210 height 21
type input "Gloria"
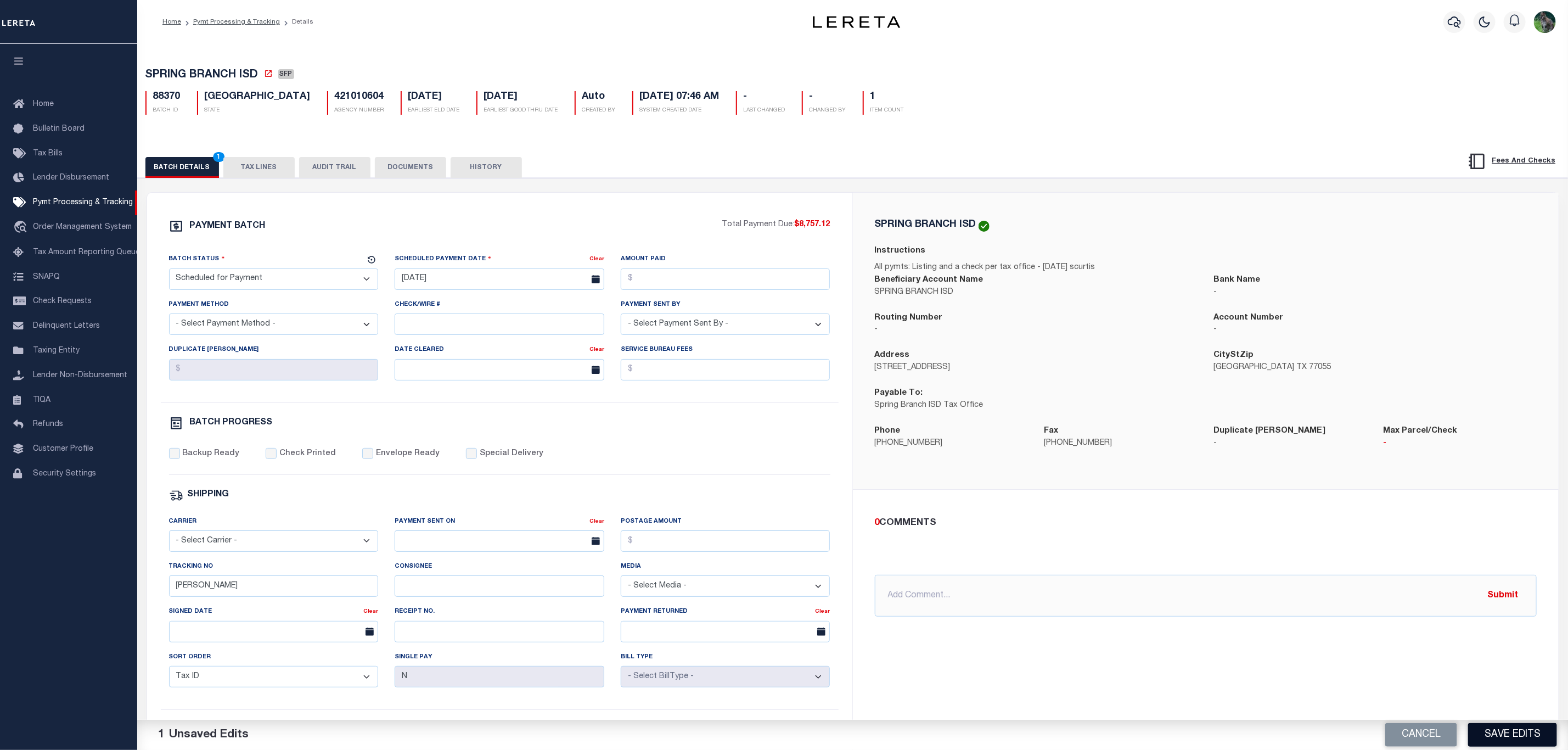
click at [1500, 730] on button "Save Edits" at bounding box center [1513, 735] width 89 height 24
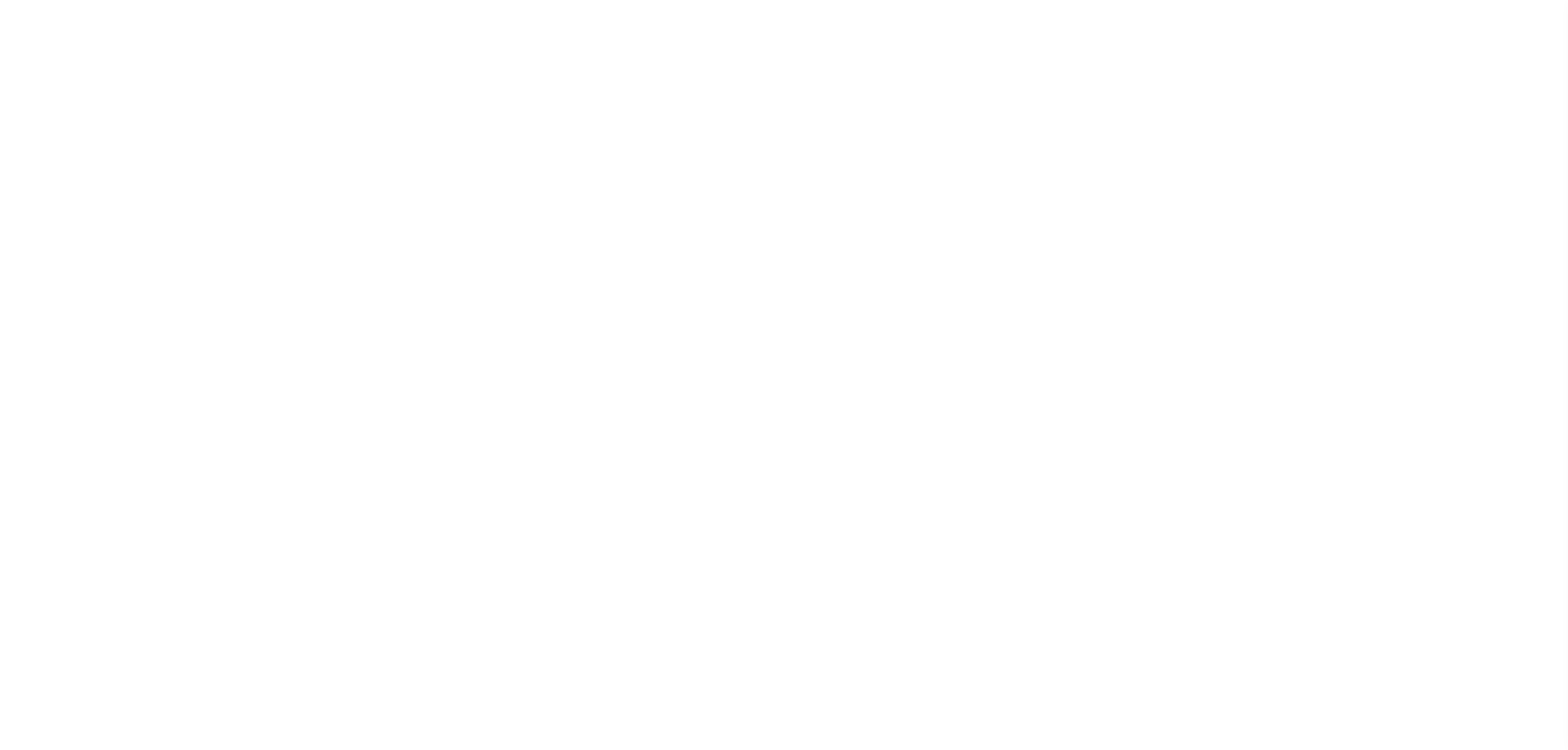
select select "SFP"
select select "37"
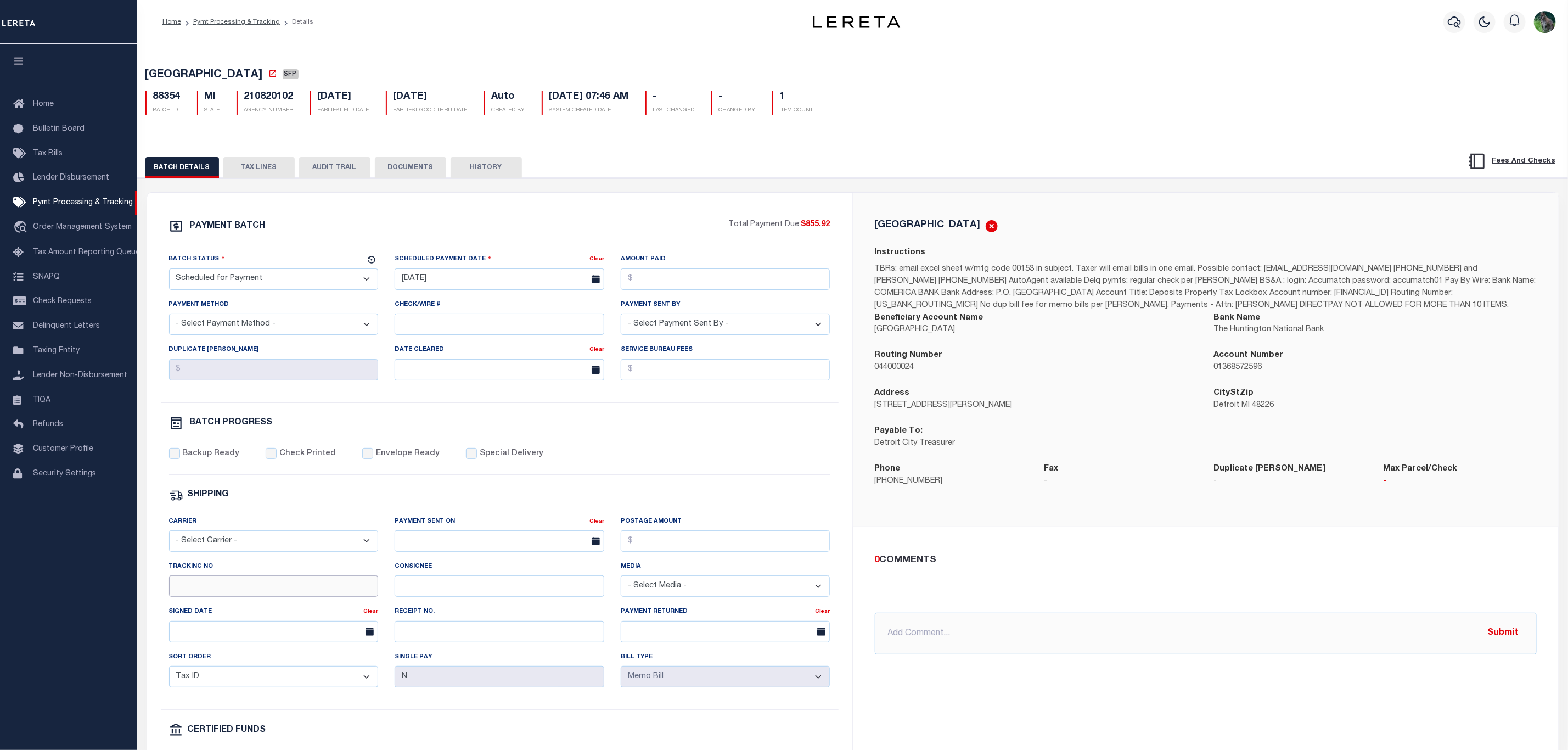
click at [290, 596] on input "Tracking No" at bounding box center [274, 585] width 210 height 21
type input "[PERSON_NAME]"
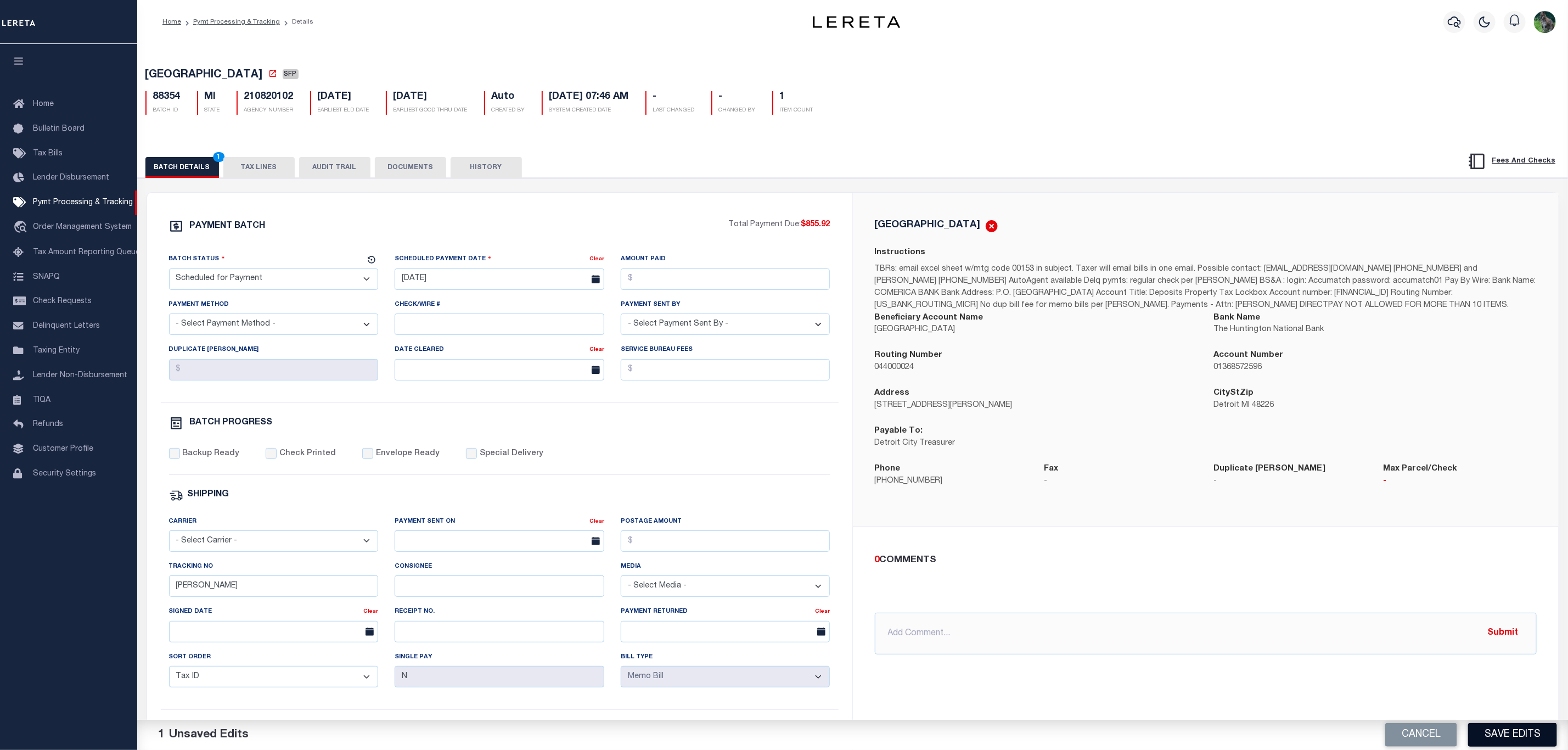
click at [1492, 735] on button "Save Edits" at bounding box center [1513, 735] width 89 height 24
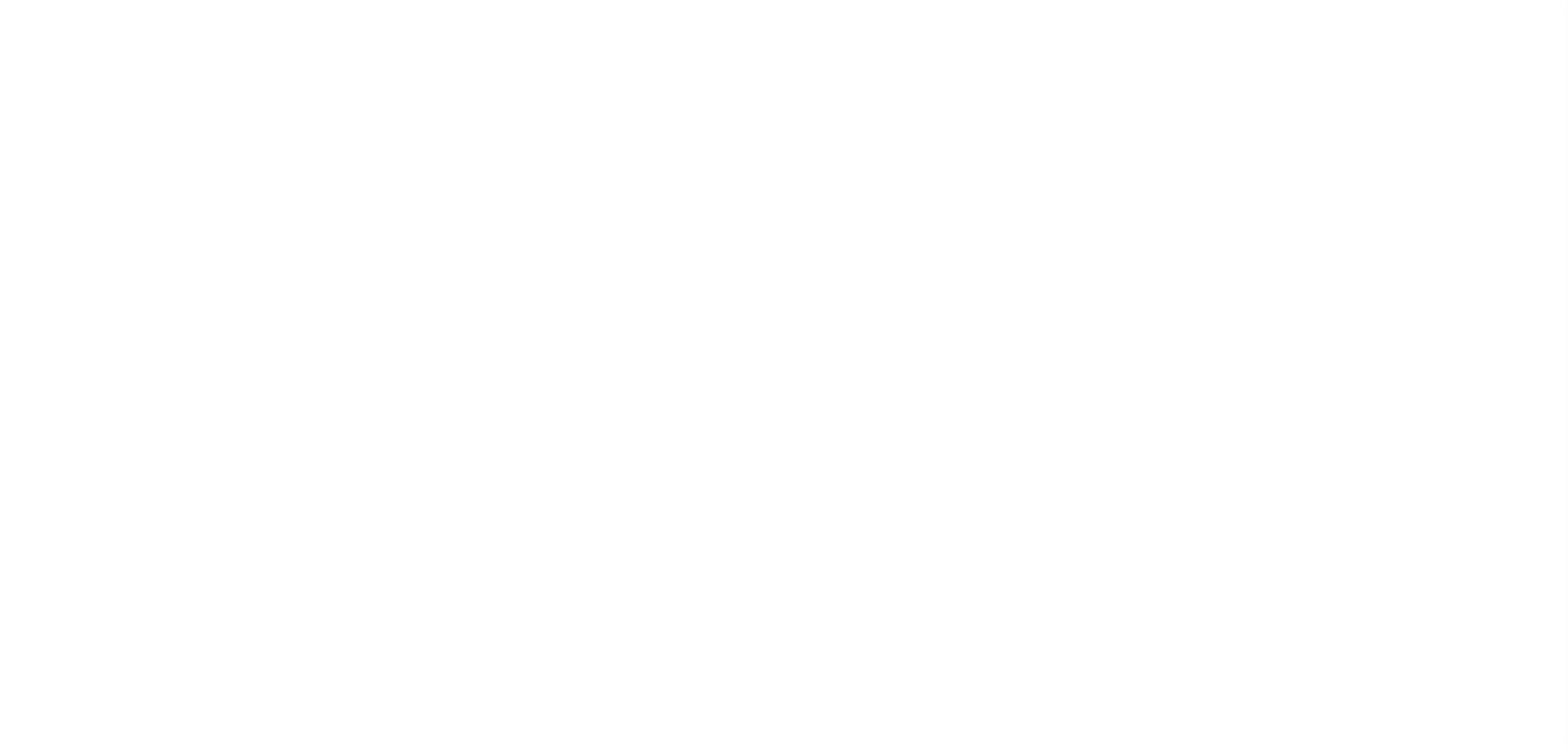
select select "SFP"
select select "37"
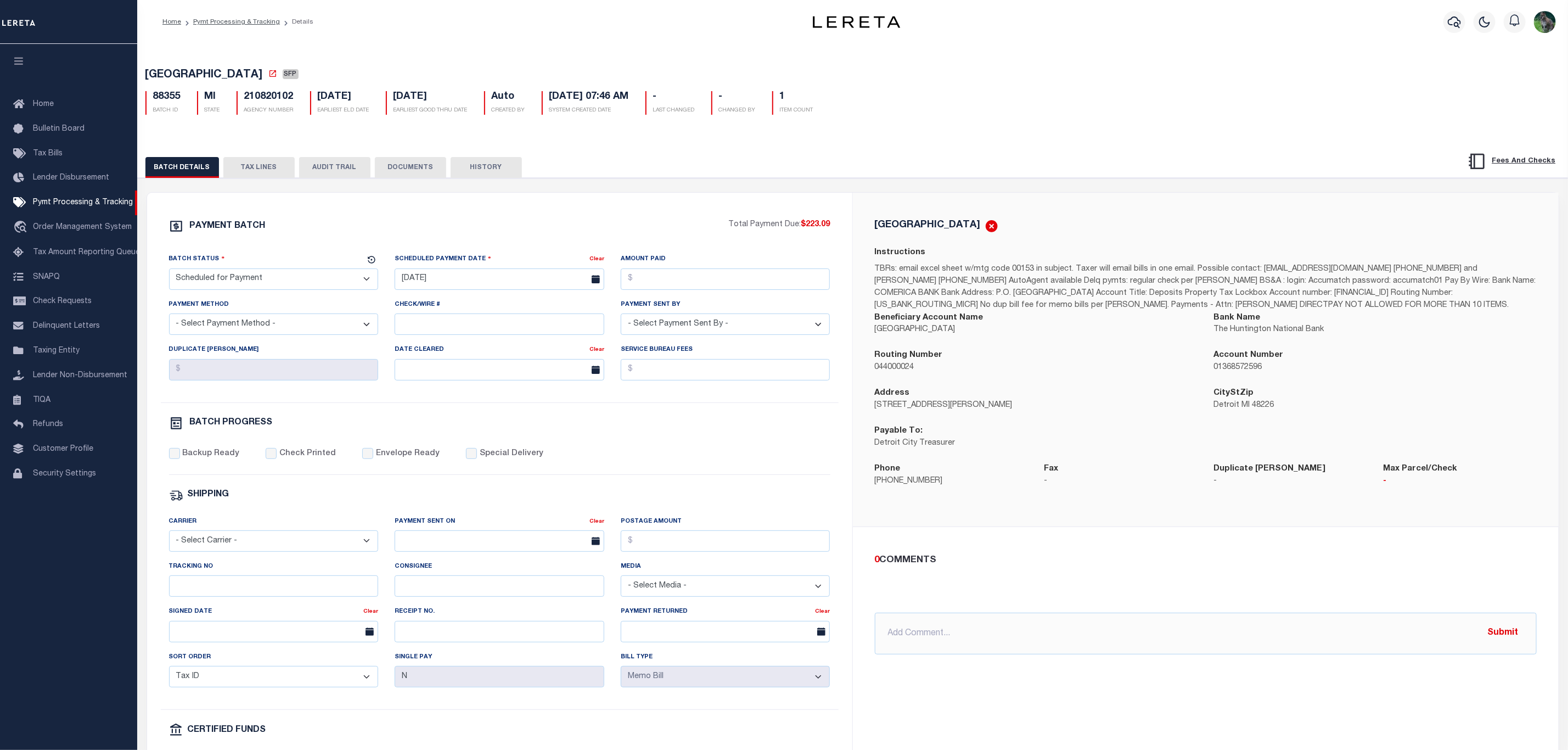
click at [259, 605] on div "Tracking No" at bounding box center [274, 583] width 226 height 45
drag, startPoint x: 265, startPoint y: 603, endPoint x: 277, endPoint y: 616, distance: 17.7
click at [265, 596] on input "Tracking No" at bounding box center [274, 585] width 210 height 21
type input "[PERSON_NAME]"
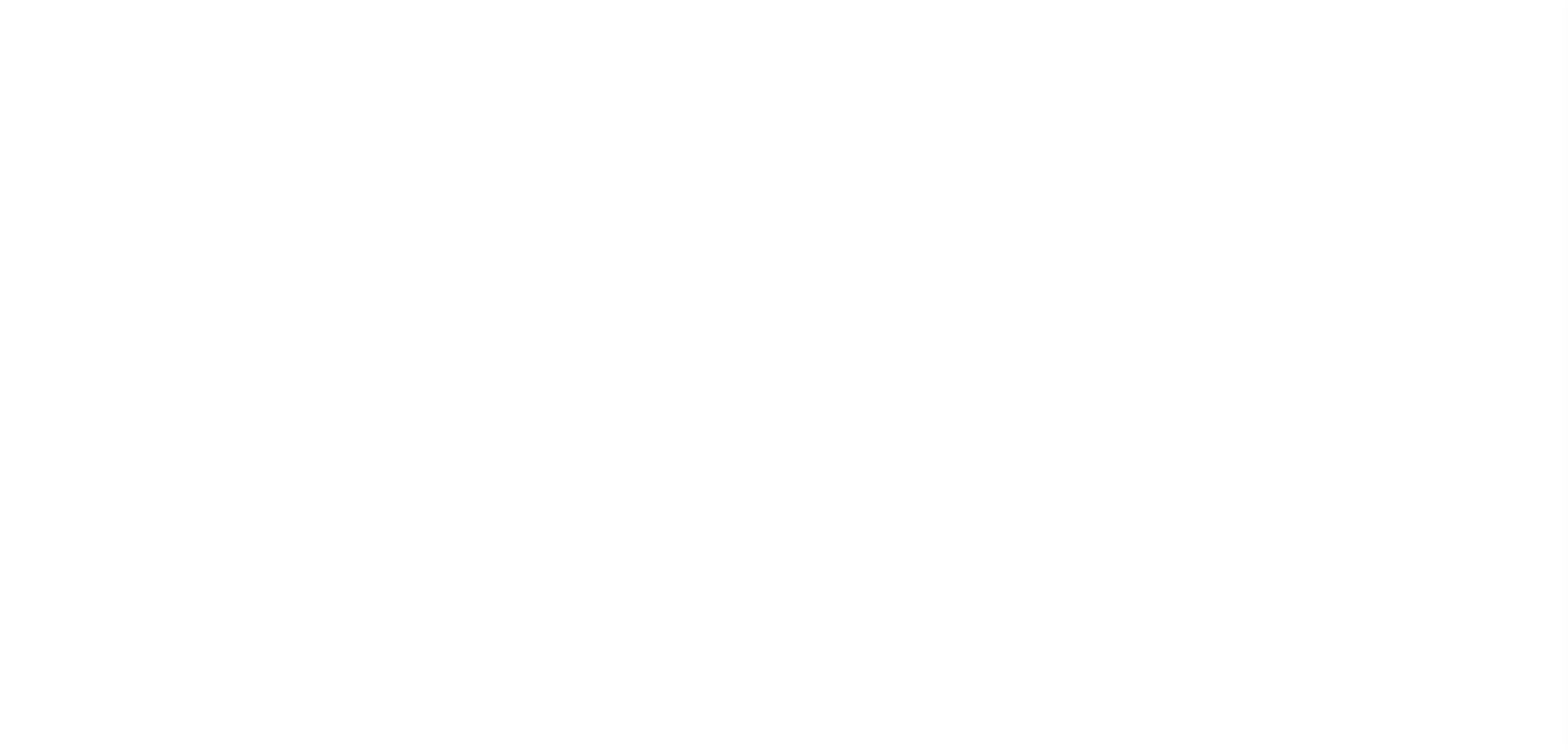
select select "SFP"
select select "37"
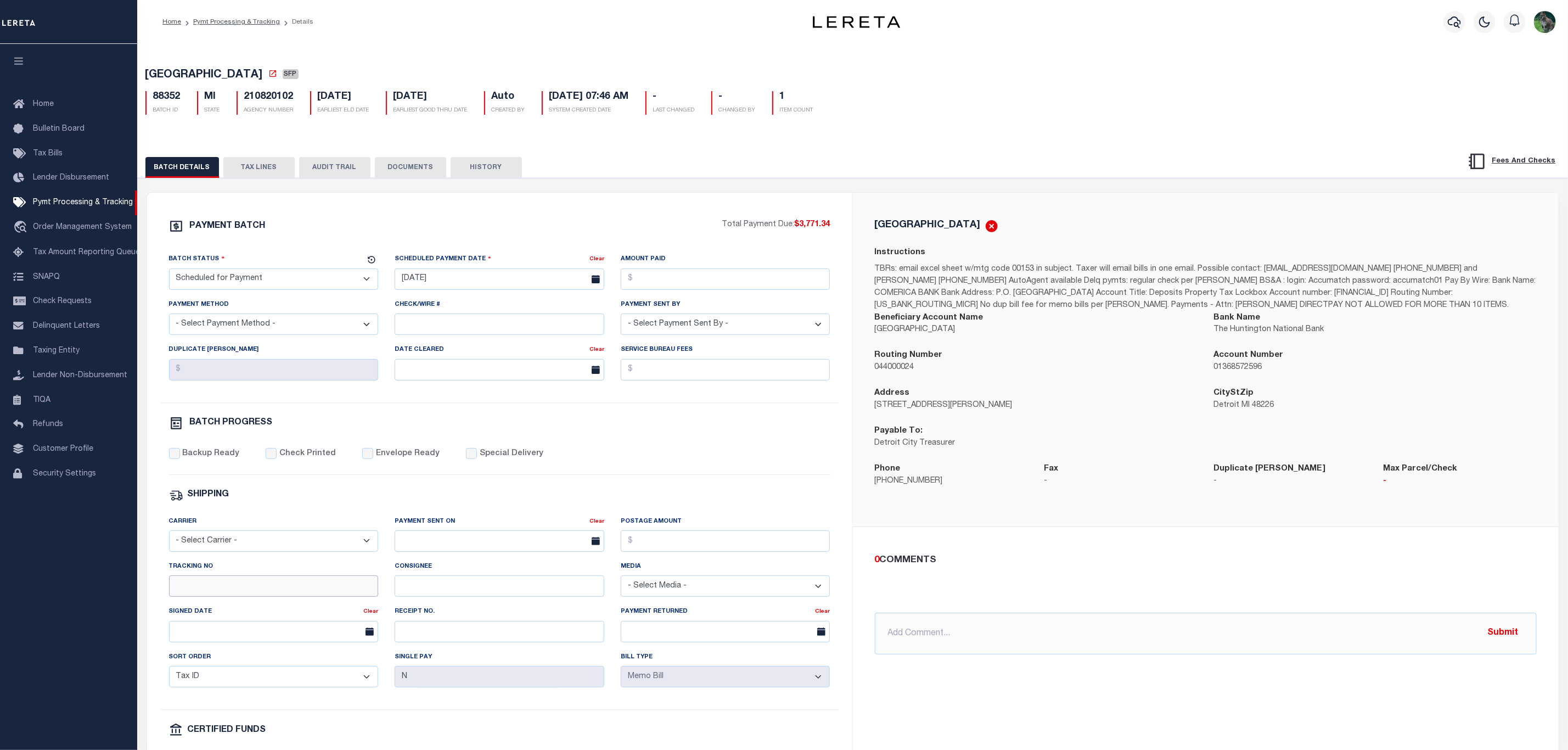
click at [203, 591] on input "Tracking No" at bounding box center [274, 585] width 210 height 21
type input "[PERSON_NAME]"
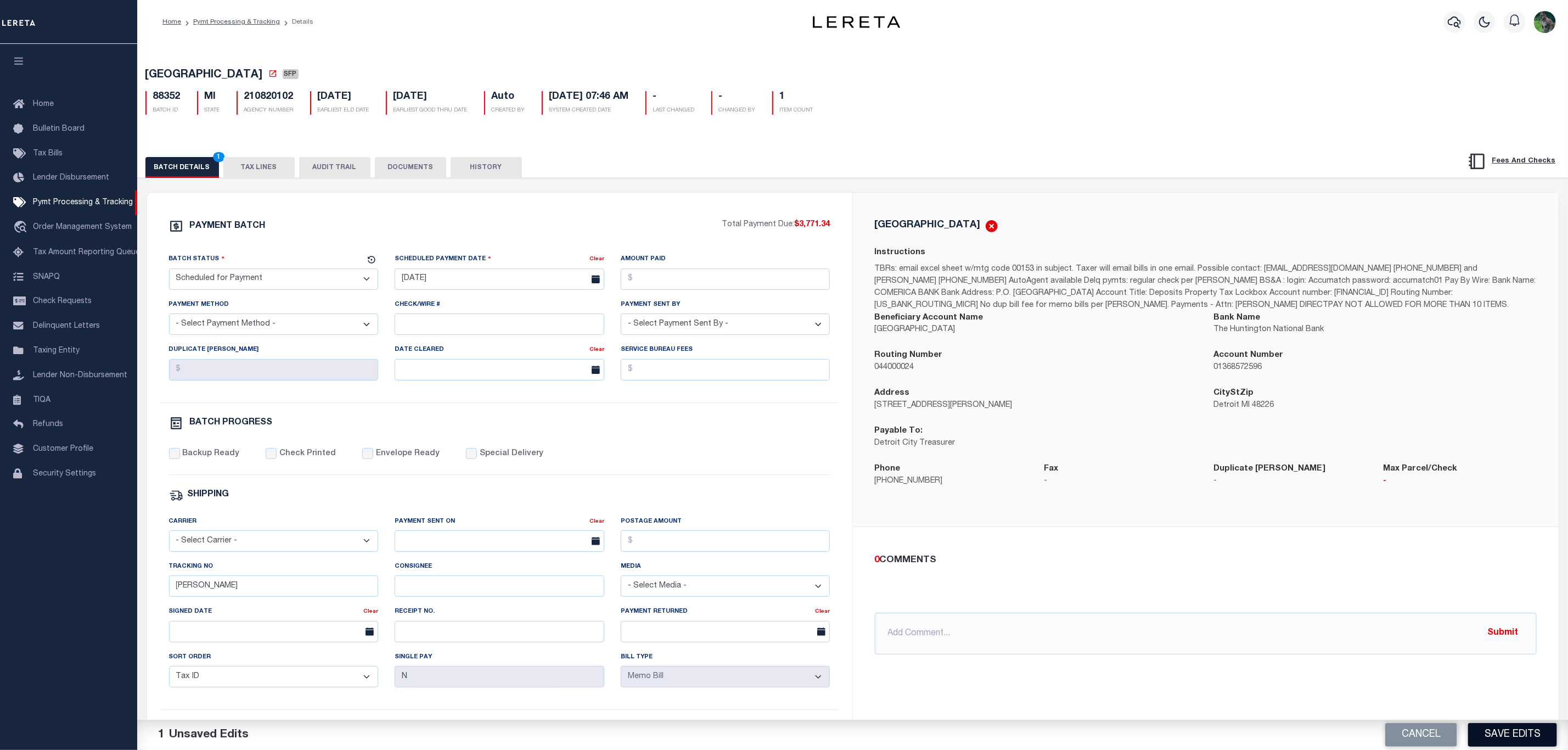
click at [1502, 729] on button "Save Edits" at bounding box center [1513, 735] width 89 height 24
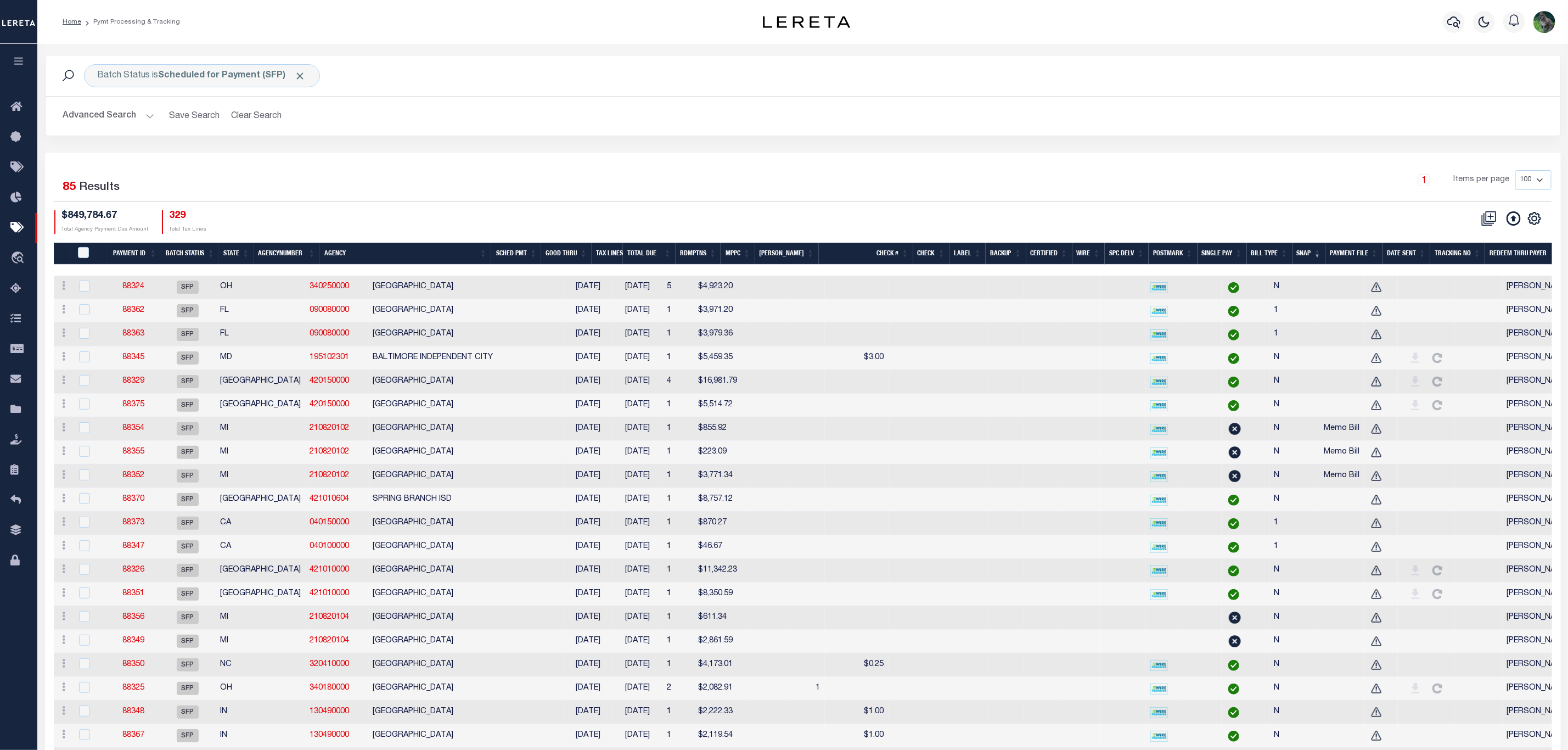
click at [952, 229] on div "CSV Export Selected Print Show Filter Show Search Columns 0: 1: PayeePmtBatchSt…" at bounding box center [1177, 222] width 749 height 24
click at [1530, 221] on icon "" at bounding box center [1535, 218] width 14 height 14
click at [1479, 239] on link "CSV" at bounding box center [1490, 236] width 107 height 21
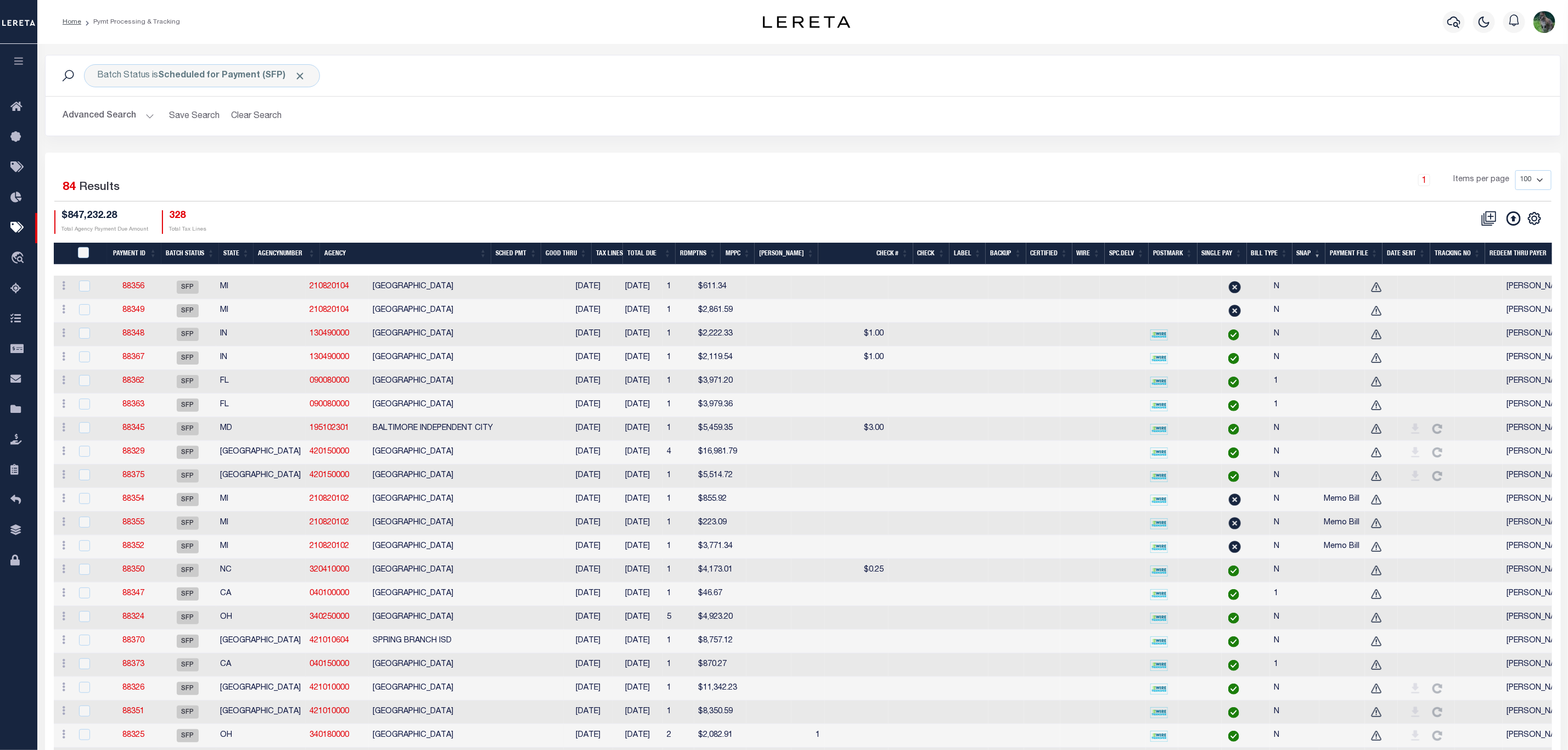
click at [87, 120] on button "Advanced Search" at bounding box center [108, 116] width 91 height 21
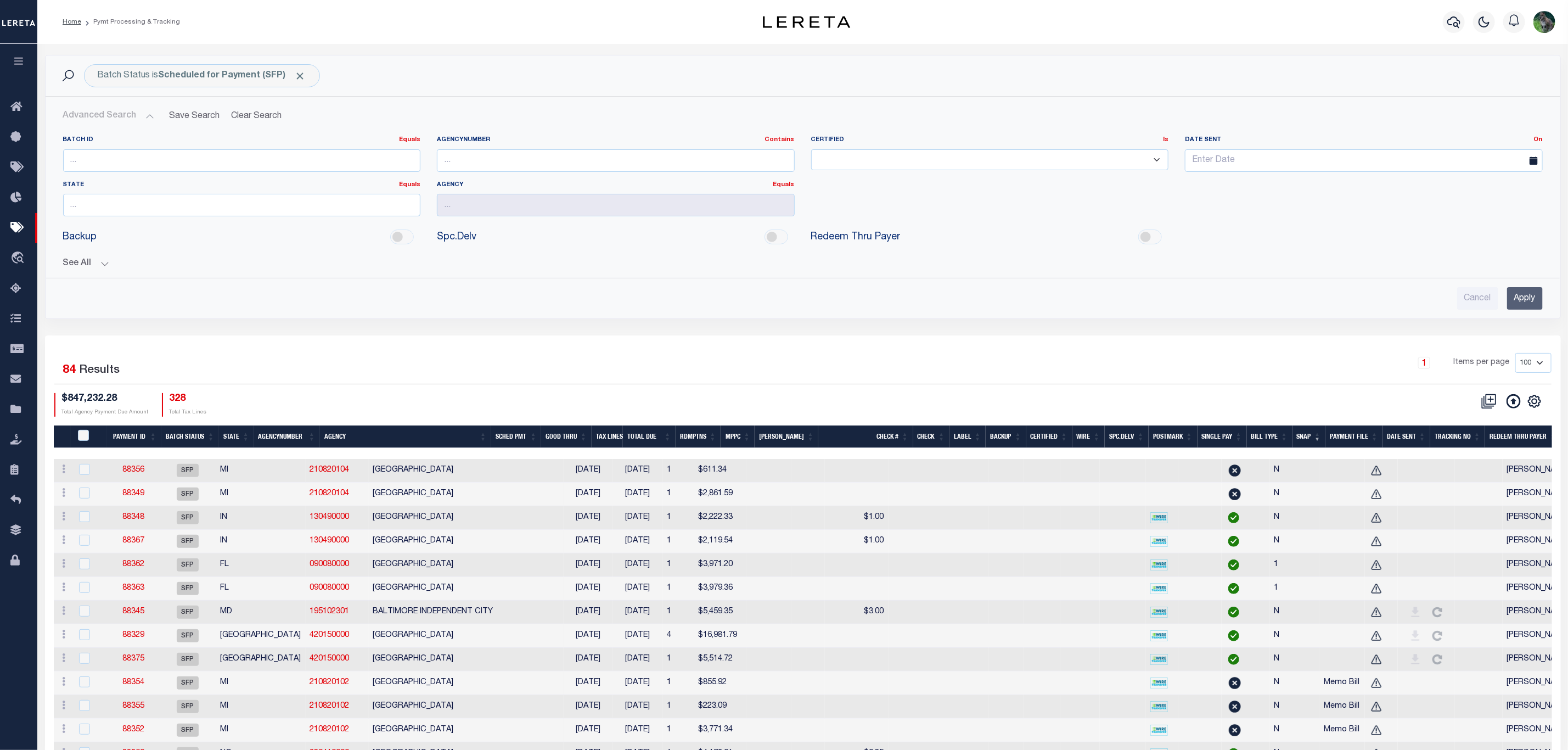
click at [90, 267] on button "See All" at bounding box center [803, 264] width 1480 height 10
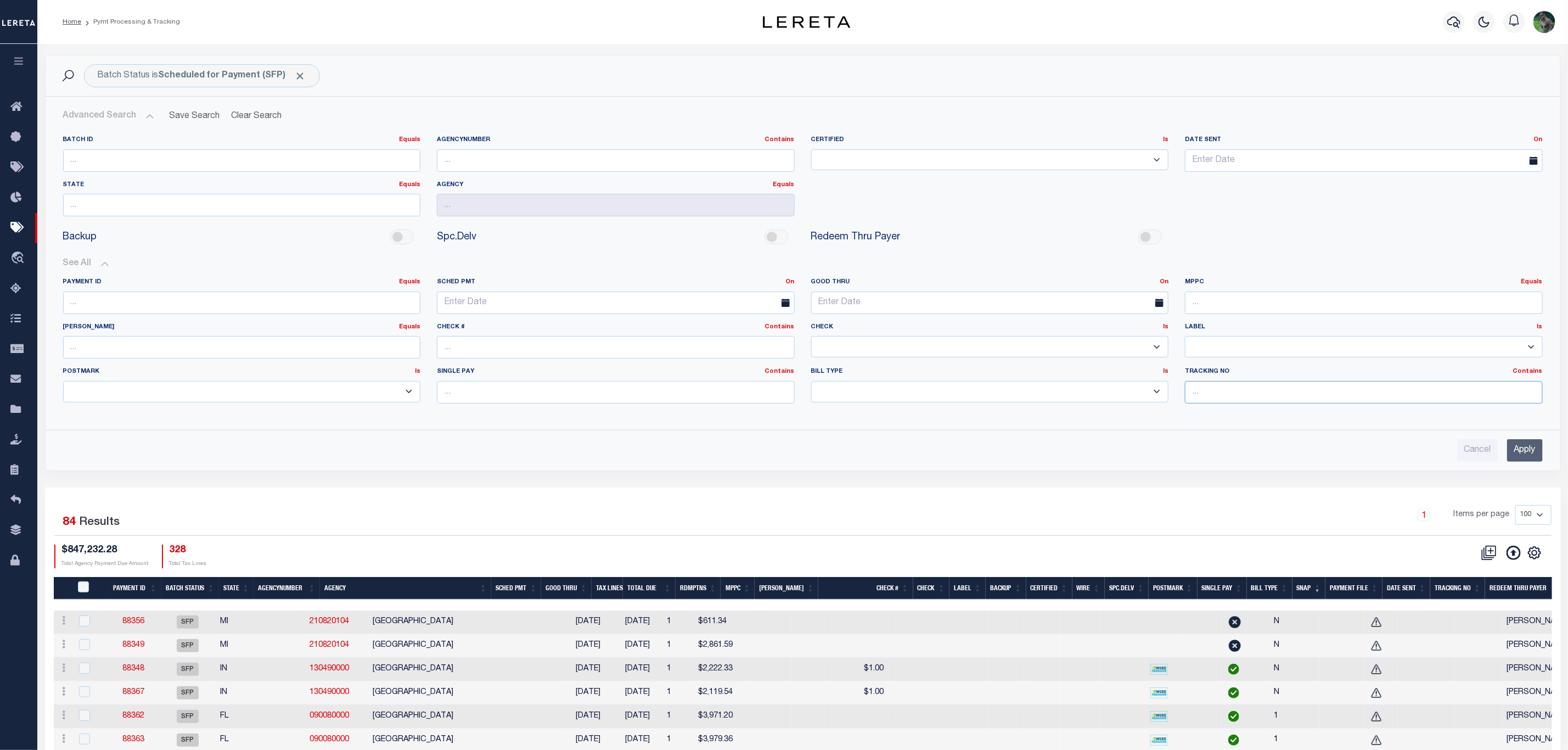
click at [1263, 403] on input "text" at bounding box center [1364, 392] width 358 height 23
click at [1534, 461] on input "Apply" at bounding box center [1525, 450] width 36 height 23
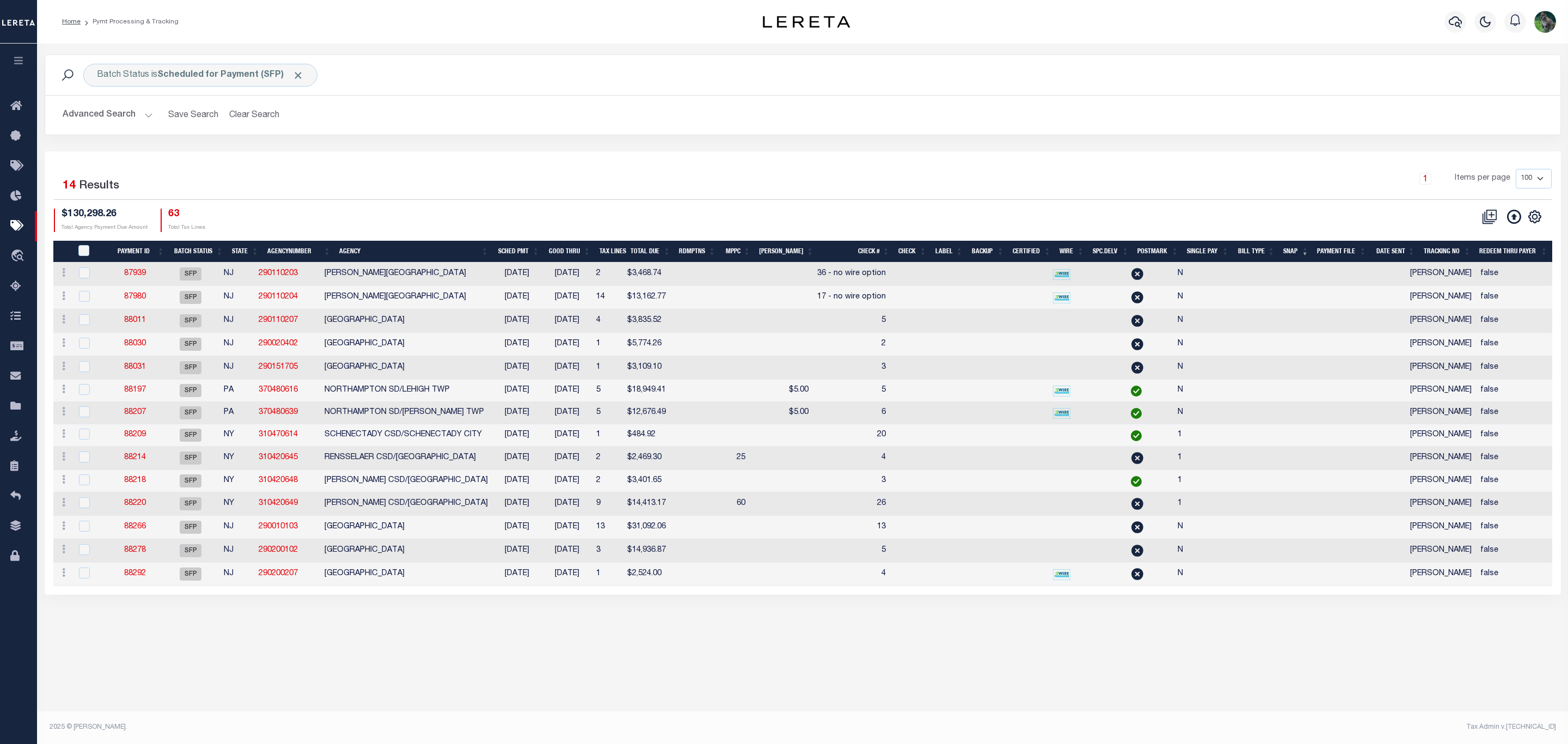
click at [77, 113] on button "Advanced Search" at bounding box center [108, 115] width 90 height 21
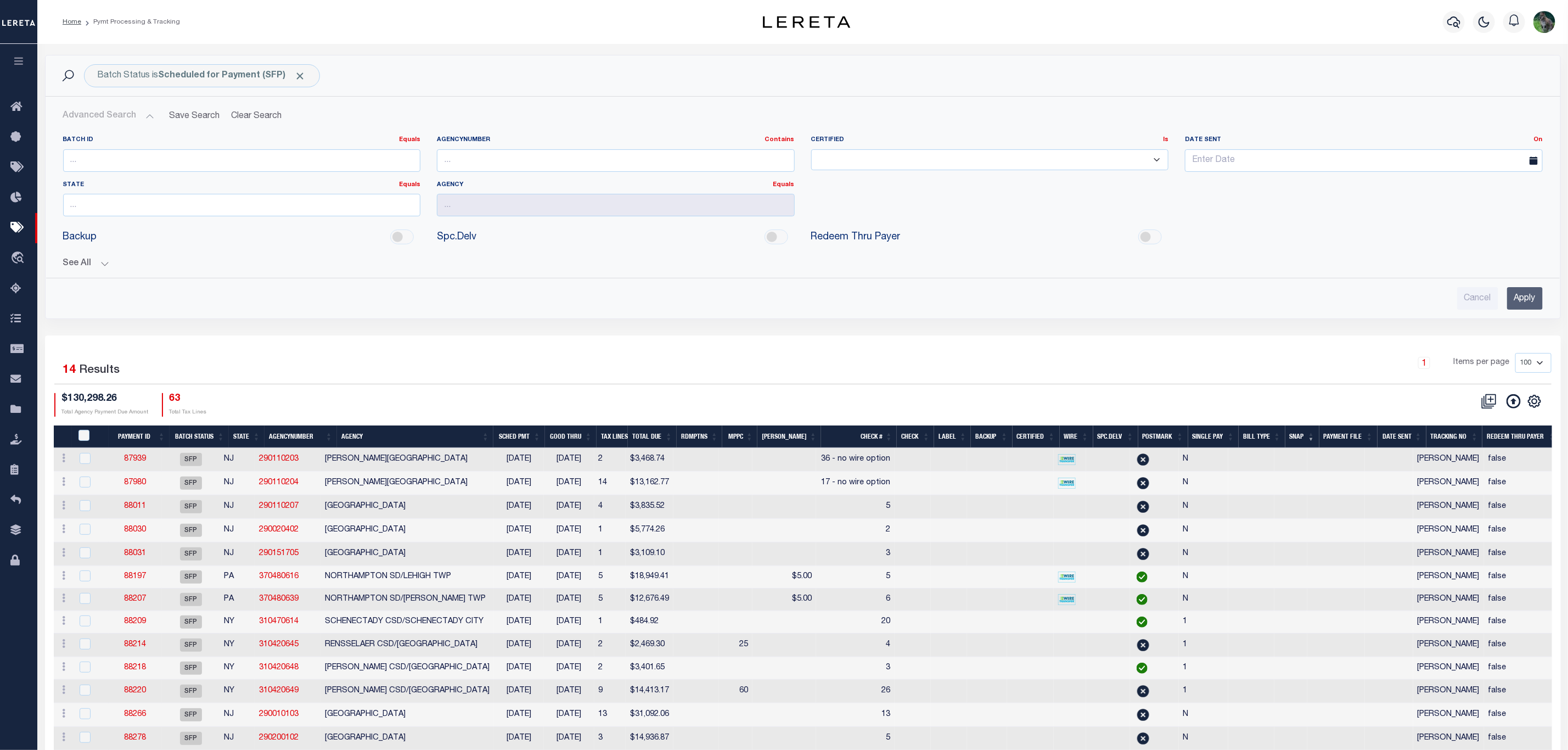
click at [580, 435] on th "Good Thru" at bounding box center [571, 436] width 52 height 23
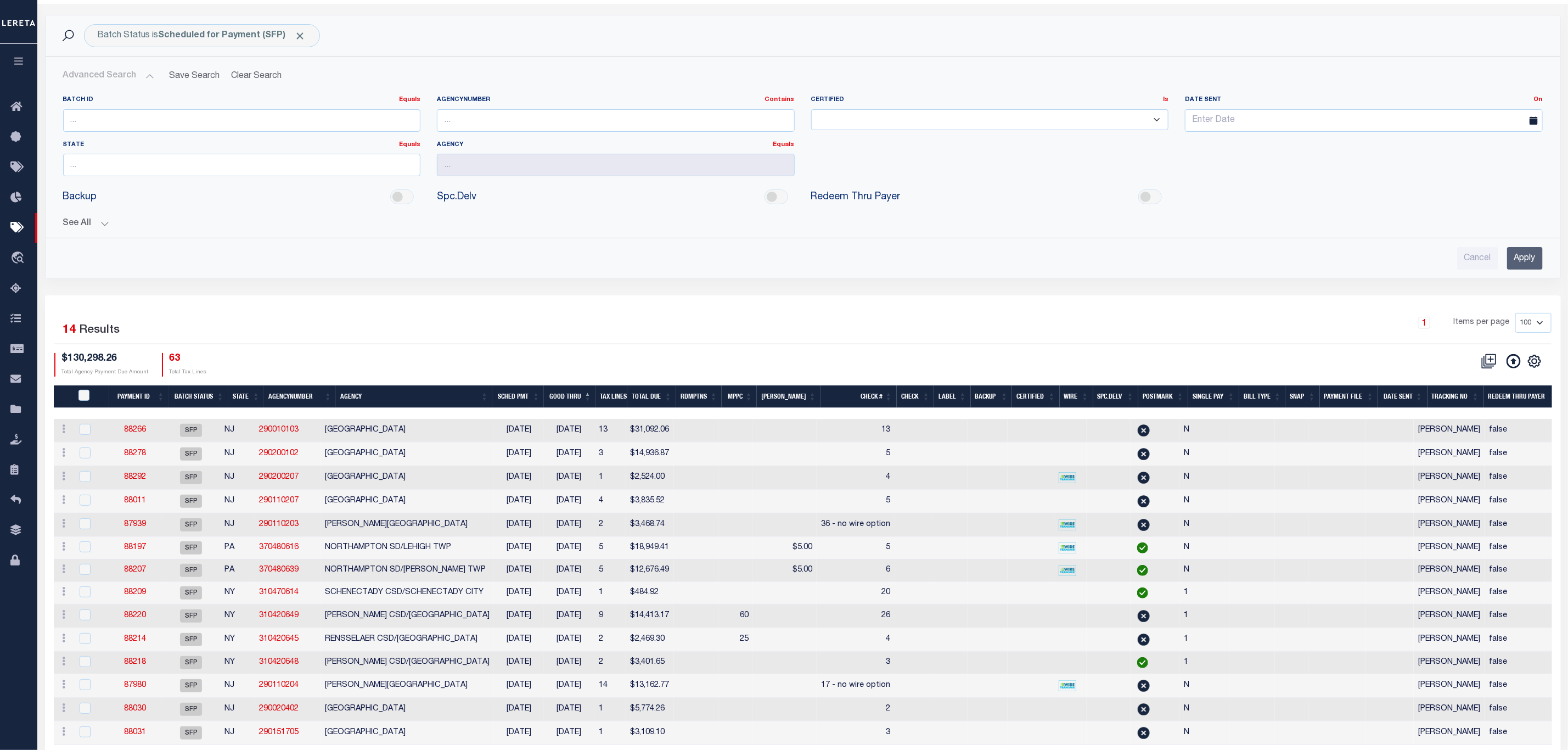
scroll to position [94, 0]
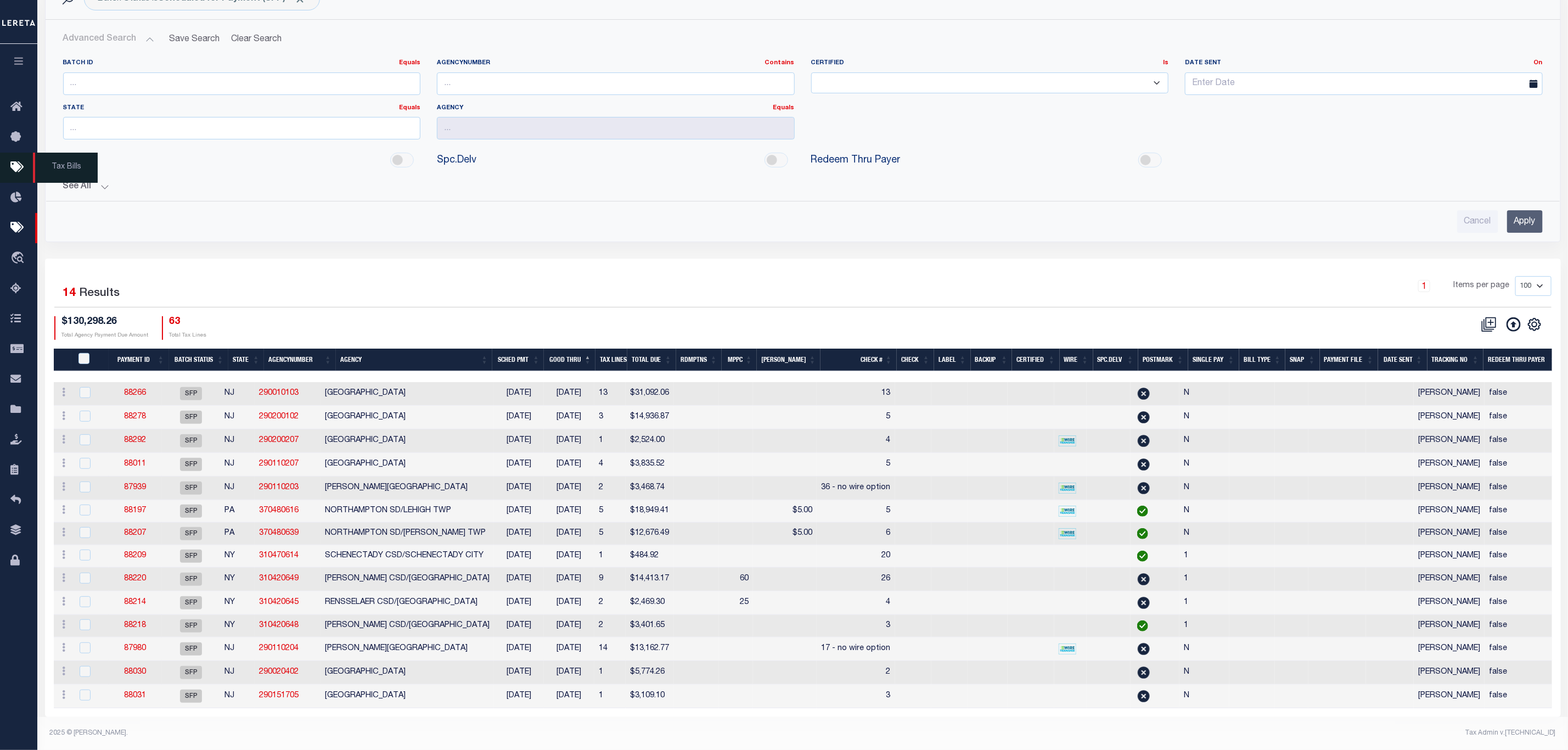
click at [74, 176] on span "Tax Bills" at bounding box center [65, 167] width 65 height 30
drag, startPoint x: 94, startPoint y: 170, endPoint x: 96, endPoint y: 177, distance: 7.3
click at [94, 181] on button "See All" at bounding box center [803, 187] width 1480 height 10
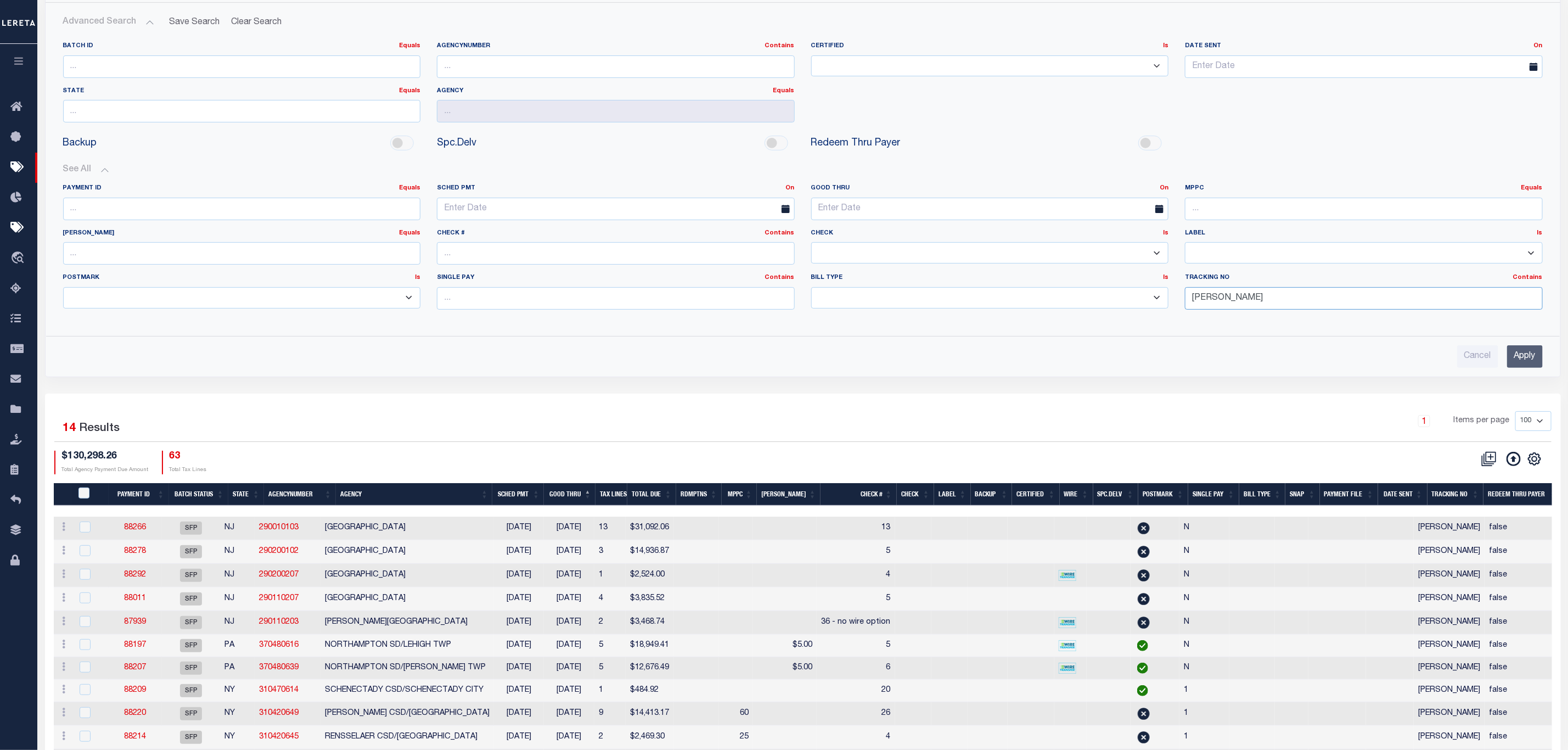
drag, startPoint x: 1235, startPoint y: 305, endPoint x: 1139, endPoint y: 295, distance: 96.5
click at [1135, 296] on div "Payment ID Equals Equals Is Not Equal To Is Greater Than Is Less Than SCHED PMT…" at bounding box center [803, 251] width 1496 height 134
type input "[PERSON_NAME]"
click at [1283, 299] on input "[PERSON_NAME]" at bounding box center [1364, 298] width 358 height 23
click at [1536, 368] on input "Apply" at bounding box center [1525, 356] width 36 height 23
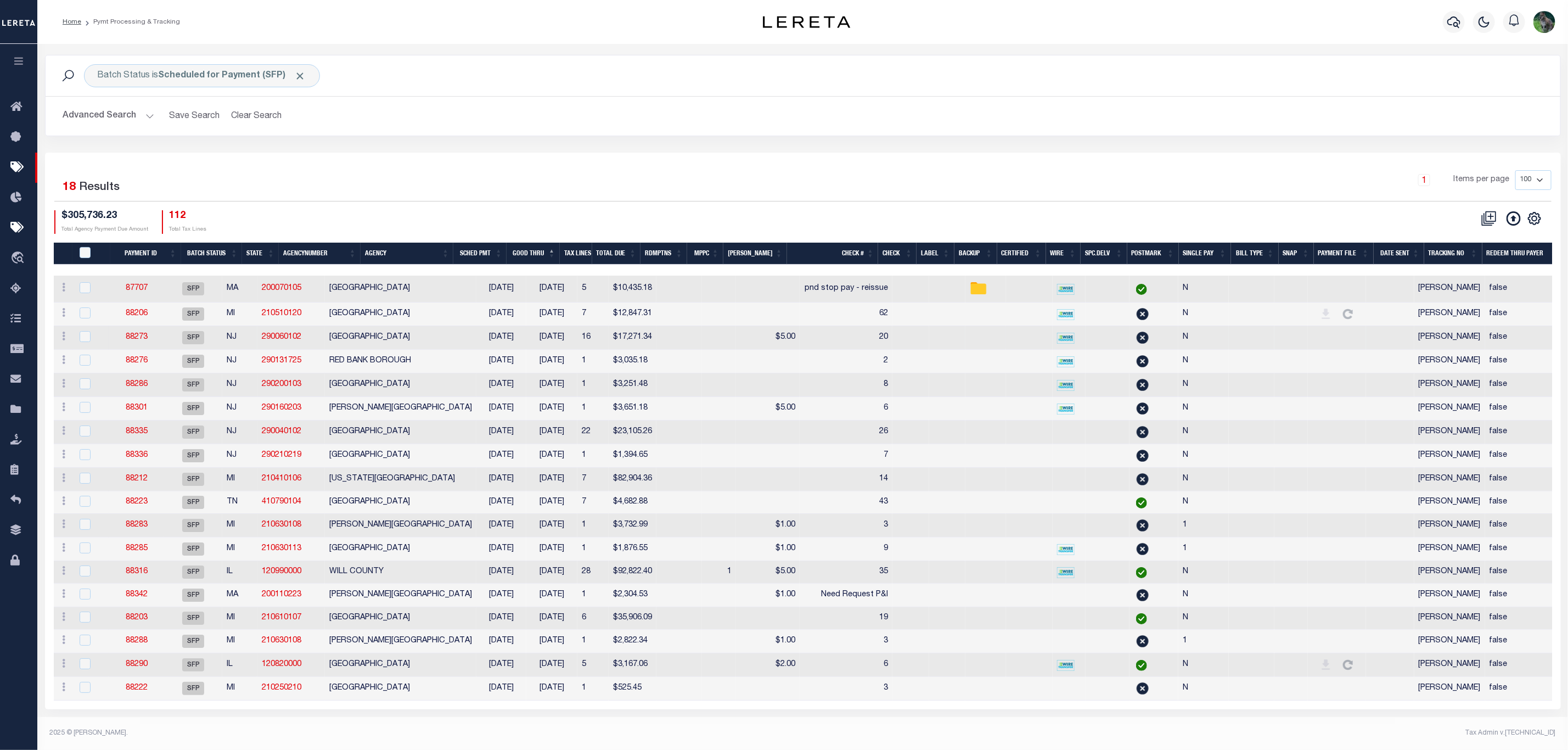
scroll to position [9, 0]
click at [432, 152] on div "Selected 18 Results 1 Items per page 100 200 500 1000 $305,736.23" at bounding box center [803, 431] width 1516 height 556
click at [116, 105] on button "Advanced Search" at bounding box center [108, 116] width 91 height 21
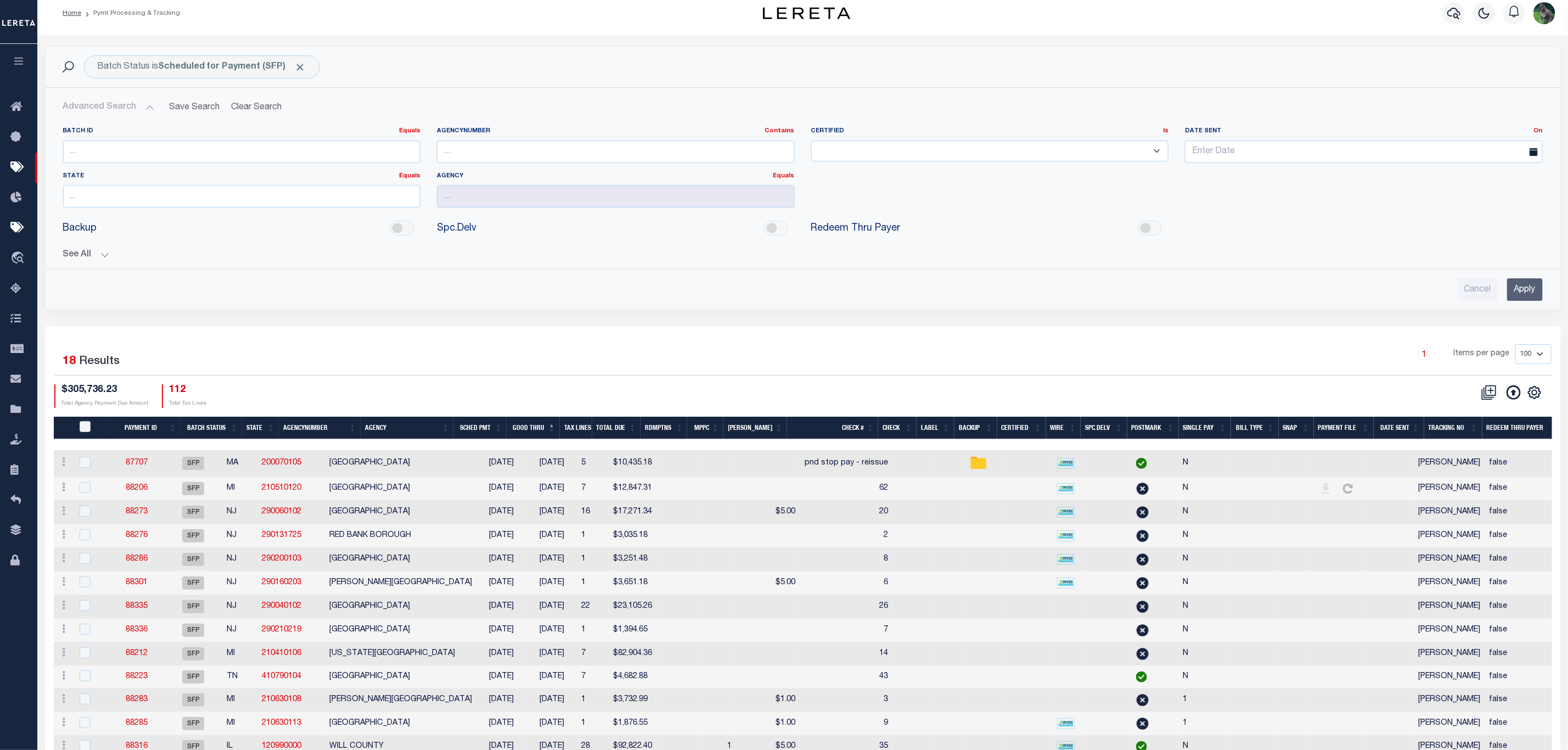
drag, startPoint x: 73, startPoint y: 246, endPoint x: 428, endPoint y: 269, distance: 355.7
click at [72, 247] on div "See All Payment ID Equals Equals Is Not Equal To On On" at bounding box center [803, 250] width 1480 height 19
click at [105, 250] on div "See All Payment ID Equals Equals Is Not Equal To On On" at bounding box center [803, 250] width 1480 height 19
click at [83, 258] on button "See All" at bounding box center [803, 255] width 1480 height 10
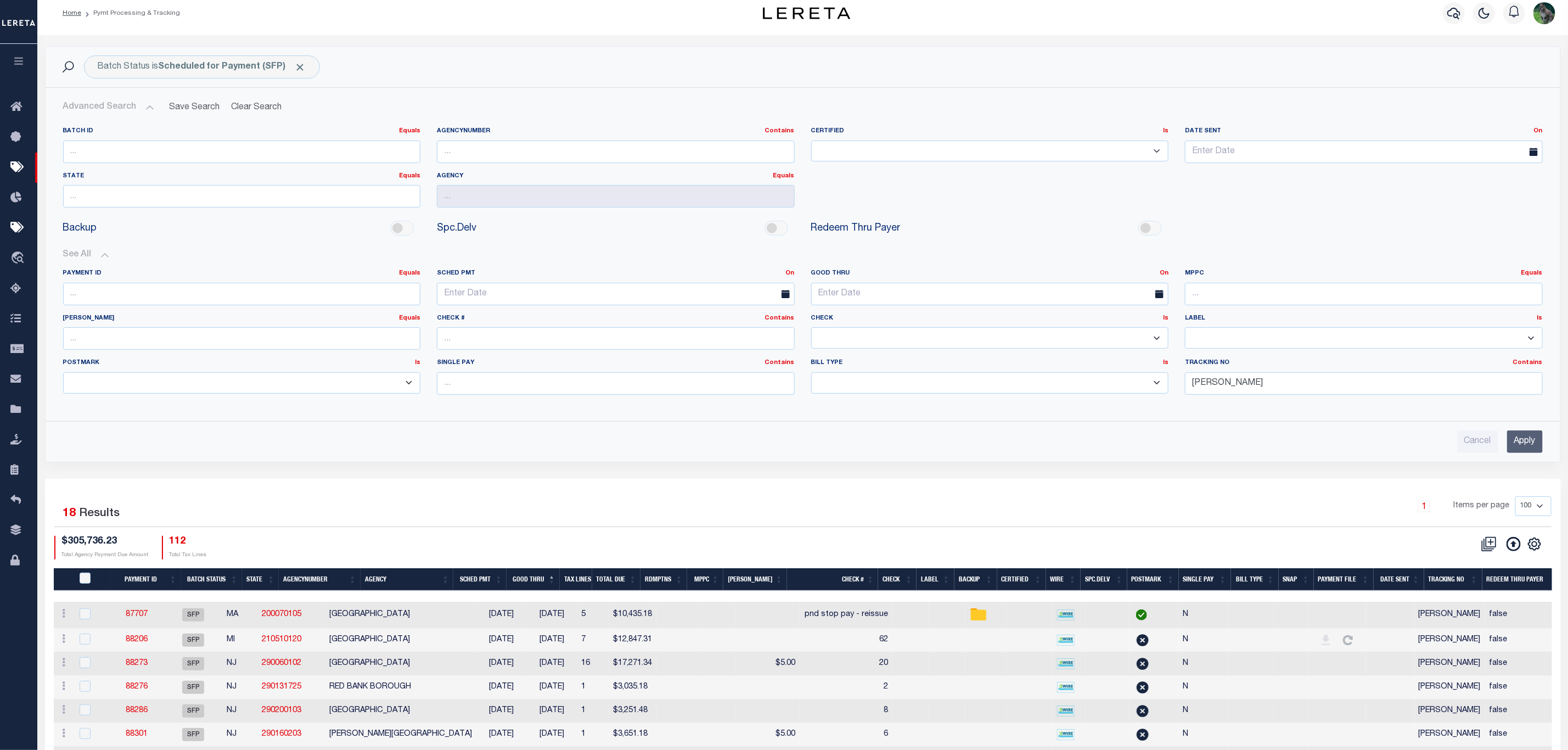
click at [1529, 446] on input "Apply" at bounding box center [1525, 441] width 36 height 23
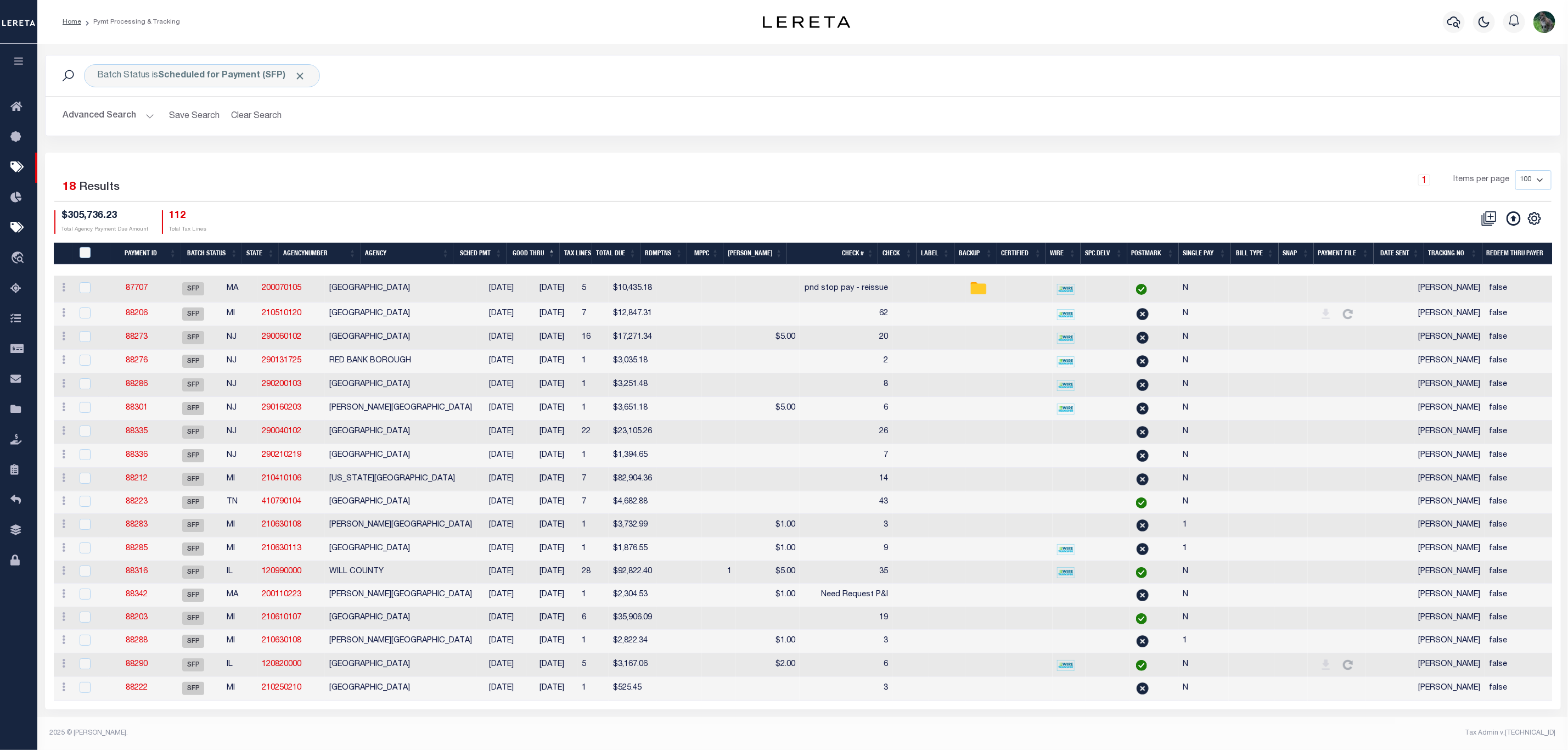
drag, startPoint x: 414, startPoint y: 190, endPoint x: 432, endPoint y: 188, distance: 18.1
click at [416, 188] on div "Selected 18 Results" at bounding box center [235, 186] width 379 height 31
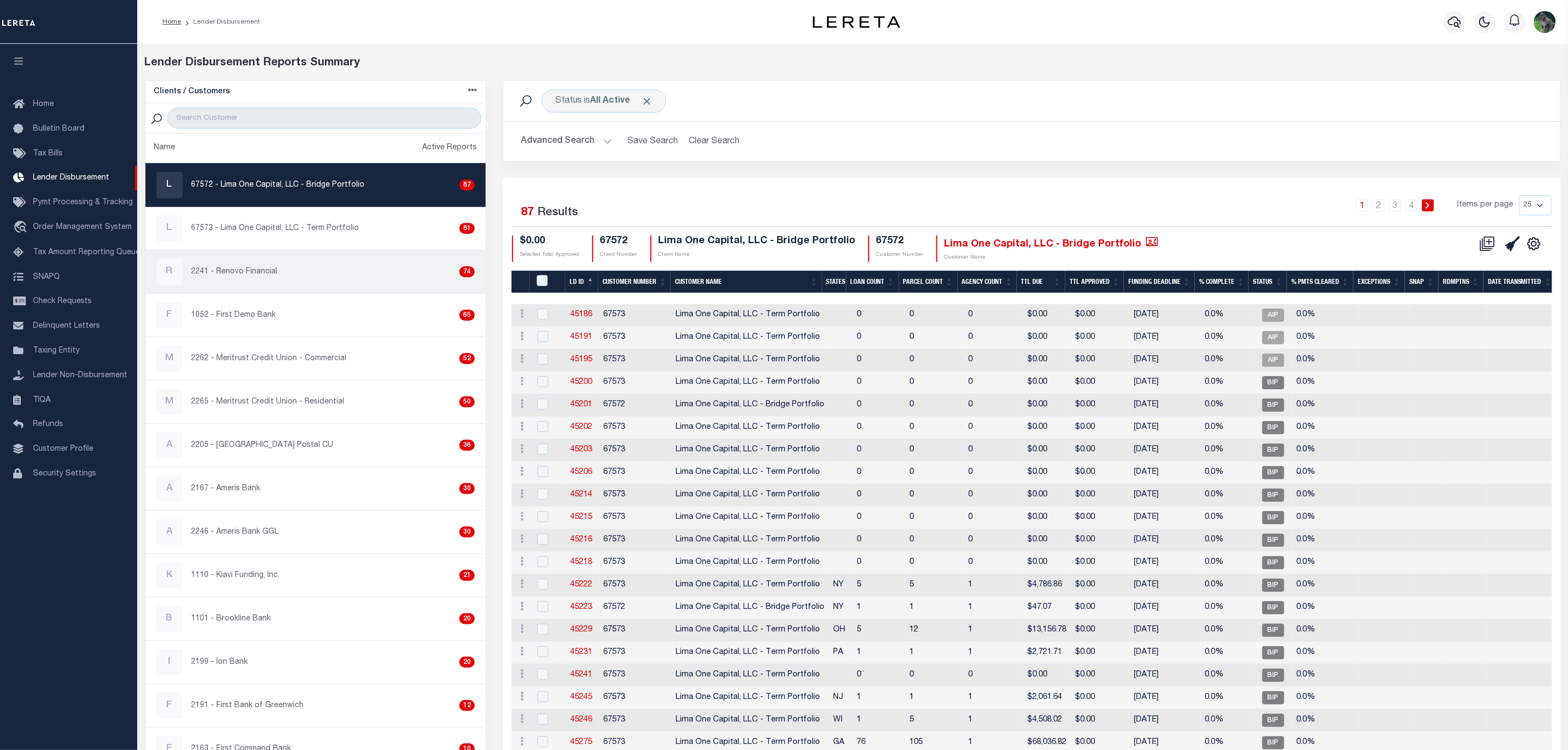
click at [320, 281] on div "R 2241 - Renovo Financial 74" at bounding box center [316, 272] width 319 height 26
checkbox input "true"
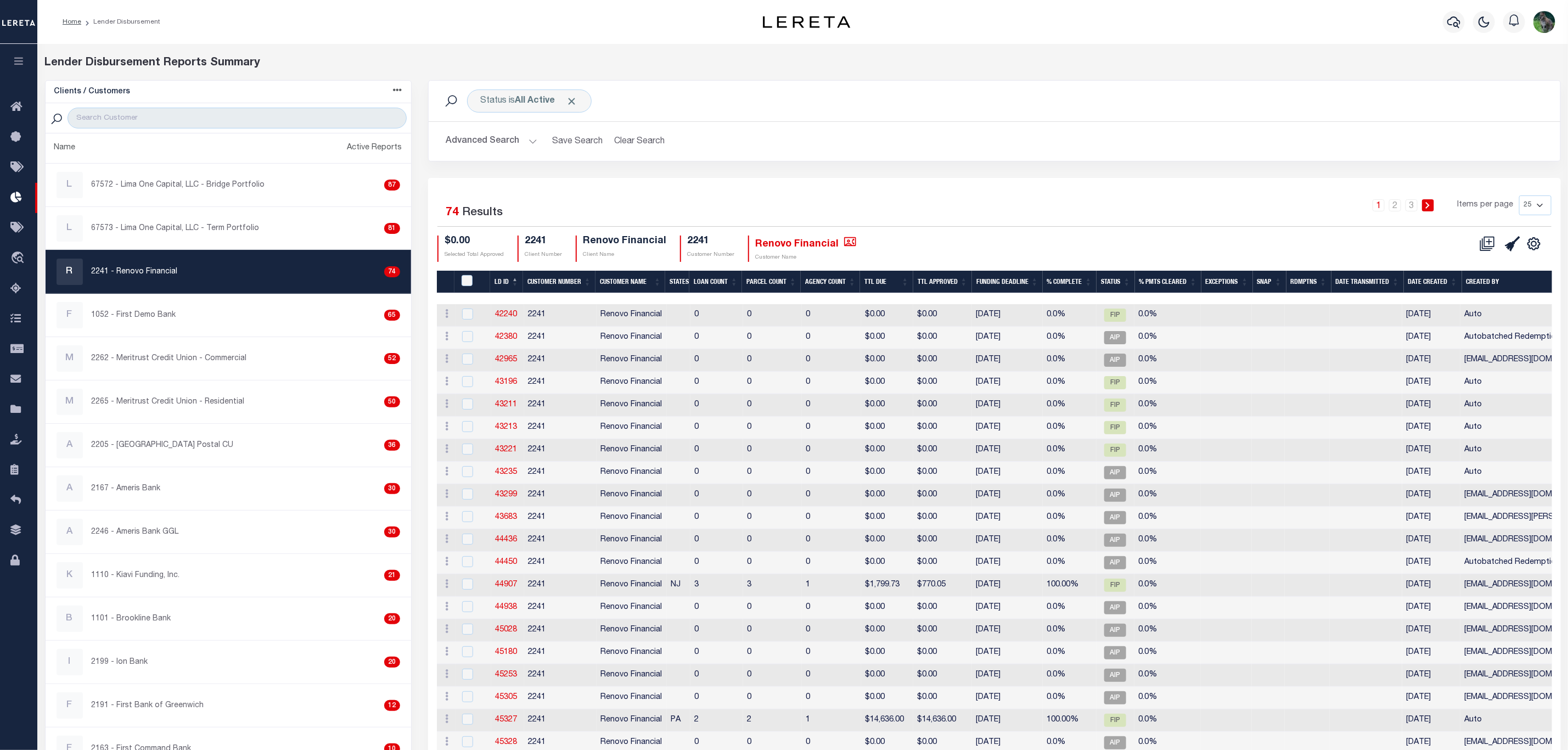
drag, startPoint x: 1518, startPoint y: 211, endPoint x: 1525, endPoint y: 216, distance: 8.6
click at [1520, 211] on select "25 50 100 200" at bounding box center [1536, 205] width 32 height 20
select select "100"
click at [1520, 196] on select "25 50 100 200" at bounding box center [1536, 205] width 32 height 20
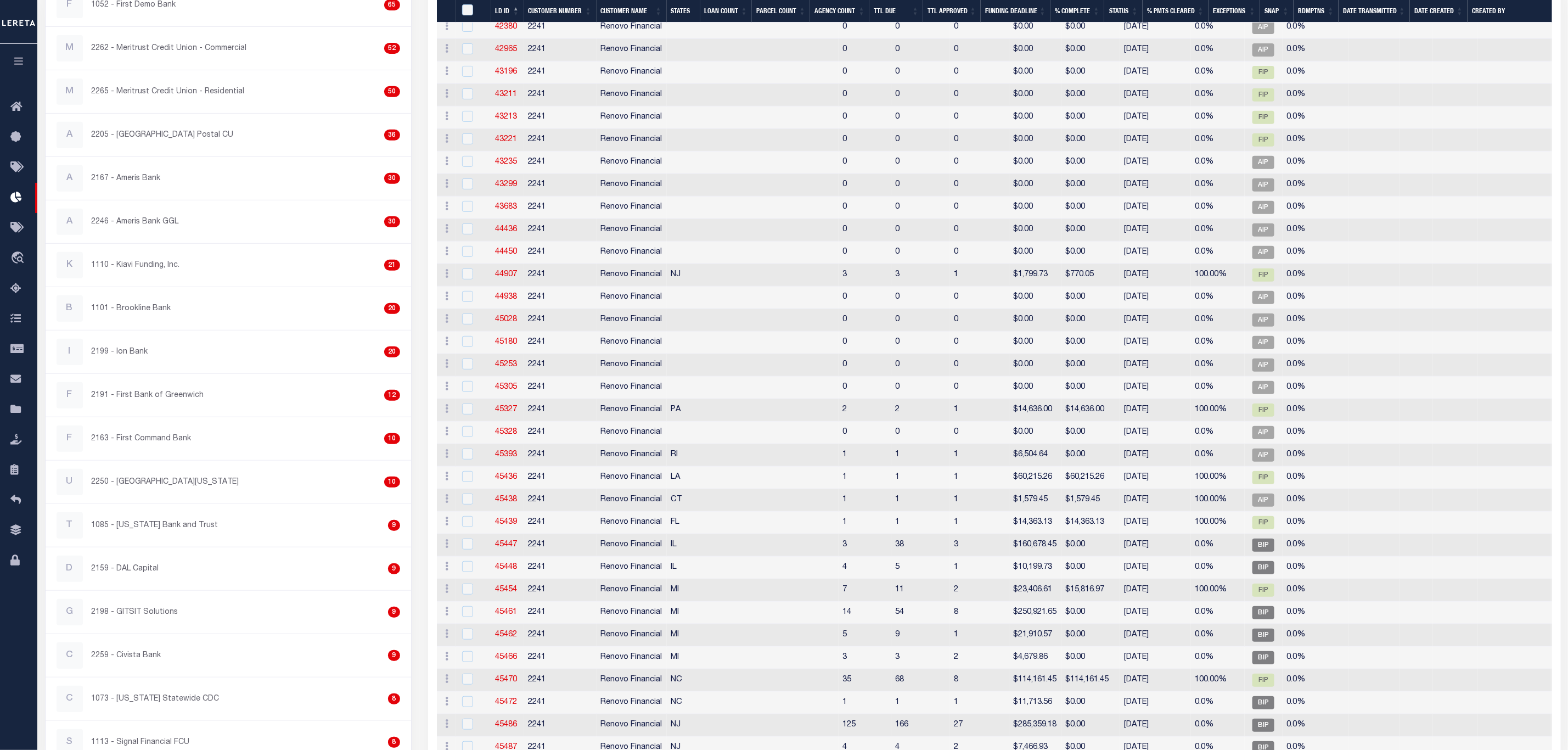
scroll to position [329, 0]
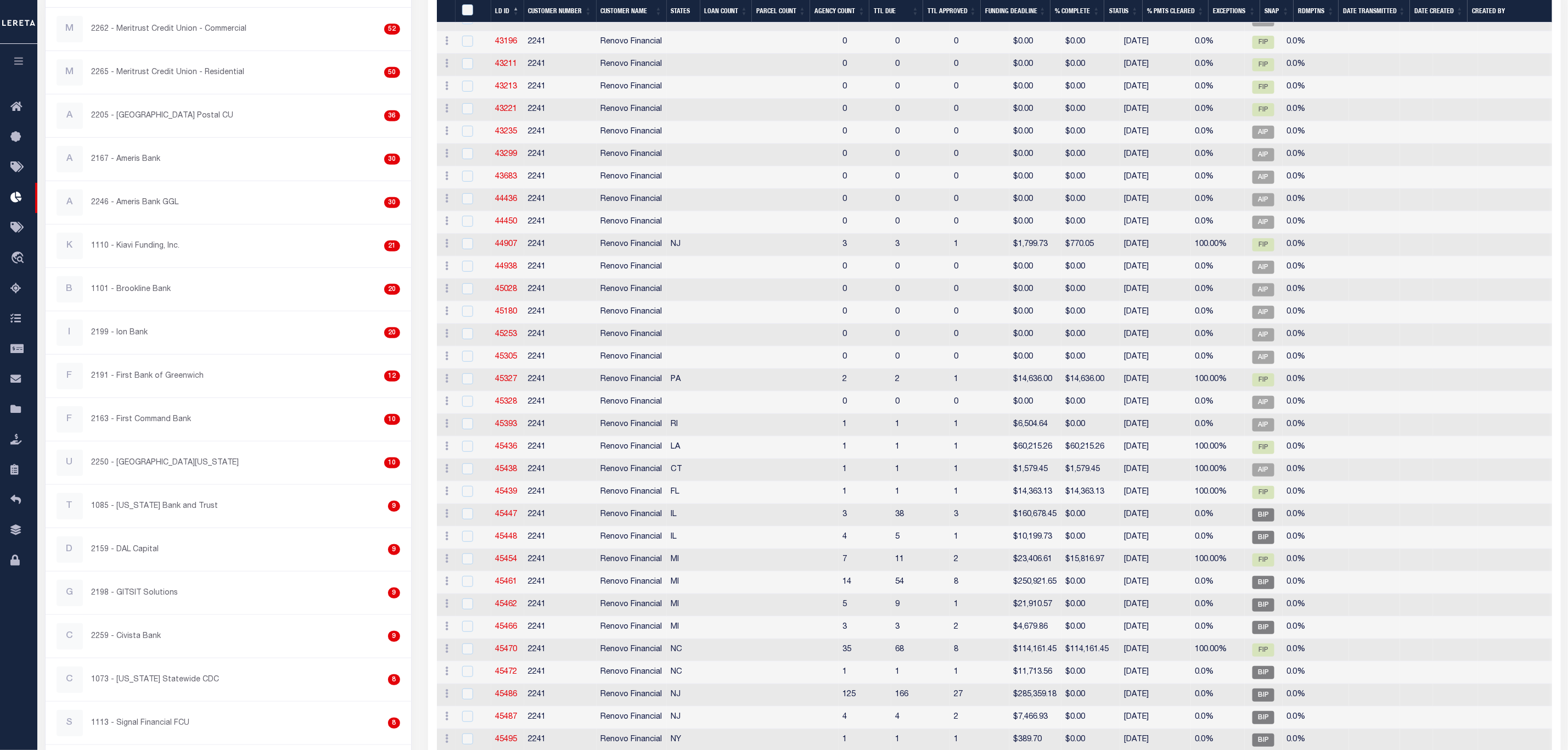
click at [559, 391] on td "2241" at bounding box center [560, 380] width 72 height 23
checkbox input "true"
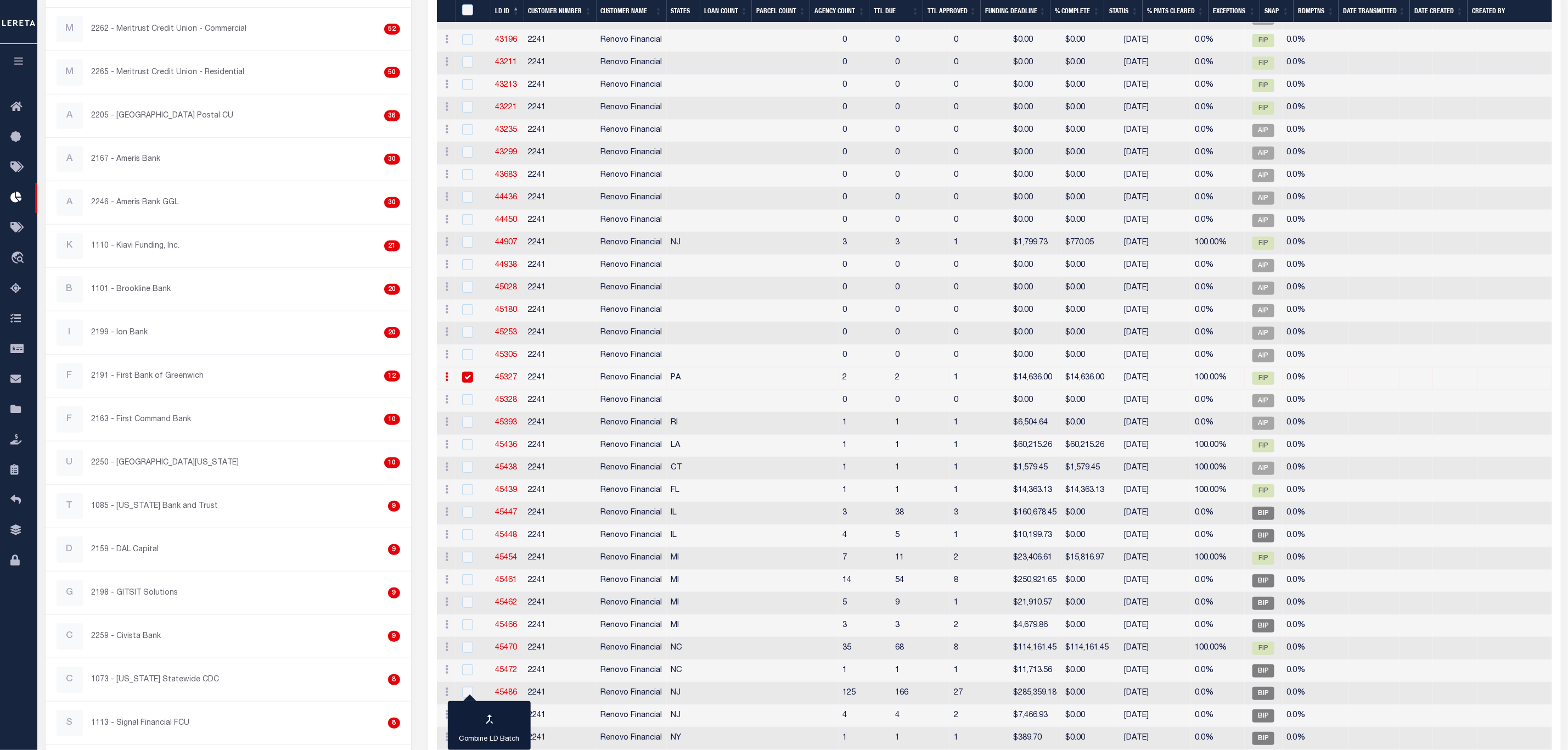
click at [544, 457] on td "2241" at bounding box center [560, 445] width 72 height 23
checkbox input "true"
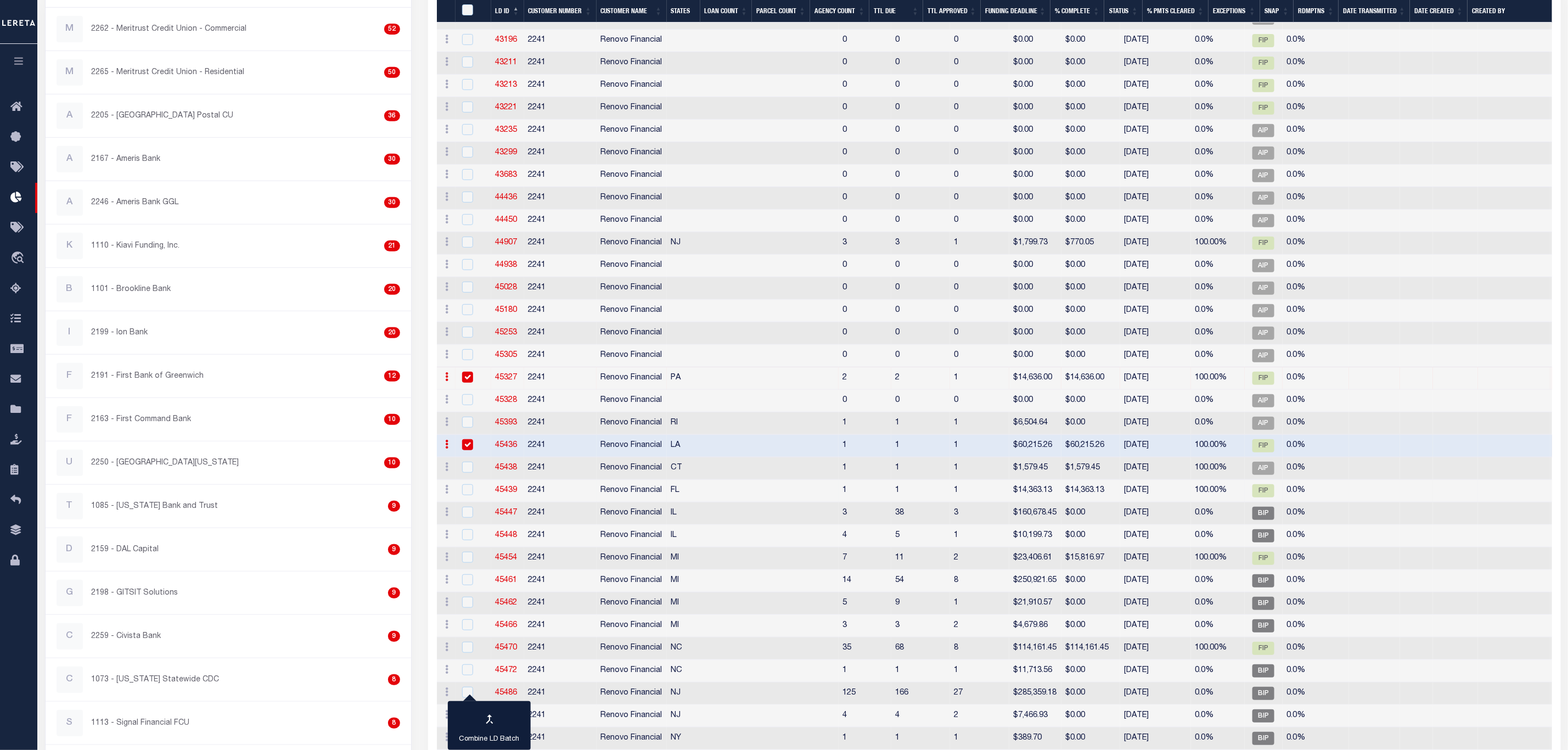
click at [535, 502] on td "2241" at bounding box center [560, 491] width 72 height 23
checkbox input "true"
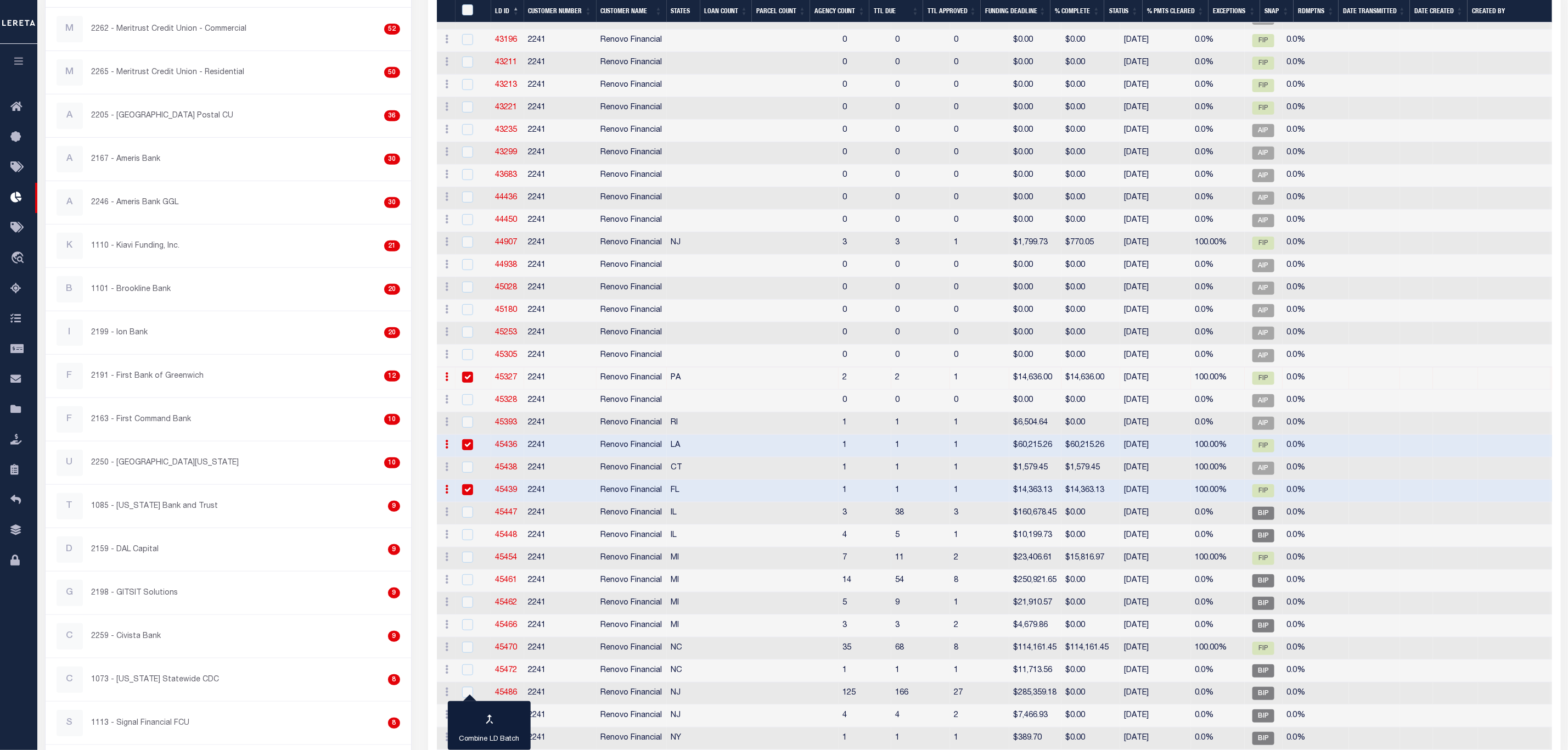
click at [534, 570] on td "2241" at bounding box center [560, 558] width 72 height 23
checkbox input "true"
click at [545, 660] on td "2241" at bounding box center [560, 648] width 72 height 23
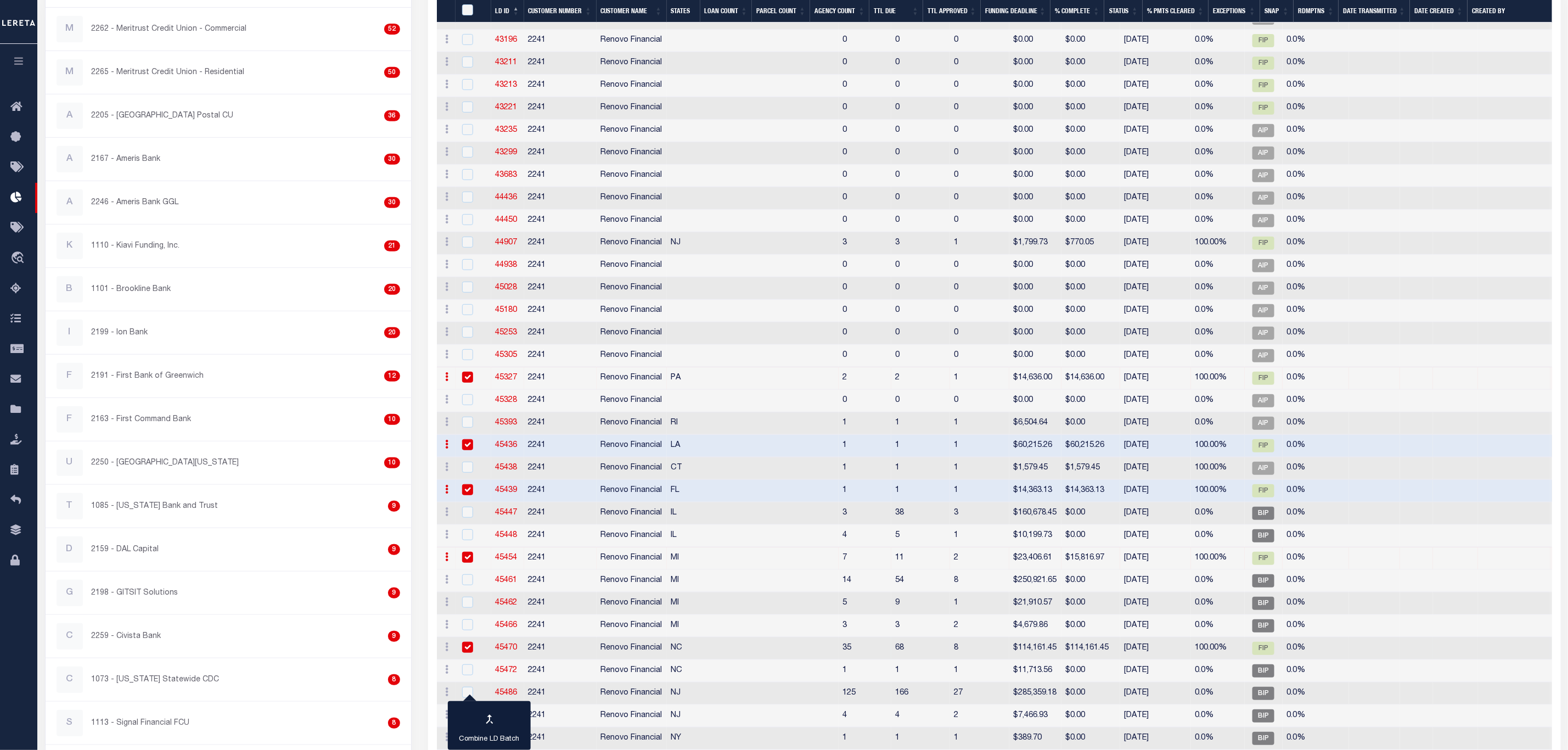
checkbox input "true"
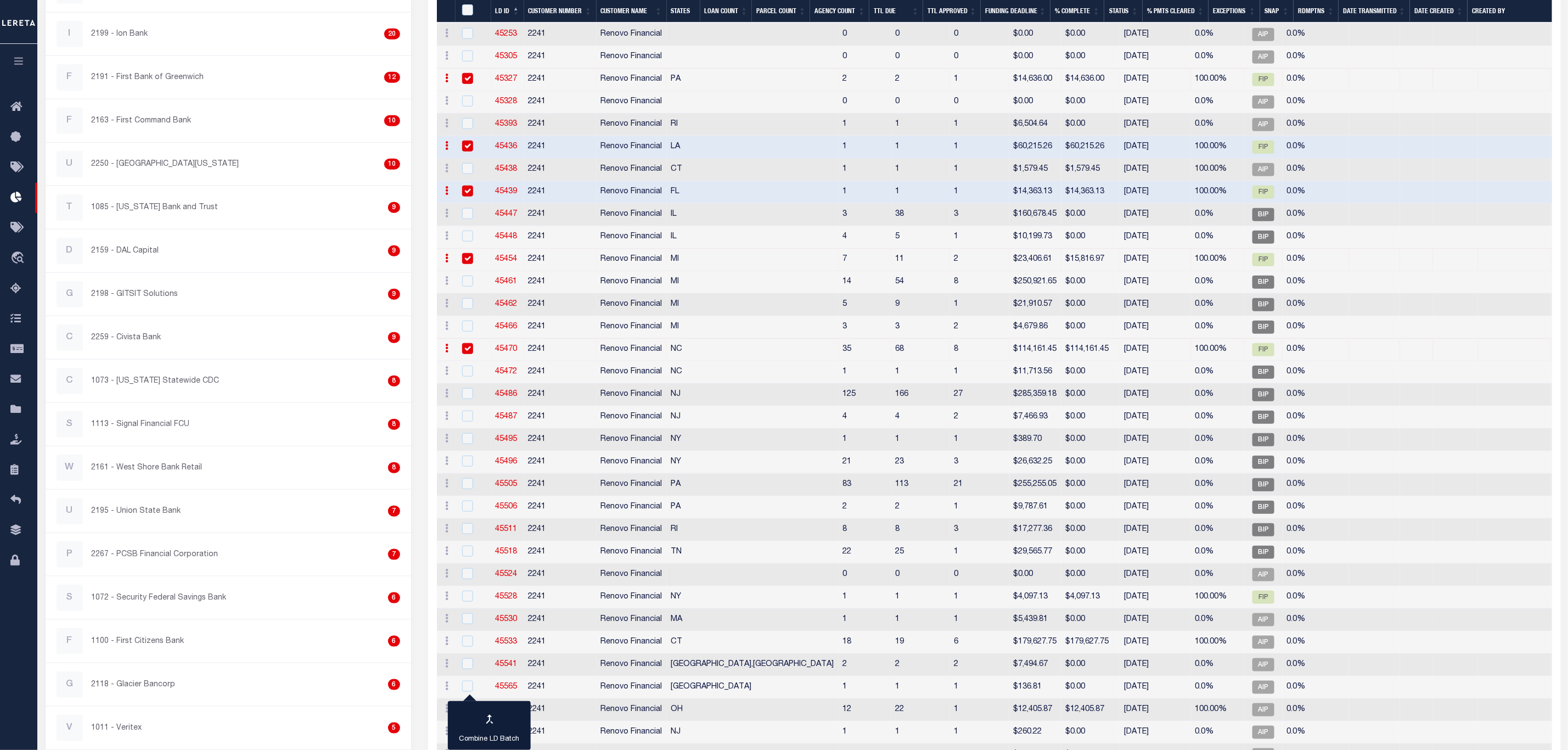
scroll to position [658, 0]
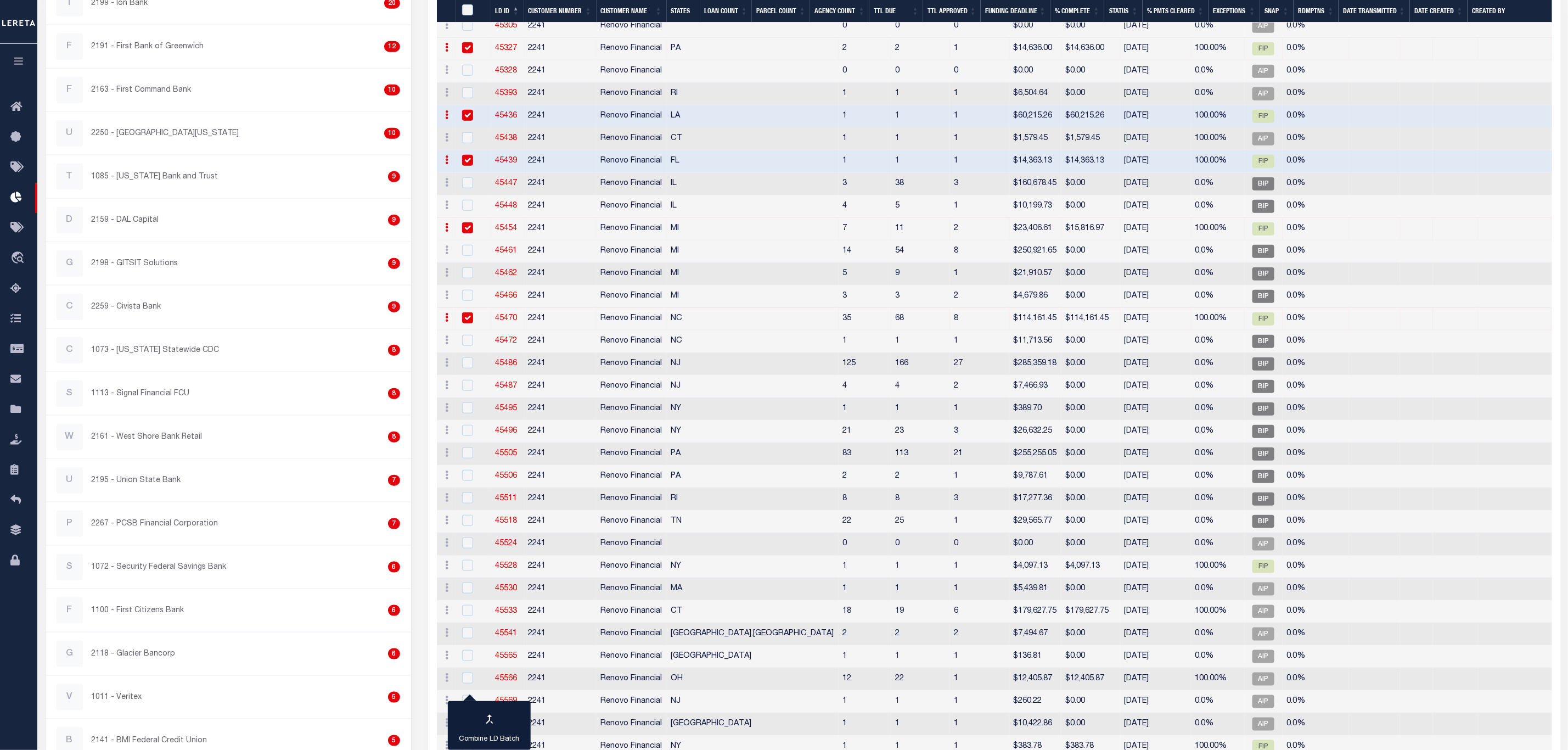
click at [549, 578] on td "2241" at bounding box center [560, 567] width 72 height 23
checkbox input "true"
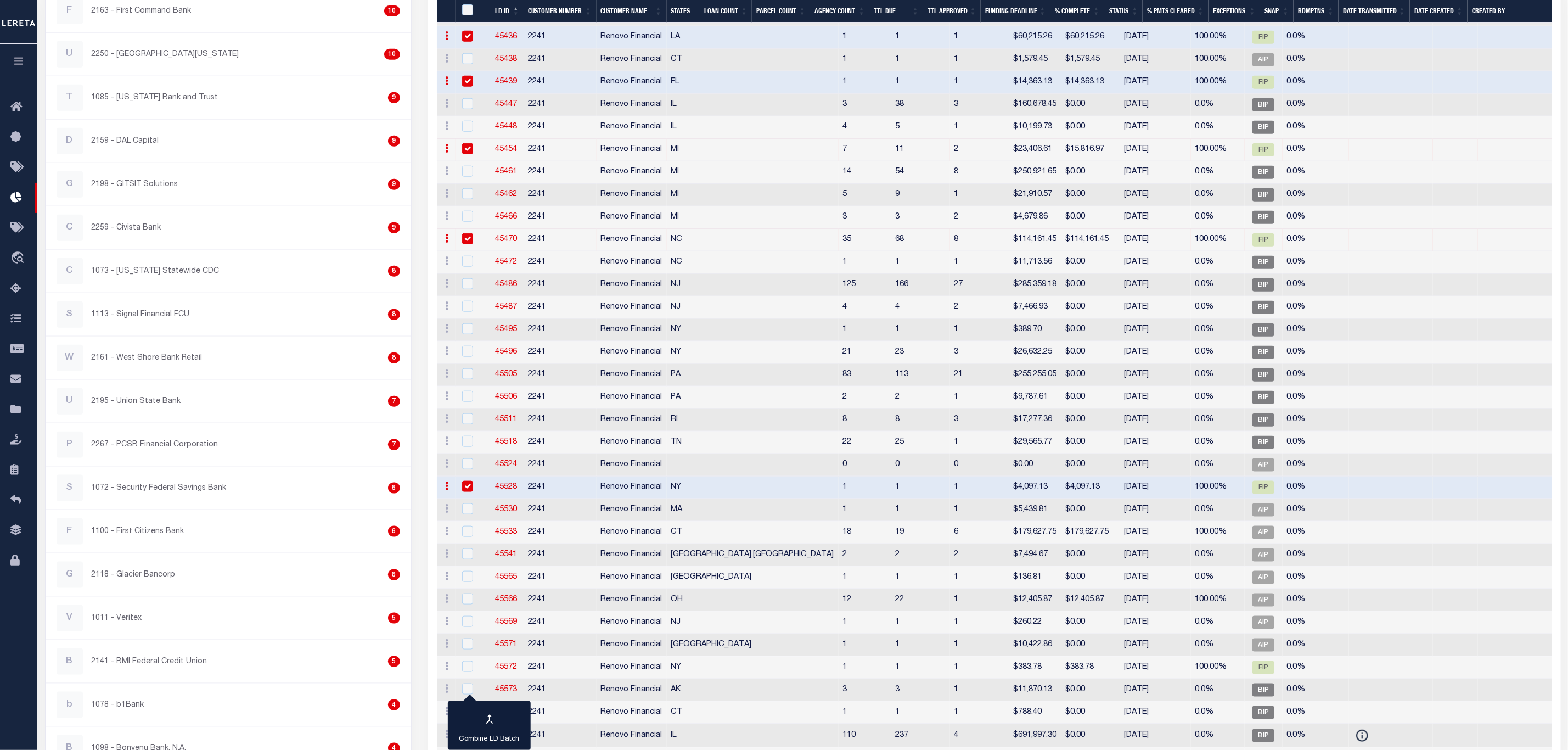
scroll to position [741, 0]
click at [534, 608] on td "2241" at bounding box center [560, 596] width 72 height 23
checkbox input "true"
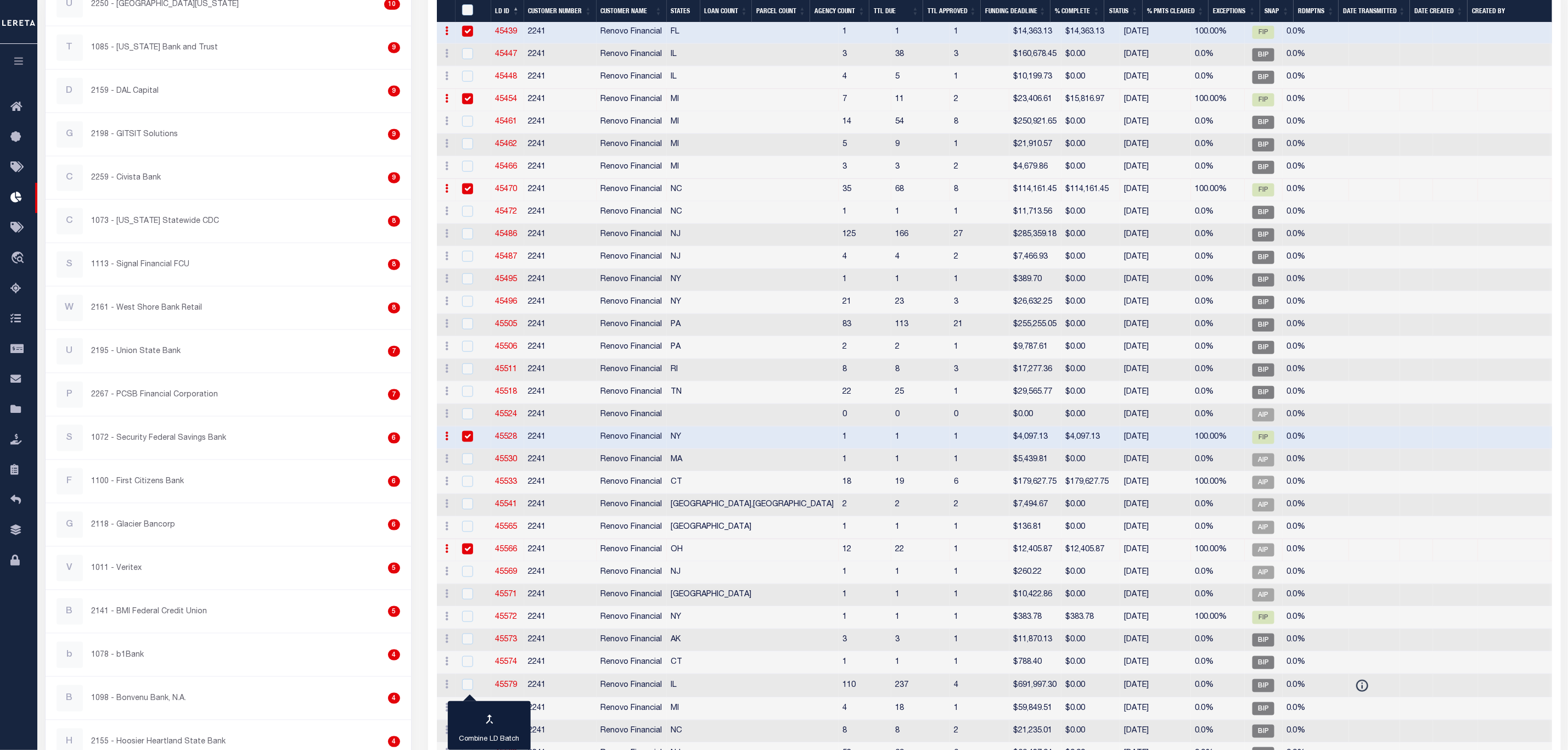
scroll to position [824, 0]
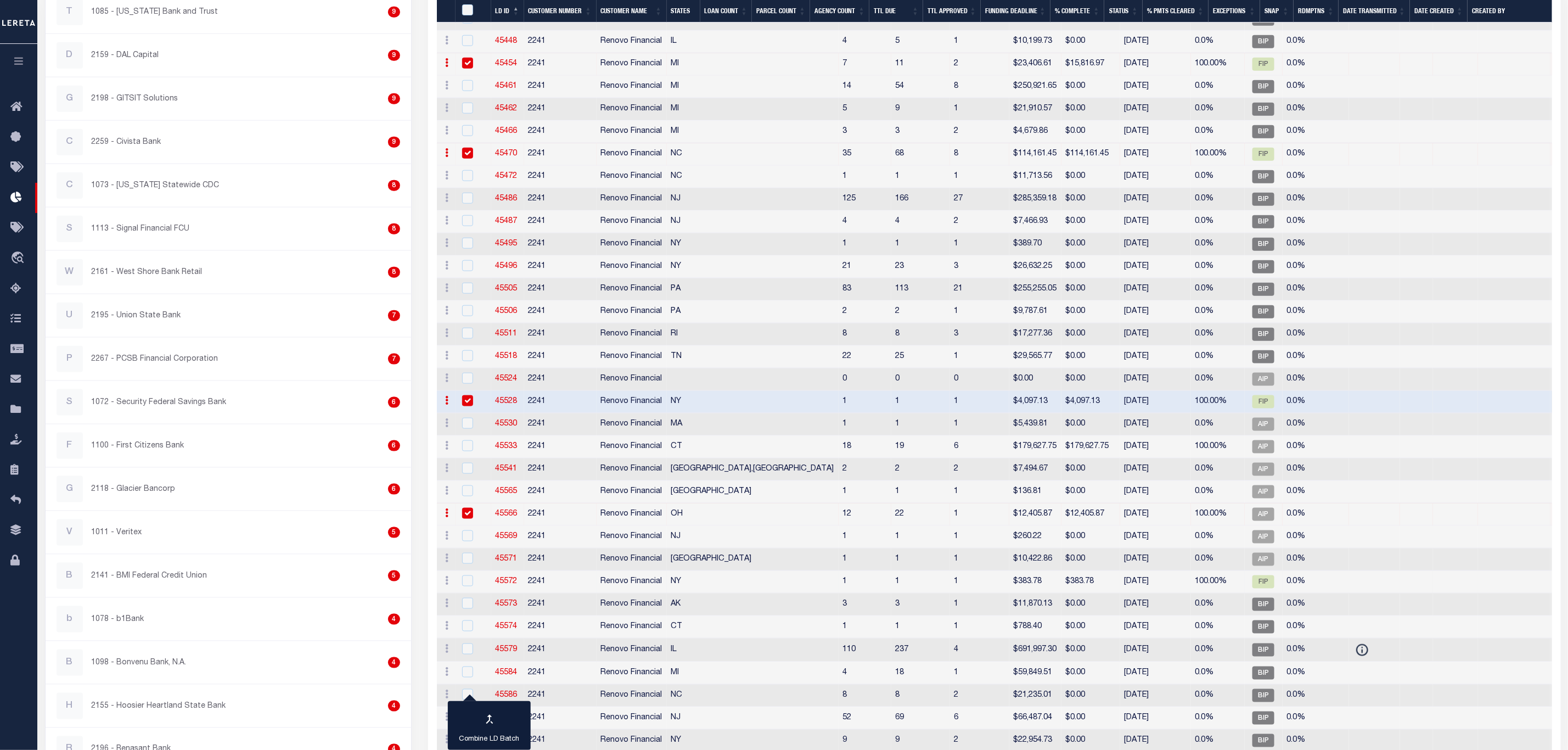
click at [542, 593] on td "2241" at bounding box center [560, 582] width 72 height 23
checkbox input "true"
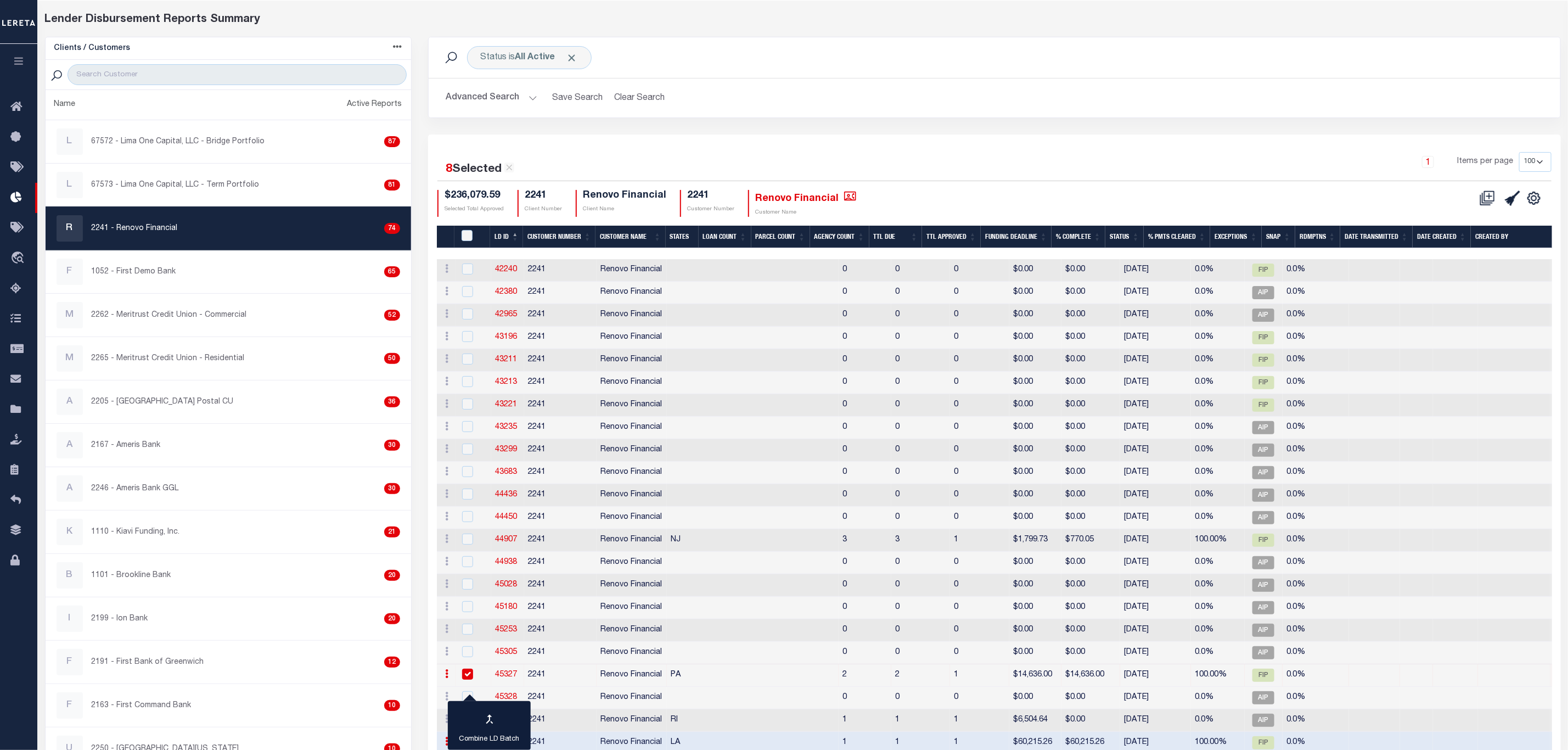
scroll to position [0, 0]
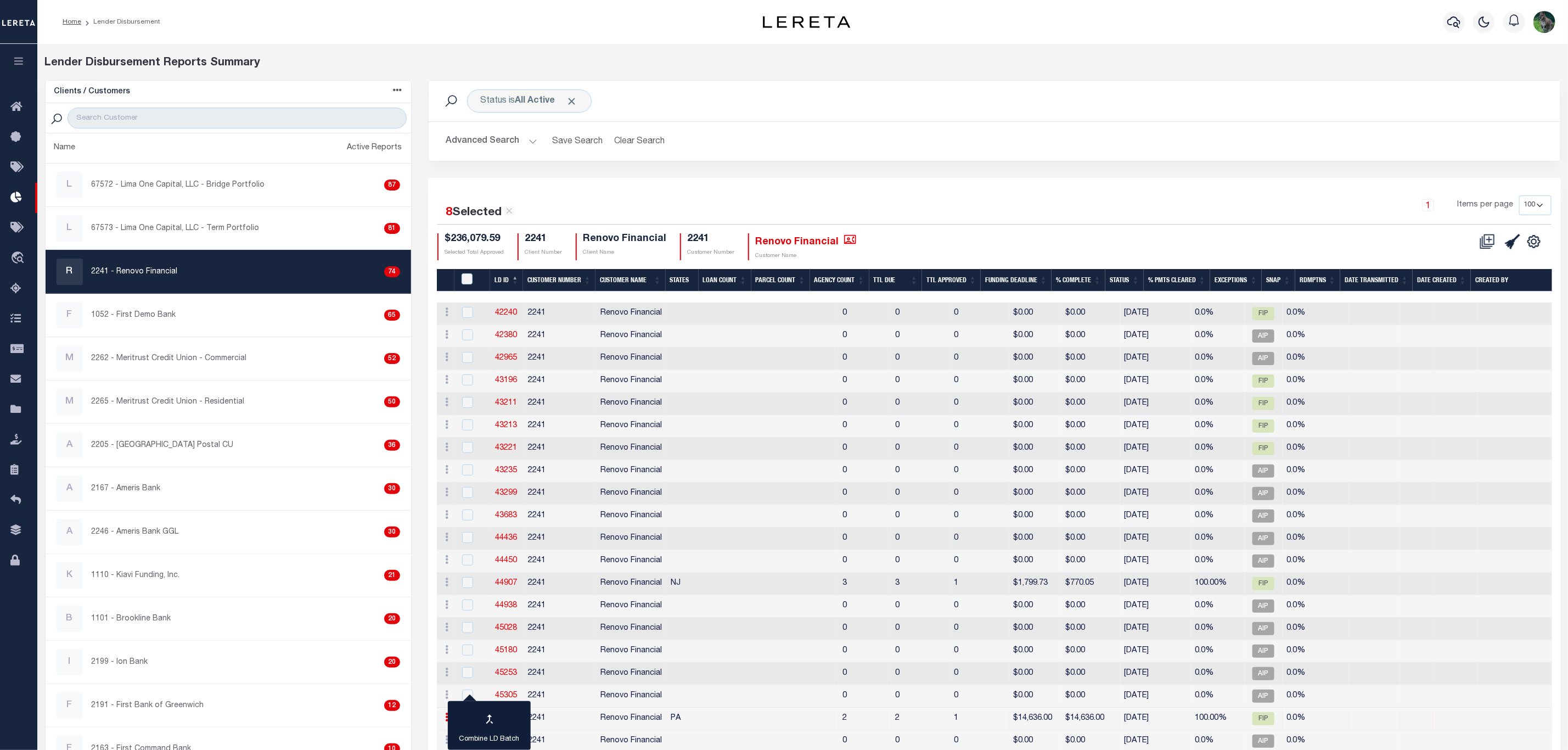
click at [1175, 167] on div "Status is All Active Search Advanced Search Save Search Clear Search Equals Equ…" at bounding box center [995, 128] width 1150 height 97
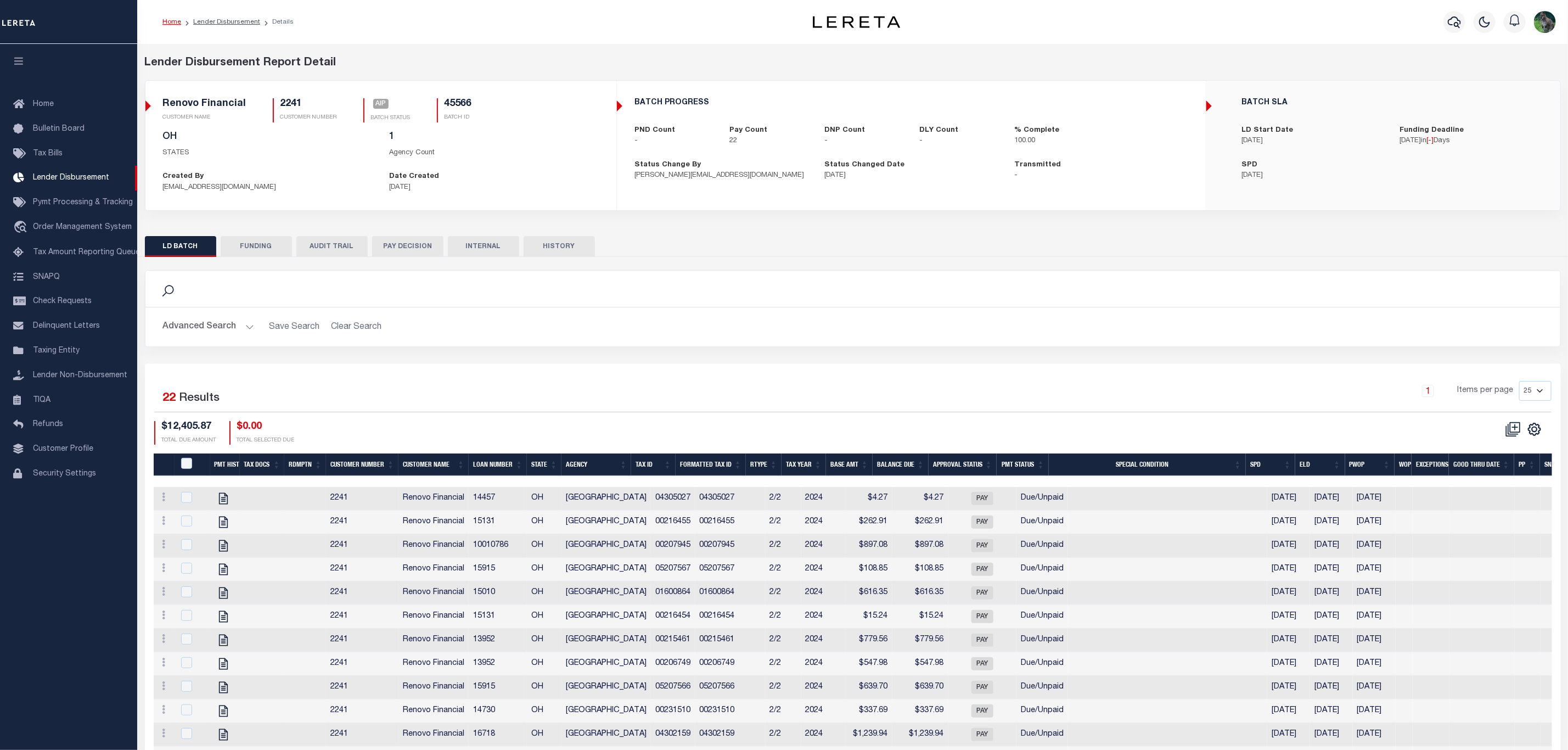
click at [246, 247] on button "FUNDING" at bounding box center [256, 247] width 72 height 21
type input "x"
type input "$0"
type input "$12,405.87"
type input "$0"
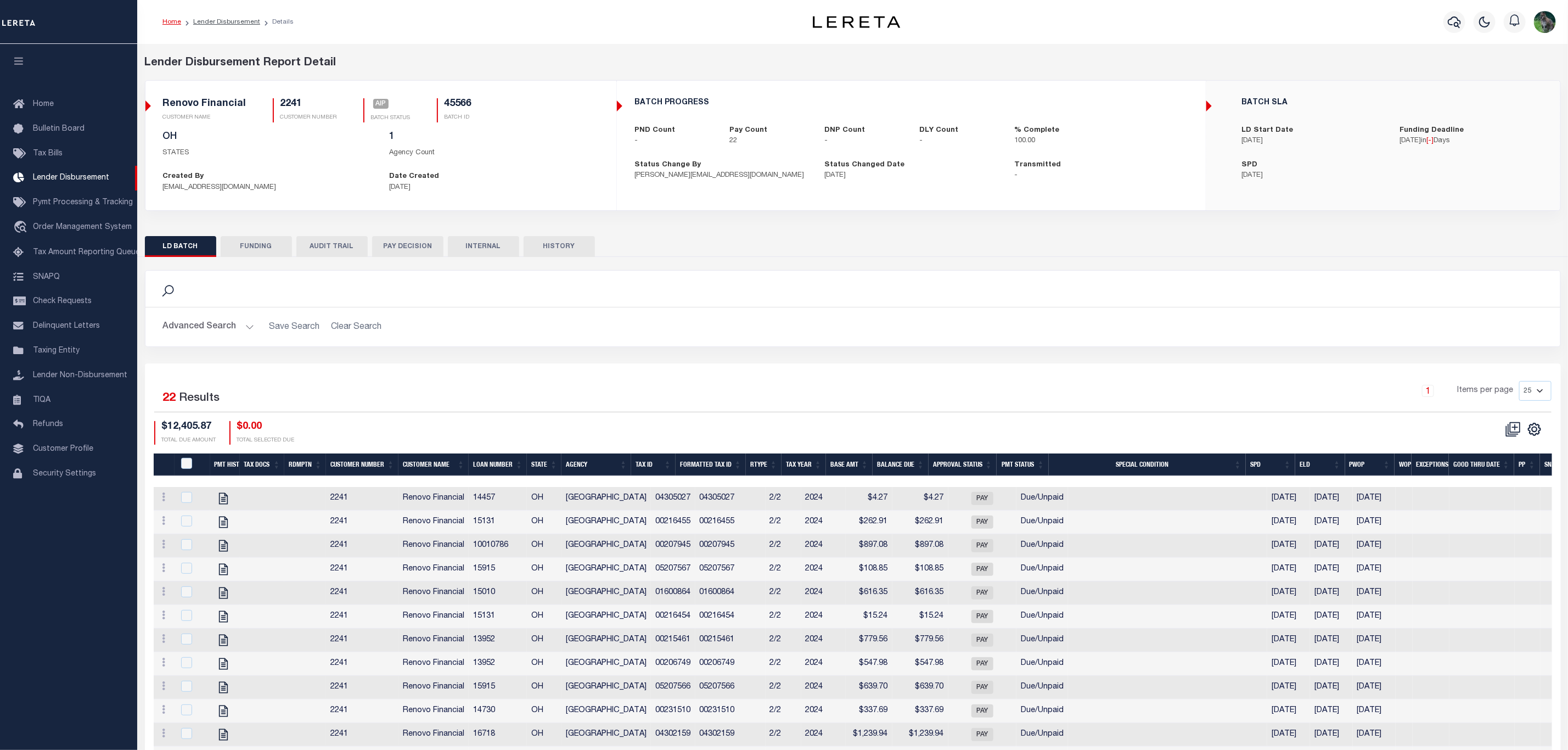
type input "[DATE]"
select select "100"
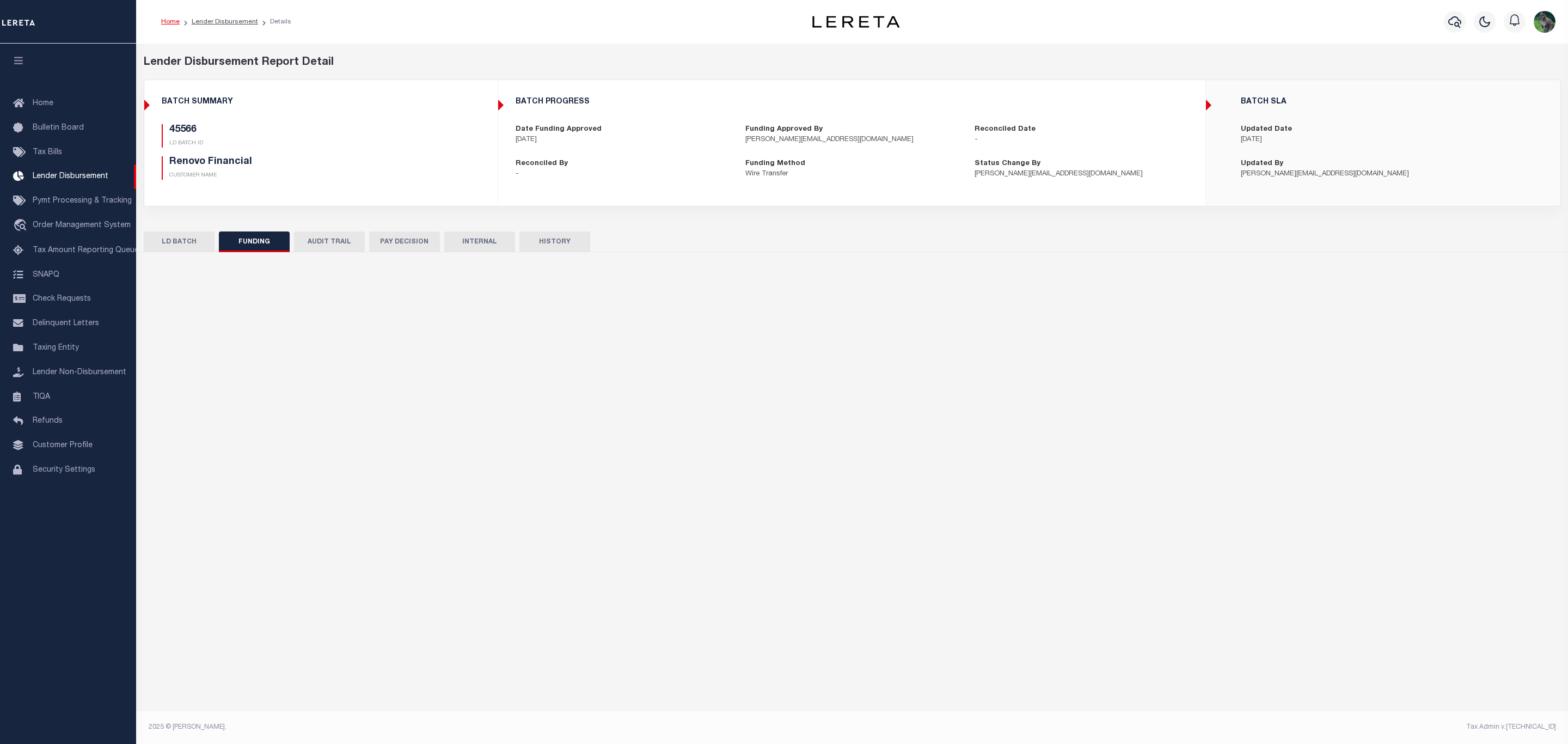
select select "100"
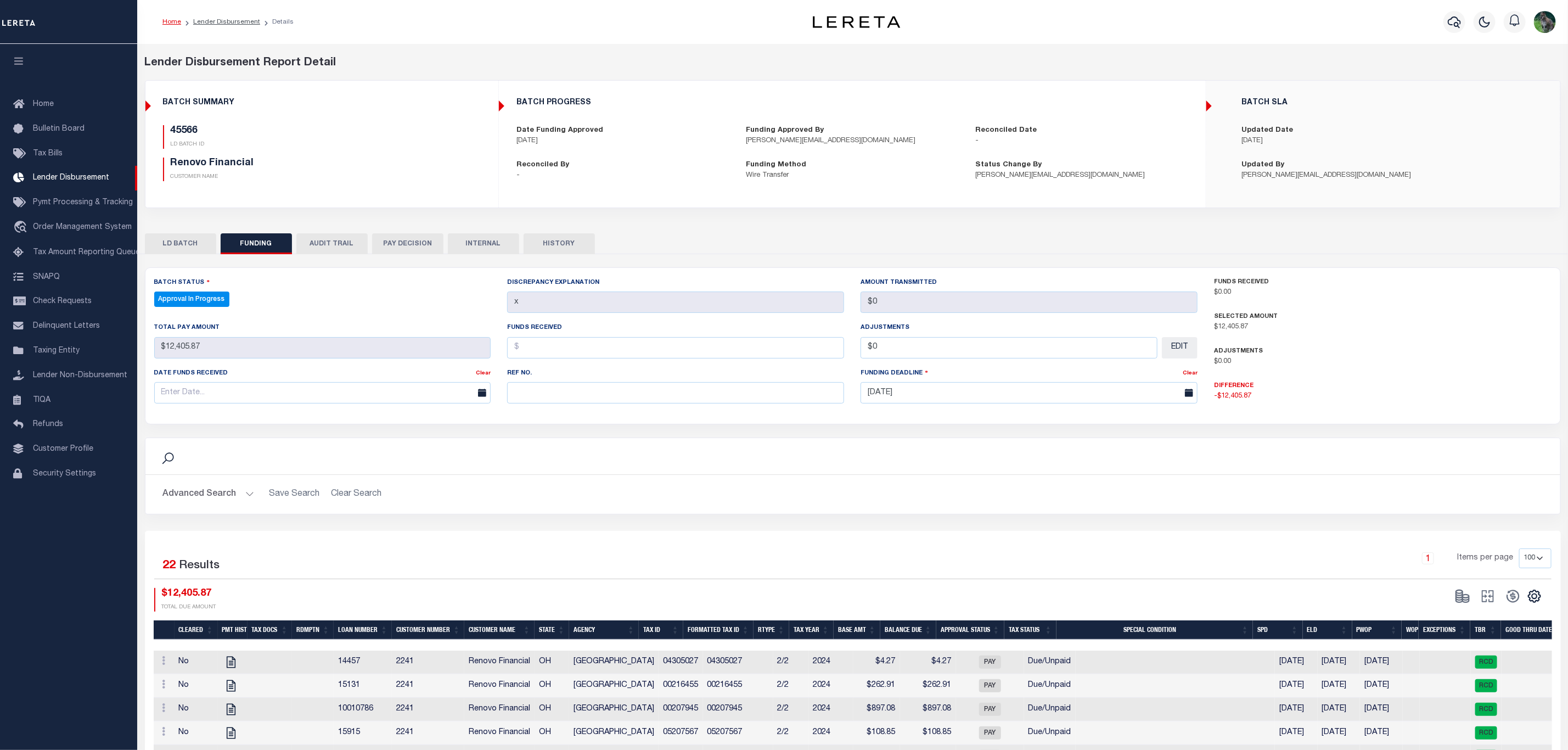
click at [392, 246] on button "PAY DECISION" at bounding box center [408, 243] width 72 height 21
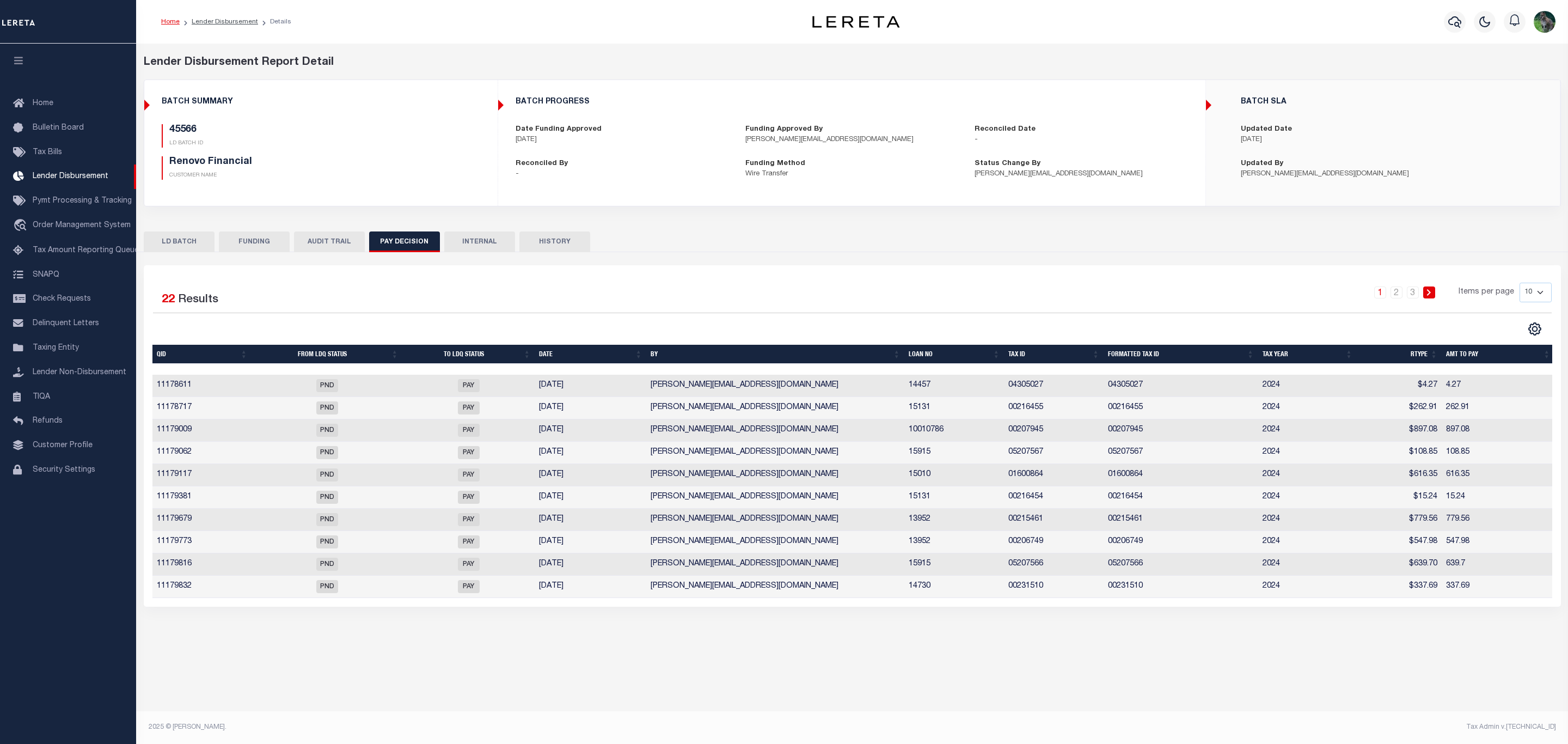
click at [249, 239] on button "FUNDING" at bounding box center [254, 241] width 71 height 20
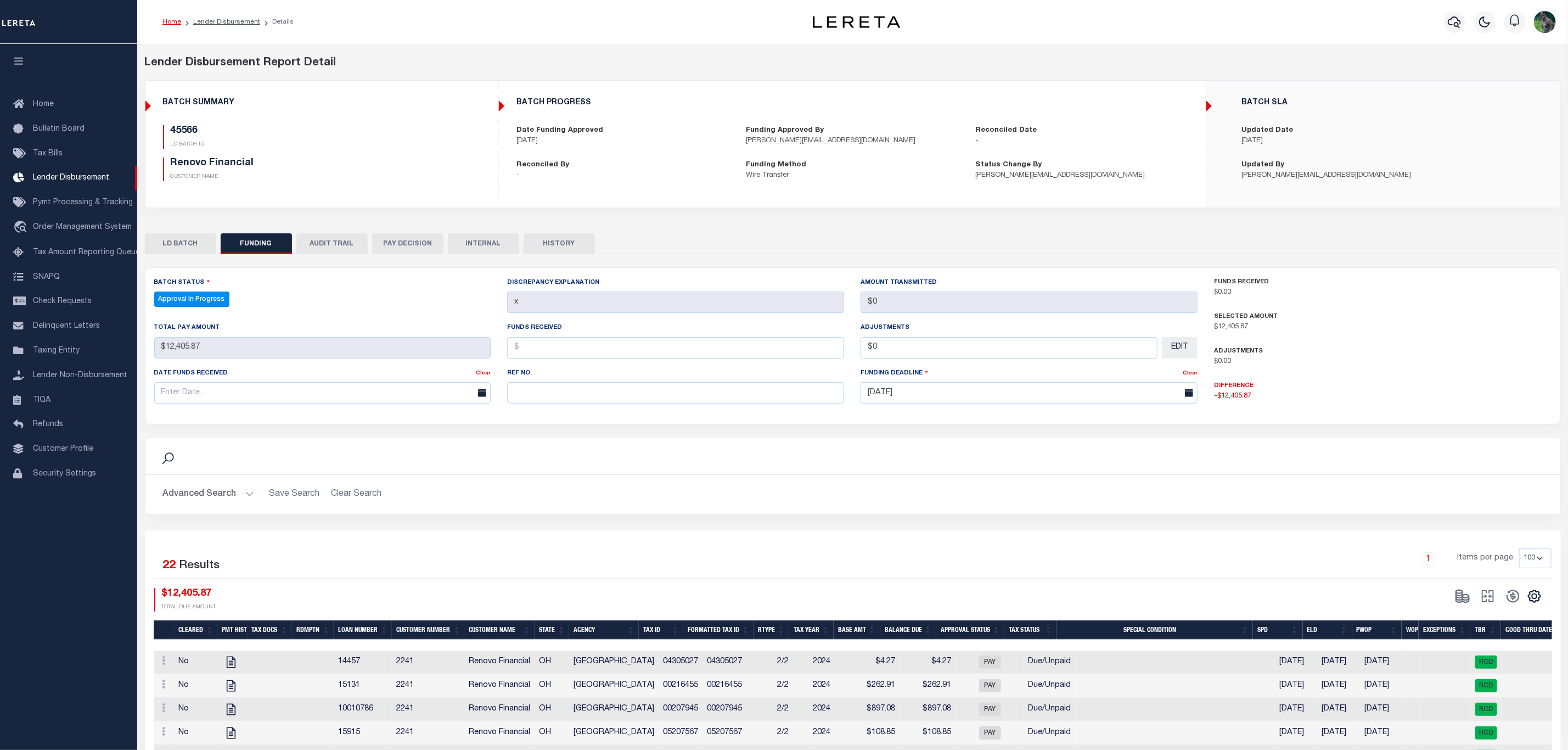
drag, startPoint x: 192, startPoint y: 244, endPoint x: 236, endPoint y: 242, distance: 44.0
click at [193, 243] on button "LD BATCH" at bounding box center [180, 243] width 72 height 21
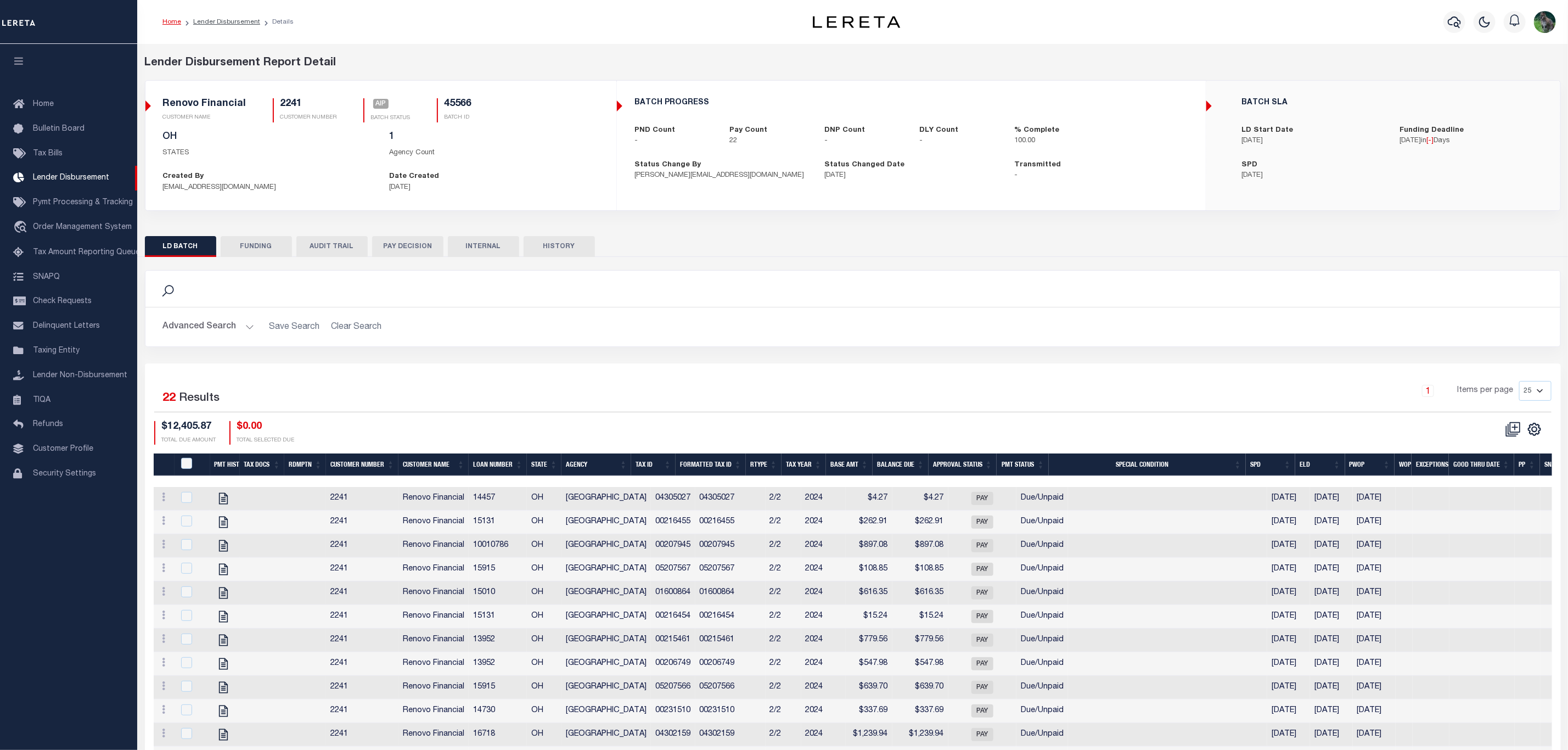
click at [269, 242] on button "FUNDING" at bounding box center [256, 247] width 72 height 21
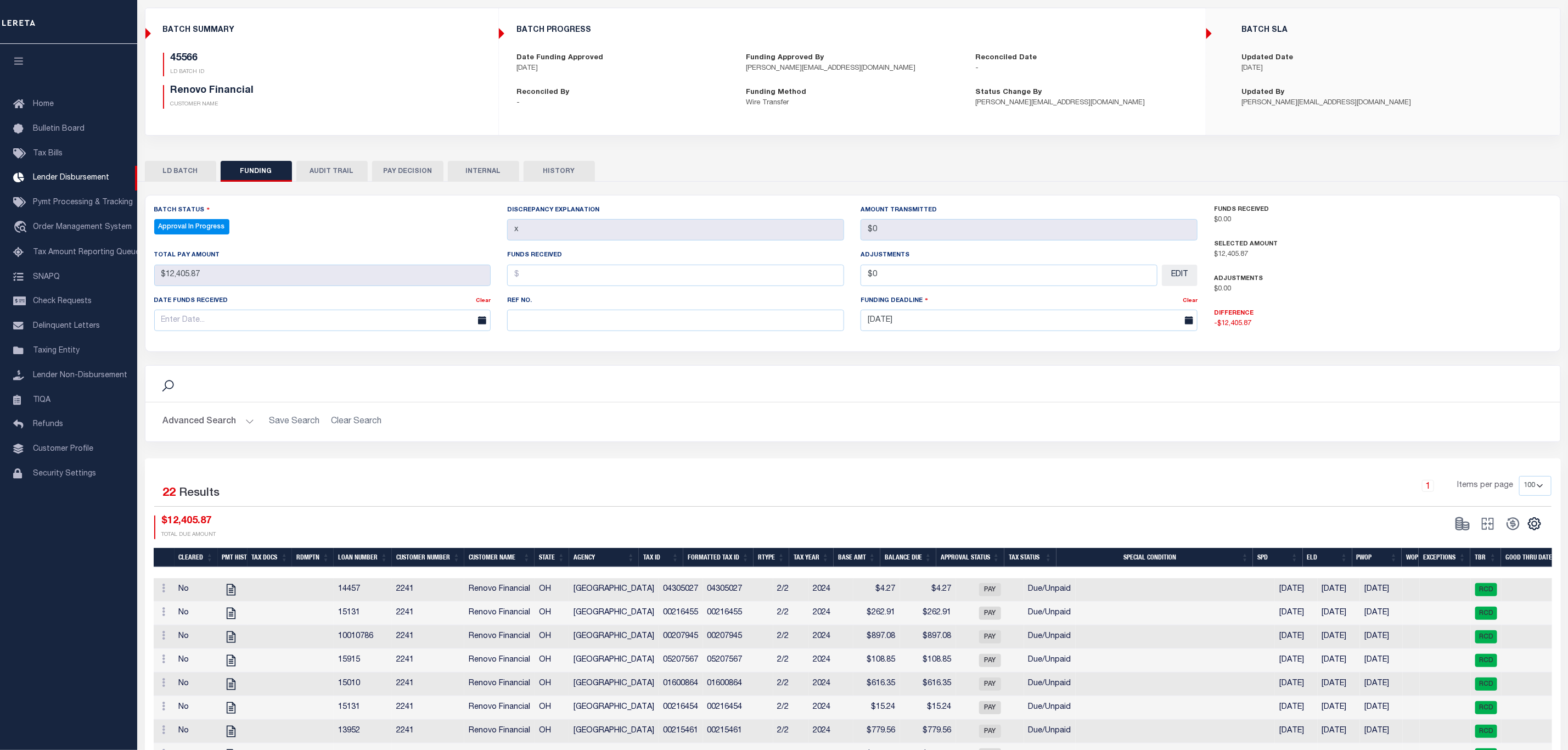
scroll to position [68, 0]
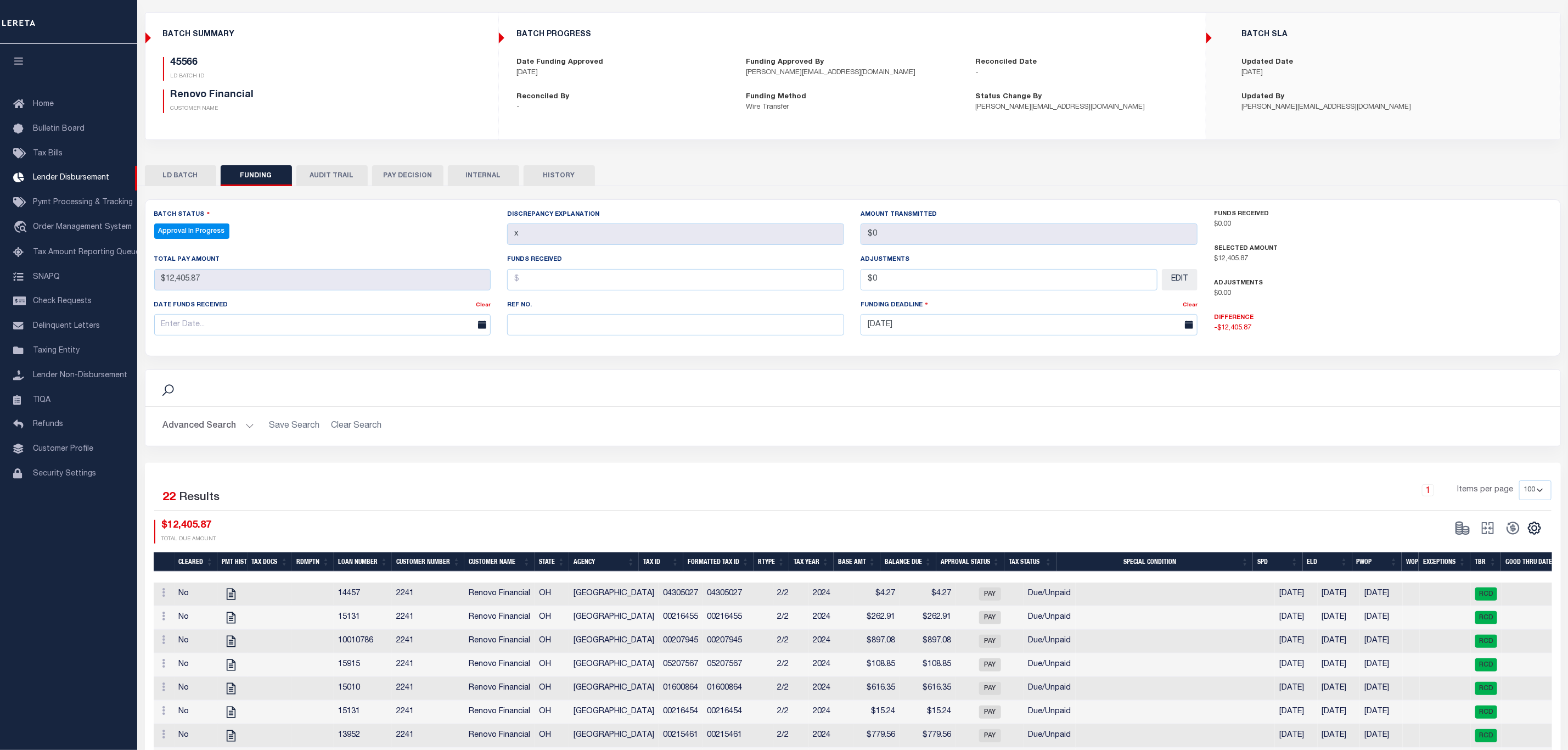
click at [198, 176] on button "LD BATCH" at bounding box center [180, 176] width 72 height 21
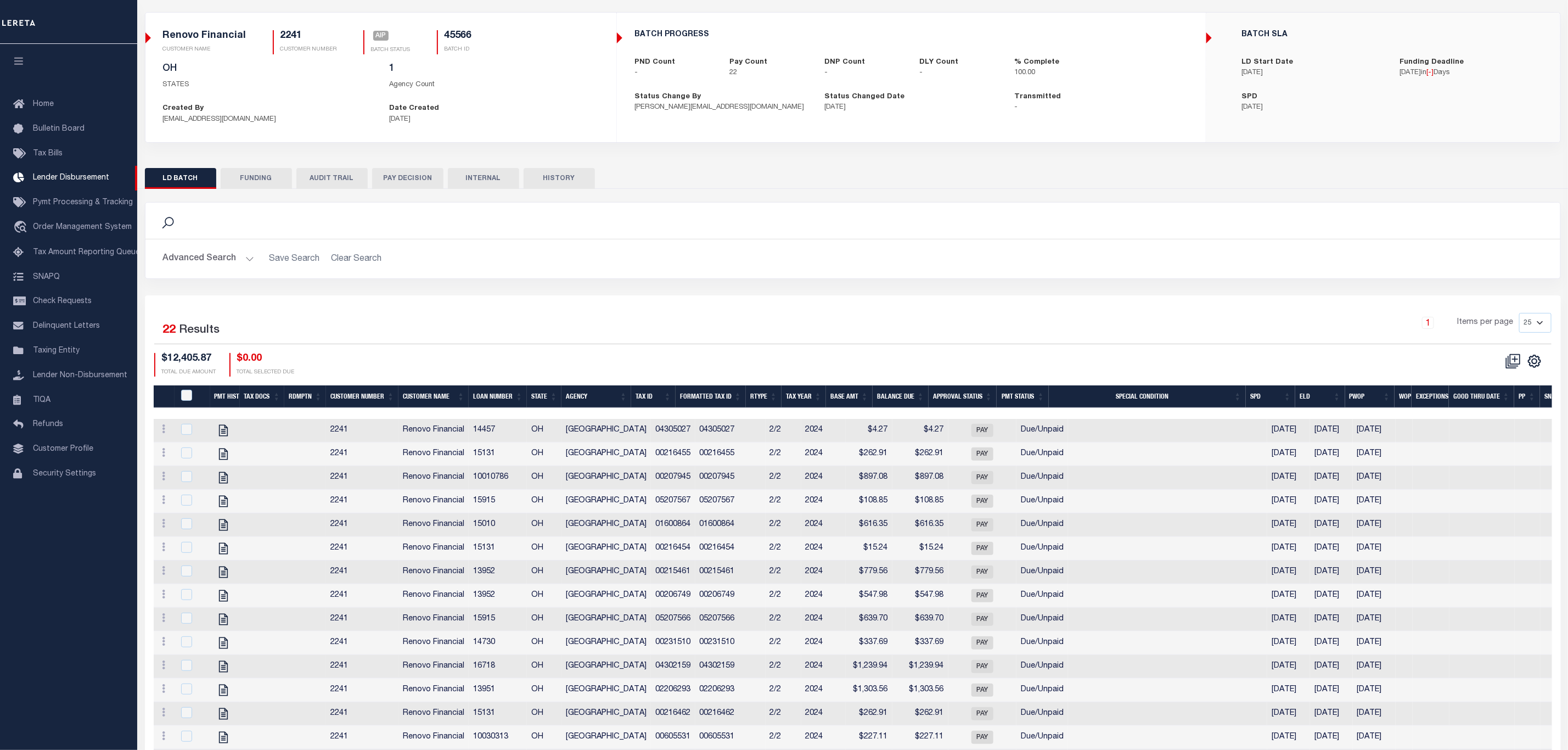
click at [879, 216] on div "Search" at bounding box center [853, 220] width 1398 height 19
click at [74, 198] on link "Pymt Processing & Tracking" at bounding box center [68, 203] width 137 height 25
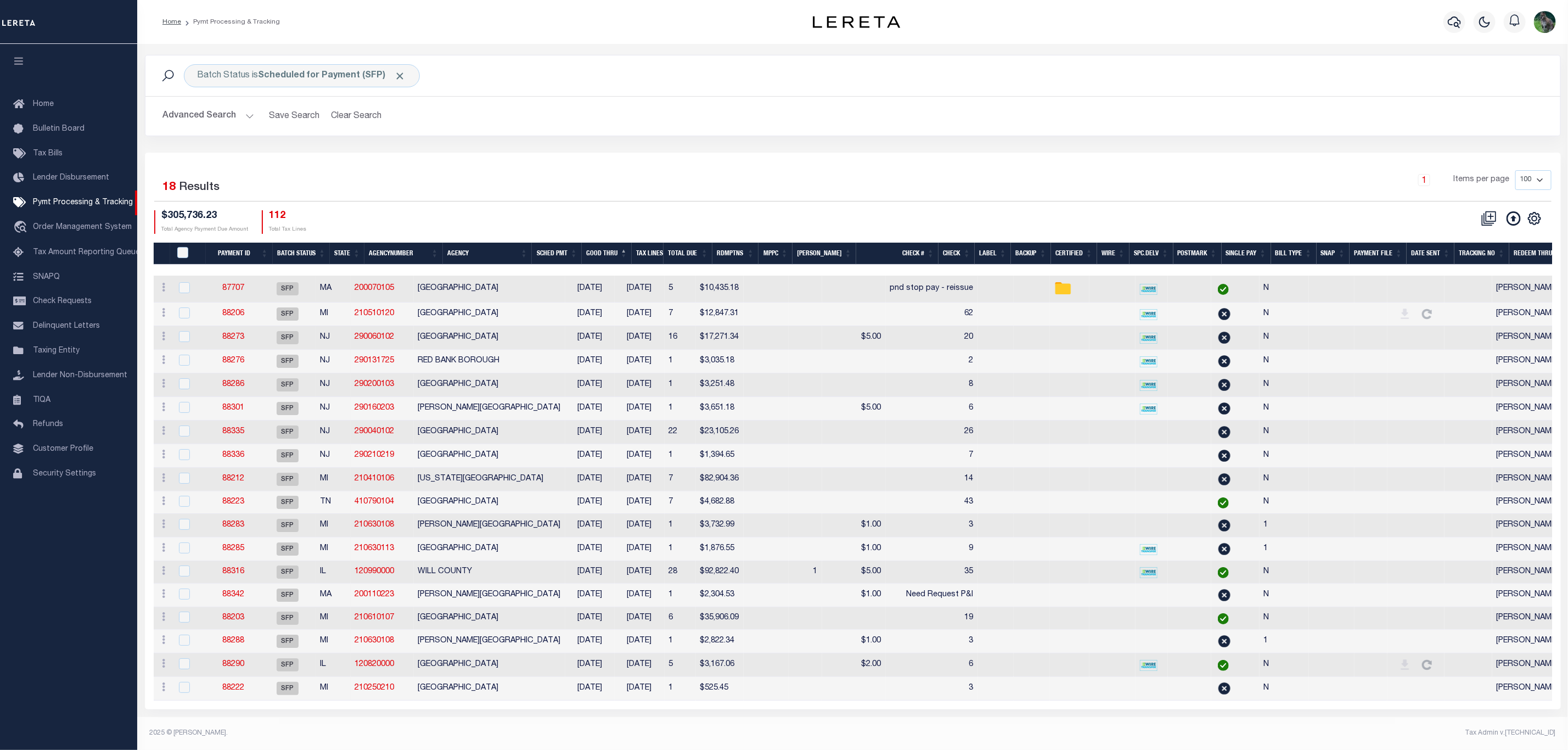
scroll to position [9, 0]
click at [354, 109] on button "Clear Search" at bounding box center [356, 116] width 60 height 21
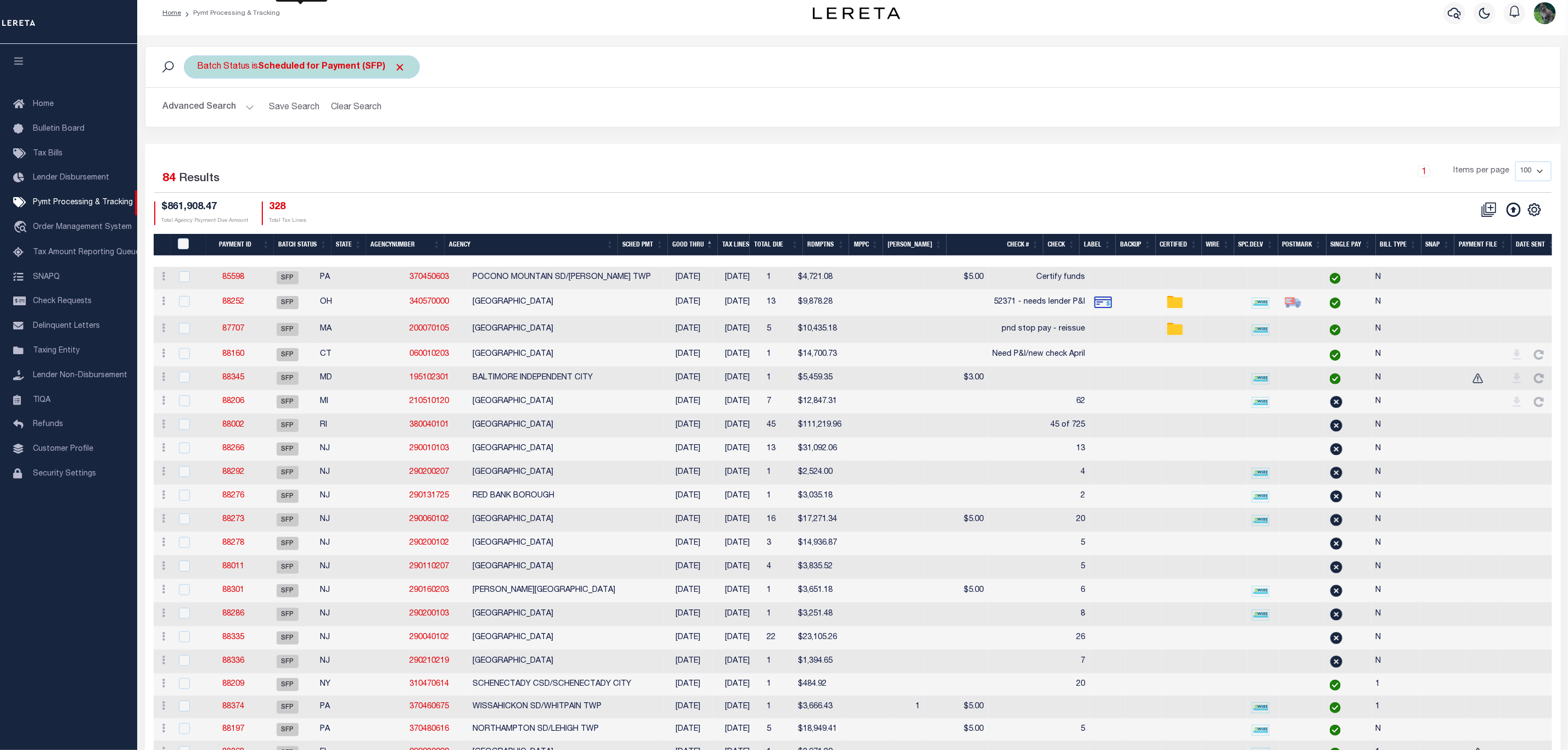
click at [338, 56] on div "Batch Status is Scheduled for Payment (SFP)" at bounding box center [302, 67] width 236 height 23
click at [284, 124] on select "Awaiting Funds (AWF) Cleared and Complete (CAC) New Check Needed (NCN) Payment …" at bounding box center [279, 121] width 161 height 21
select select "RFP"
click at [198, 111] on select "Awaiting Funds (AWF) Cleared and Complete (CAC) New Check Needed (NCN) Payment …" at bounding box center [279, 121] width 161 height 21
click at [356, 145] on input "Apply" at bounding box center [343, 145] width 32 height 18
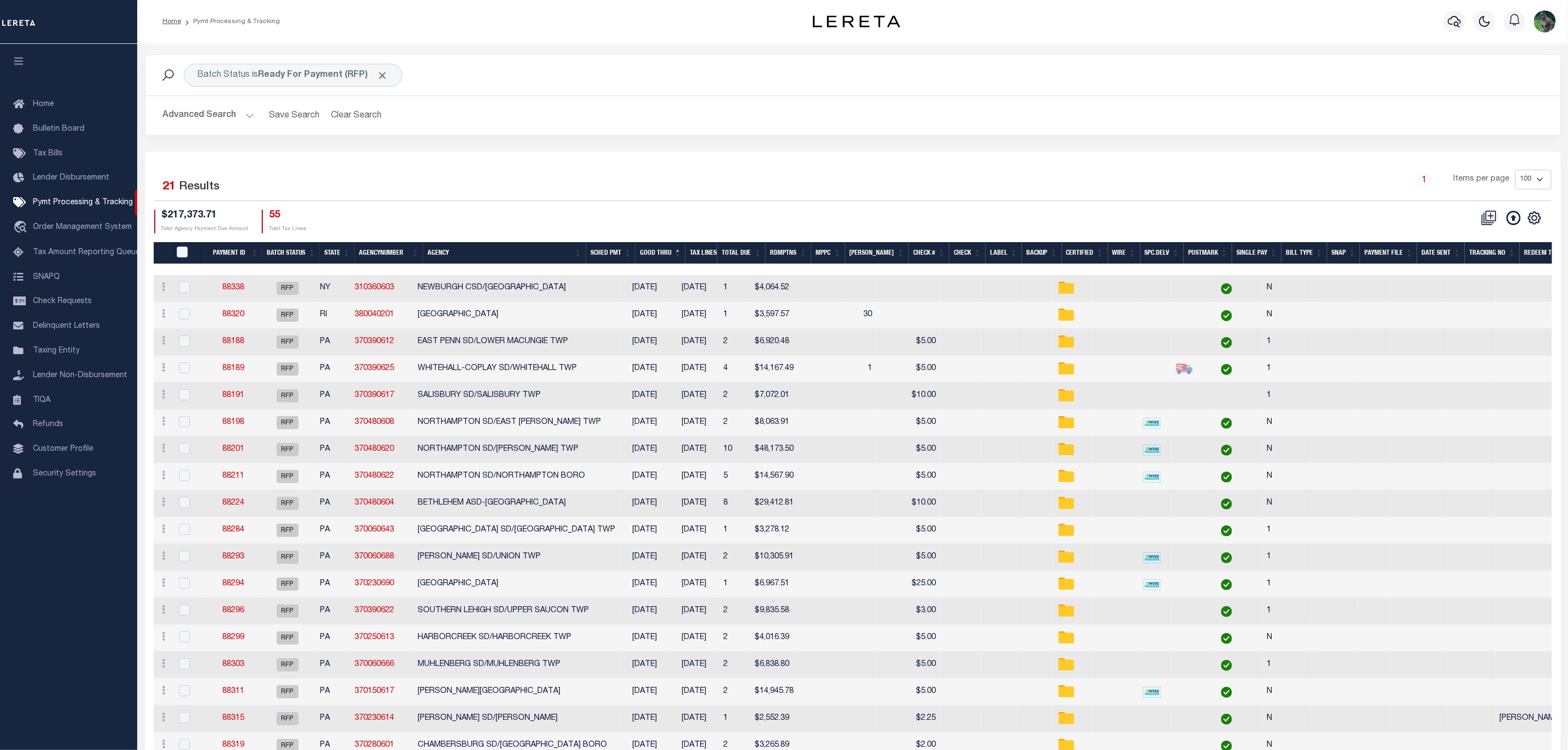
scroll to position [0, 0]
click at [341, 79] on b "Ready For Payment (RFP)" at bounding box center [324, 76] width 130 height 9
select select "RFP"
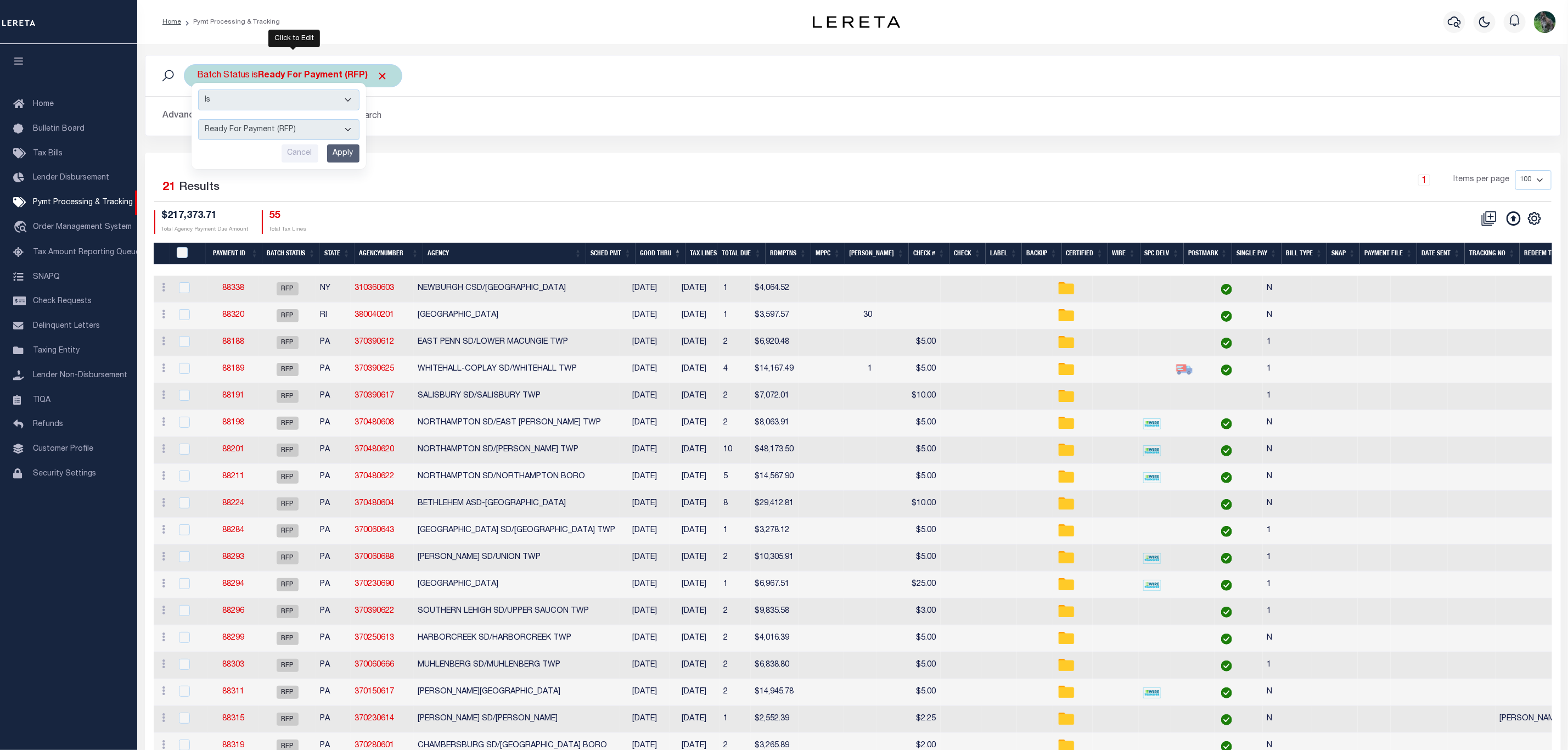
click at [305, 130] on select "Awaiting Funds (AWF) Cleared and Complete (CAC) New Check Needed (NCN) Payment …" at bounding box center [279, 130] width 161 height 21
click at [621, 142] on div "Batch Status is Ready For Payment (RFP) Is Contains Awaiting Funds (AWF) Cleare…" at bounding box center [853, 103] width 1432 height 97
click at [331, 76] on b "Ready For Payment (RFP)" at bounding box center [324, 76] width 130 height 9
click at [317, 137] on select "Awaiting Funds (AWF) Cleared and Complete (CAC) New Check Needed (NCN) Payment …" at bounding box center [279, 130] width 161 height 21
select select "RFW"
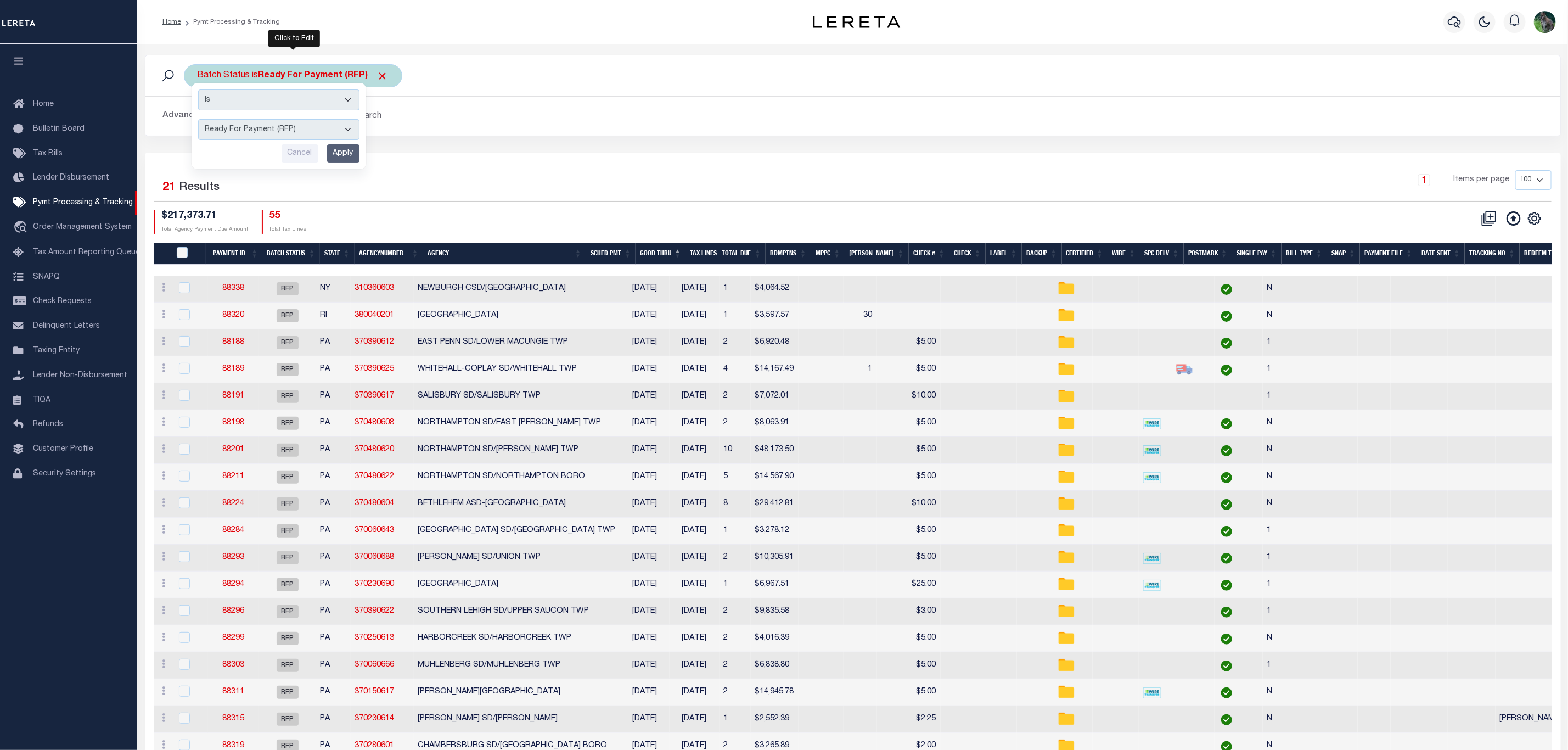
click at [198, 120] on select "Awaiting Funds (AWF) Cleared and Complete (CAC) New Check Needed (NCN) Payment …" at bounding box center [279, 130] width 161 height 21
click at [349, 160] on input "Apply" at bounding box center [343, 154] width 32 height 18
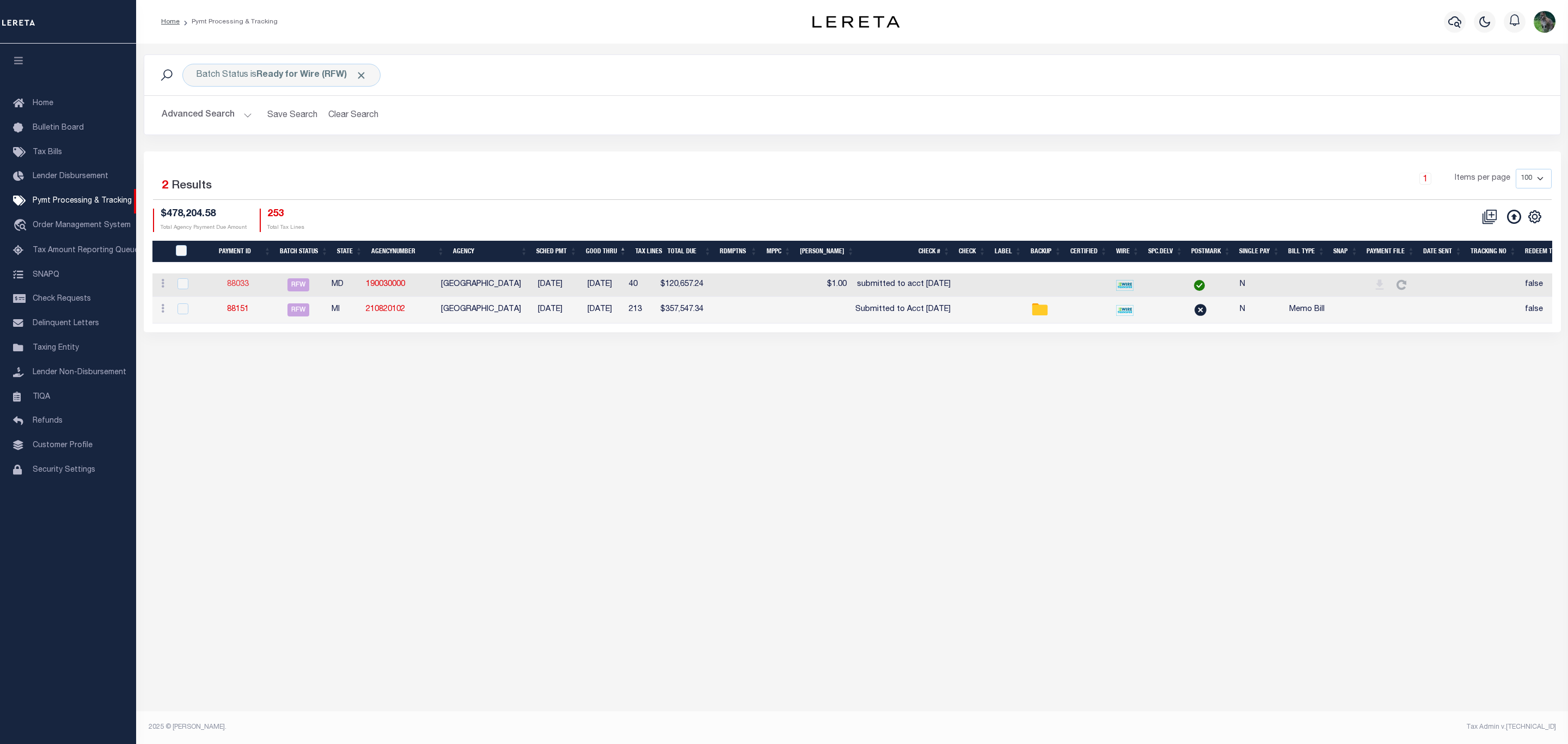
click at [245, 285] on link "88033" at bounding box center [238, 284] width 22 height 8
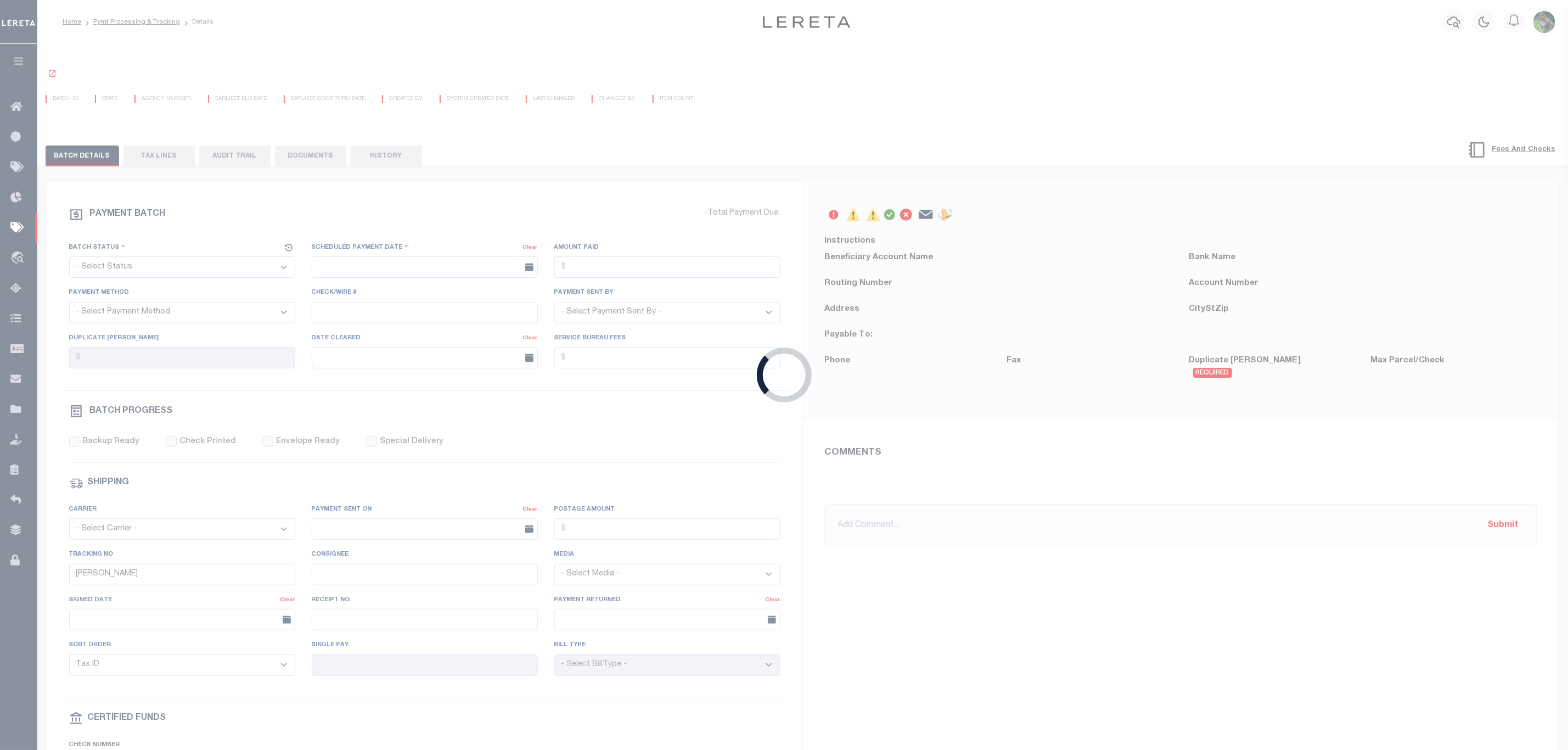
select select "RFW"
type input "[DATE]"
type input "$120,657.24"
select select "TRA"
type input "submitted to acct 8/6/25"
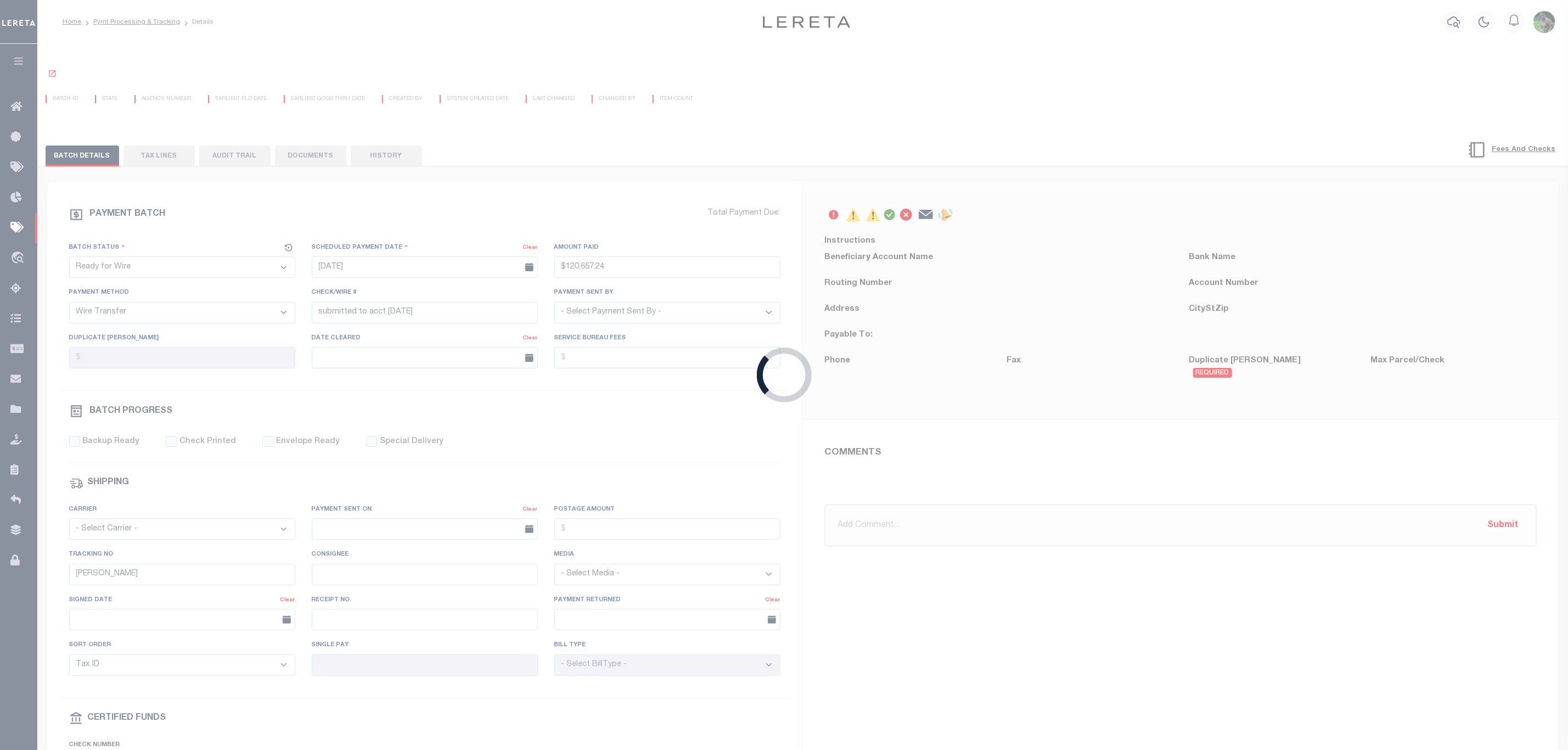
select select "[PERSON_NAME]"
type input "N"
radio input "true"
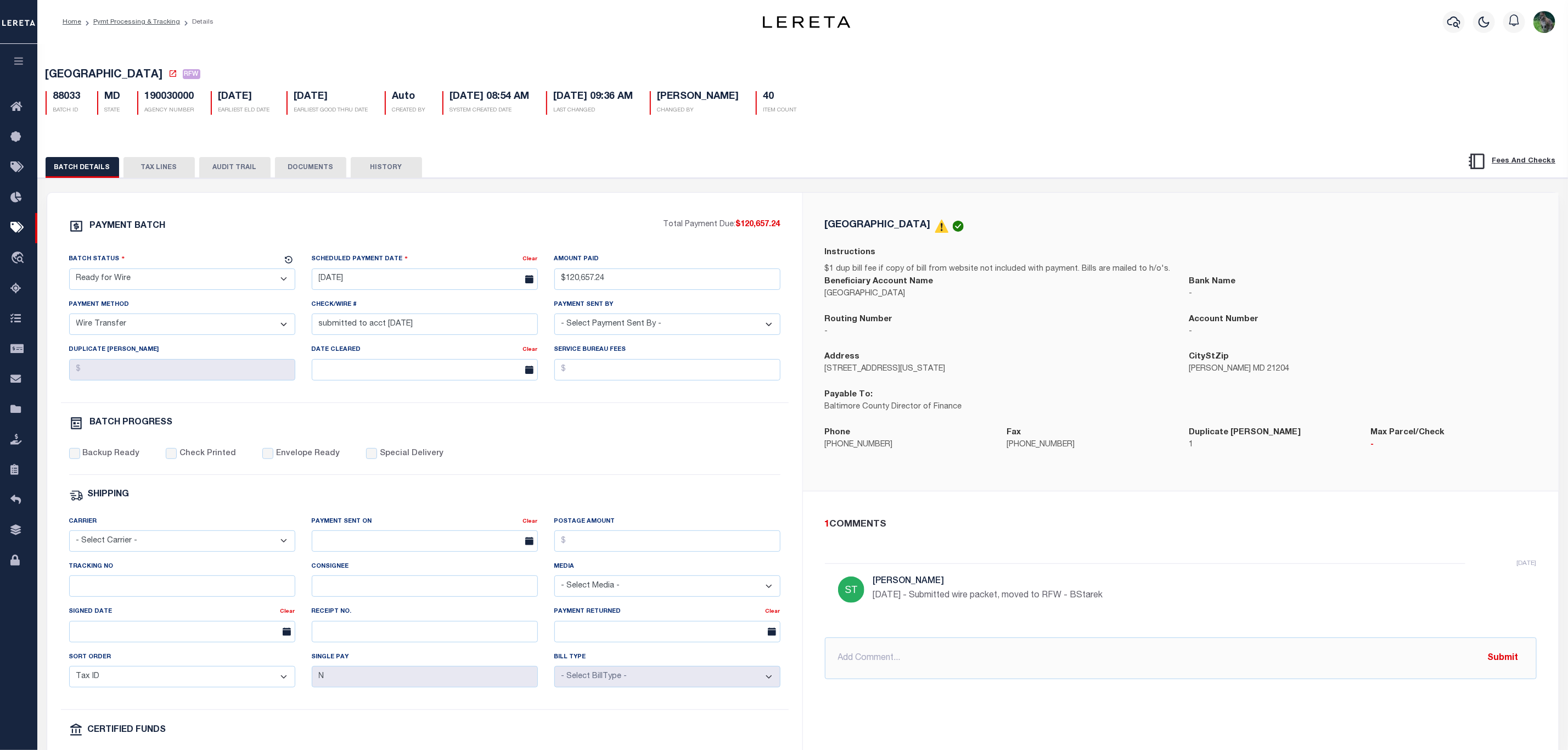
click at [292, 170] on button "DOCUMENTS" at bounding box center [311, 167] width 72 height 21
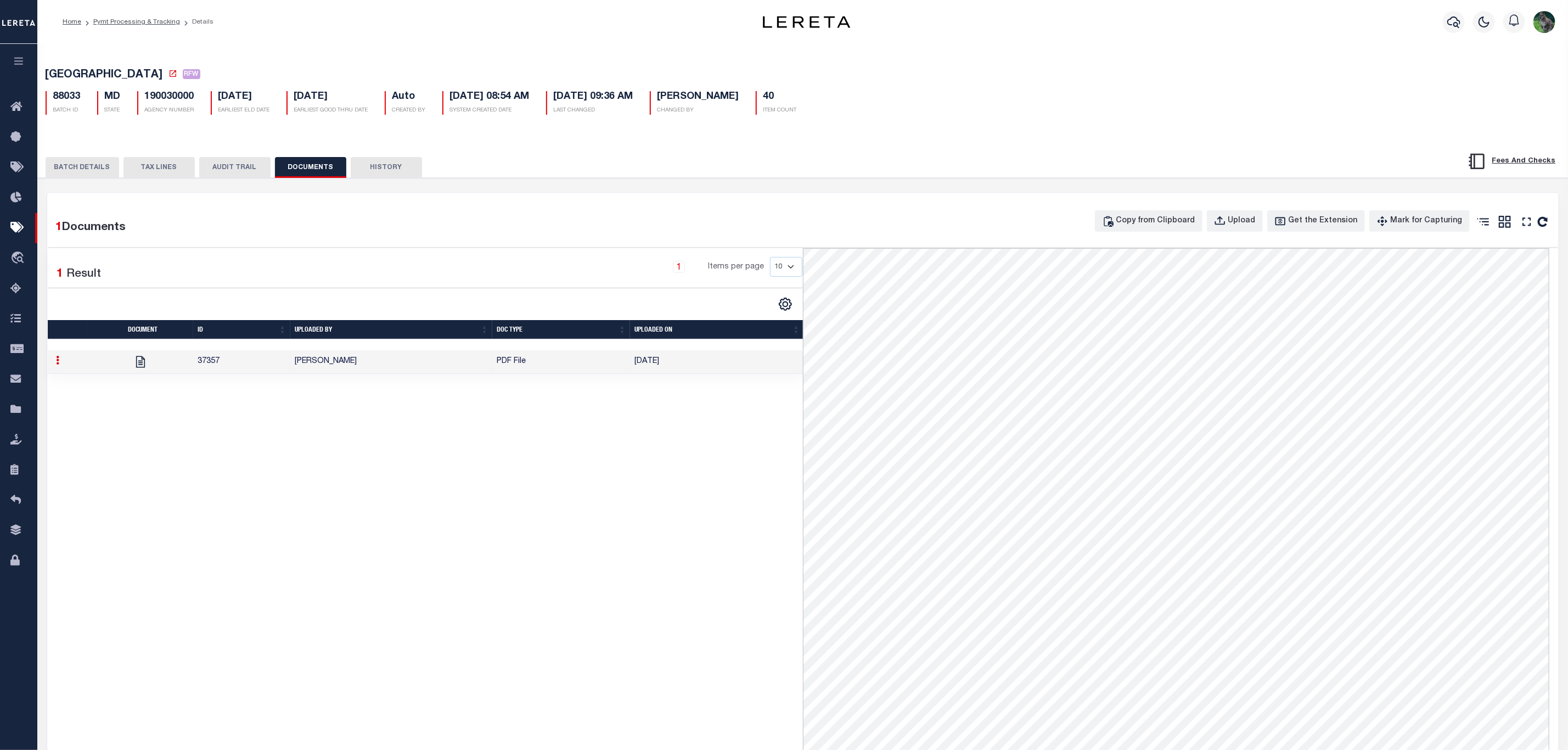
click at [87, 159] on button "BATCH DETAILS" at bounding box center [83, 167] width 74 height 21
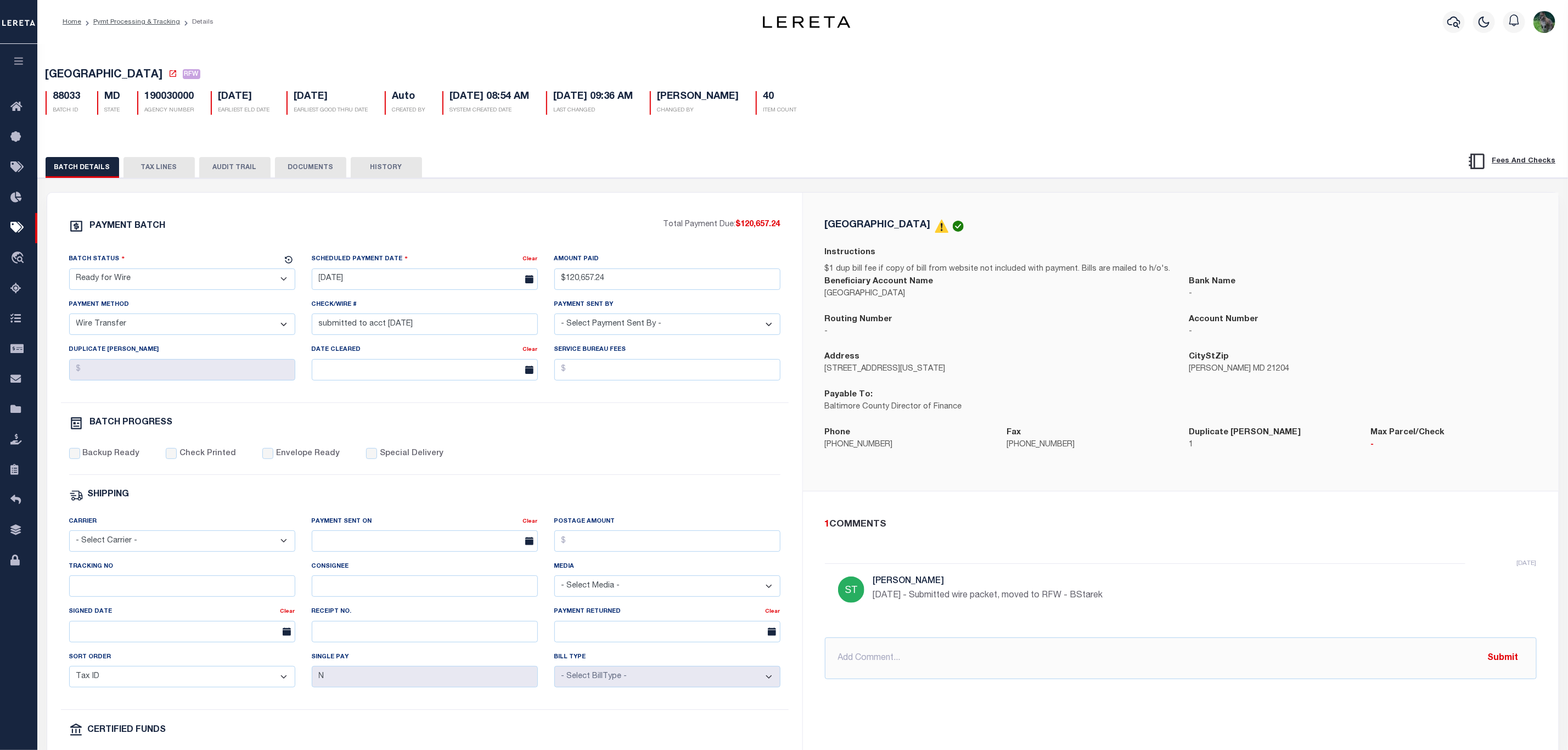
click at [181, 281] on select "- Select Status - Scheduled for Payment Ready For Payment Payment Sent Cleared …" at bounding box center [182, 279] width 226 height 21
select select "CAC"
click at [69, 271] on select "- Select Status - Scheduled for Payment Ready For Payment Payment Sent Cleared …" at bounding box center [182, 279] width 226 height 21
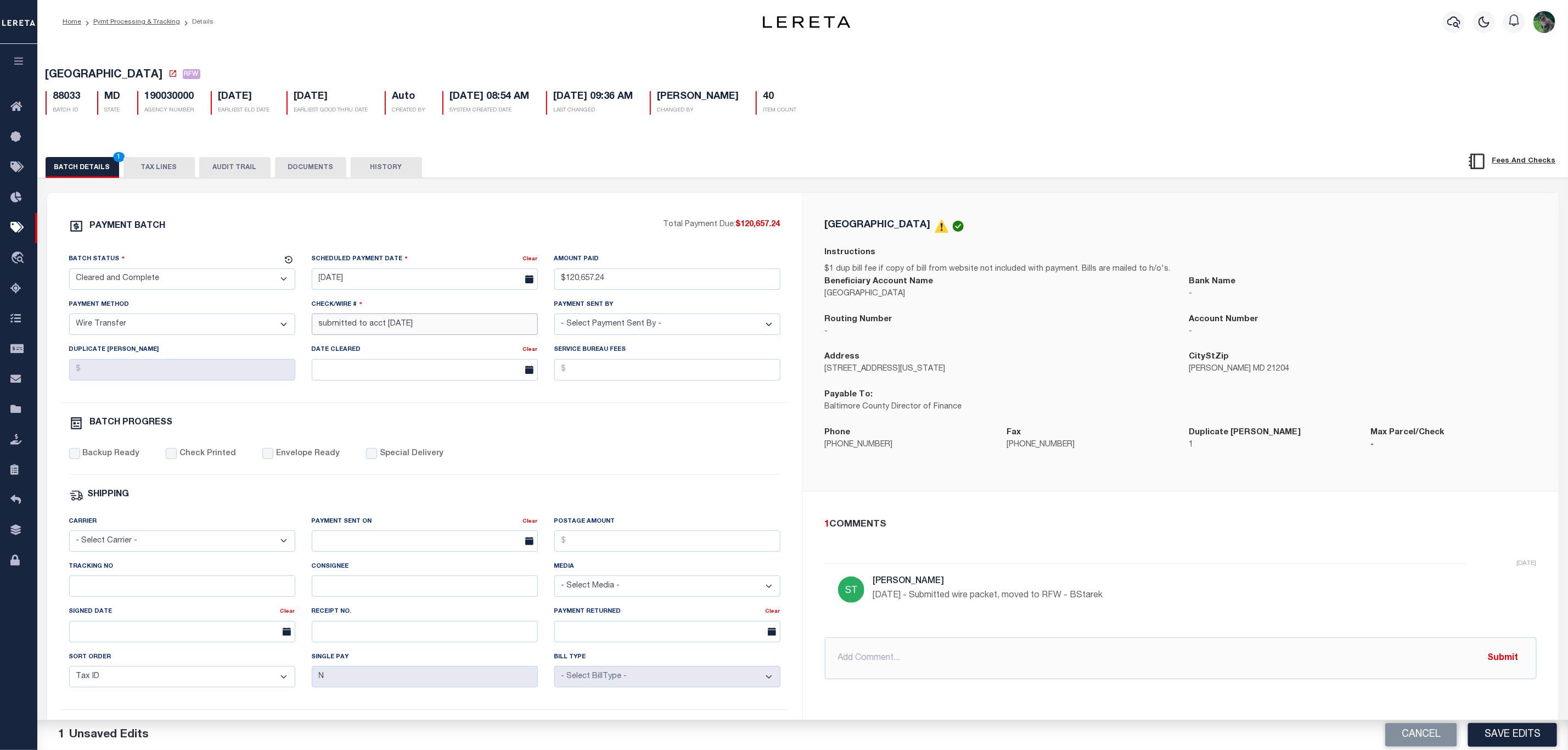
drag, startPoint x: 440, startPoint y: 329, endPoint x: 165, endPoint y: 314, distance: 275.4
click at [130, 314] on div "Batch Status - Select Status - Scheduled for Payment Ready For Payment Payment …" at bounding box center [425, 327] width 728 height 149
paste input "20250806B2Q8921C003793080"
type input "20250806B2Q8921C003793080"
drag, startPoint x: 160, startPoint y: 542, endPoint x: 148, endPoint y: 557, distance: 19.2
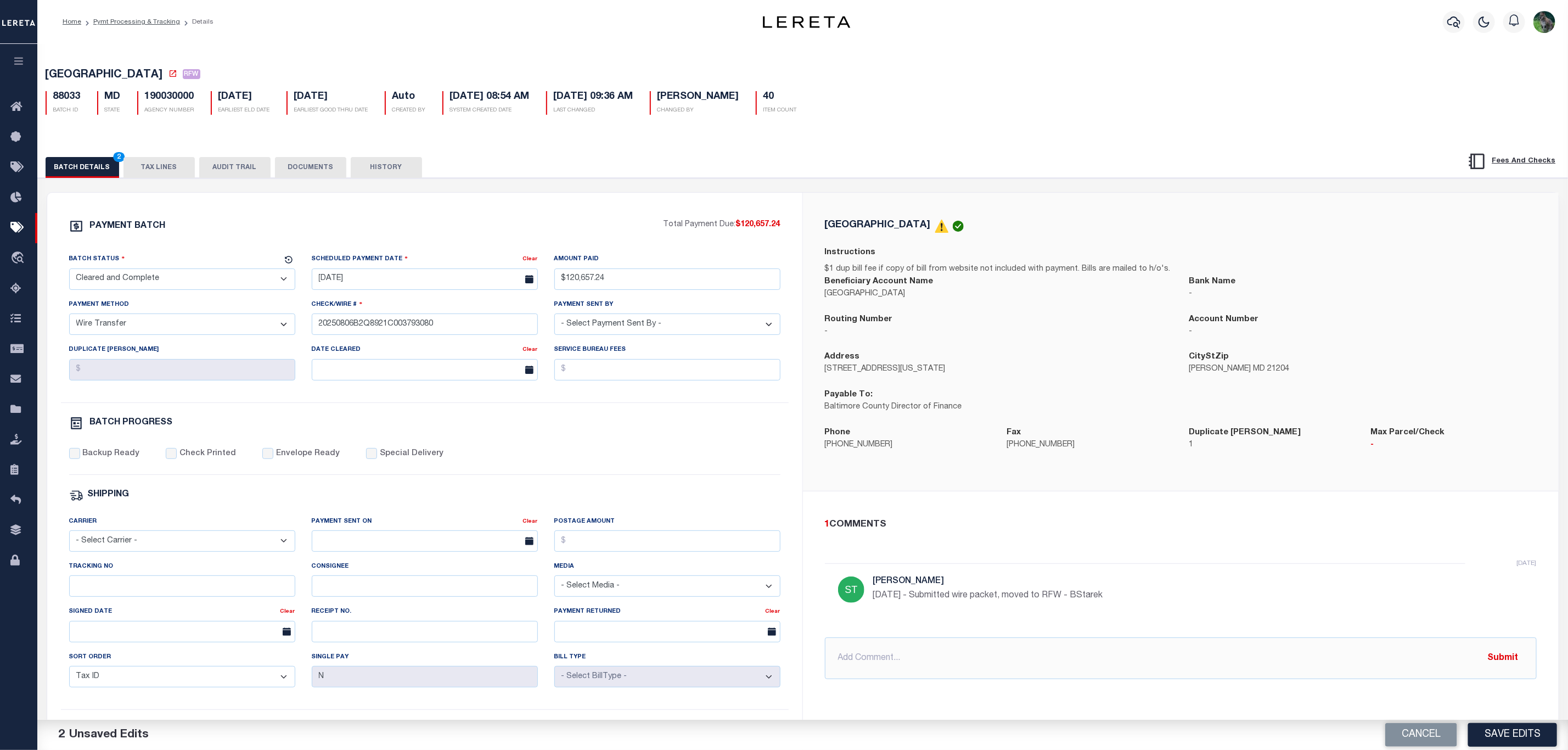
click at [160, 542] on select "- Select Carrier - E-mail Fax Fedex FTP Other UPS USPS" at bounding box center [182, 540] width 226 height 21
select select "OTH"
click at [69, 538] on select "- Select Carrier - E-mail Fax Fedex FTP Other UPS USPS" at bounding box center [182, 540] width 226 height 21
drag, startPoint x: 127, startPoint y: 600, endPoint x: 135, endPoint y: 598, distance: 8.2
click at [128, 596] on input "Tracking No" at bounding box center [182, 585] width 226 height 21
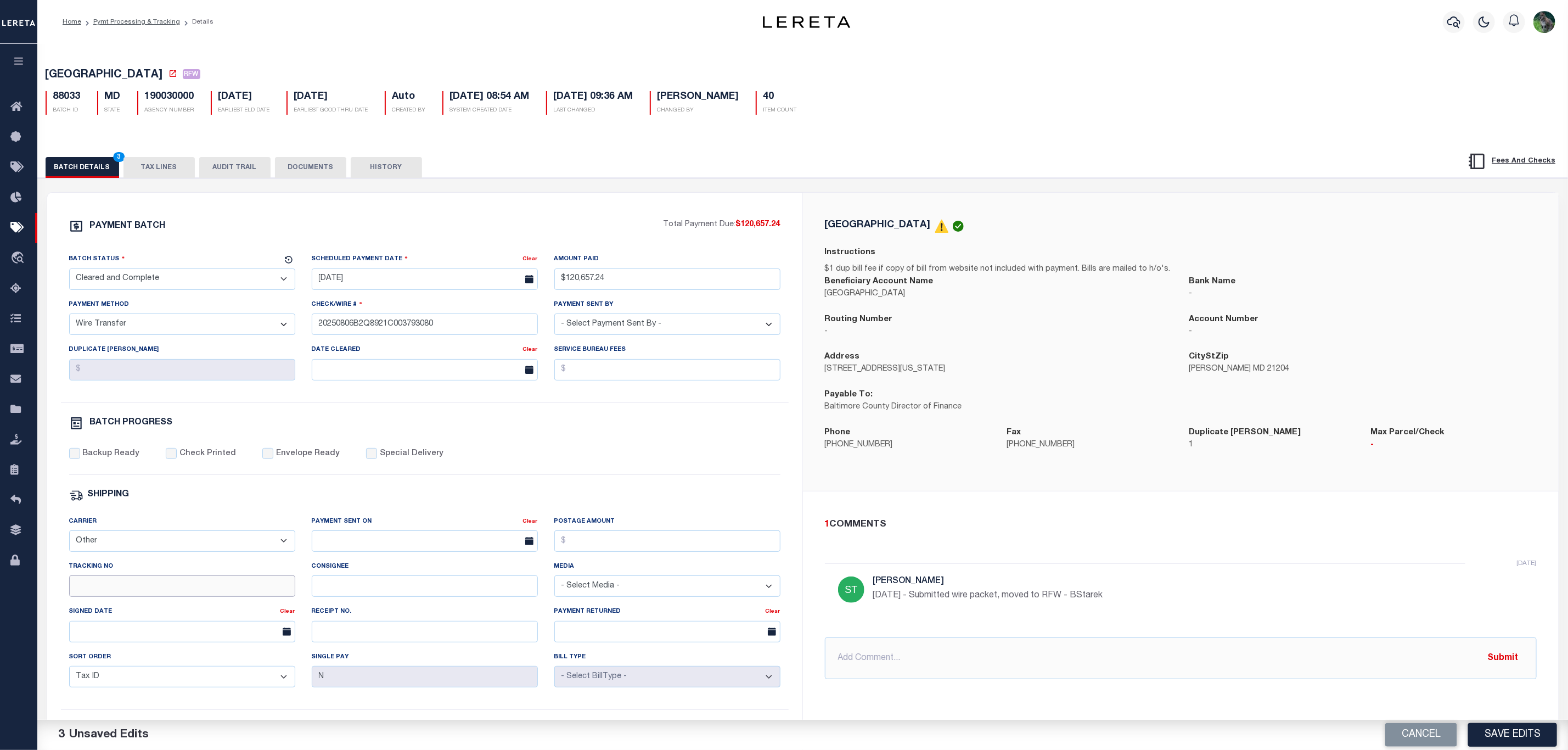
paste input "20250806B2Q8921C00379308061357"
type input "20250806B2Q8921C00379308061357"
click at [930, 675] on input "text" at bounding box center [1181, 658] width 712 height 42
paste input "20250806B2Q8921C00379308061357FT03"
type input "fed ref 20250806B2Q8921C00379308061357FT03"
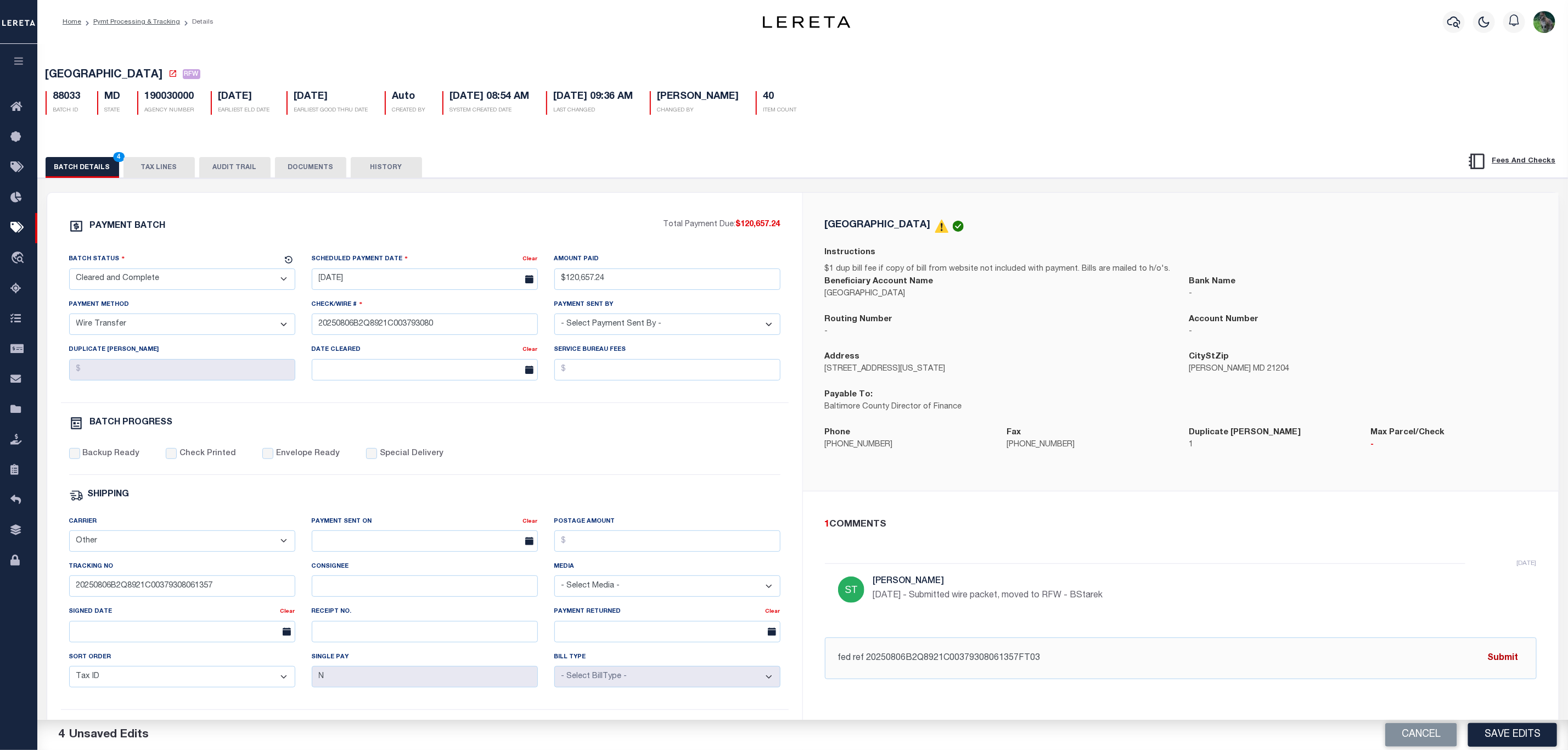
click at [1515, 664] on button "Submit" at bounding box center [1503, 658] width 45 height 23
click at [1502, 731] on button "Save Edits" at bounding box center [1513, 735] width 89 height 24
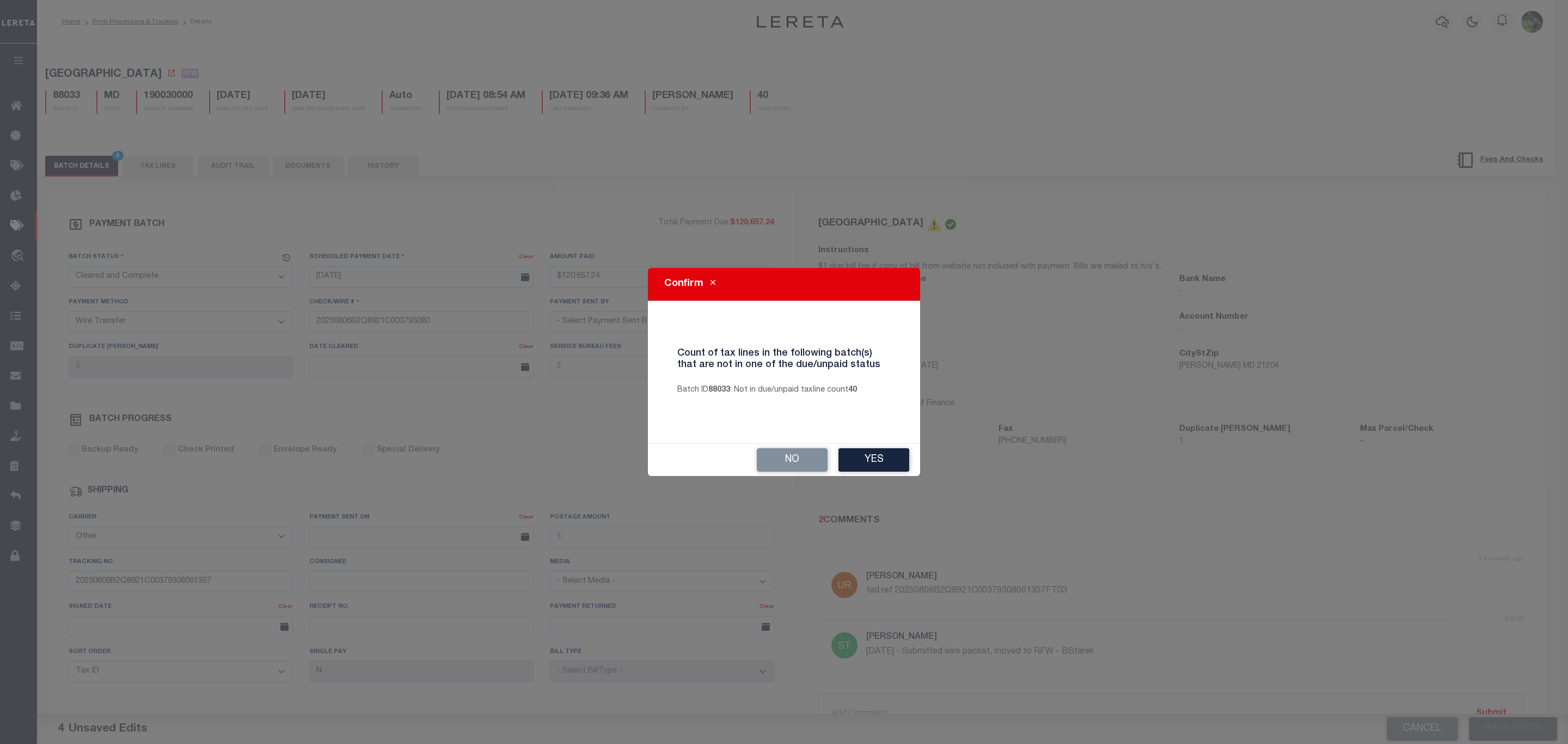
click at [891, 458] on button "Yes" at bounding box center [874, 460] width 71 height 24
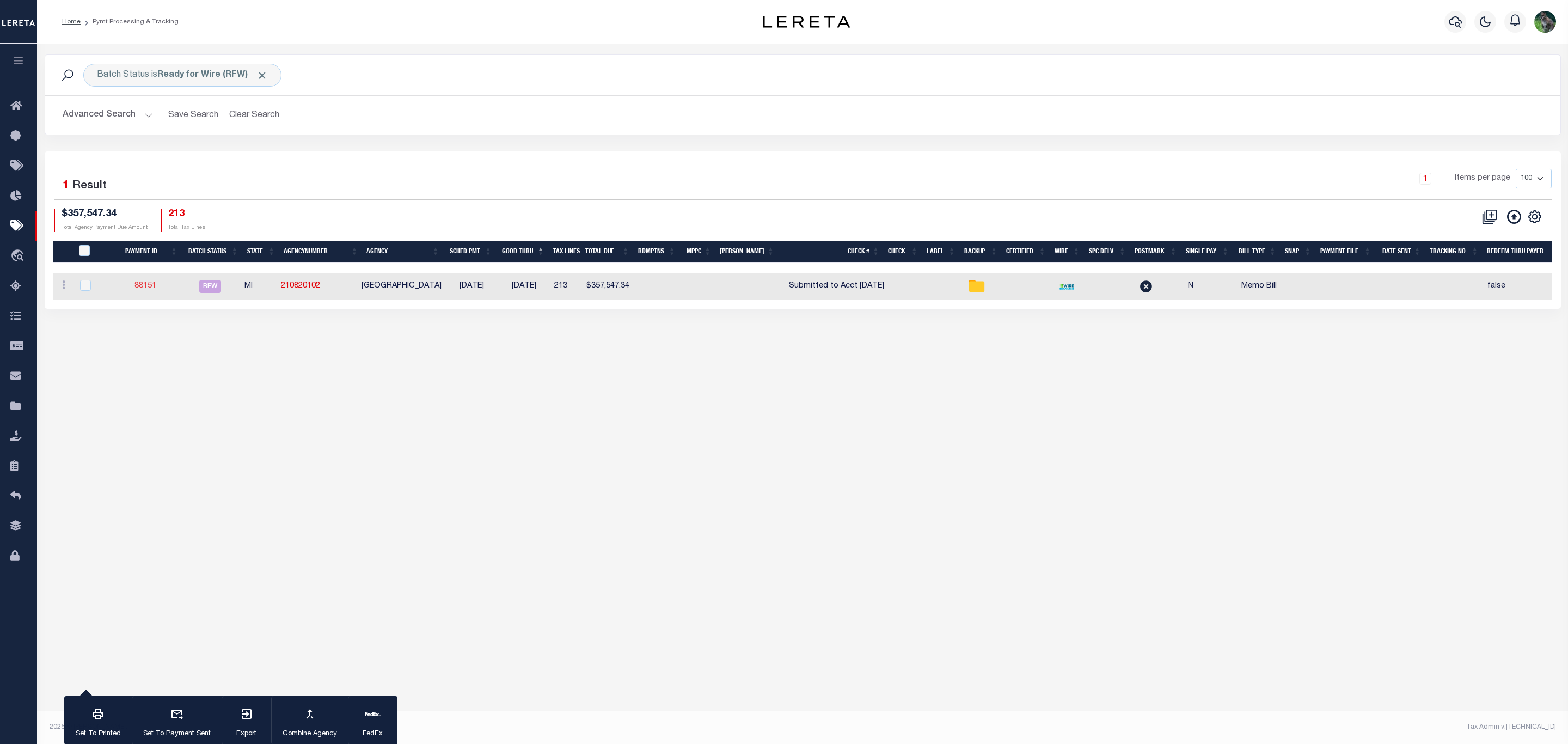
click at [146, 289] on link "88151" at bounding box center [145, 286] width 22 height 8
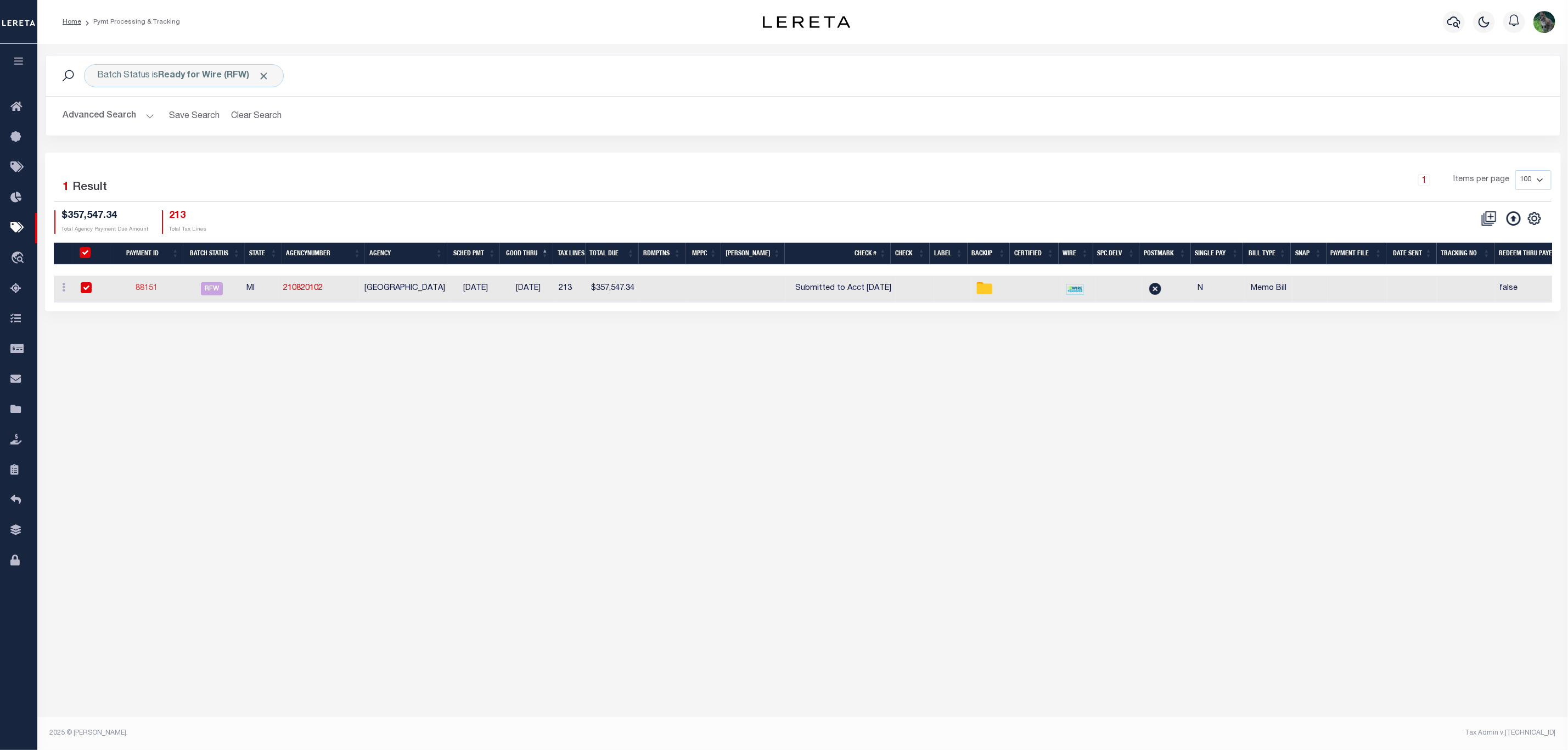
select select "RFW"
type input "08/14/2025"
type input "$357,547.34"
type input "Submitted to Acct 8/13/25"
select select "[PERSON_NAME]"
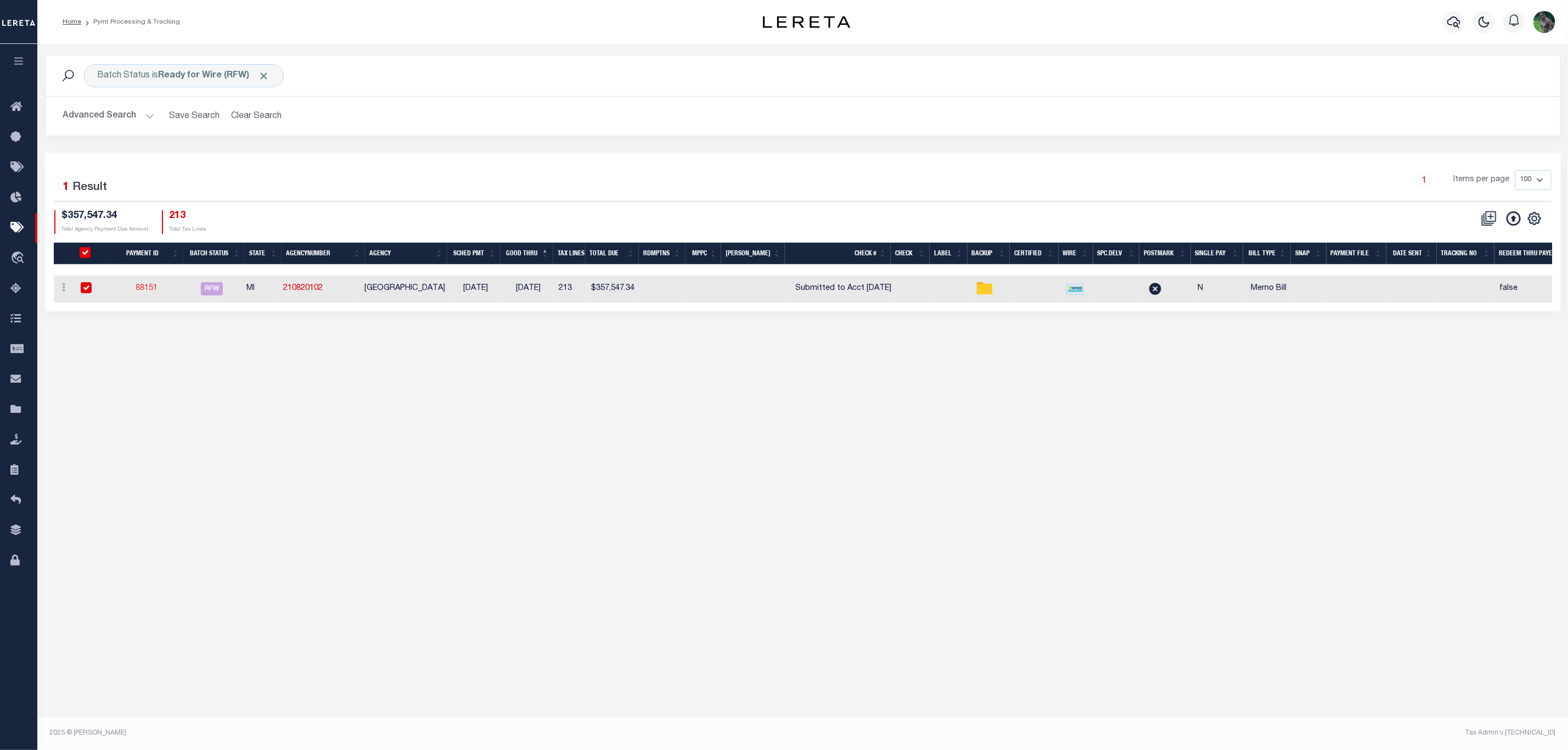
checkbox input "true"
select select
select select "37"
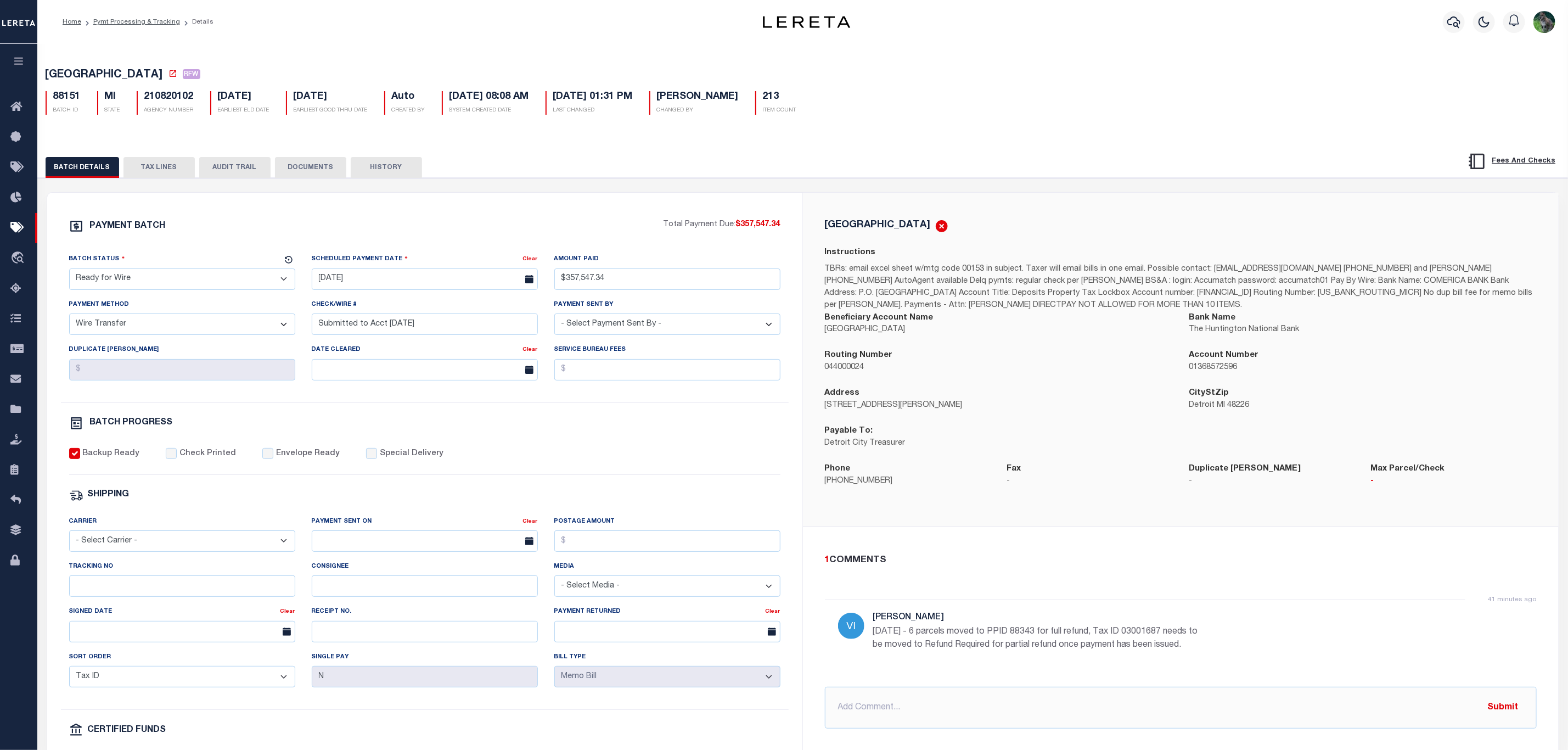
click at [325, 167] on button "DOCUMENTS" at bounding box center [311, 167] width 72 height 21
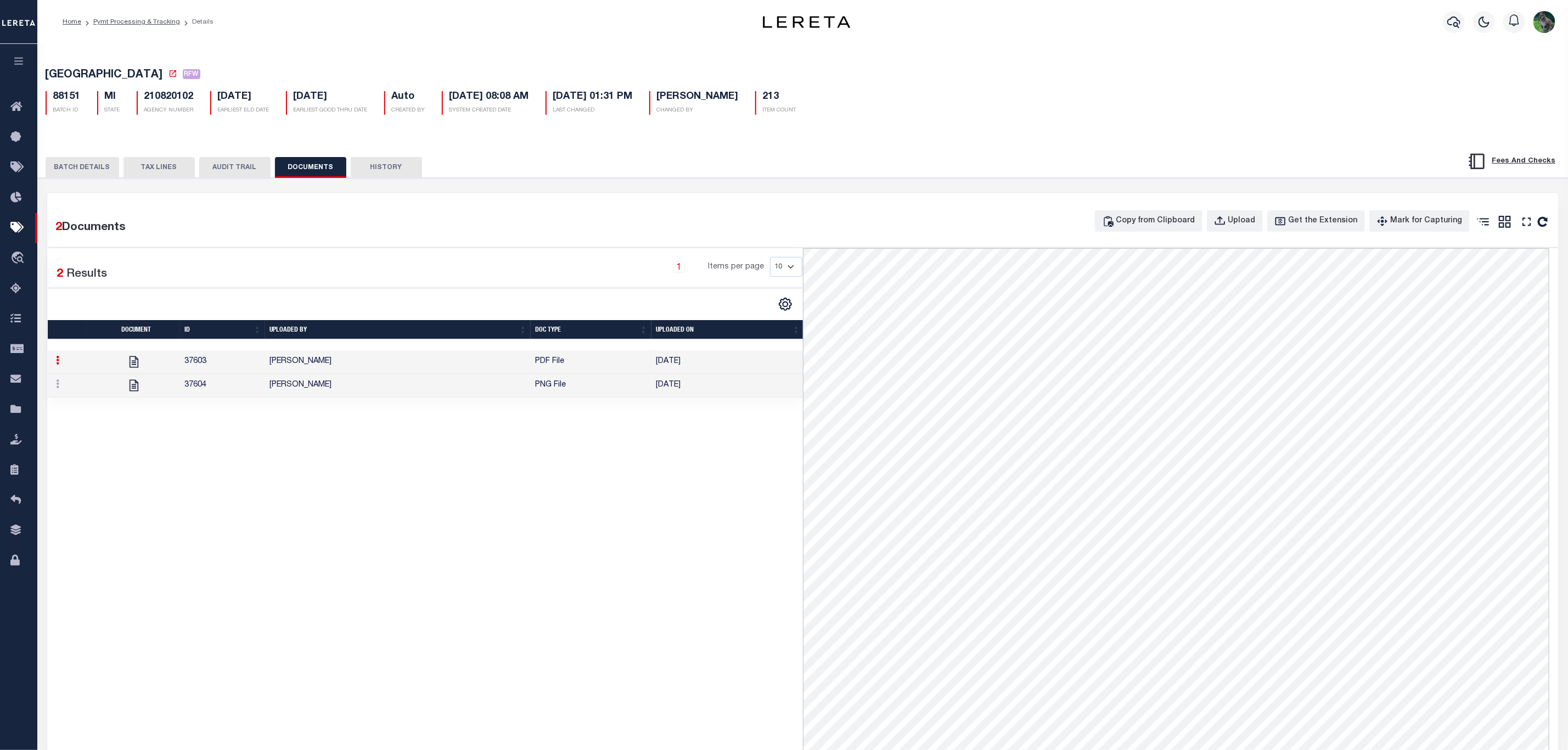
click at [136, 14] on ol "Home Pymt Processing & Tracking Details" at bounding box center [137, 22] width 168 height 23
click at [138, 24] on link "Pymt Processing & Tracking" at bounding box center [137, 22] width 87 height 6
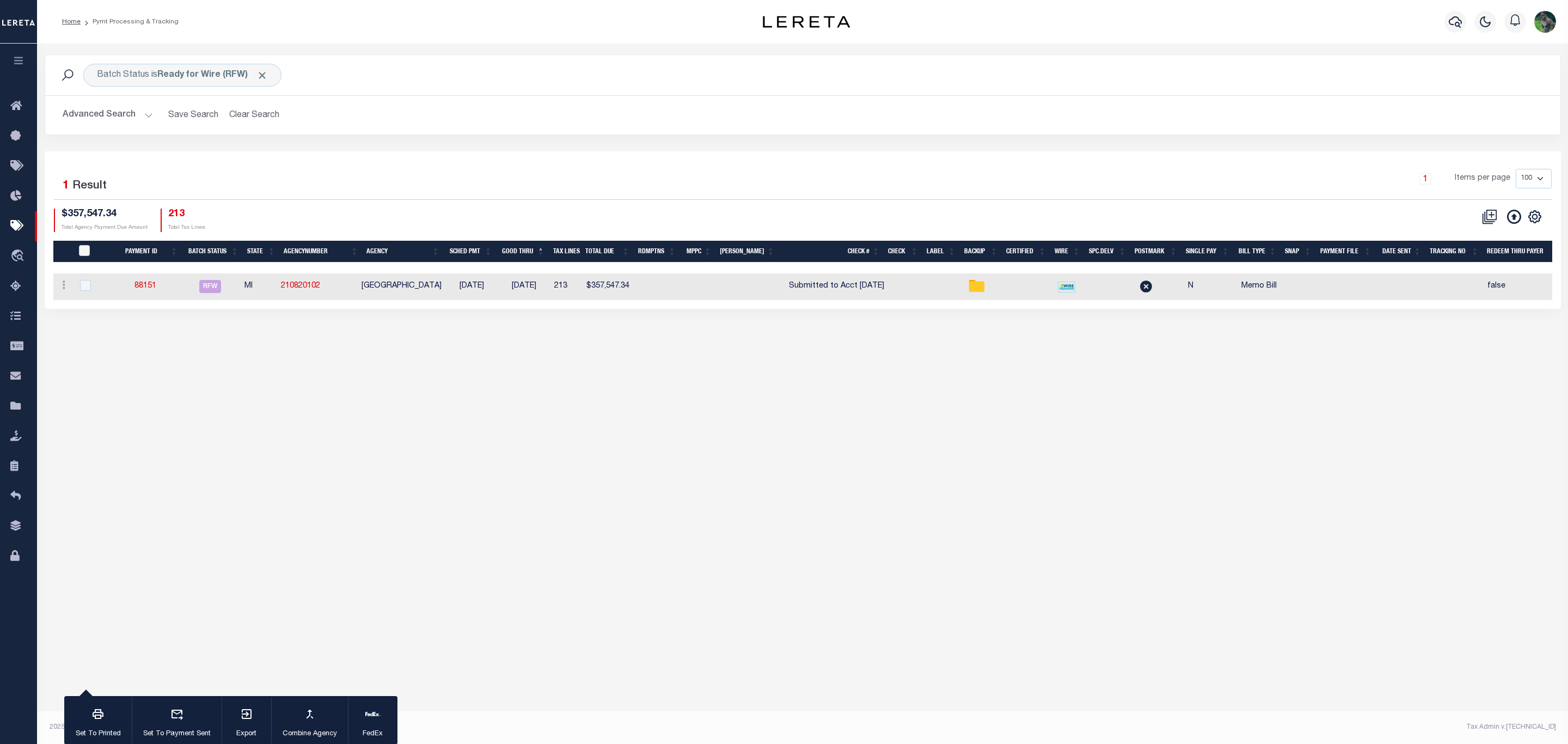
drag, startPoint x: 356, startPoint y: 127, endPoint x: 355, endPoint y: 144, distance: 17.0
click at [355, 134] on div "Advanced Search Save Search Clear Search PayeeSearchTable_dynamictable_____Defa…" at bounding box center [803, 115] width 1515 height 38
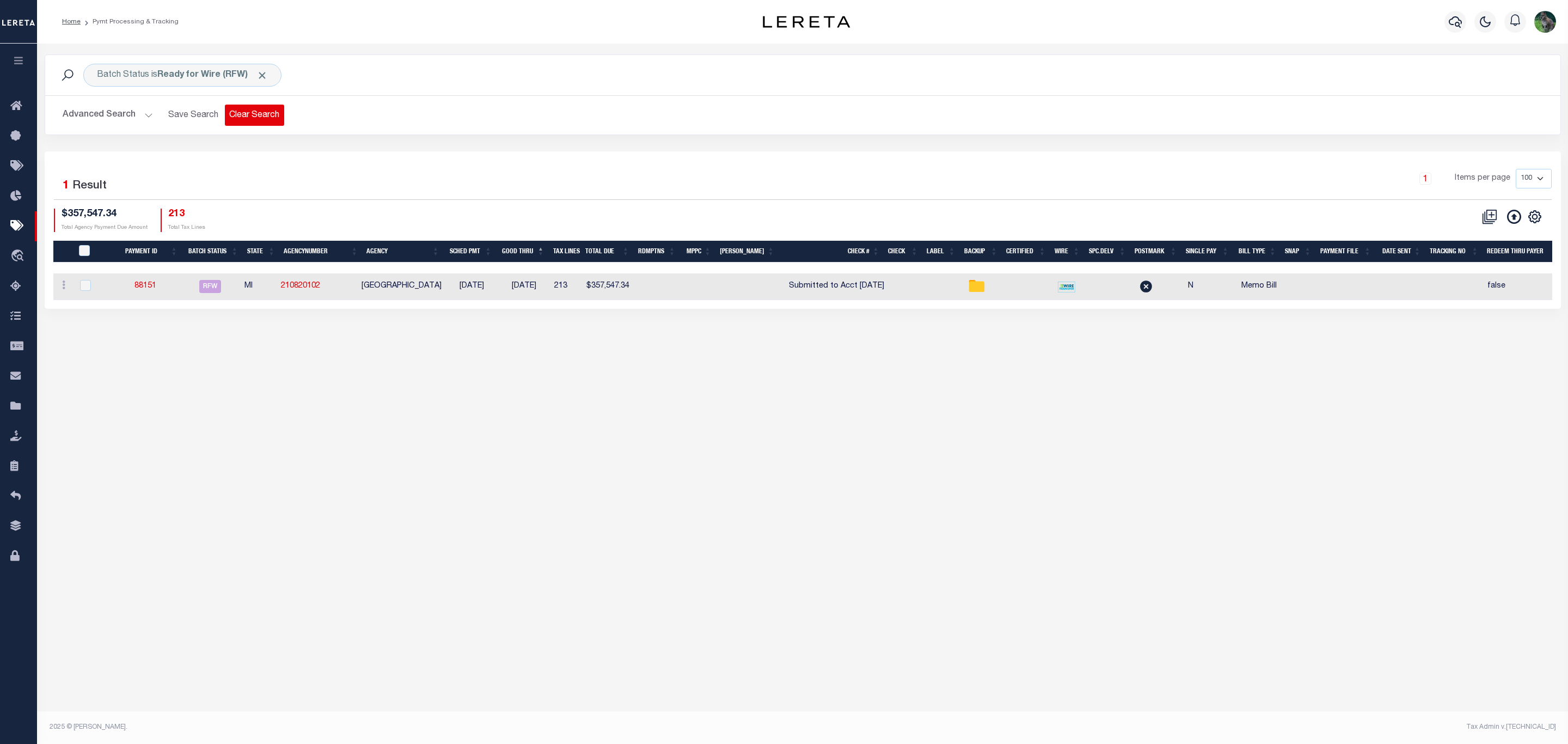
click at [257, 118] on button "Clear Search" at bounding box center [254, 115] width 60 height 21
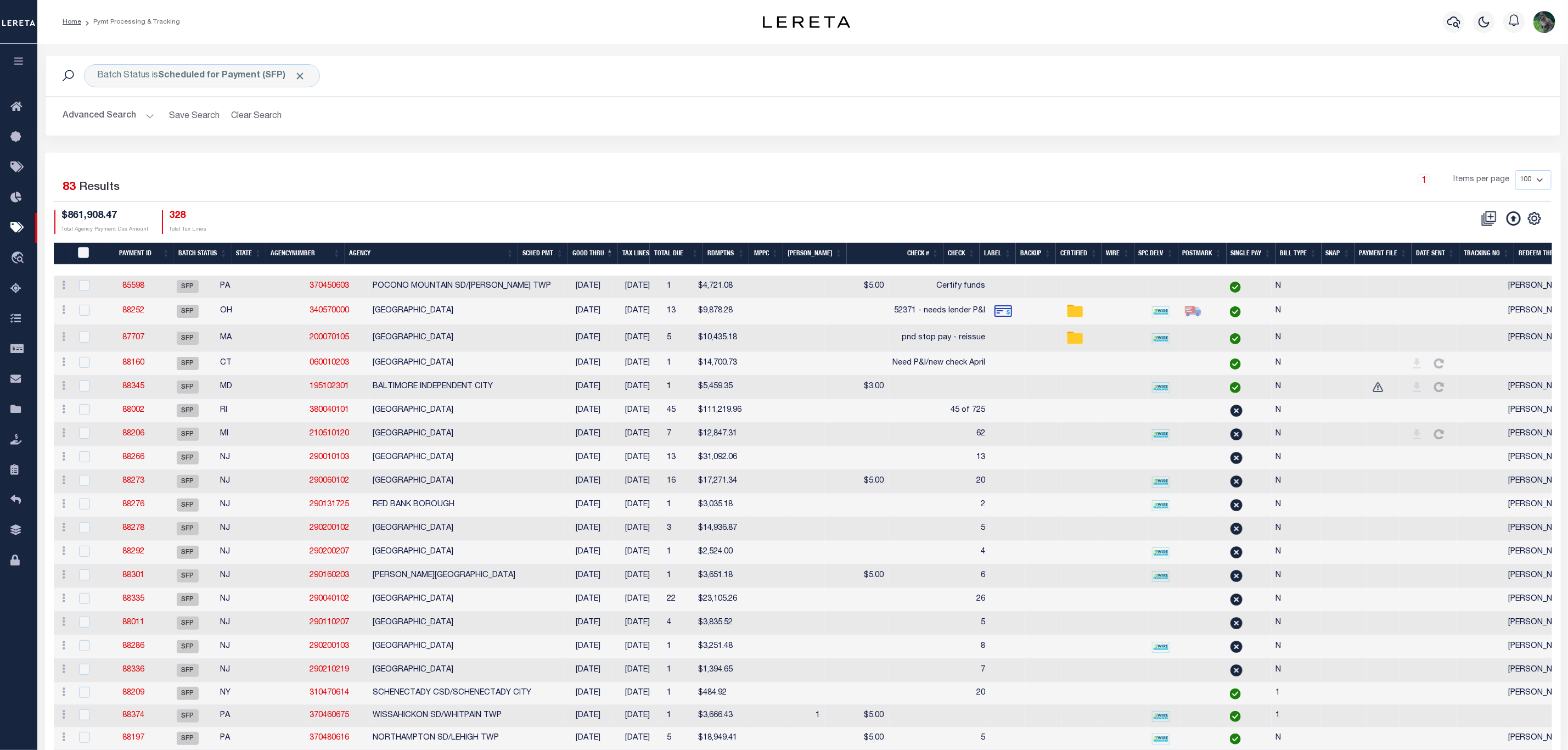
click at [901, 132] on div "Advanced Search Save Search Clear Search Batch ID Equals Equals Is Not Equal To…" at bounding box center [803, 116] width 1515 height 39
click at [616, 171] on div "1 Items per page 100 200 500 1000" at bounding box center [992, 185] width 1119 height 28
click at [830, 178] on div "1 Items per page 100 200 500 1000" at bounding box center [992, 185] width 1119 height 28
click at [1063, 186] on div "1 Items per page 100 200 500 1000" at bounding box center [992, 185] width 1119 height 28
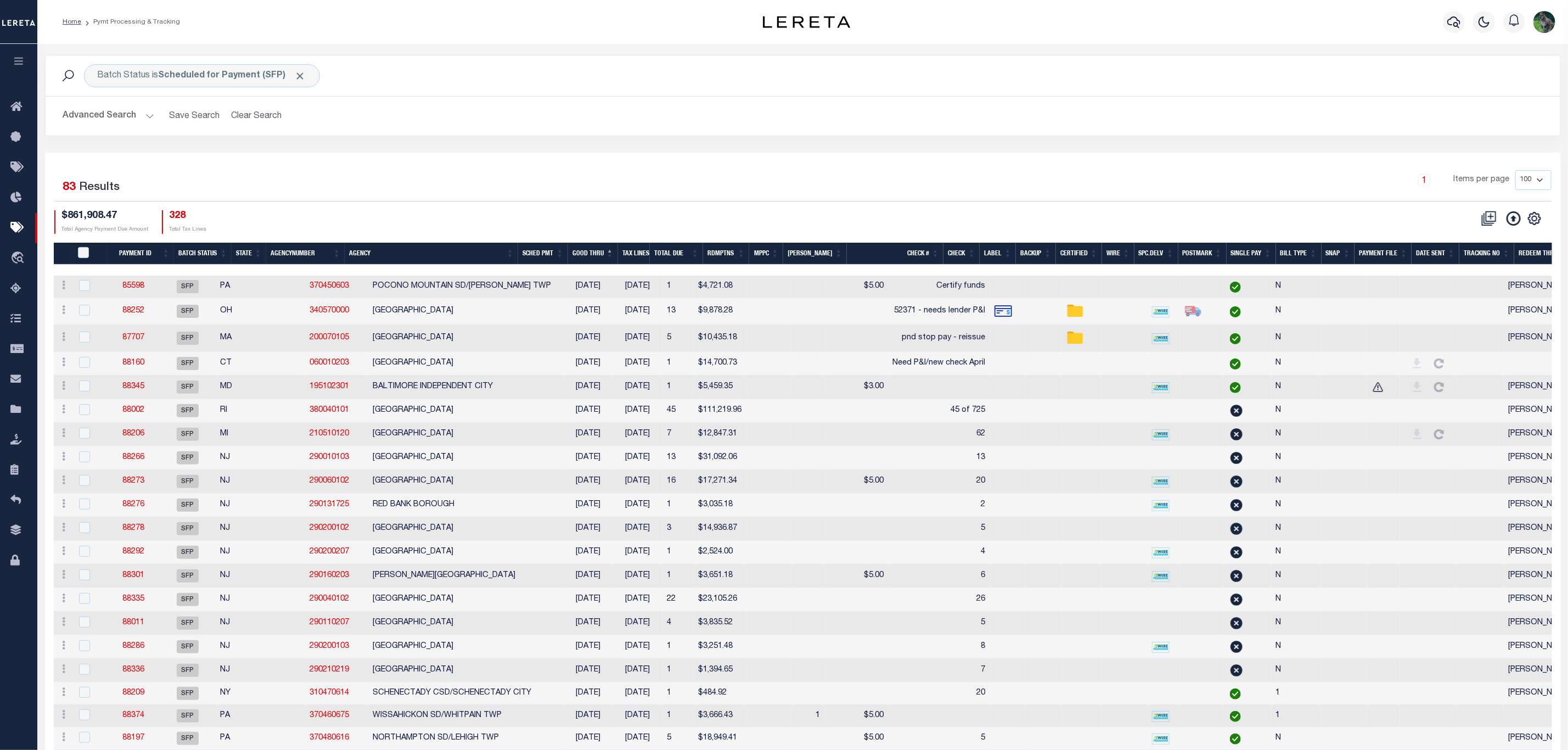
click at [623, 207] on div "1 Selected 83 Results 1 Items per page 100 200 500 1000 $861,908.47 Total Agenc…" at bounding box center [803, 202] width 1515 height 63
click at [239, 84] on div "Batch Status is Scheduled for Payment (SFP)" at bounding box center [202, 76] width 236 height 23
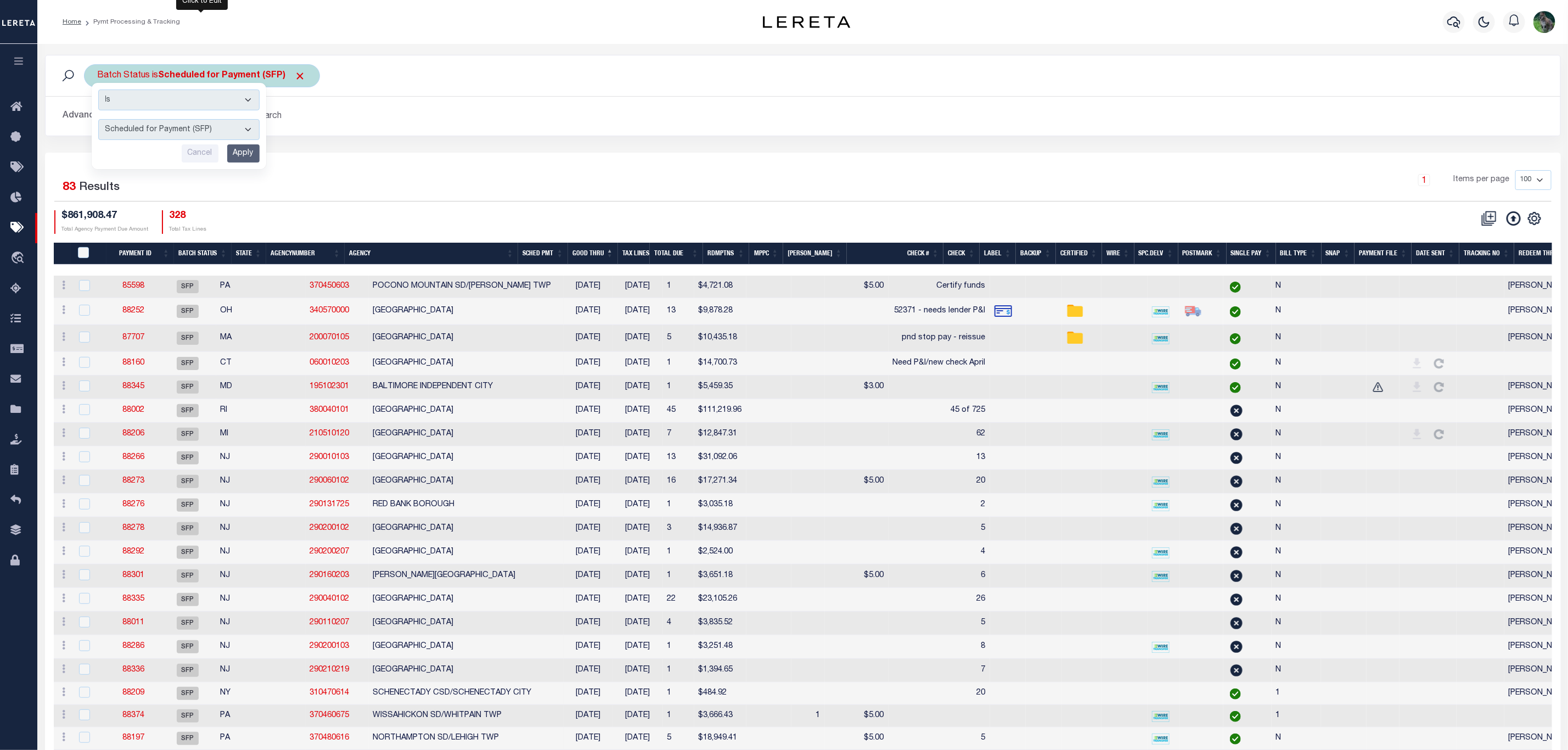
click at [203, 130] on select "Awaiting Funds (AWF) Cleared and Complete (CAC) New Check Needed (NCN) Payment …" at bounding box center [179, 130] width 161 height 21
select select "RFW"
click at [98, 120] on select "Awaiting Funds (AWF) Cleared and Complete (CAC) New Check Needed (NCN) Payment …" at bounding box center [179, 130] width 161 height 21
click at [231, 159] on input "Apply" at bounding box center [243, 154] width 32 height 18
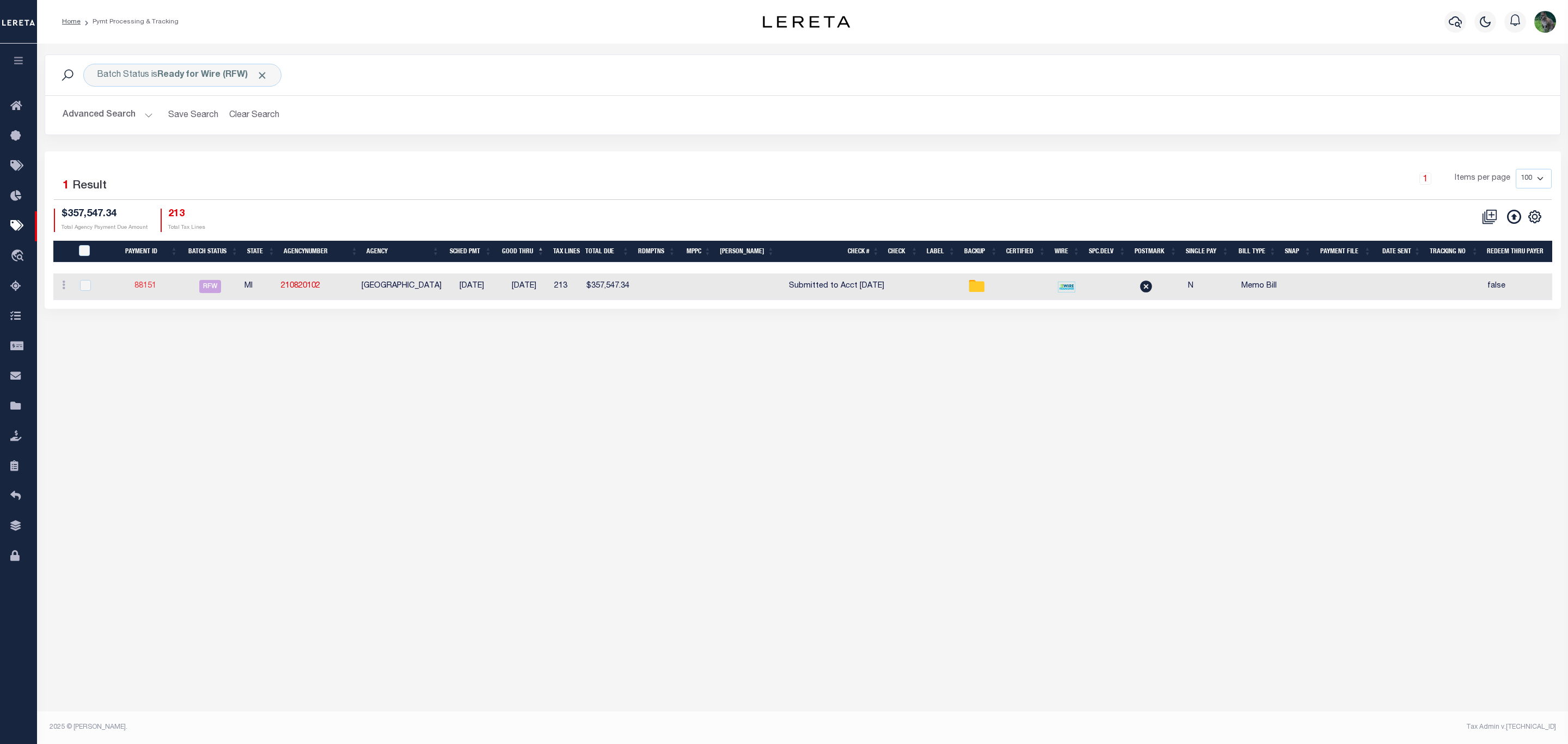
click at [149, 289] on link "88151" at bounding box center [145, 286] width 22 height 8
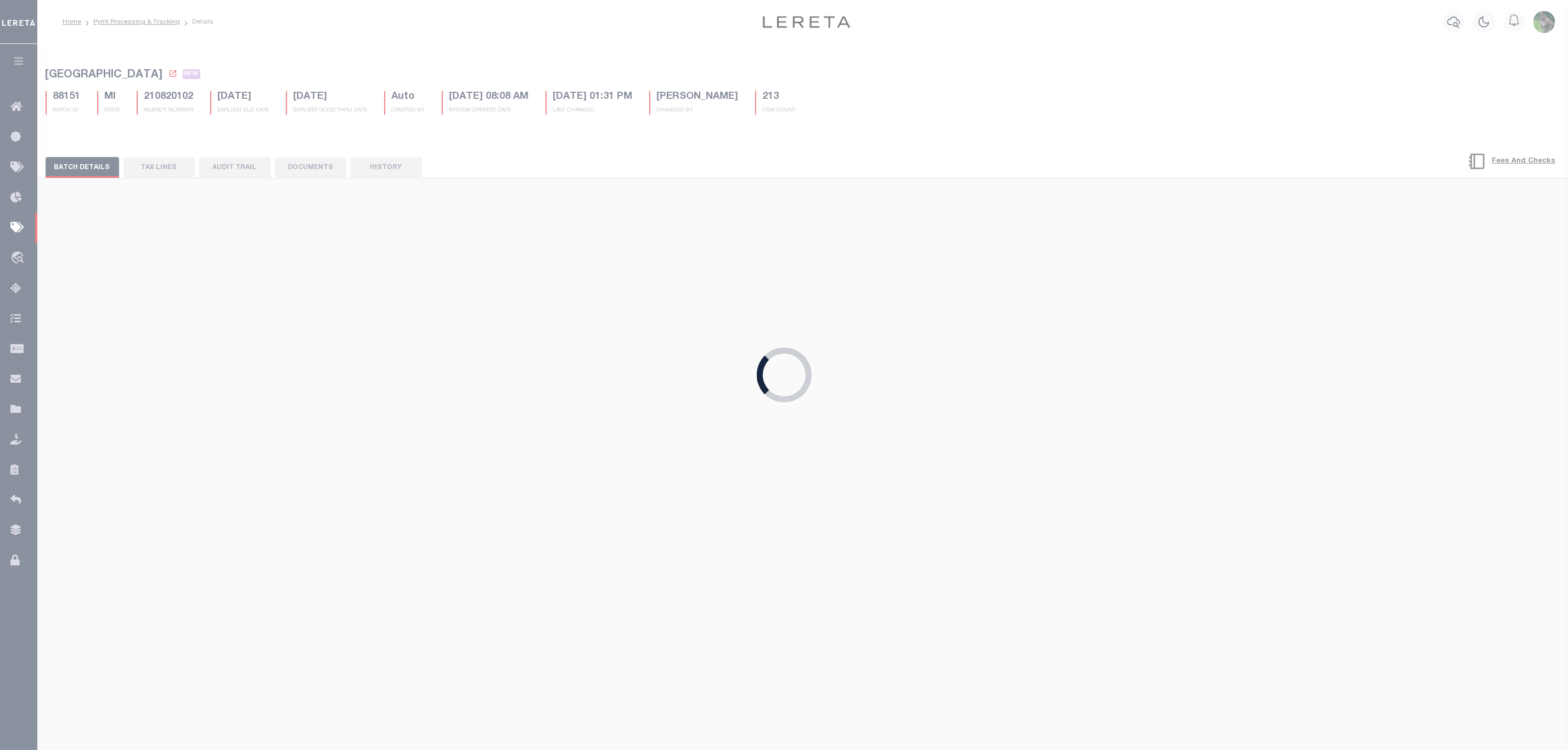
type input "$357,547.34"
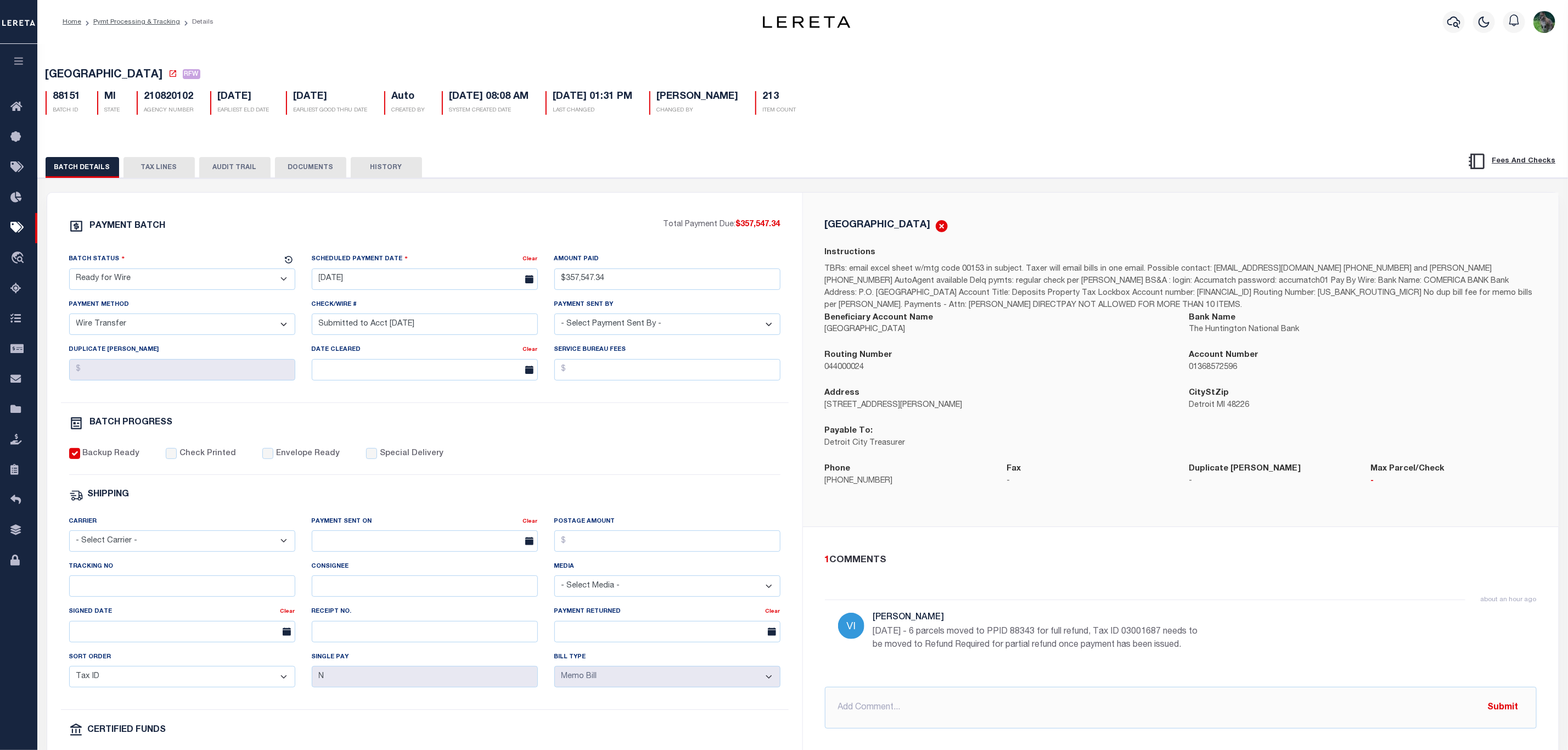
click at [292, 172] on button "DOCUMENTS" at bounding box center [311, 167] width 72 height 21
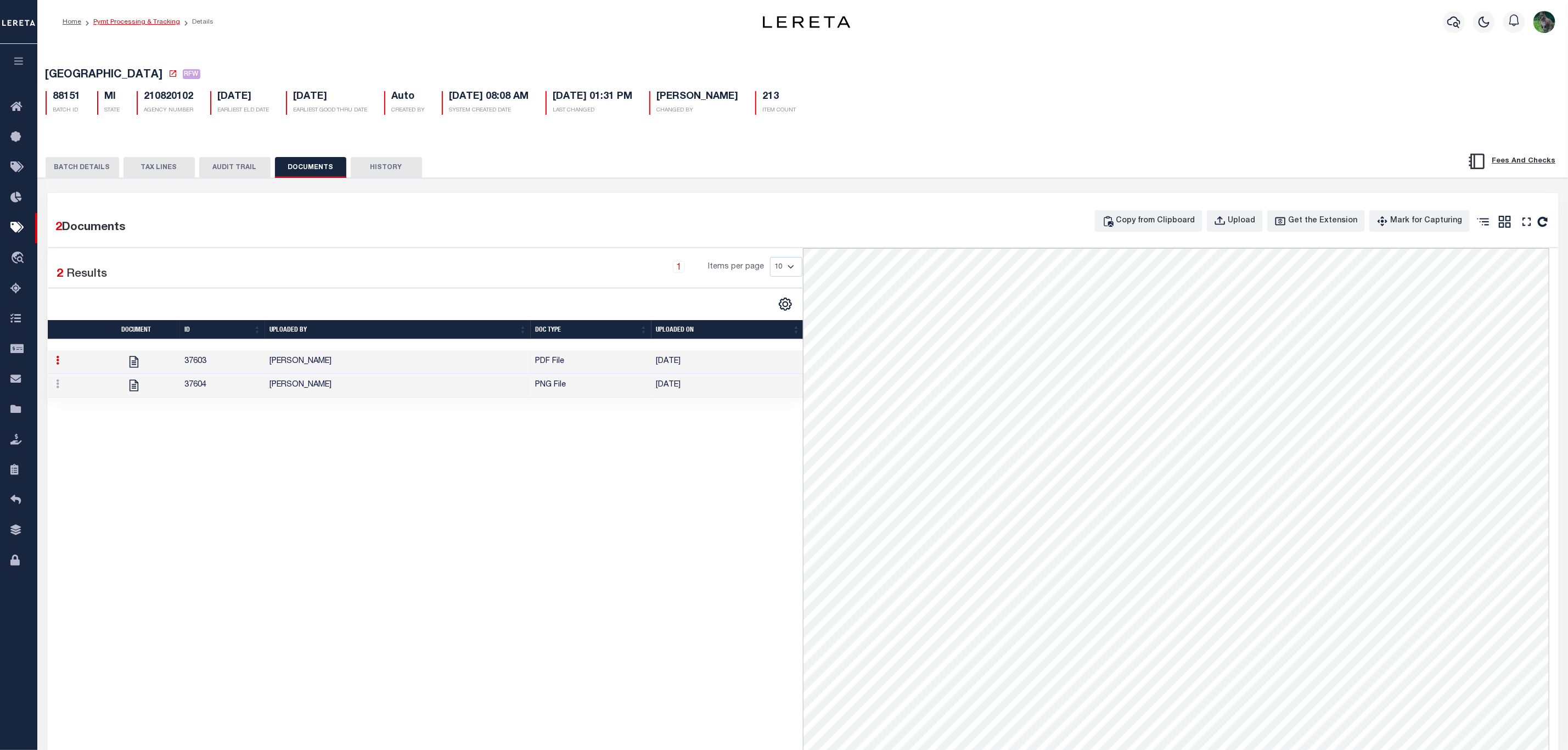
click at [123, 21] on link "Pymt Processing & Tracking" at bounding box center [137, 22] width 87 height 6
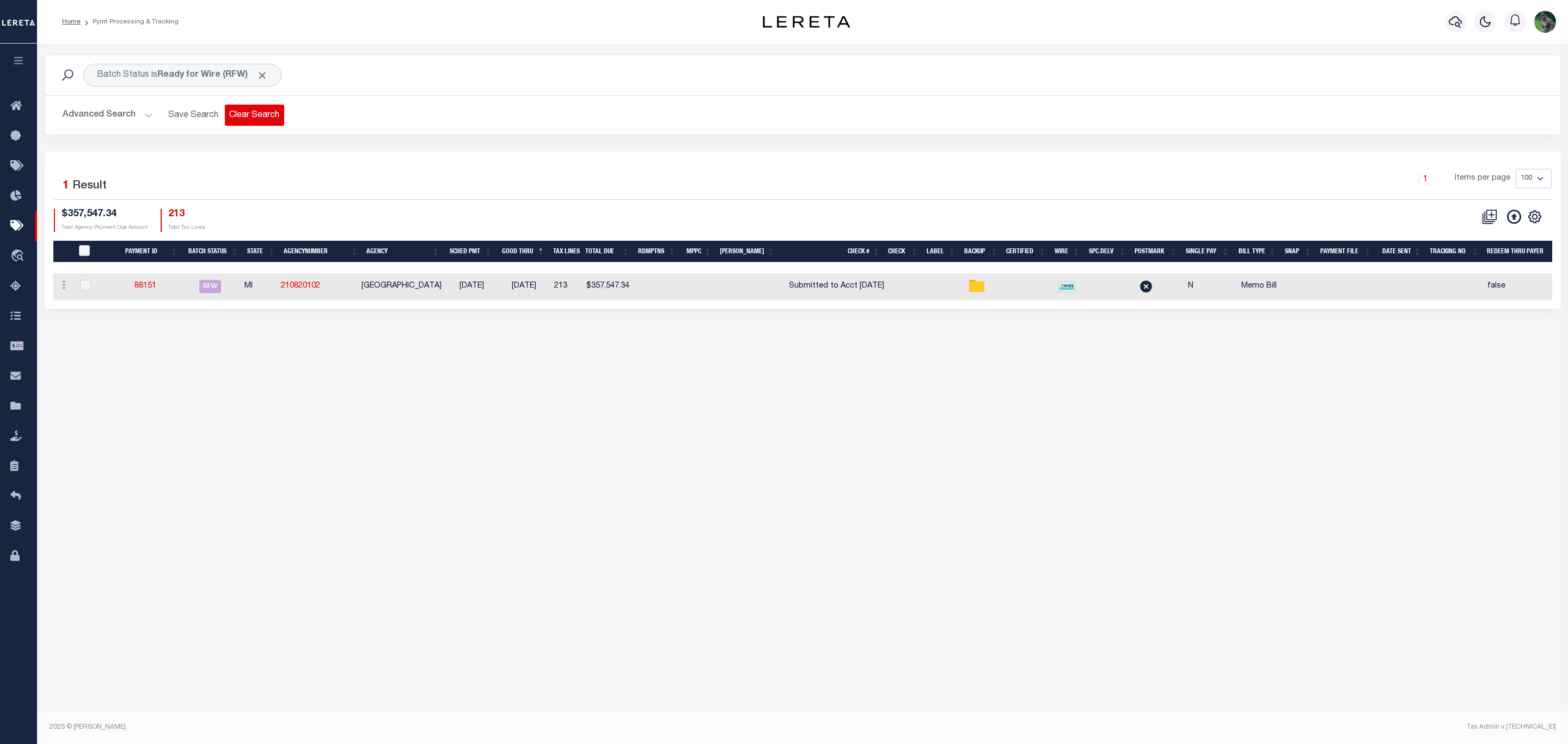
click at [254, 117] on button "Clear Search" at bounding box center [254, 115] width 60 height 21
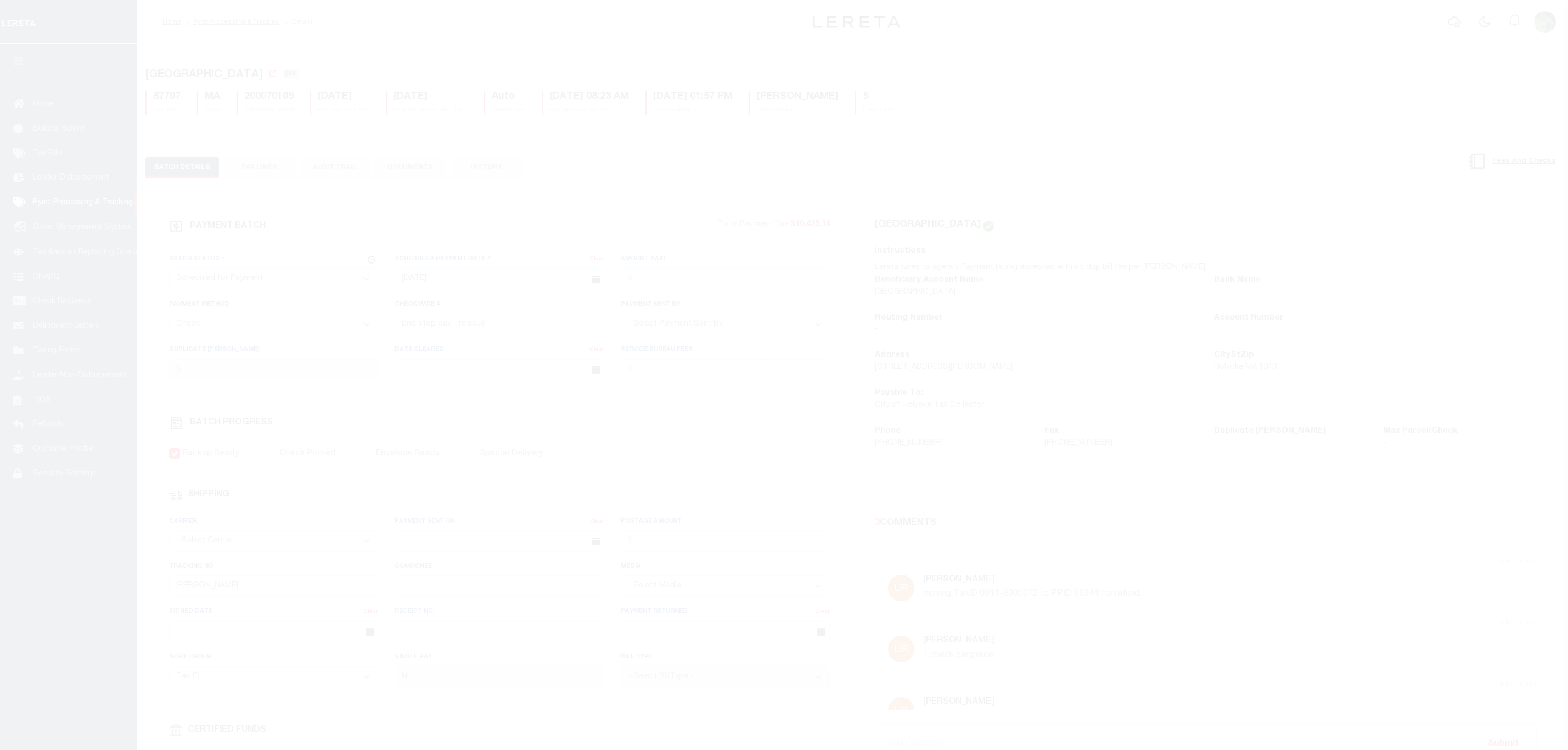
select select "SFP"
select select "CHK"
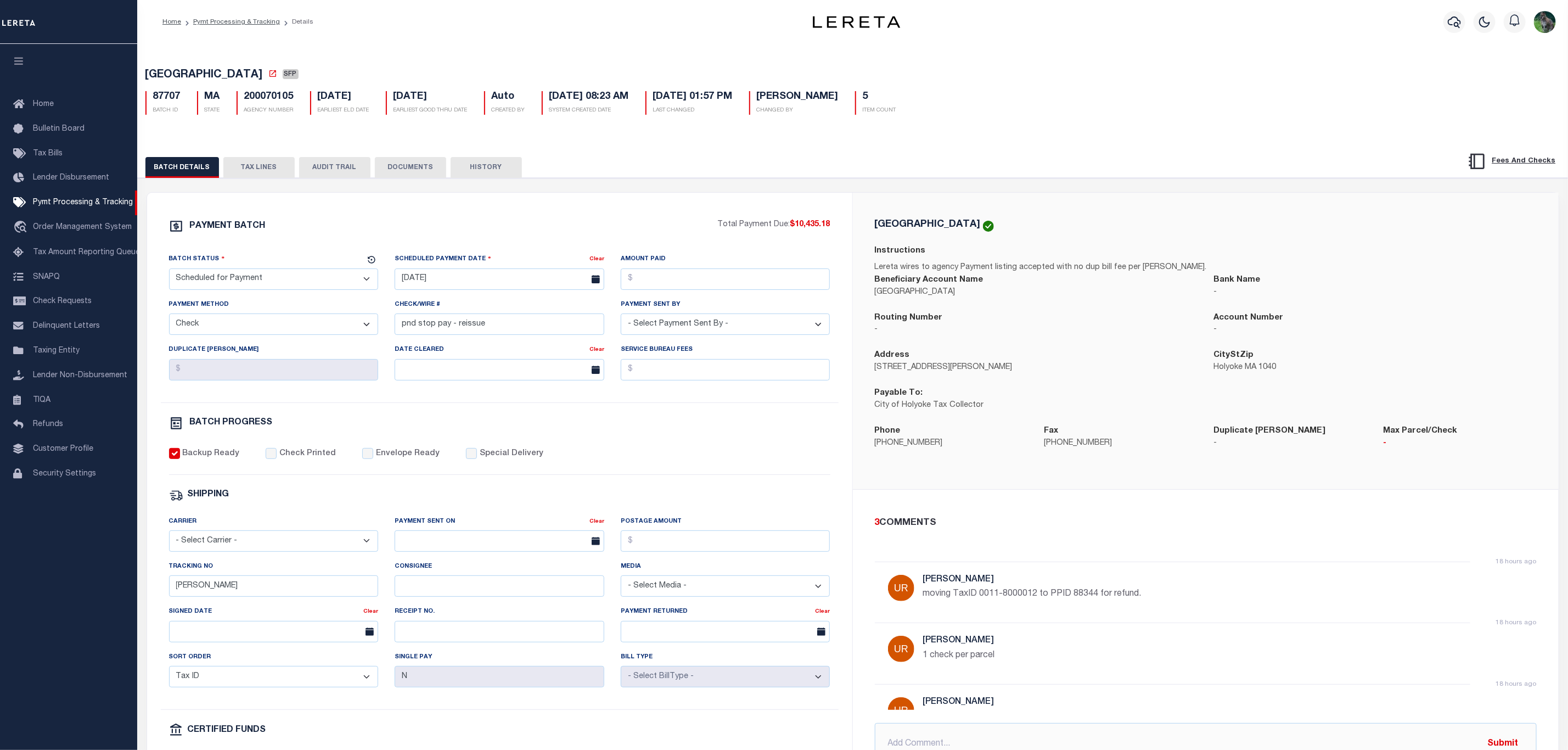
click at [766, 387] on div "Service Bureau Fees" at bounding box center [726, 366] width 226 height 45
